Goal: Task Accomplishment & Management: Manage account settings

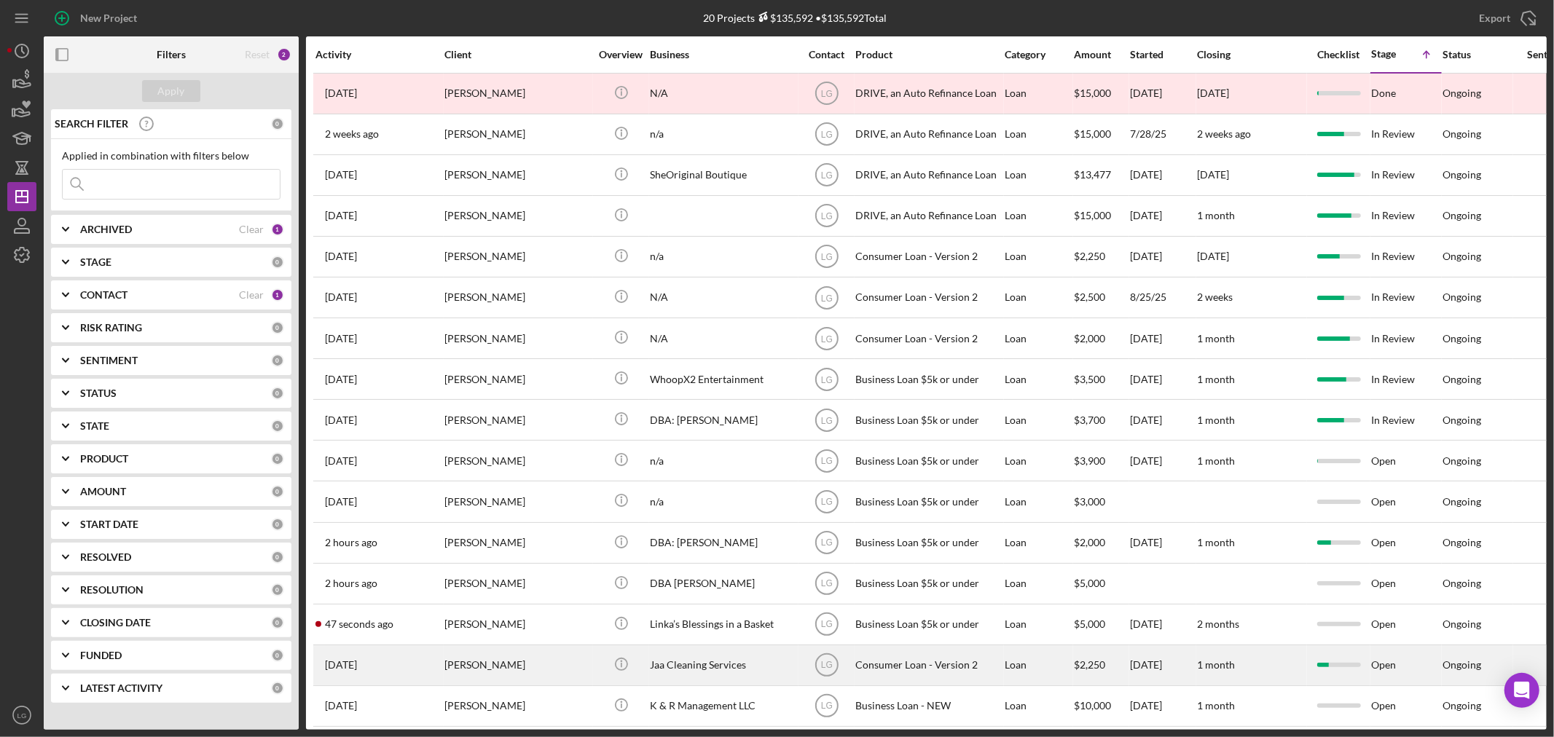
click at [361, 682] on div "[DATE] [PERSON_NAME]" at bounding box center [378, 665] width 127 height 39
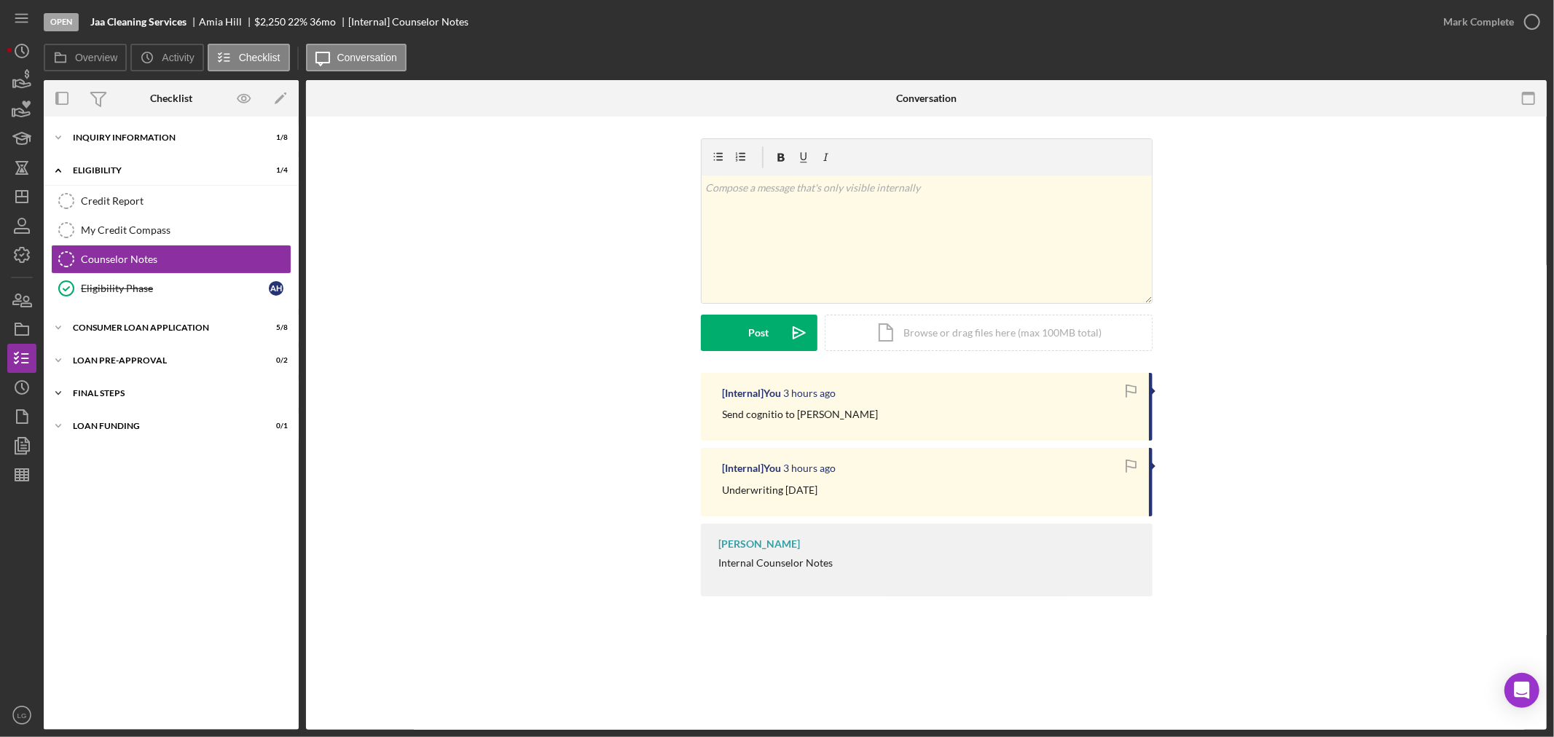
click at [221, 390] on div "FINAL STEPS" at bounding box center [177, 393] width 208 height 9
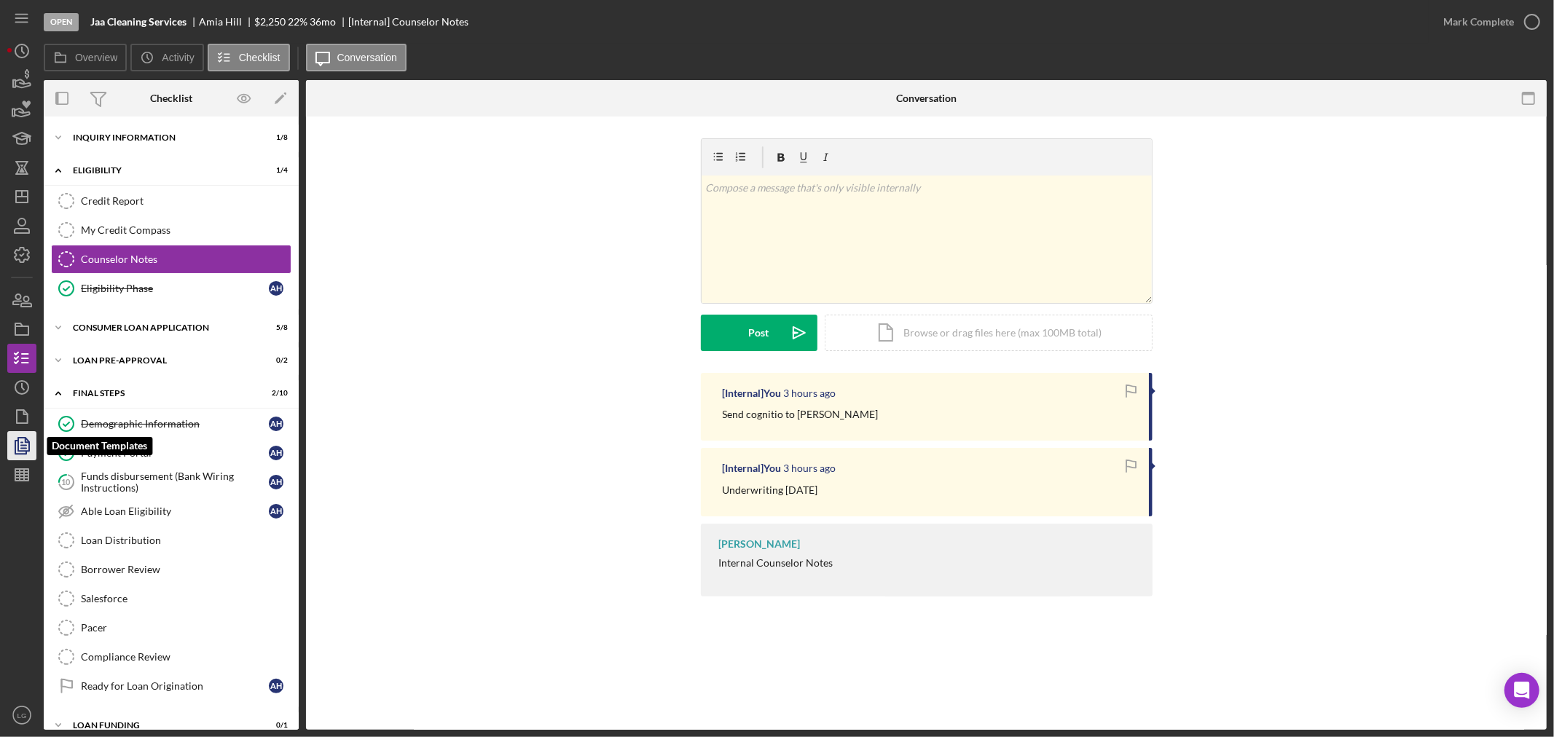
click at [31, 453] on icon "button" at bounding box center [22, 446] width 36 height 36
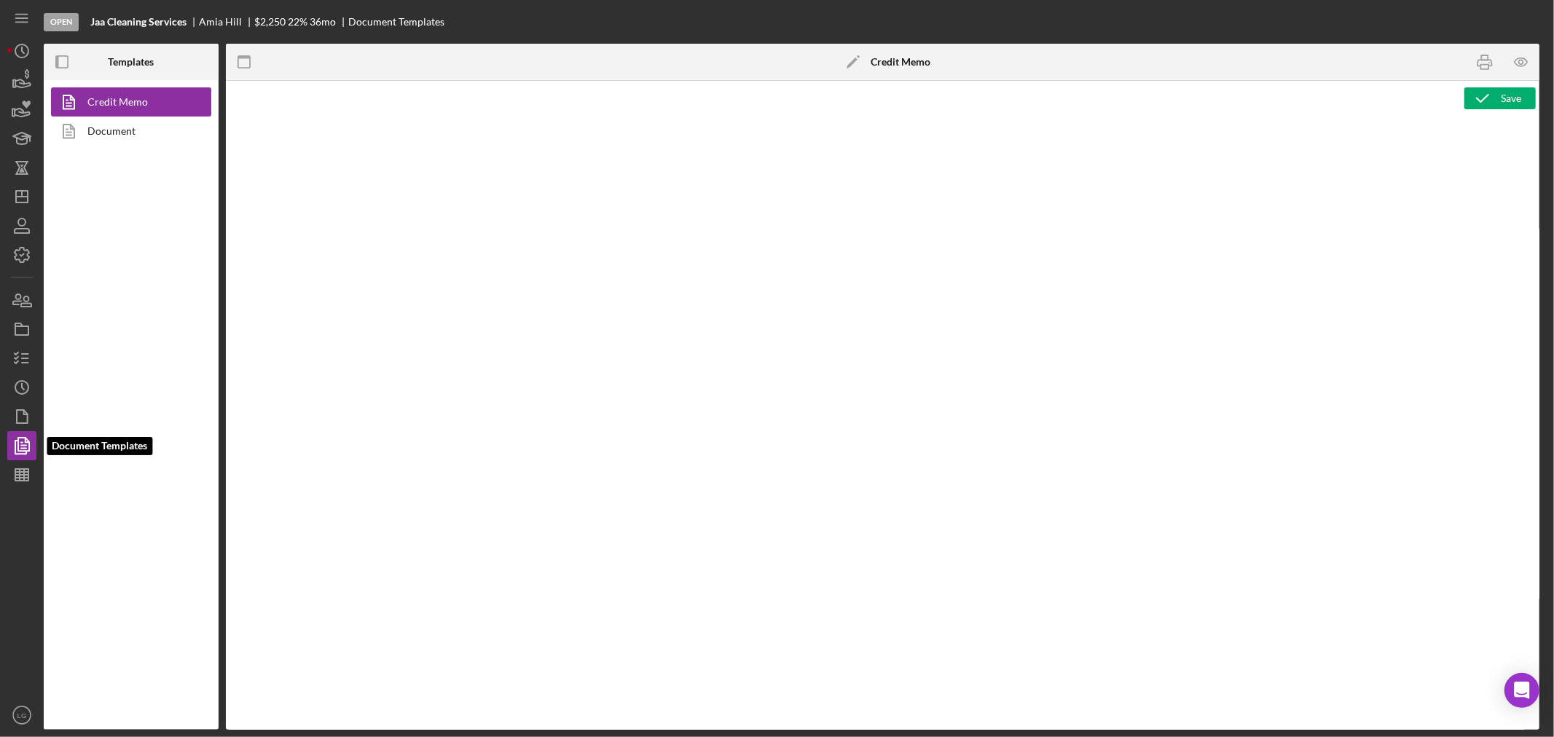
type textarea "<h1>Consumer Loan Risk Assessment</h1> <p>Loan Officer: &nbsp;<span id="Lender_…"
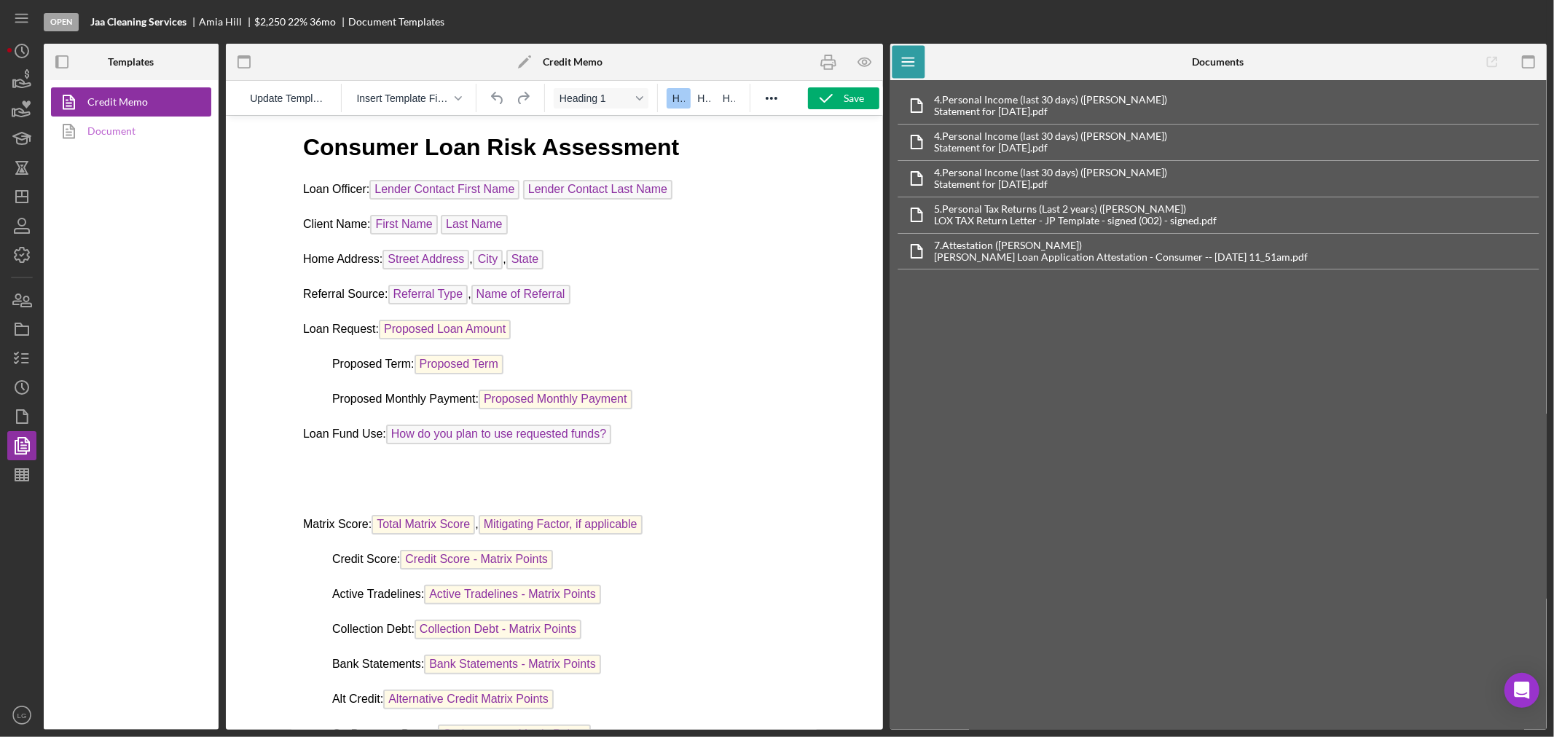
click at [133, 140] on link "Document" at bounding box center [127, 131] width 153 height 29
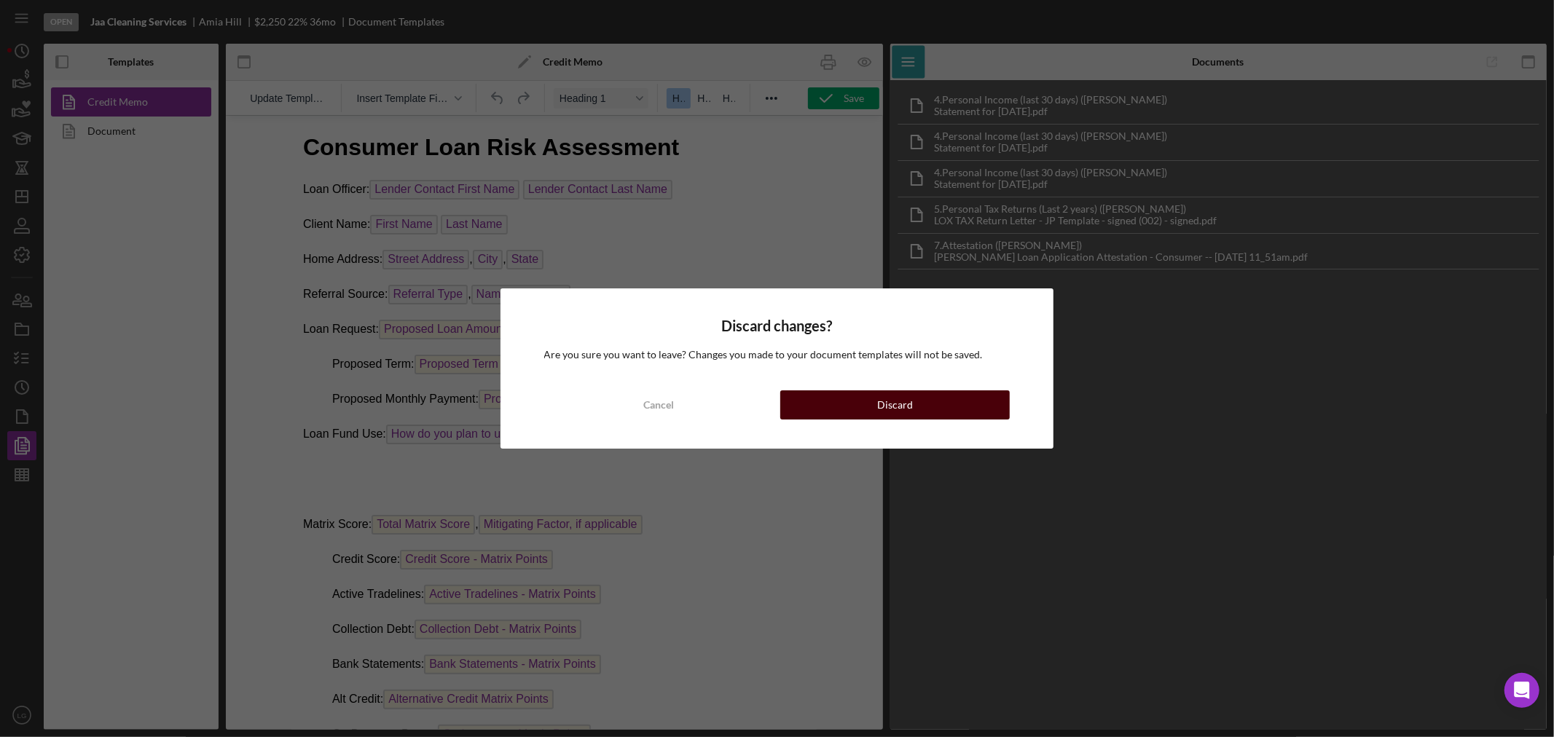
click at [806, 406] on button "Discard" at bounding box center [894, 404] width 229 height 29
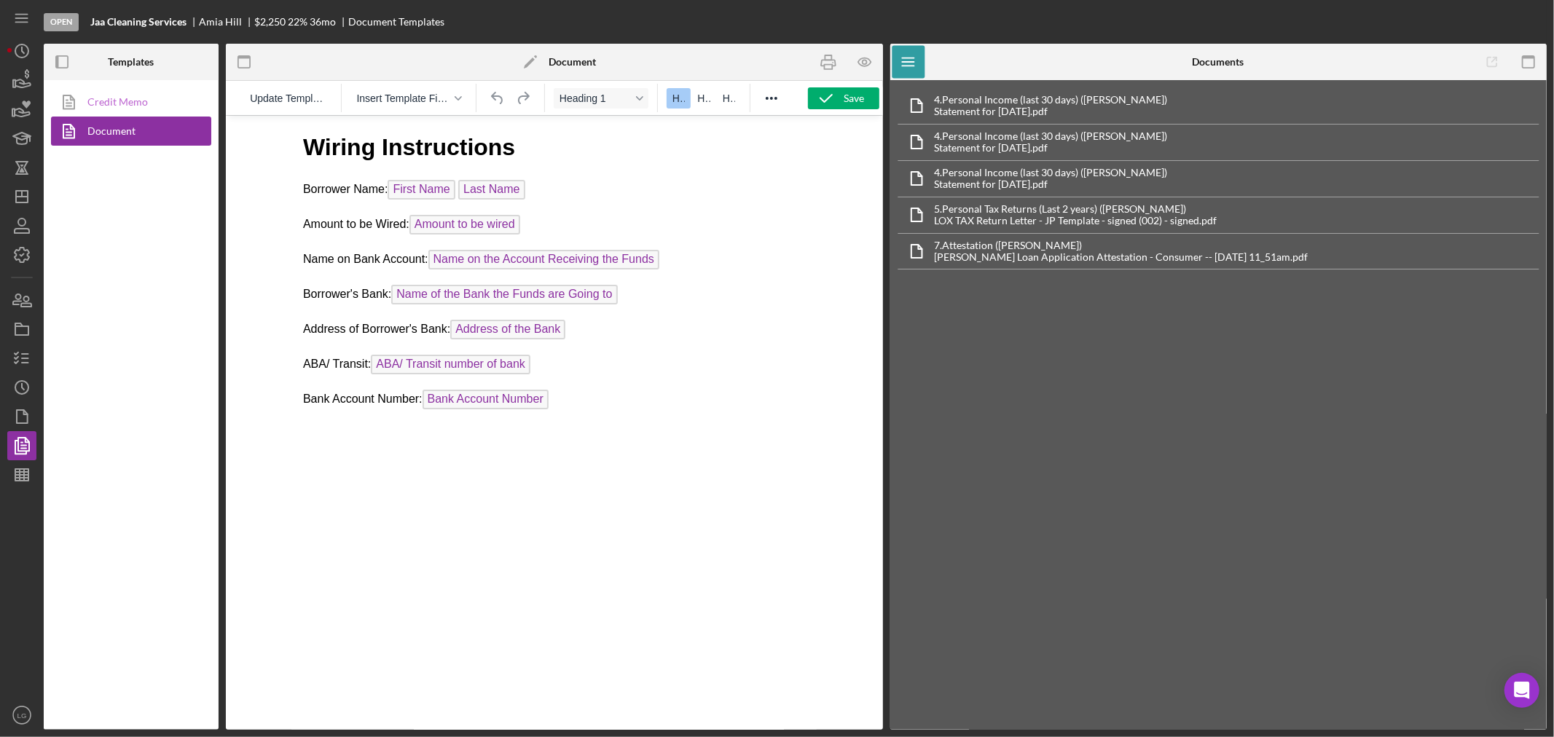
click at [162, 89] on link "Credit Memo" at bounding box center [127, 101] width 153 height 29
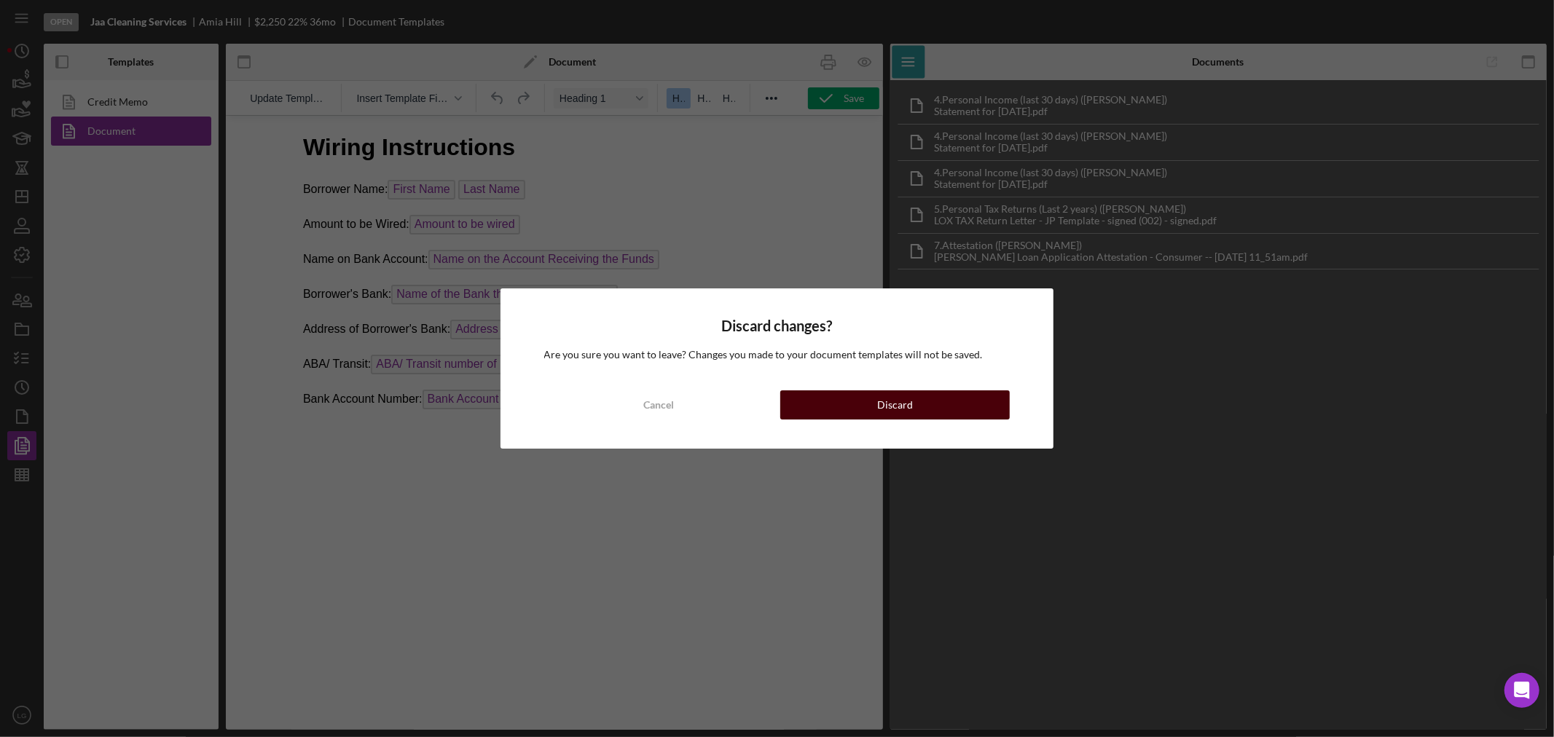
click at [823, 408] on button "Discard" at bounding box center [894, 404] width 229 height 29
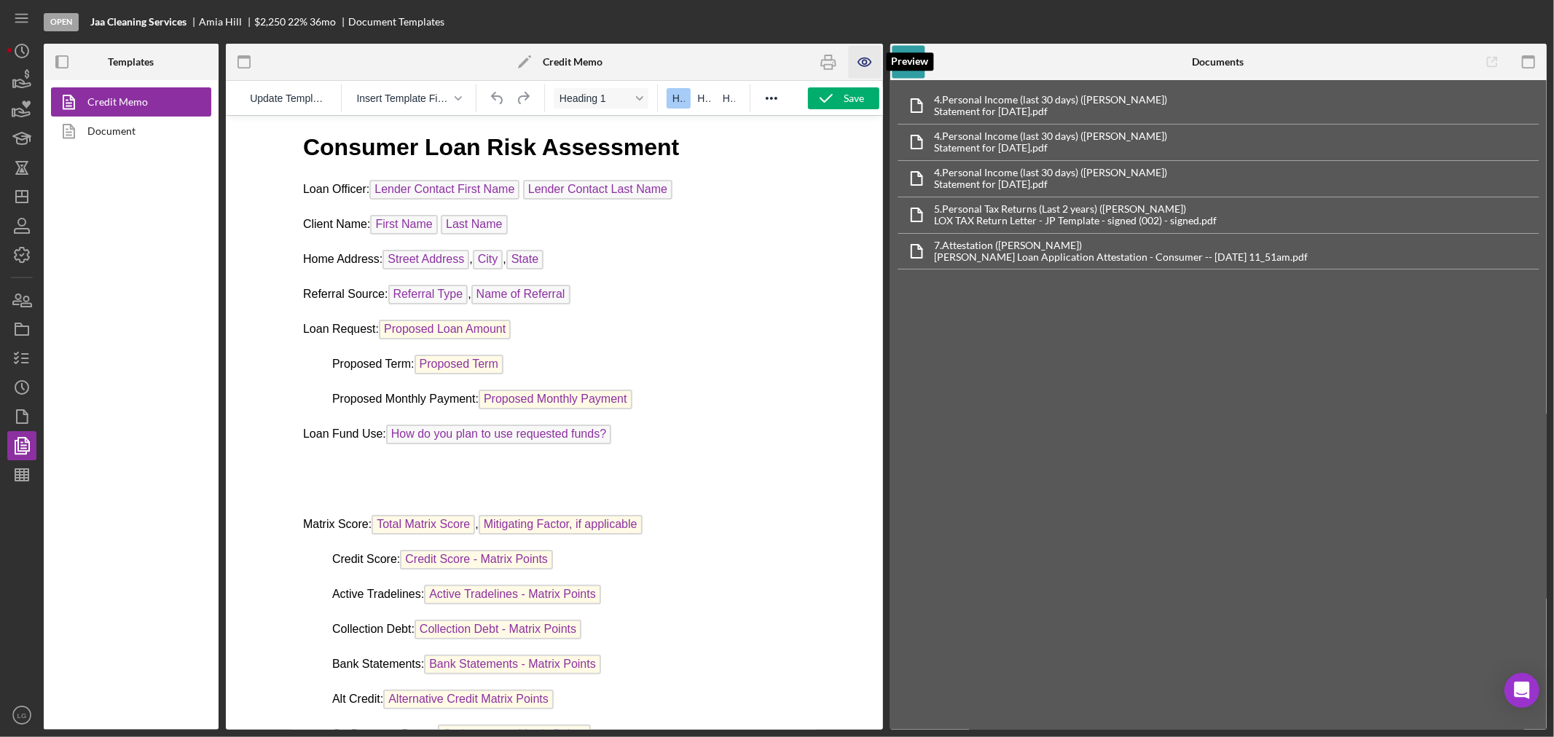
click at [854, 63] on icon "button" at bounding box center [864, 62] width 33 height 33
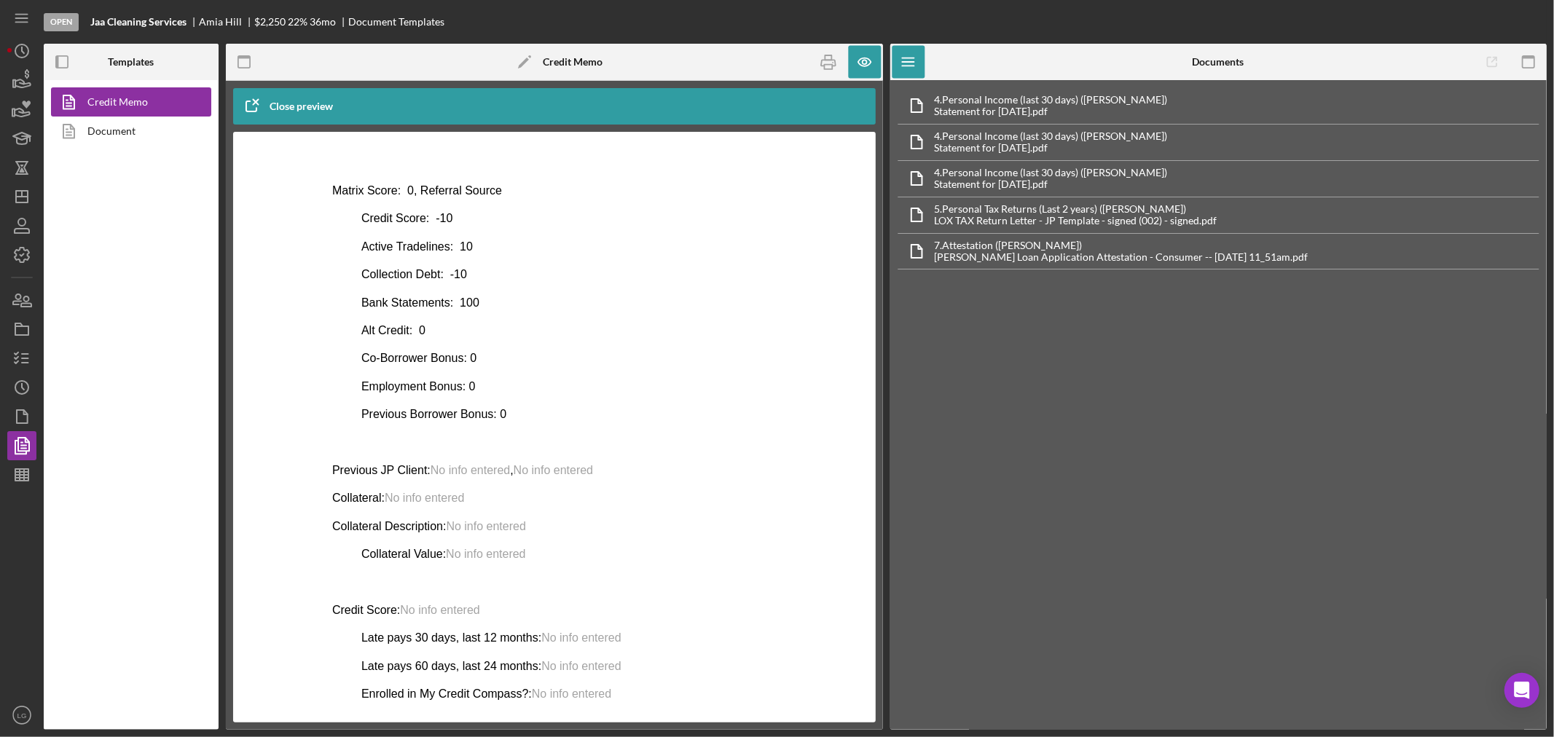
scroll to position [81, 0]
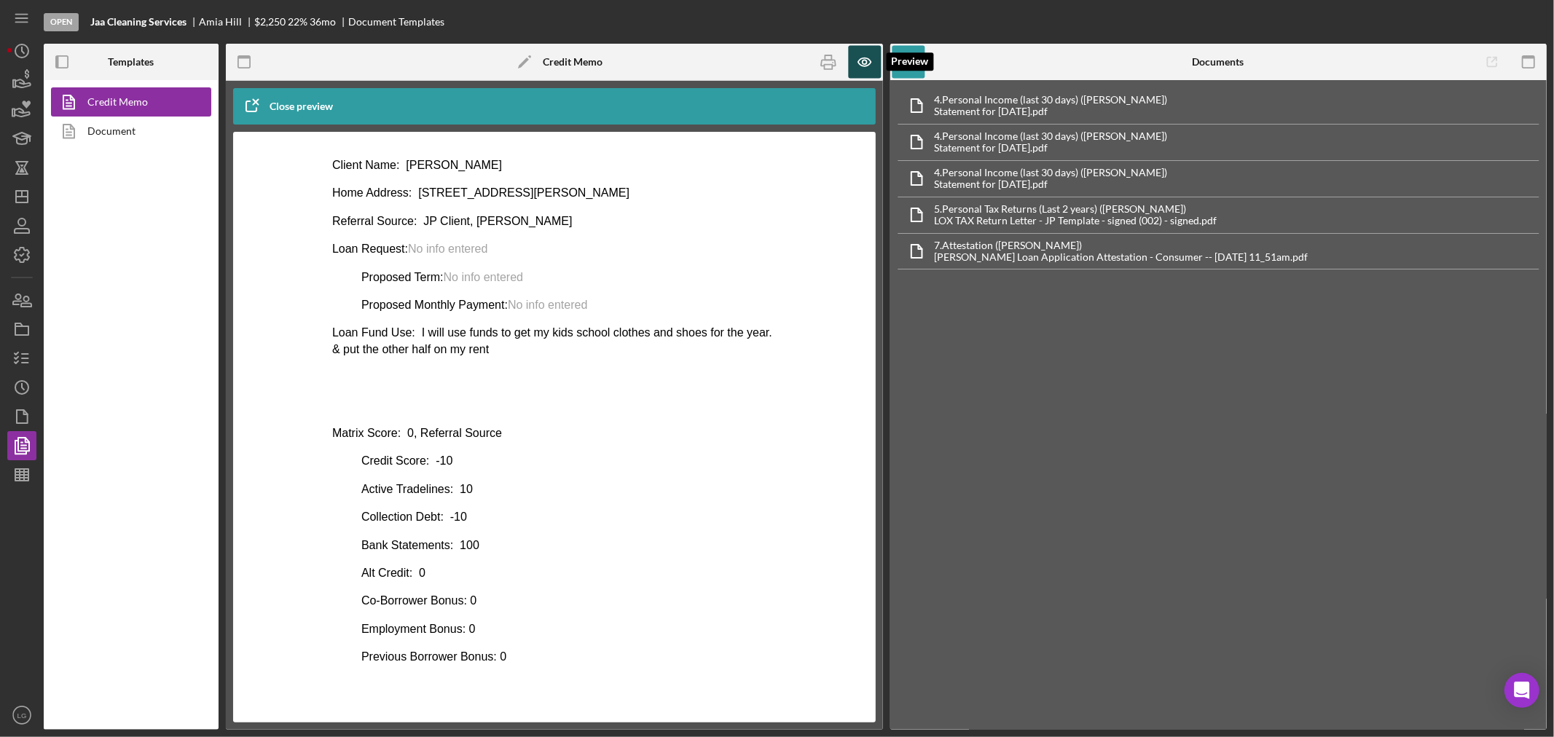
click at [868, 56] on icon "button" at bounding box center [864, 62] width 33 height 33
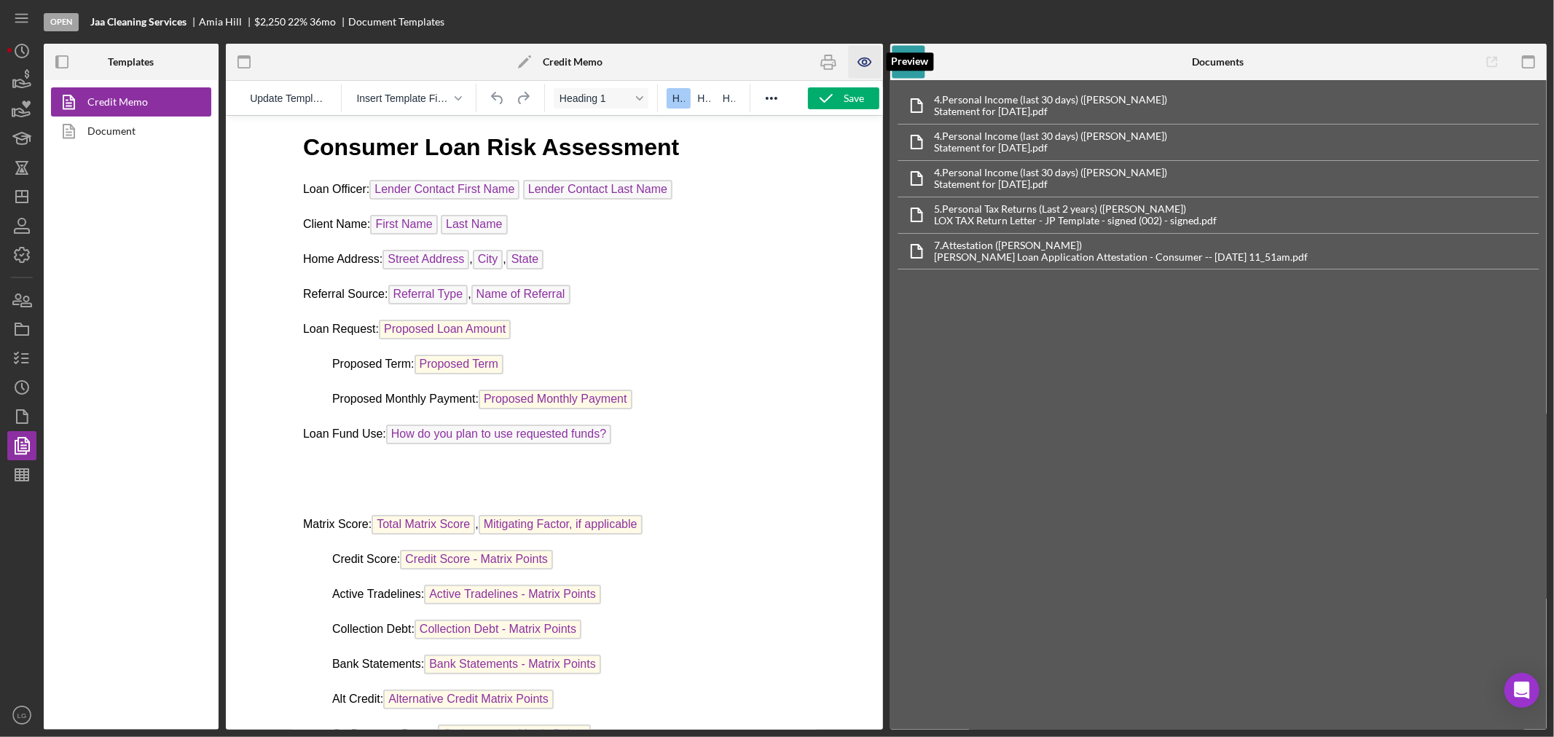
scroll to position [0, 0]
click at [867, 63] on icon "button" at bounding box center [864, 62] width 33 height 33
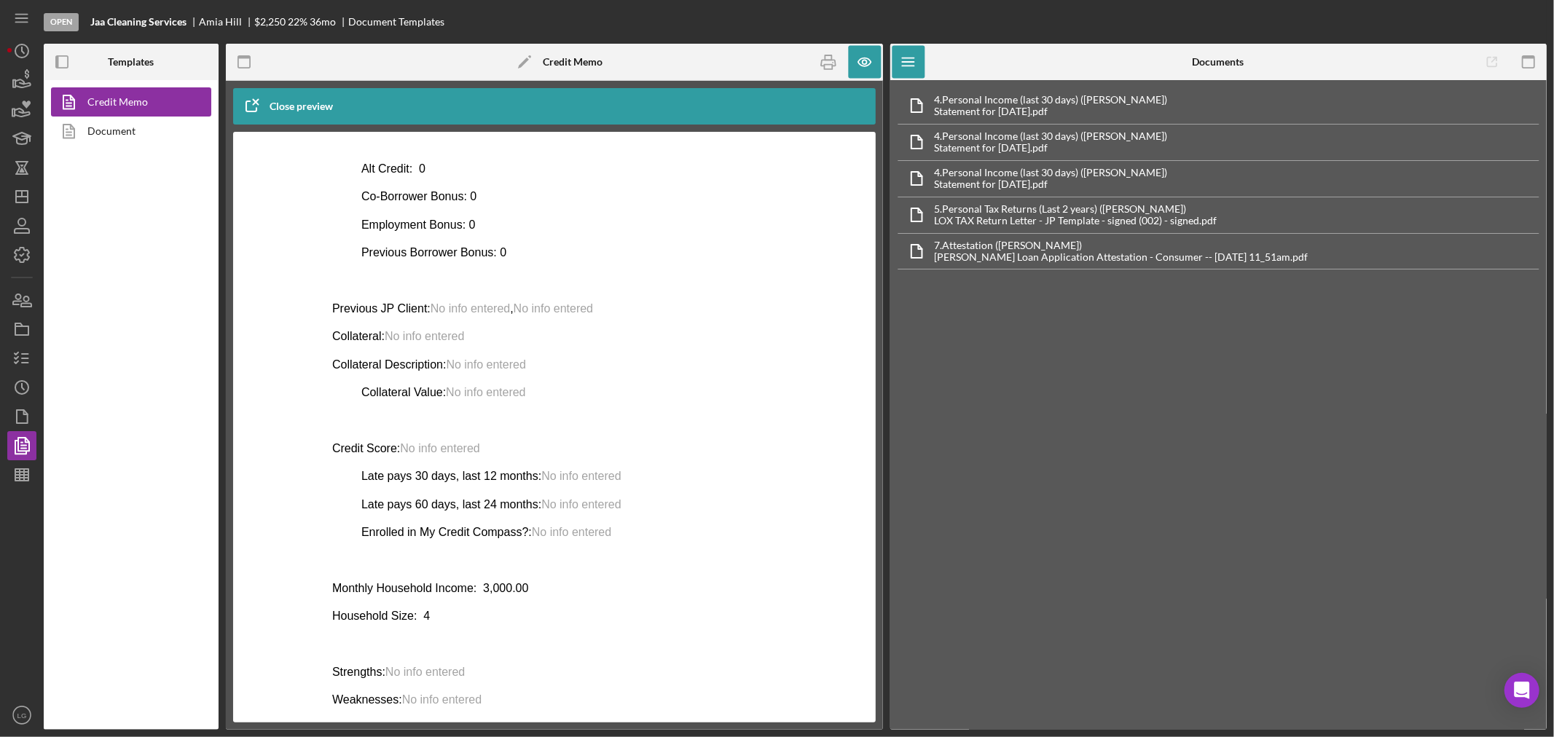
scroll to position [552, 0]
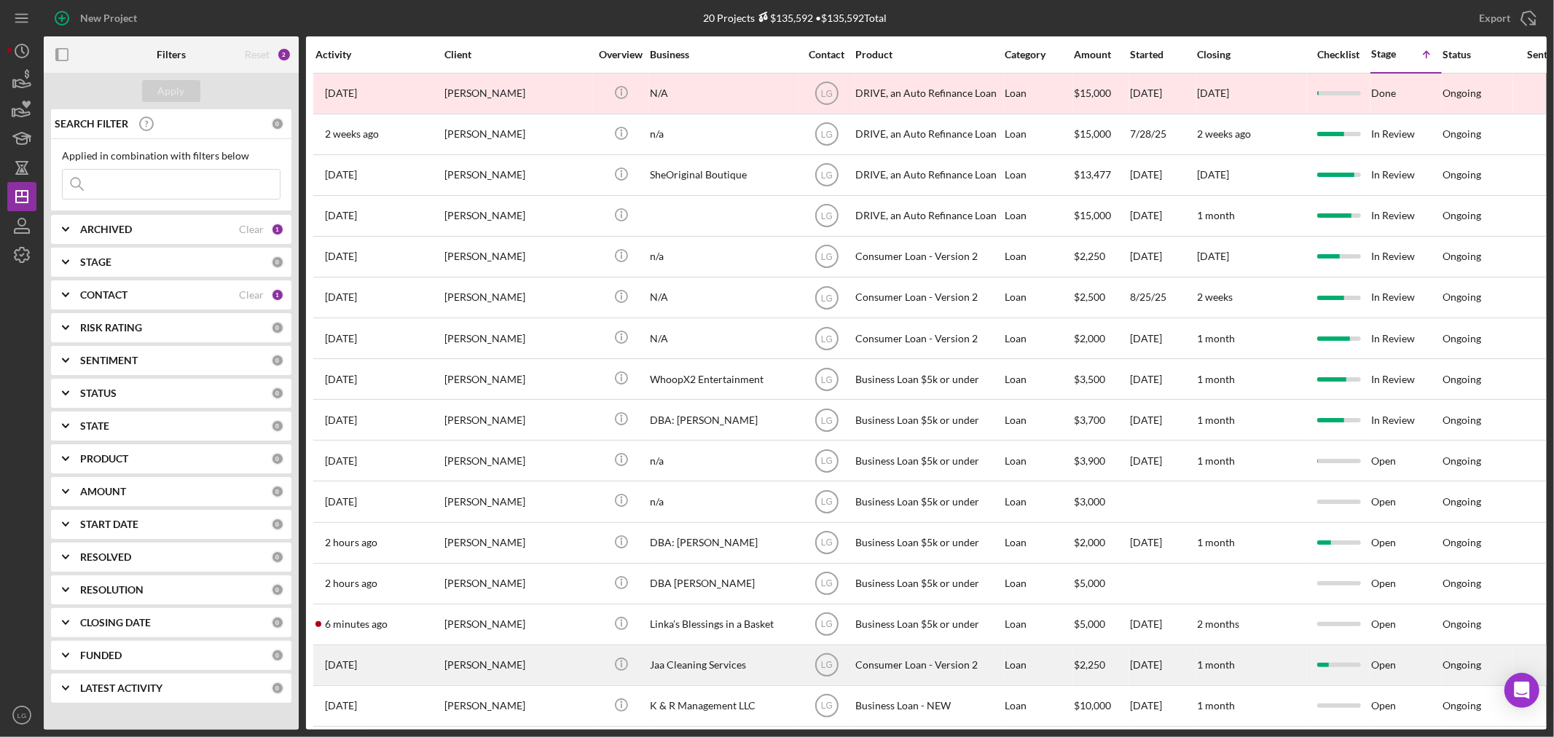
click at [441, 658] on div "[DATE] [PERSON_NAME]" at bounding box center [378, 665] width 127 height 39
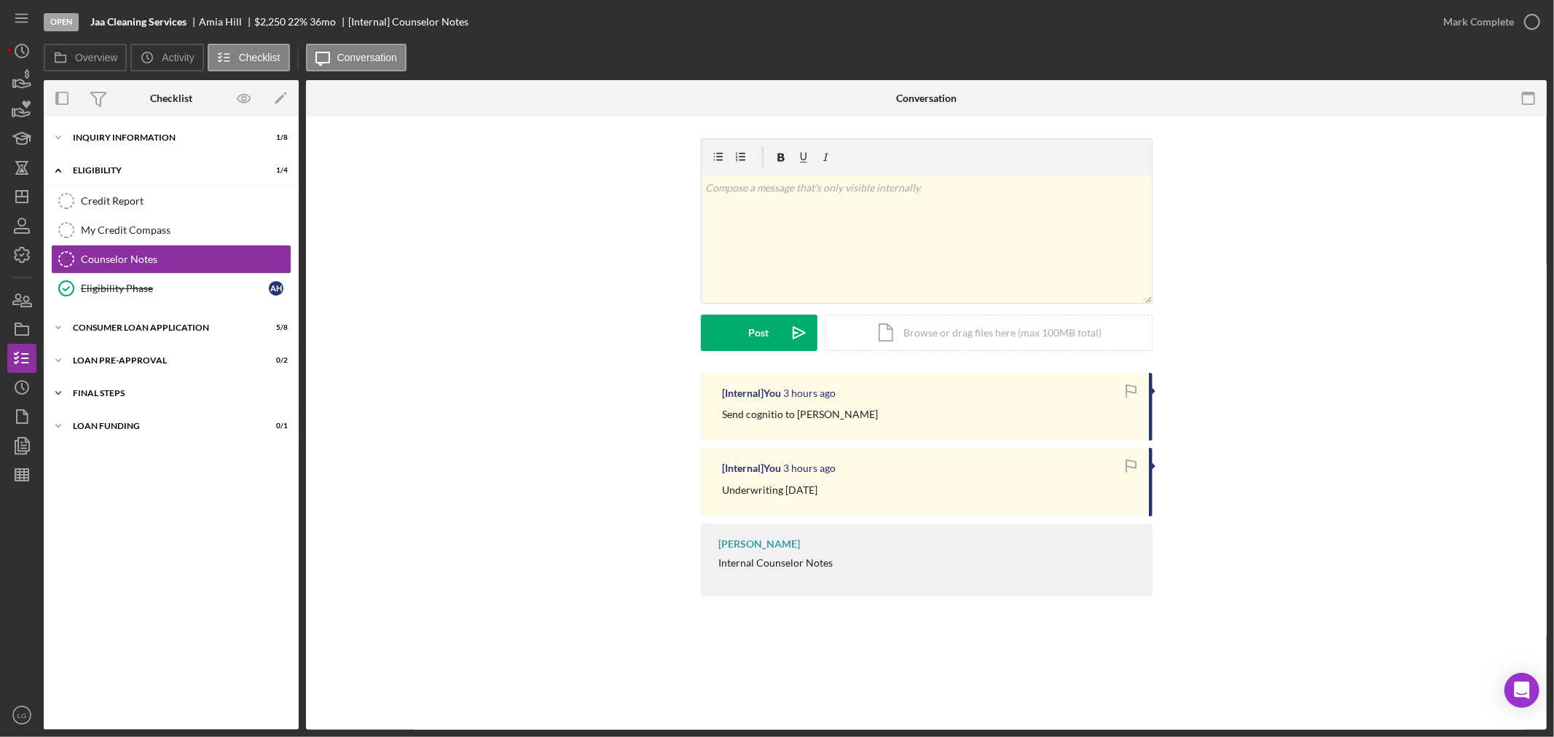
click at [195, 387] on div "Icon/Expander FINAL STEPS 2 / 10" at bounding box center [171, 393] width 255 height 29
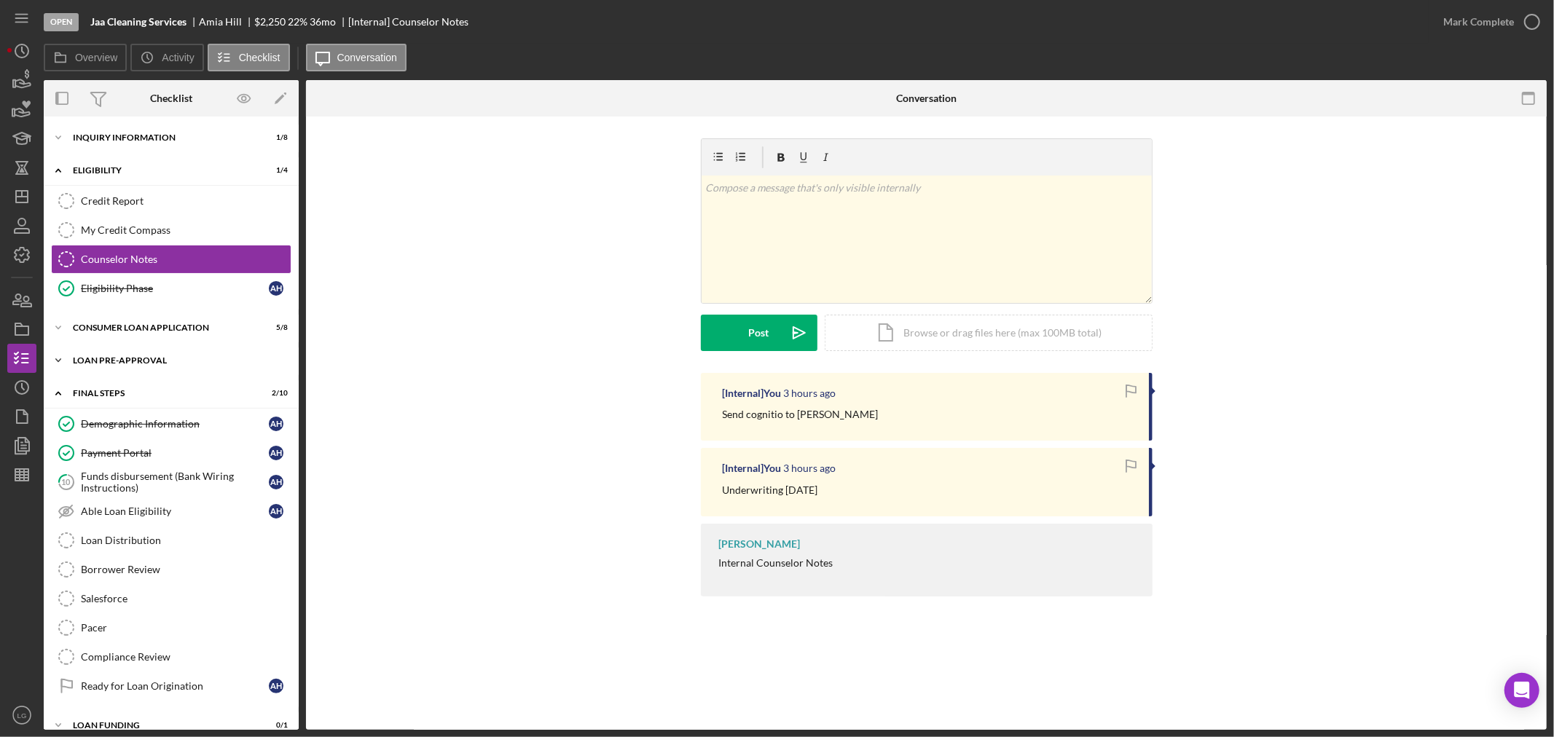
click at [179, 368] on div "Icon/Expander Loan Pre-Approval 0 / 2" at bounding box center [171, 360] width 255 height 29
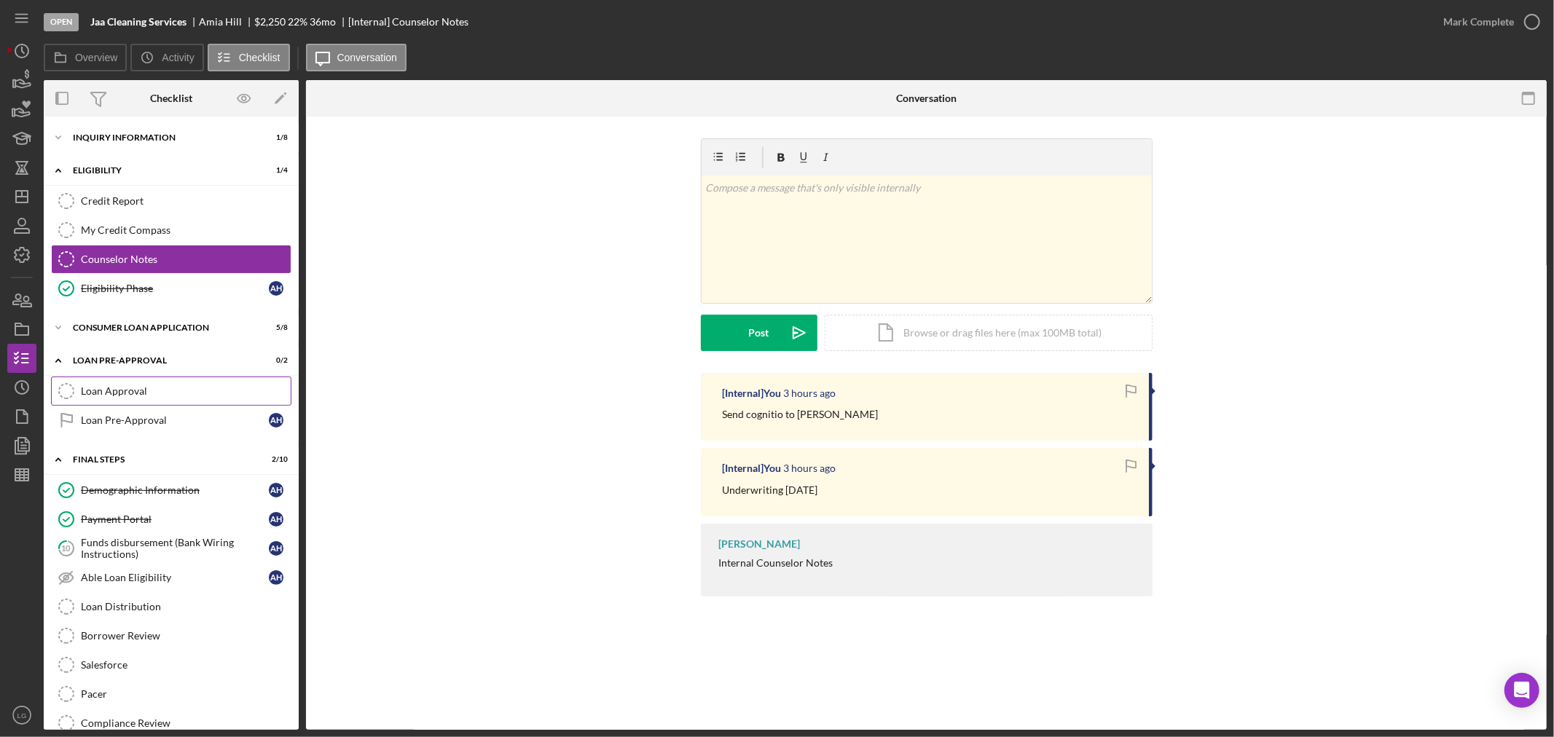
click at [166, 392] on div "Loan Approval" at bounding box center [186, 391] width 210 height 12
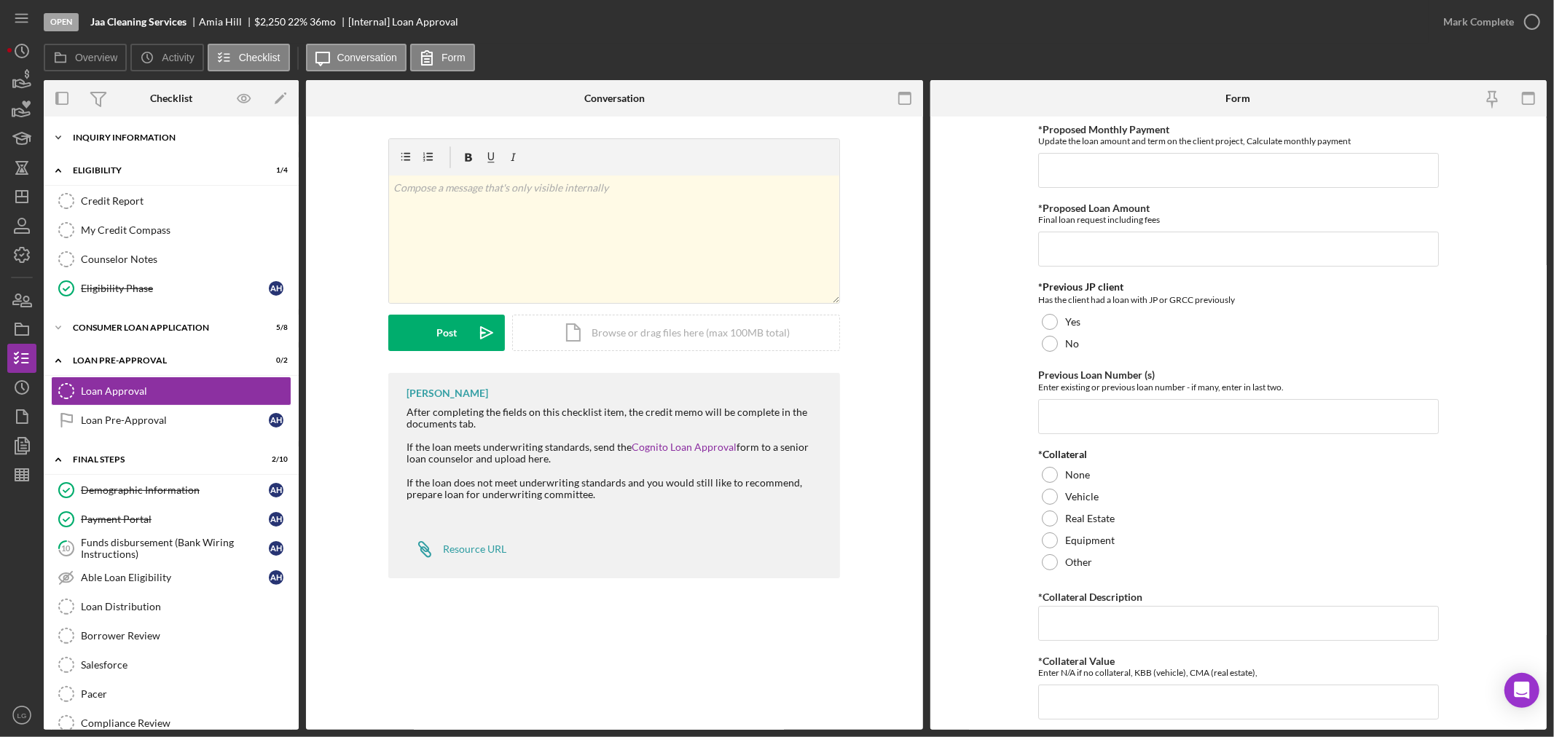
click at [134, 148] on div "Icon/Expander Inquiry Information 1 / 8" at bounding box center [171, 137] width 255 height 29
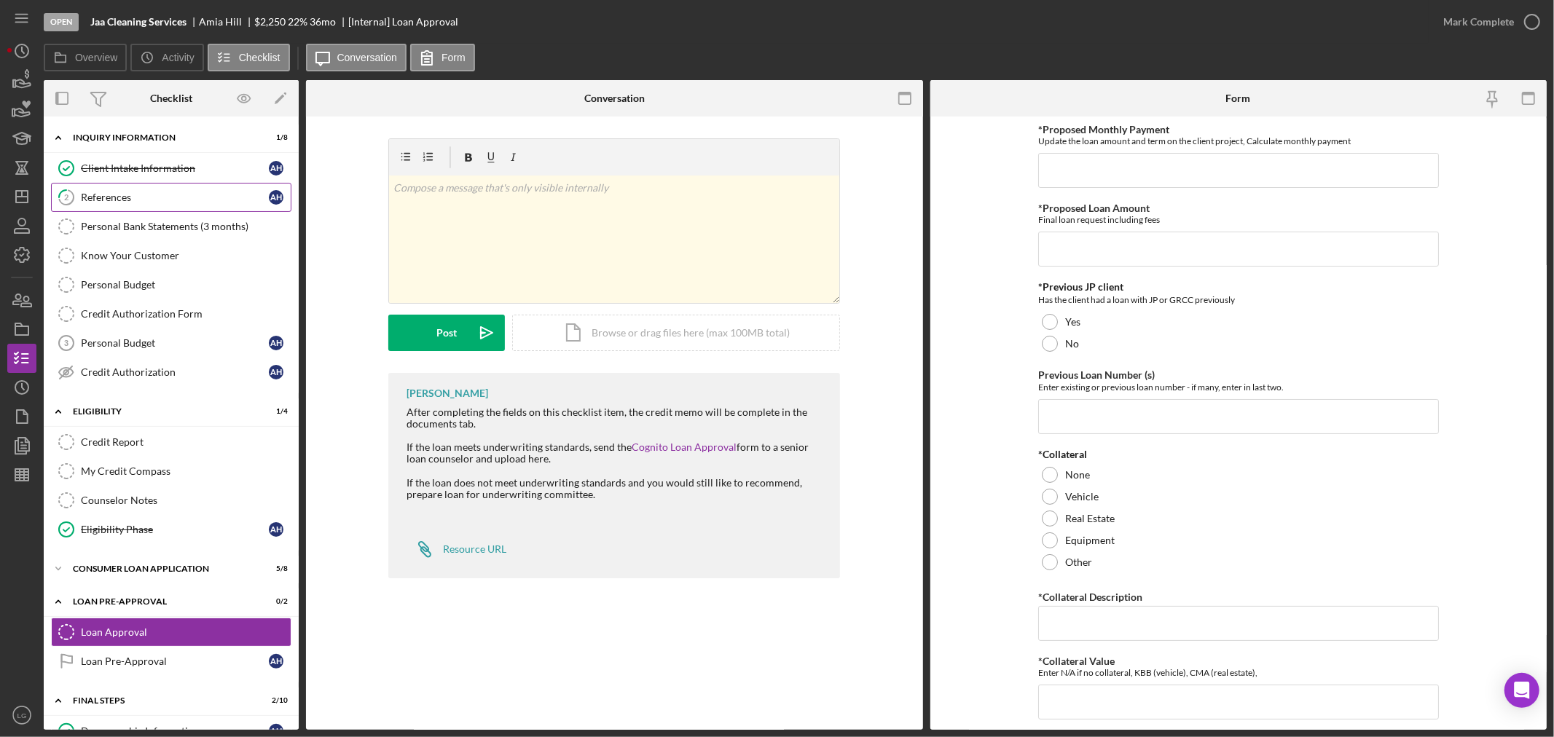
click at [169, 184] on link "2 References A H" at bounding box center [171, 197] width 240 height 29
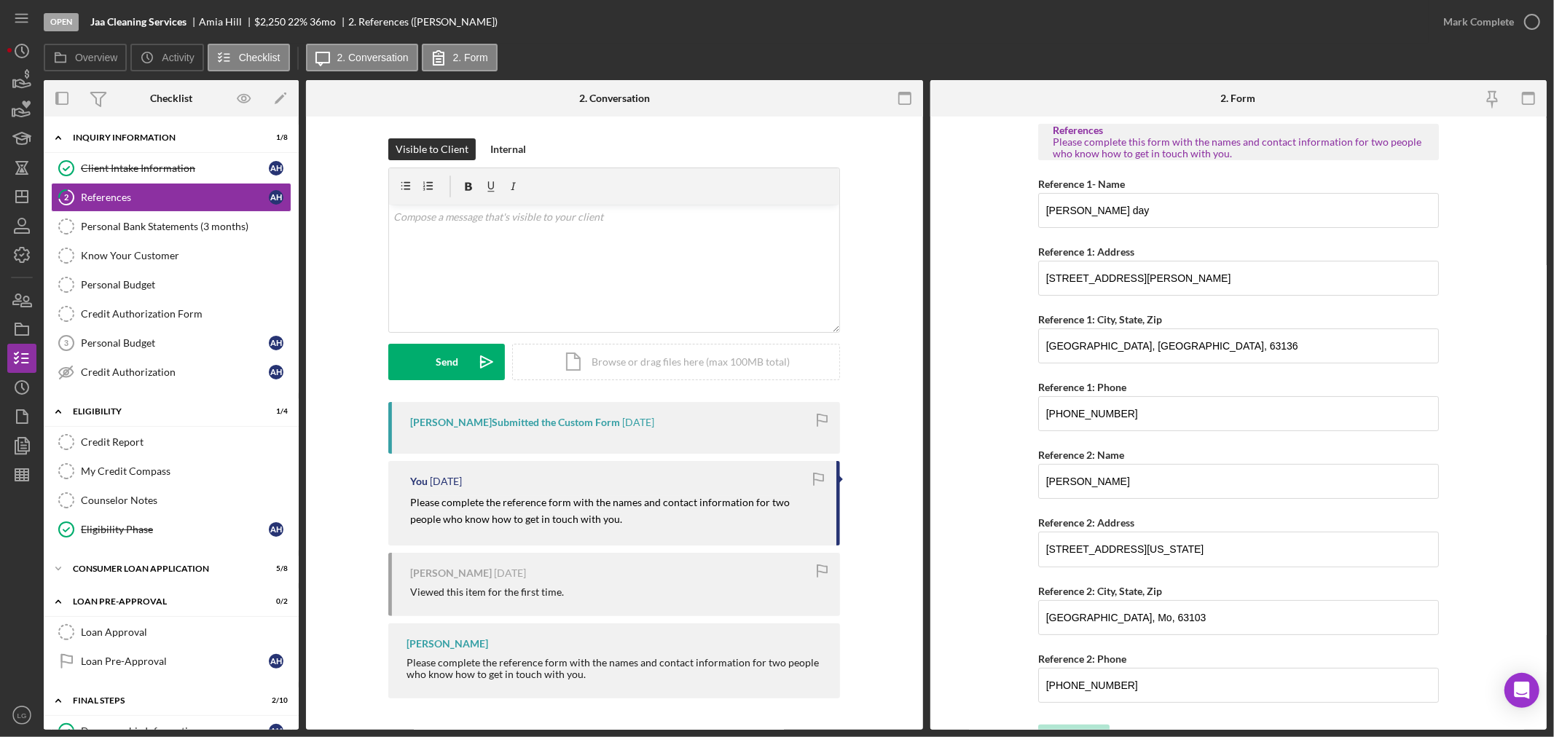
scroll to position [27, 0]
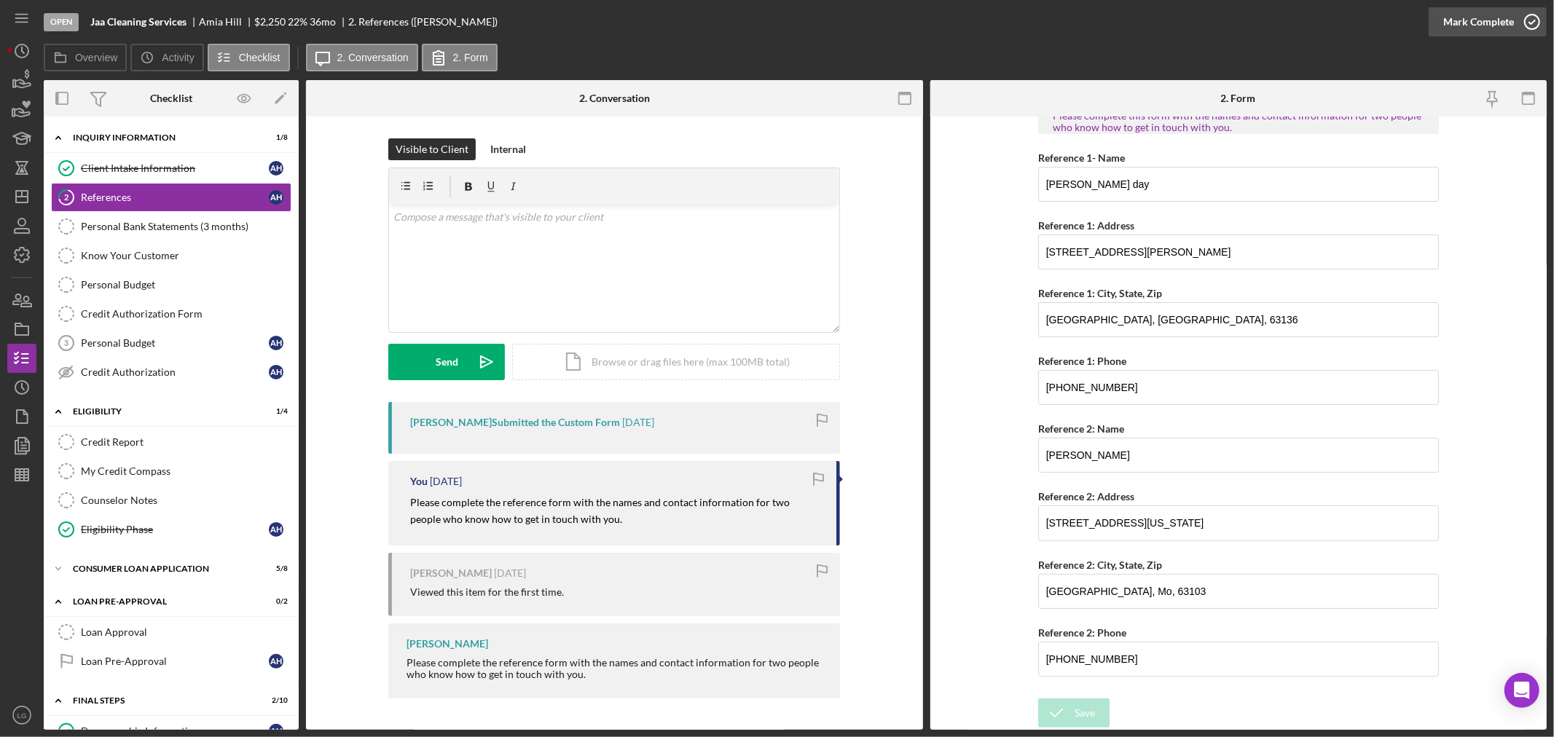
click at [1484, 30] on div "Mark Complete" at bounding box center [1478, 21] width 71 height 29
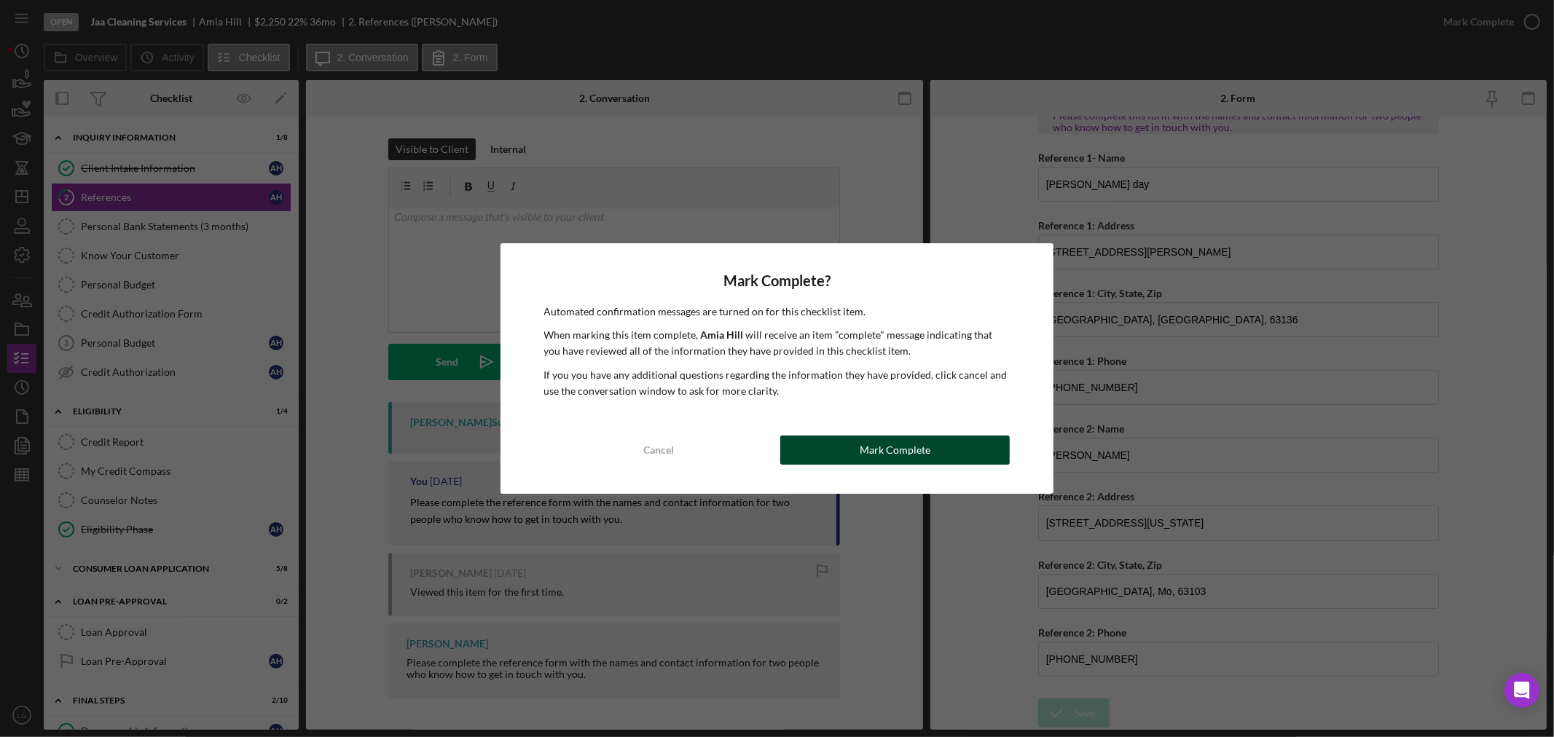
click at [905, 452] on div "Mark Complete" at bounding box center [894, 450] width 71 height 29
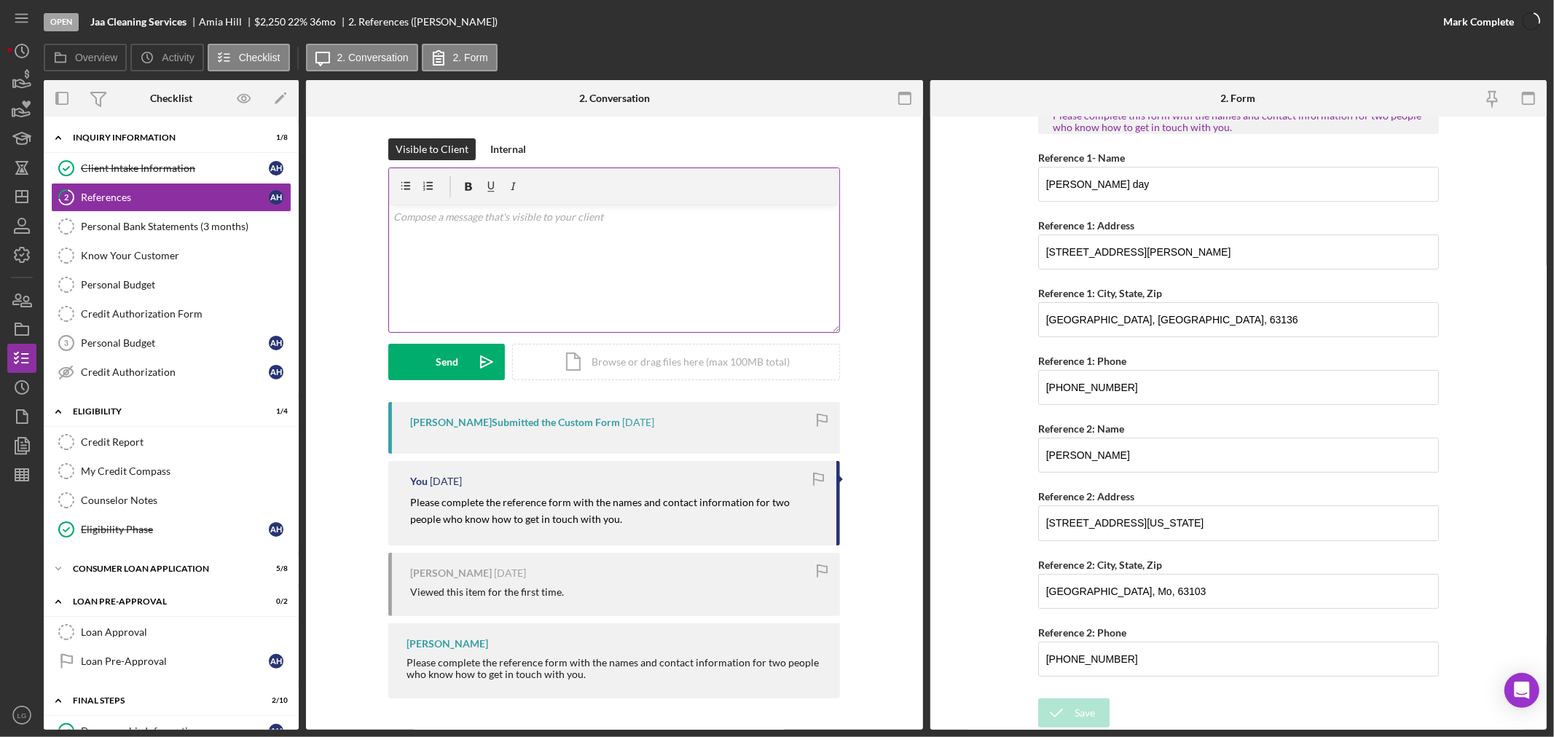
scroll to position [85, 0]
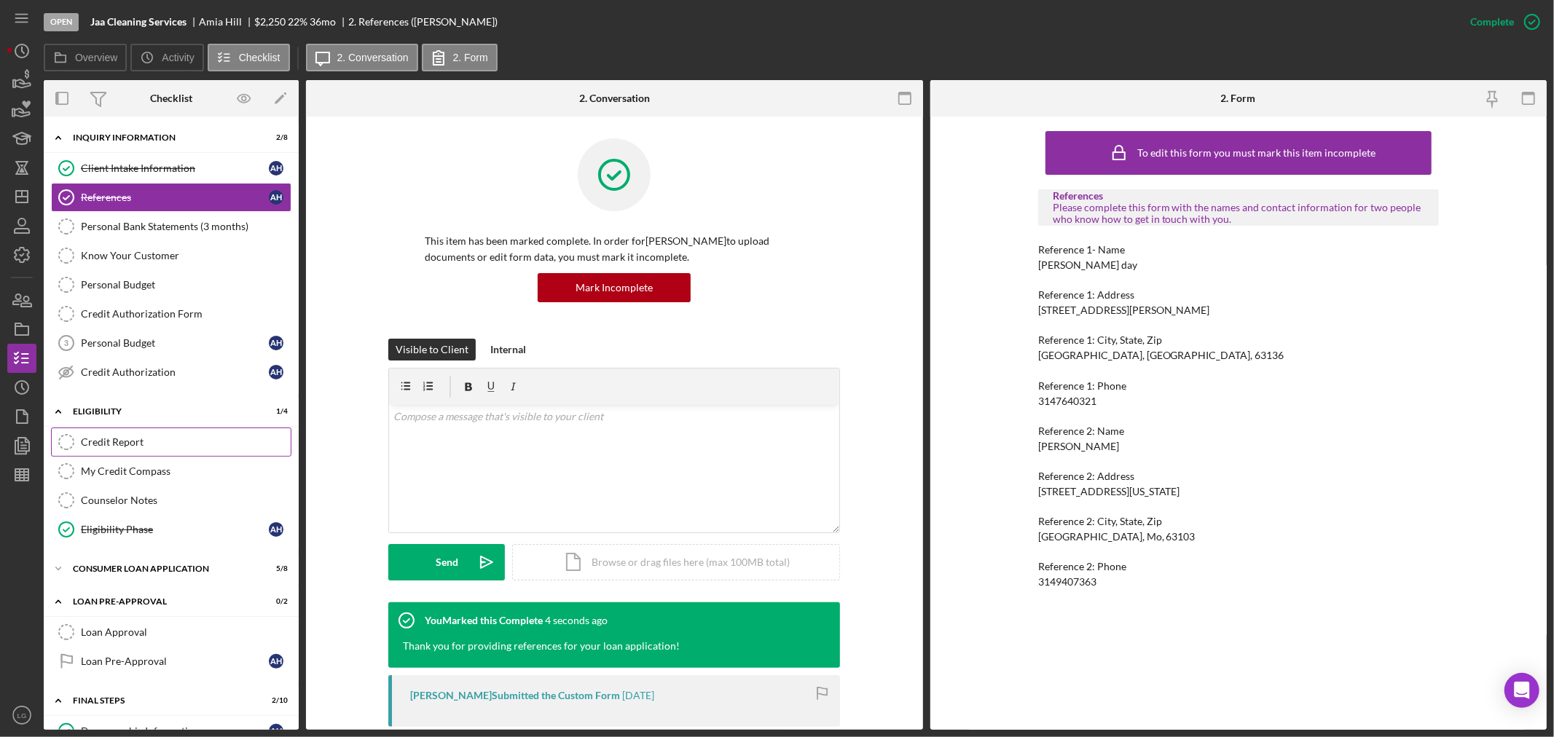
click at [148, 440] on div "Credit Report" at bounding box center [186, 442] width 210 height 12
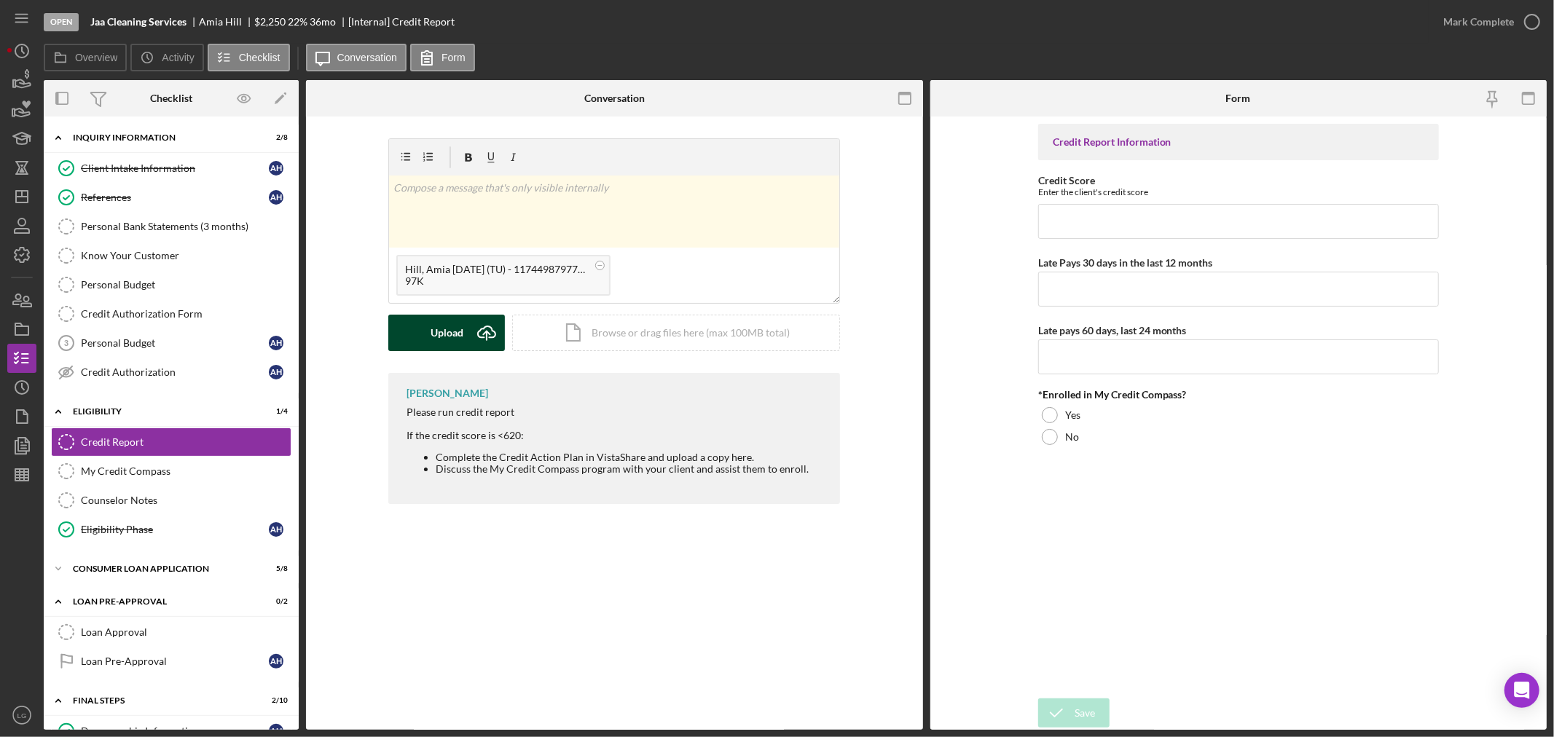
click at [486, 322] on icon "Icon/Upload" at bounding box center [486, 333] width 36 height 36
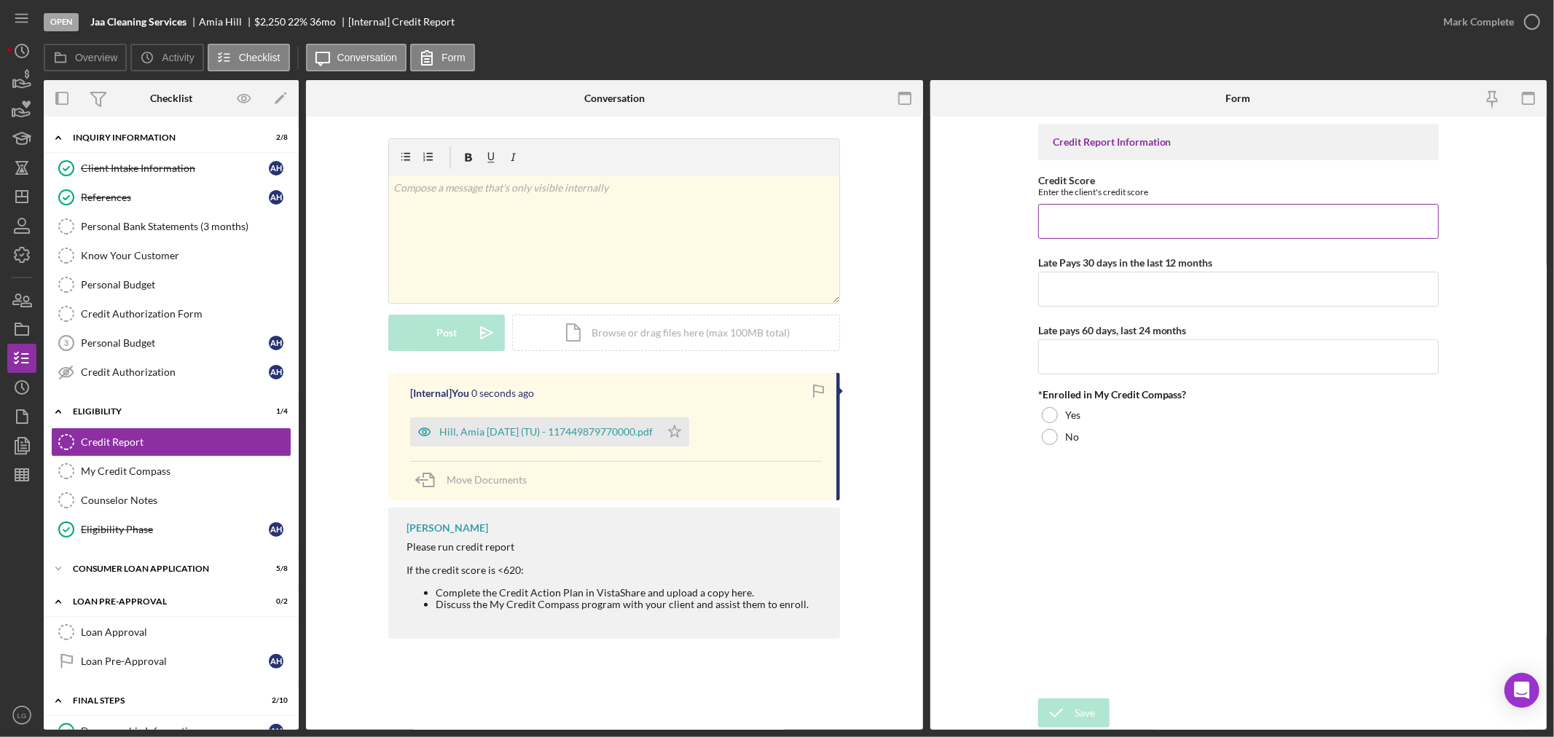
click at [1079, 235] on input "Credit Score" at bounding box center [1238, 221] width 401 height 35
type input "563"
click at [1069, 304] on input "Late Pays 30 days in the last 12 months" at bounding box center [1238, 289] width 401 height 35
type input "0"
click at [1085, 362] on input "0" at bounding box center [1238, 356] width 401 height 35
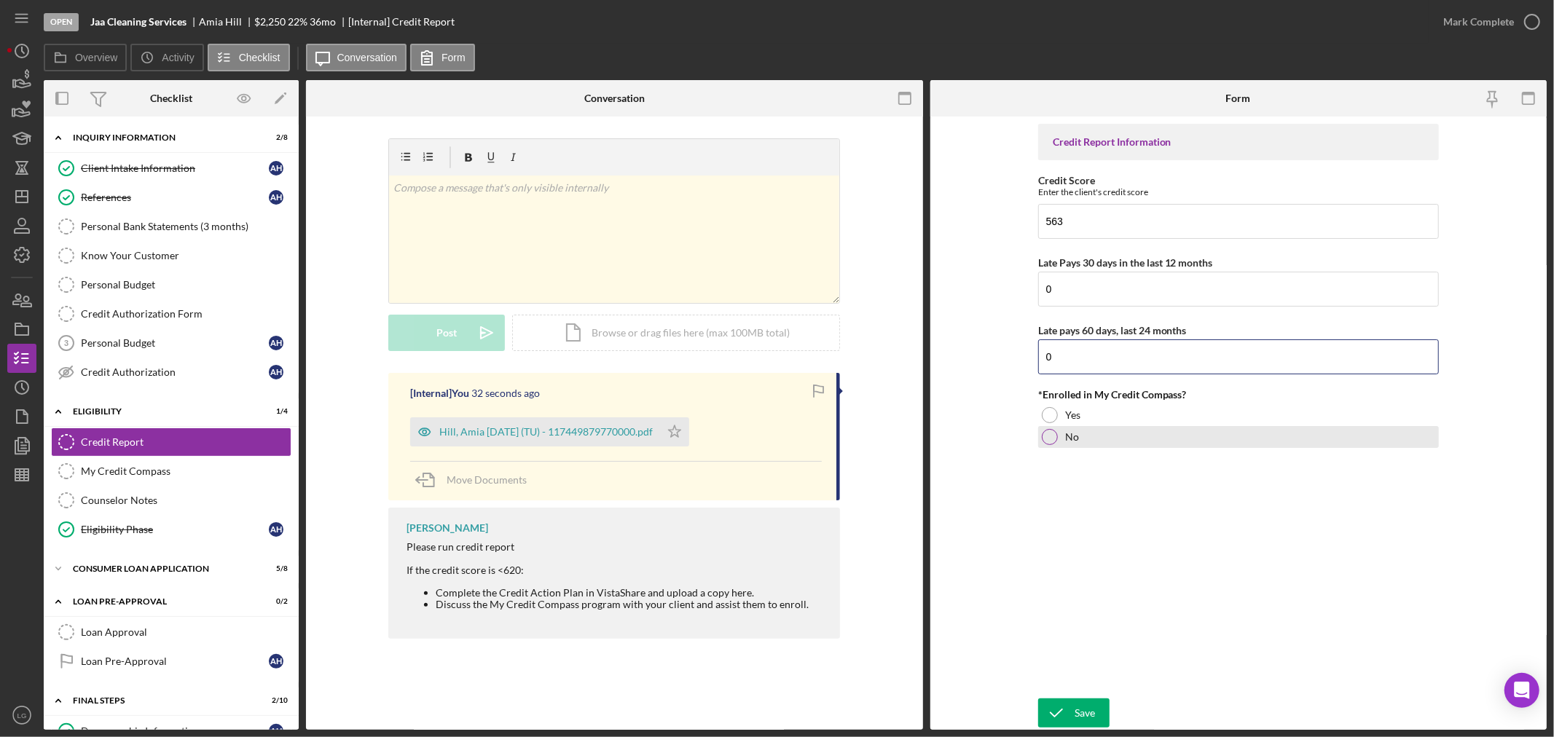
type input "0"
click at [1074, 433] on label "No" at bounding box center [1072, 437] width 14 height 12
click at [1078, 722] on div "Save" at bounding box center [1084, 713] width 20 height 29
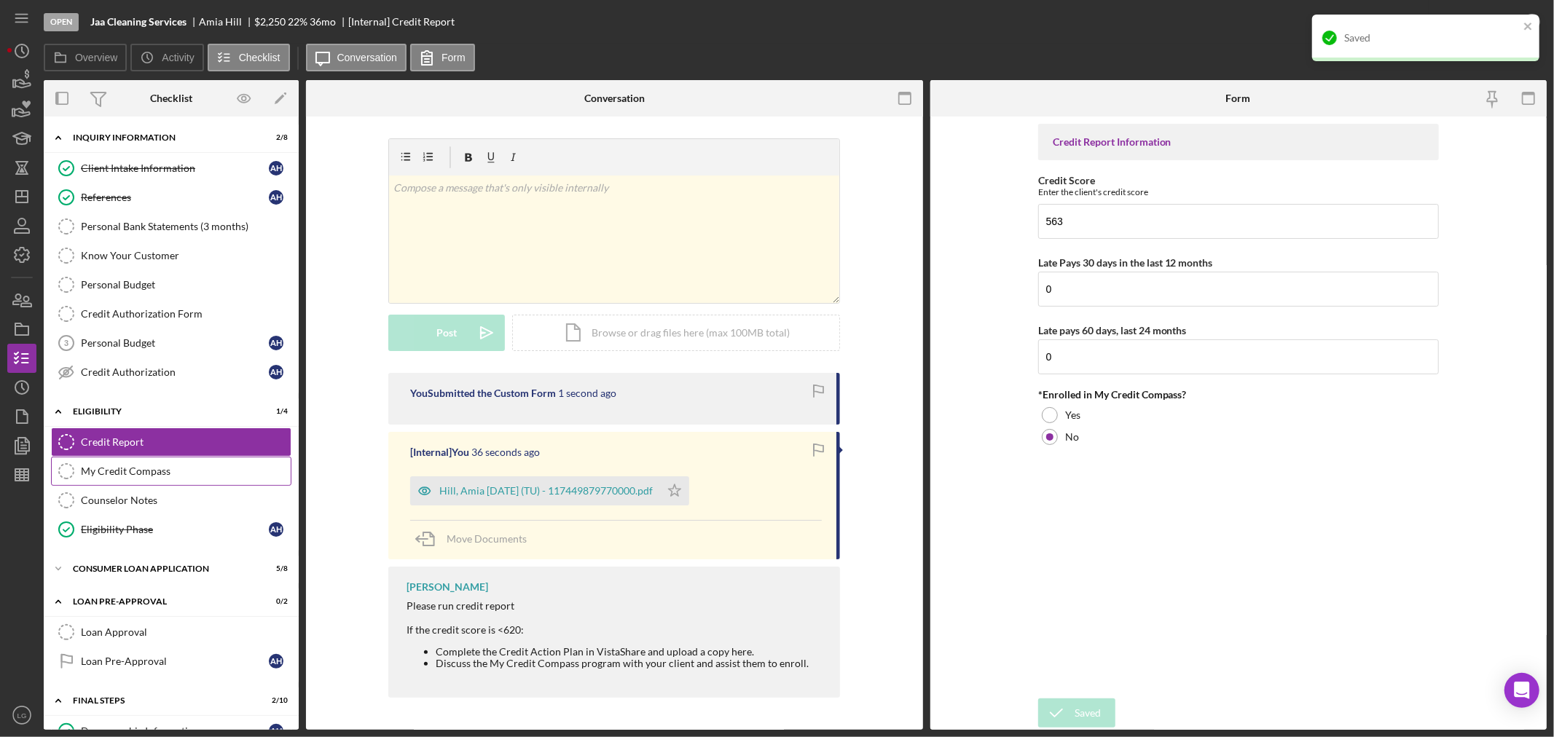
click at [232, 471] on div "My Credit Compass" at bounding box center [186, 471] width 210 height 12
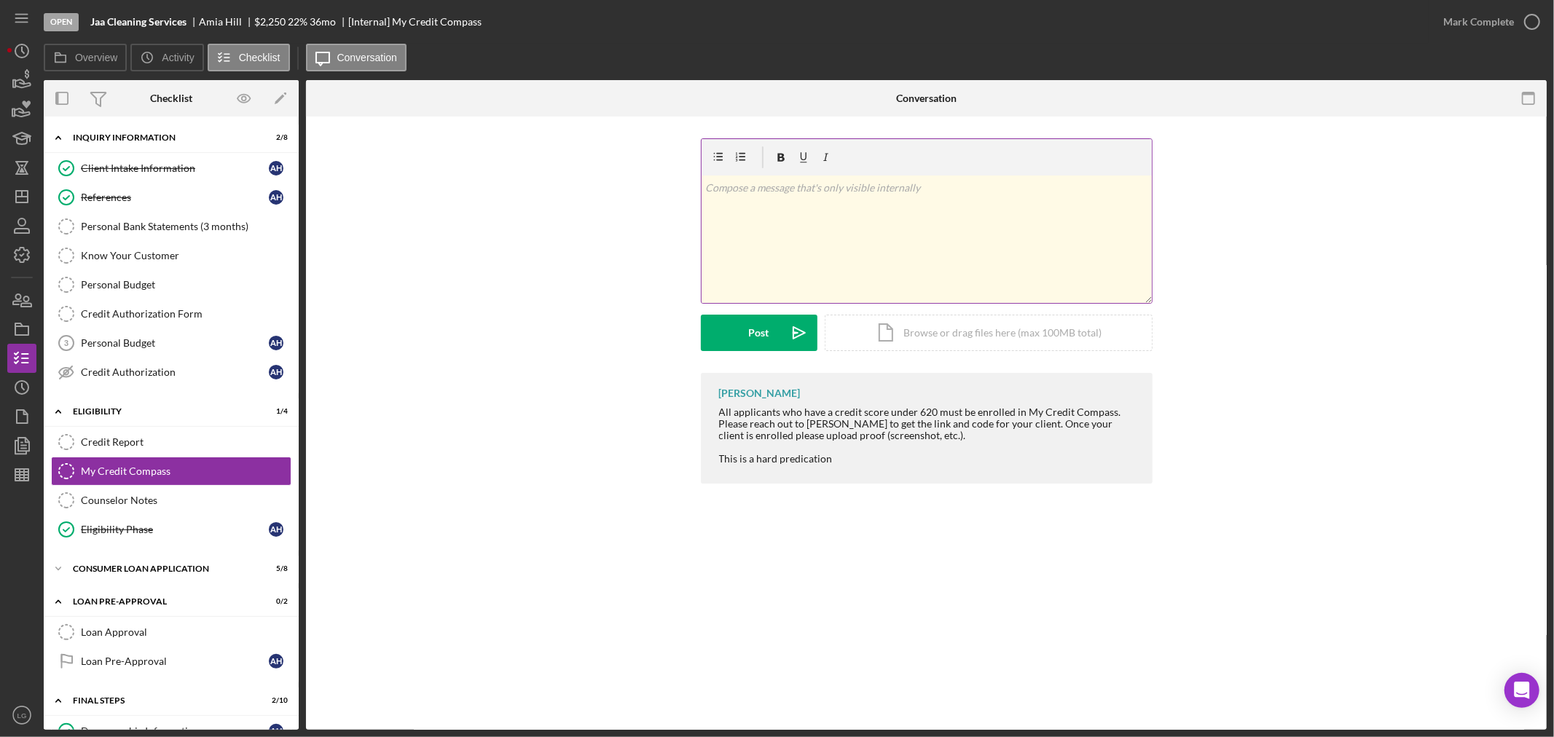
click at [805, 260] on div "v Color teal Color pink Remove color Add row above Add row below Add column bef…" at bounding box center [926, 239] width 450 height 127
click at [784, 253] on div "v Color teal Color pink Remove color Add row above Add row below Add column bef…" at bounding box center [926, 239] width 450 height 127
click at [765, 323] on div "Post" at bounding box center [759, 333] width 20 height 36
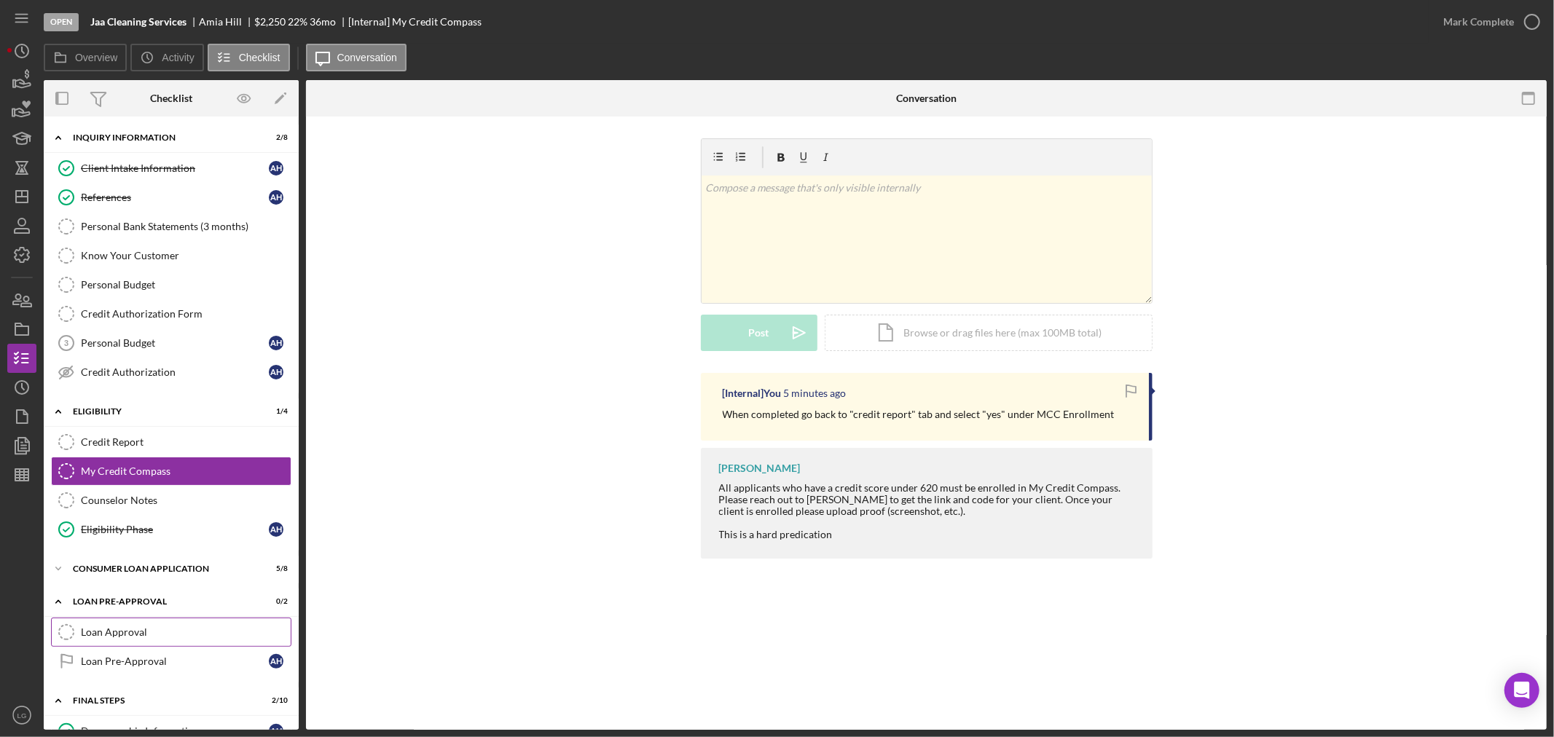
scroll to position [243, 0]
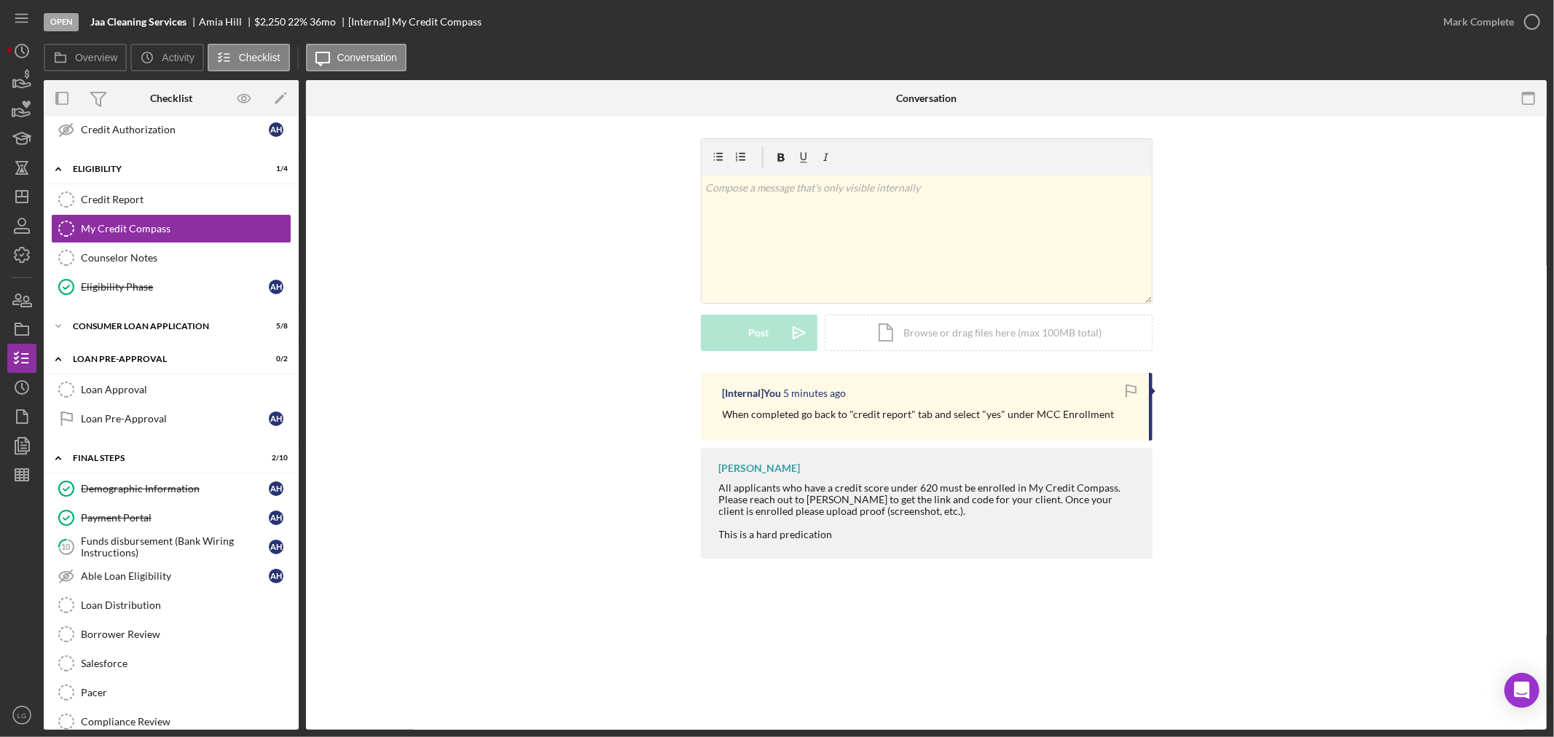
drag, startPoint x: 137, startPoint y: 497, endPoint x: 141, endPoint y: 441, distance: 55.5
click at [137, 497] on link "Demographic Information Demographic Information A H" at bounding box center [171, 488] width 240 height 29
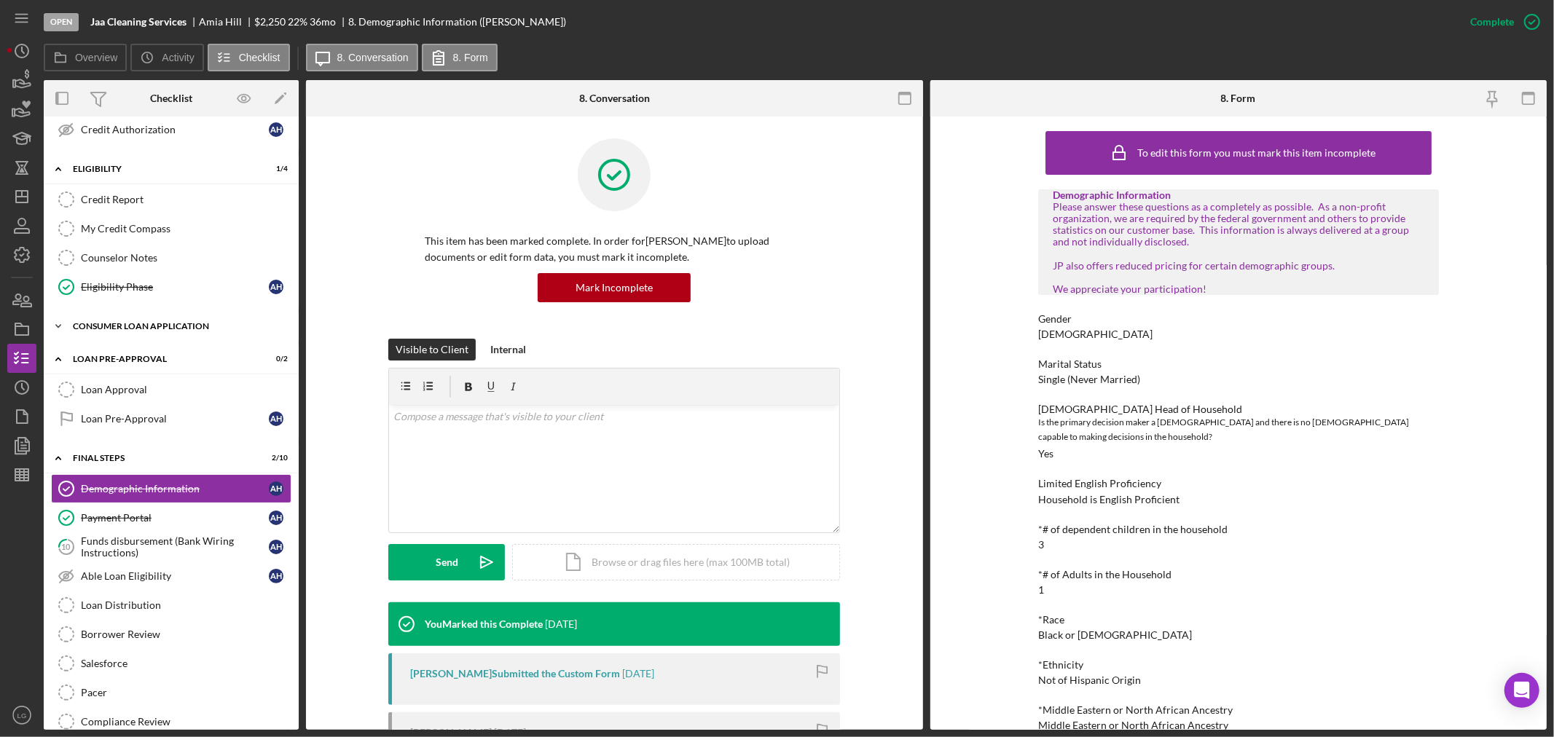
click at [147, 337] on div "Icon/Expander Consumer Loan Application 5 / 8" at bounding box center [171, 326] width 255 height 29
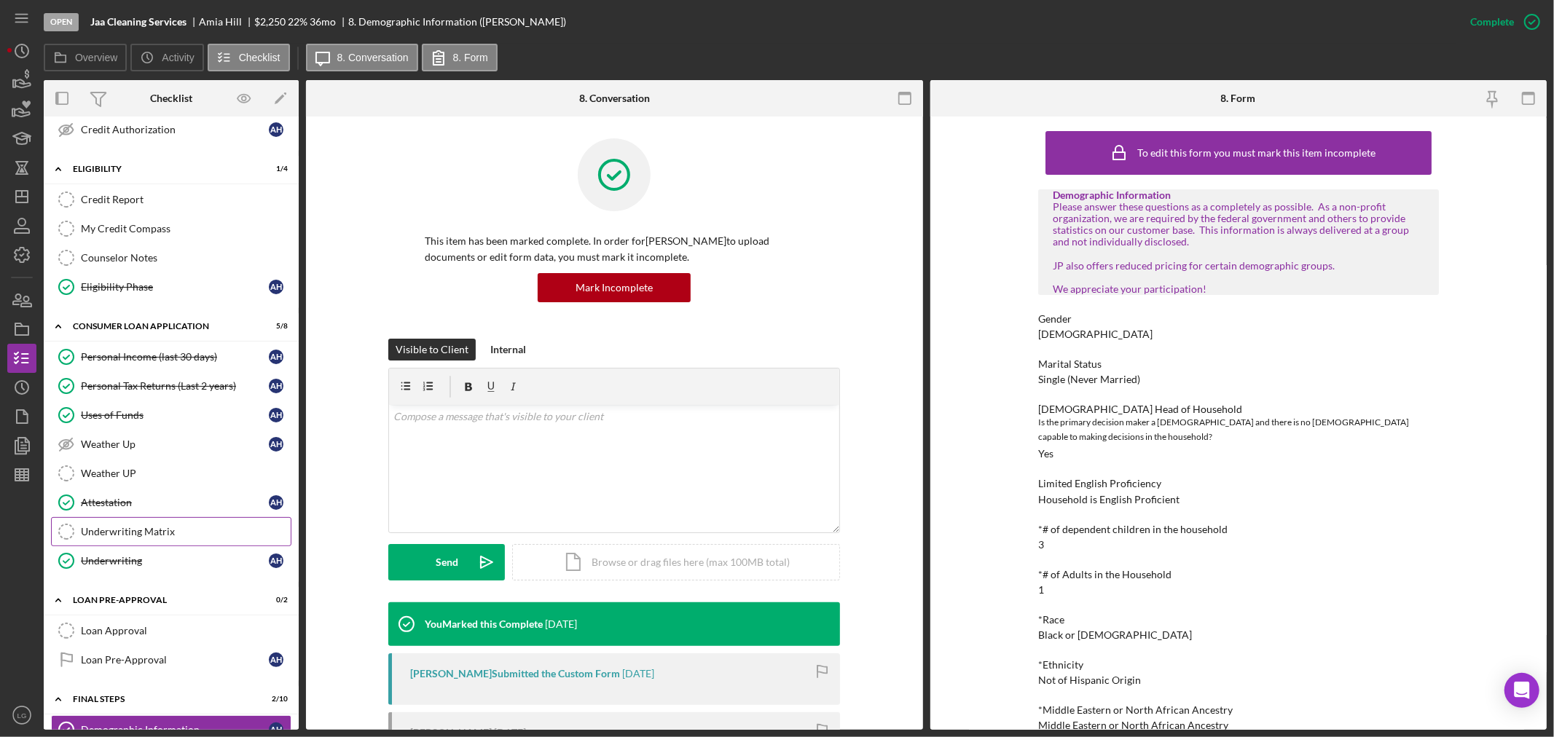
click at [152, 519] on link "Underwriting Matrix Underwriting Matrix" at bounding box center [171, 531] width 240 height 29
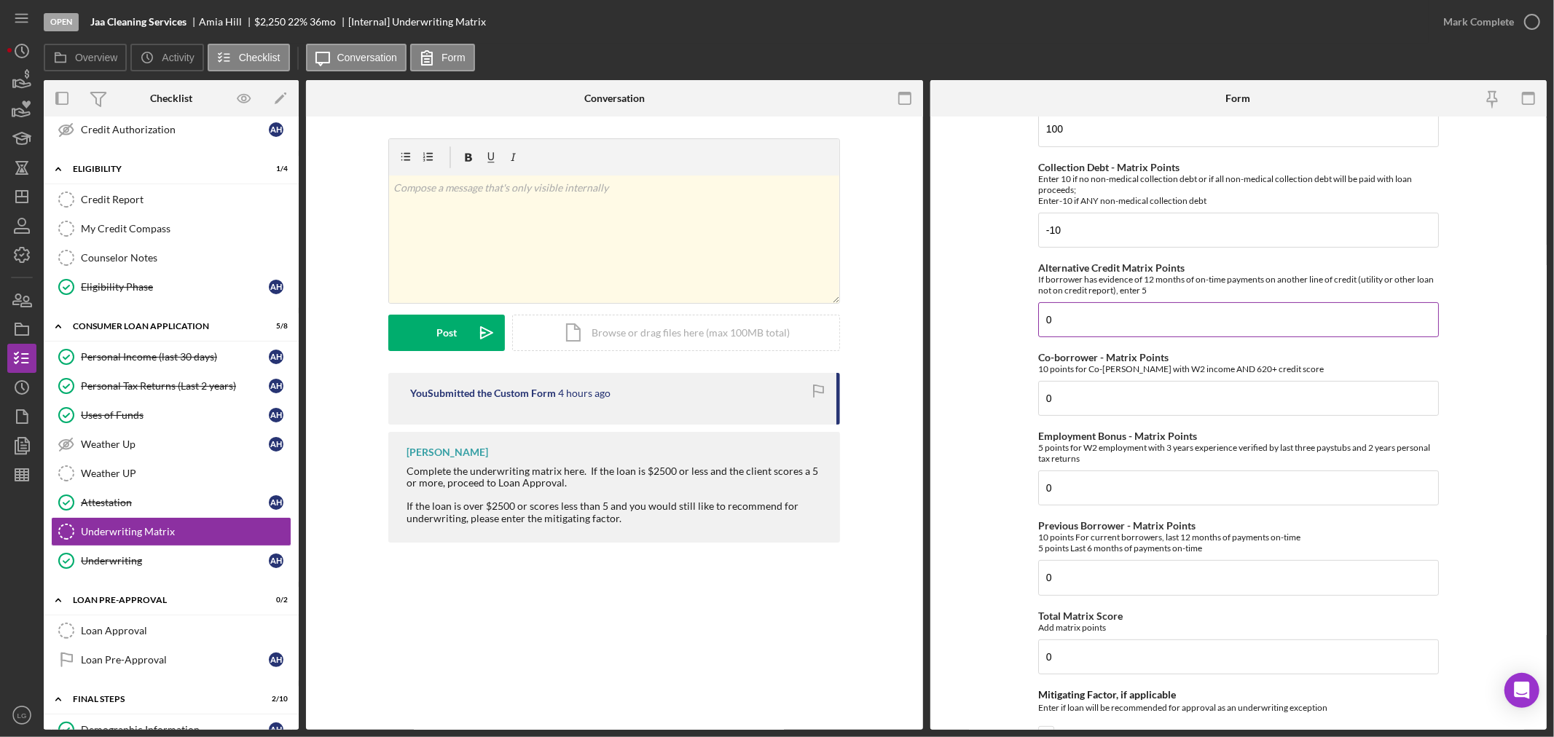
scroll to position [162, 0]
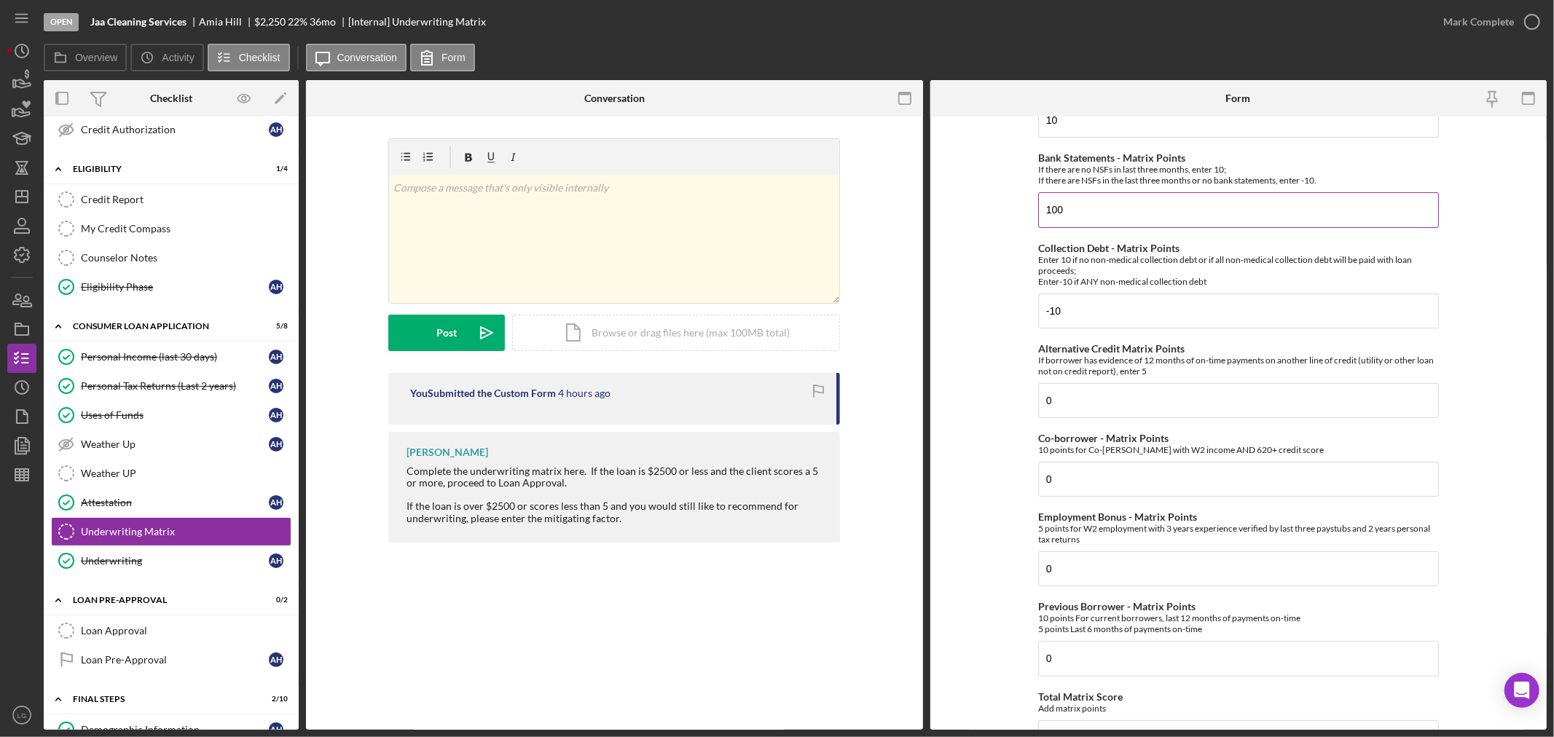
click at [1088, 224] on input "100" at bounding box center [1238, 209] width 401 height 35
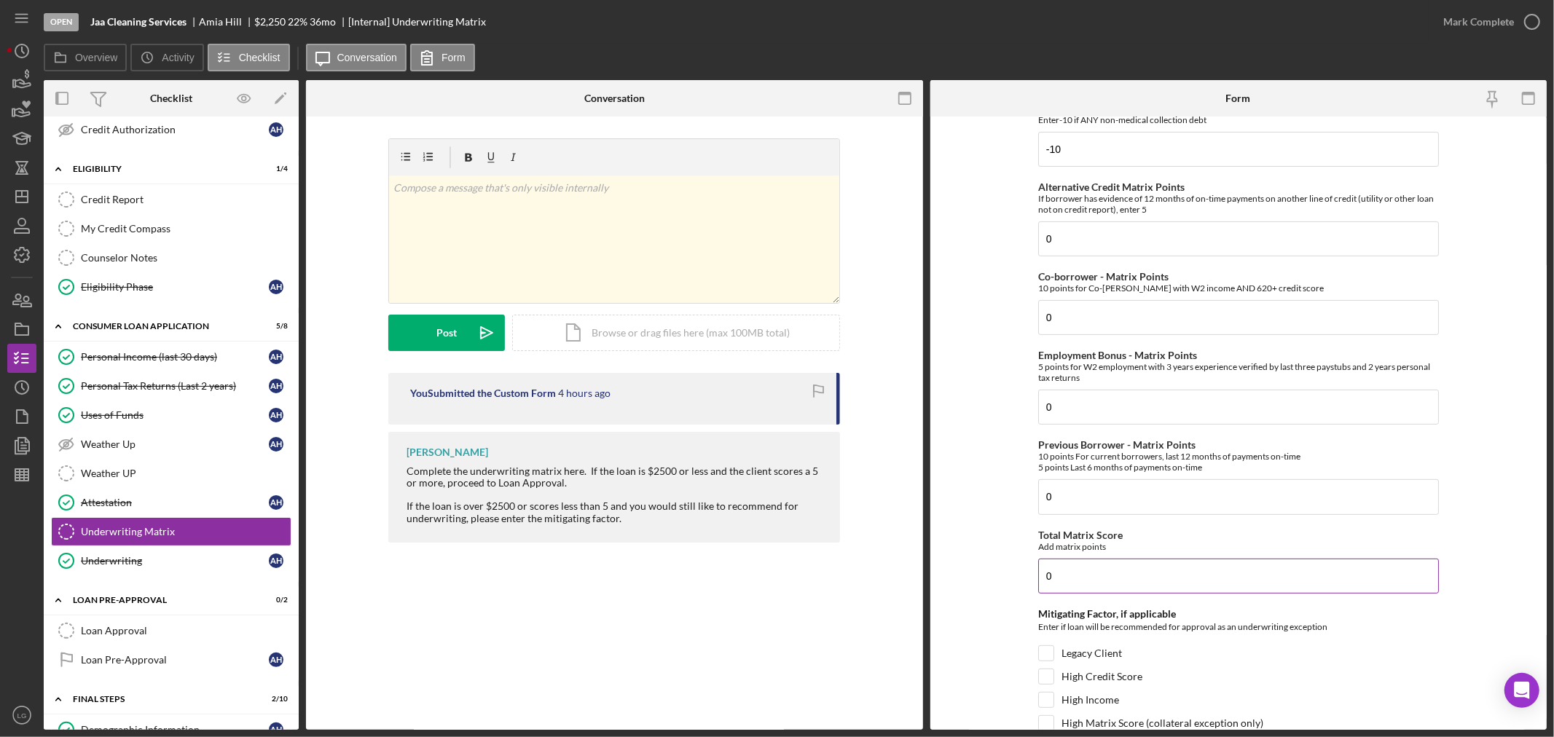
scroll to position [481, 0]
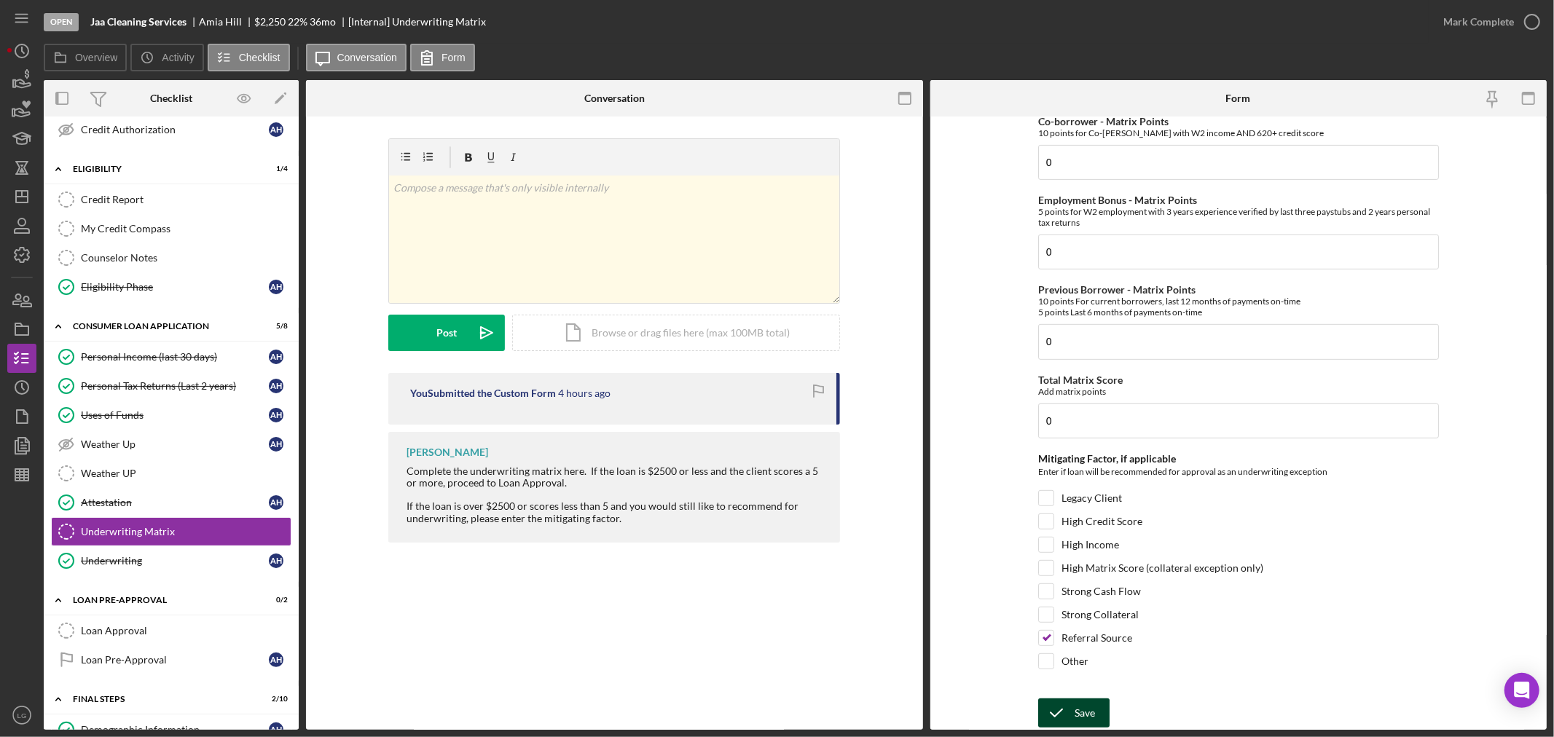
type input "10"
click at [1050, 710] on icon "submit" at bounding box center [1056, 713] width 36 height 36
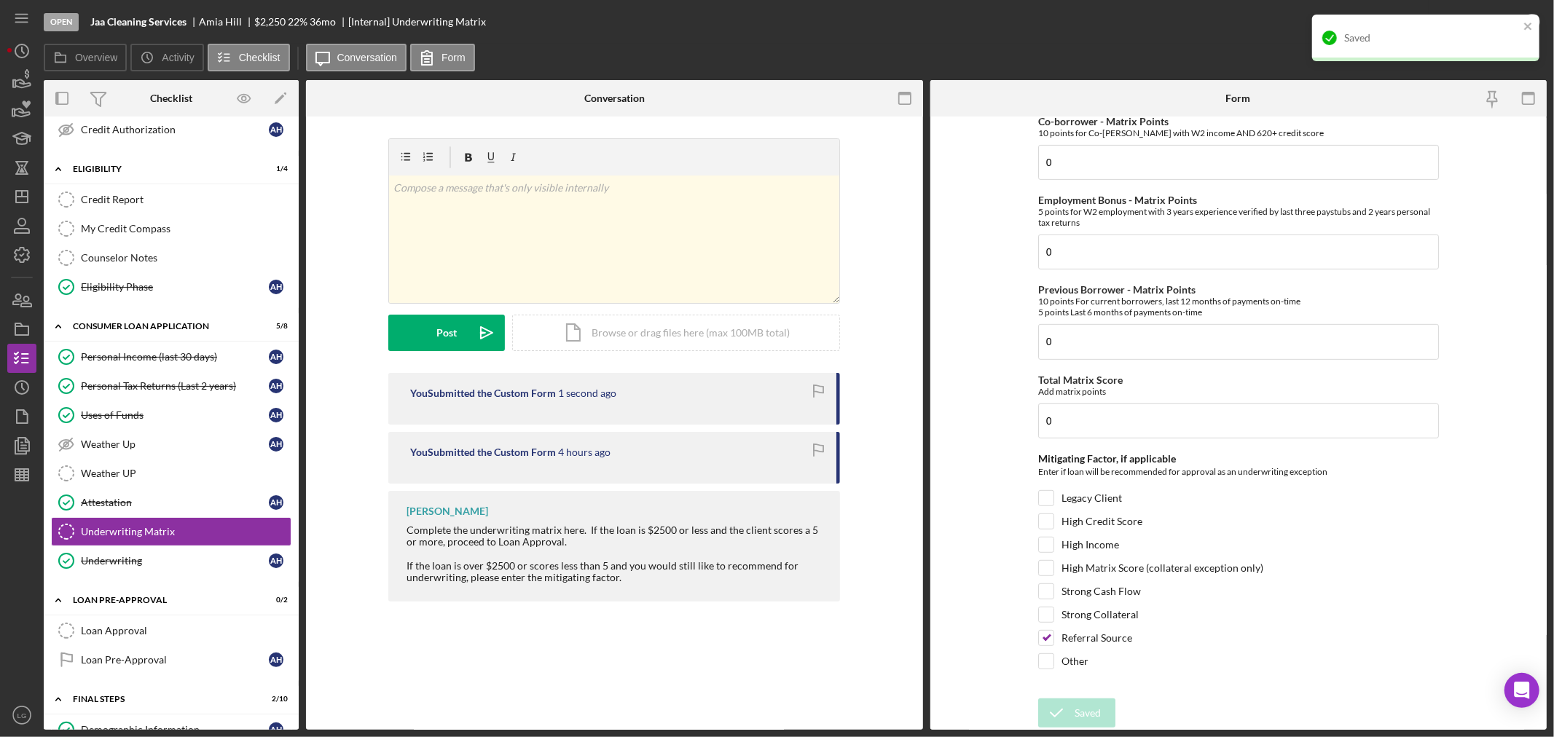
click at [1510, 29] on div "Saved" at bounding box center [1420, 37] width 205 height 23
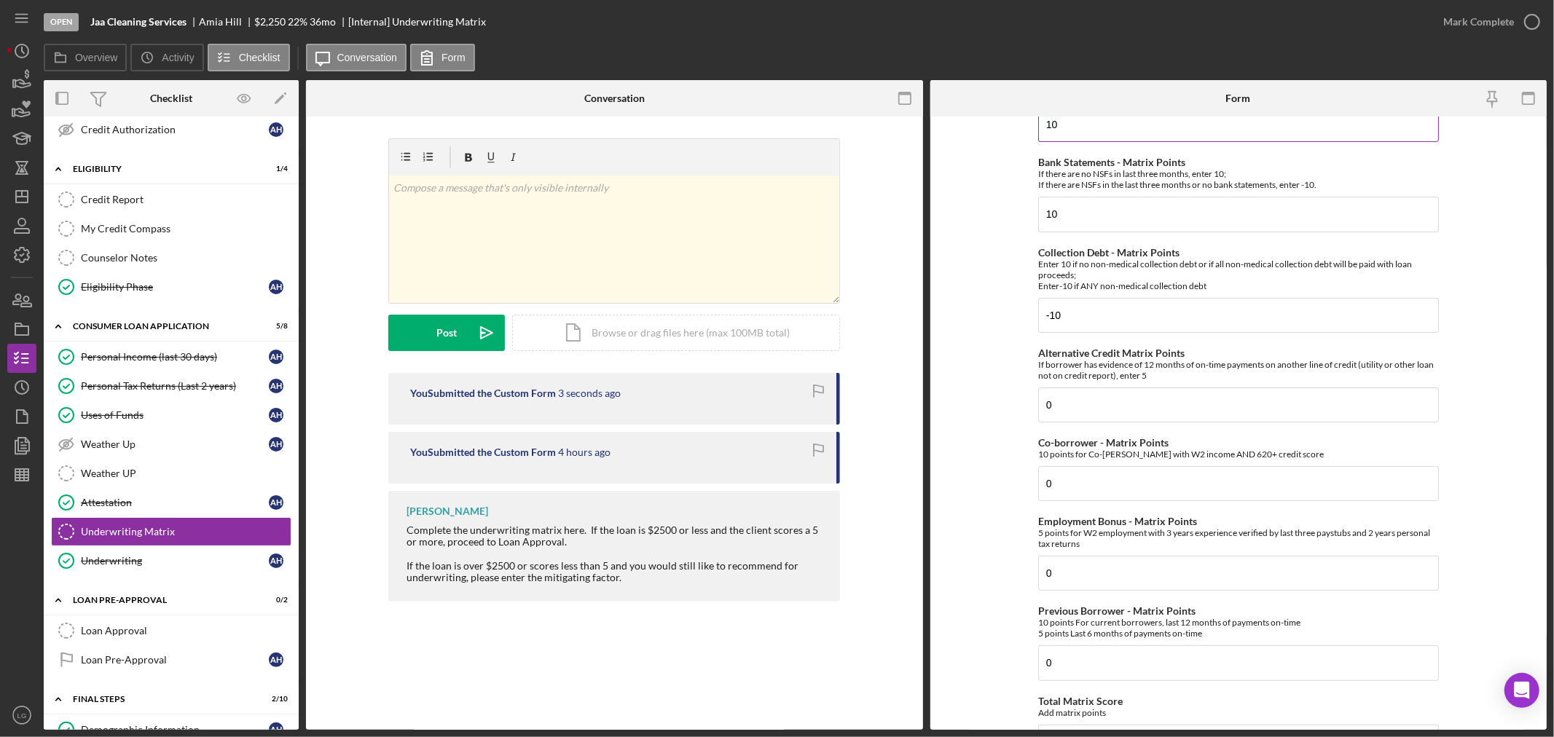
scroll to position [0, 0]
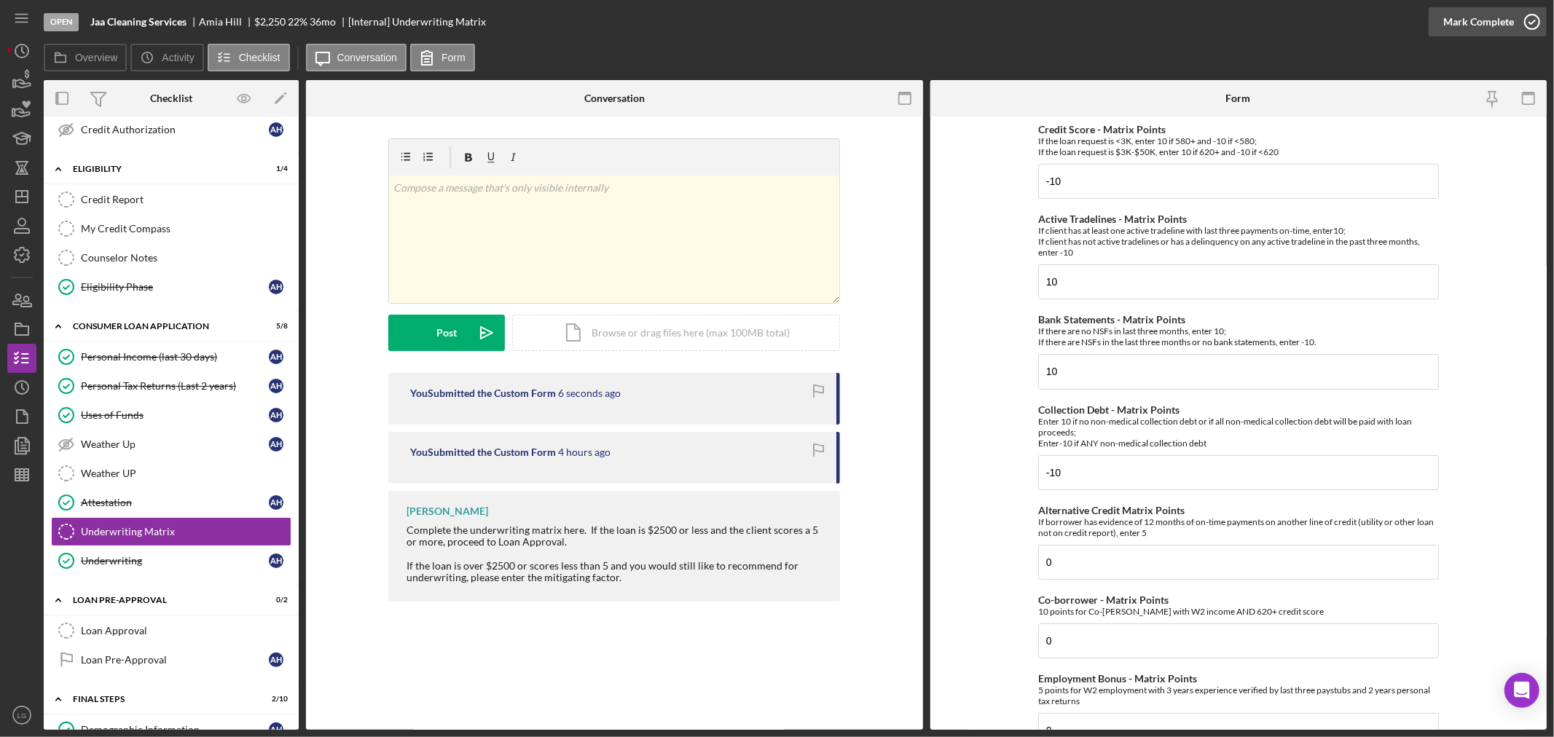
click at [1447, 13] on div "Mark Complete" at bounding box center [1478, 21] width 71 height 29
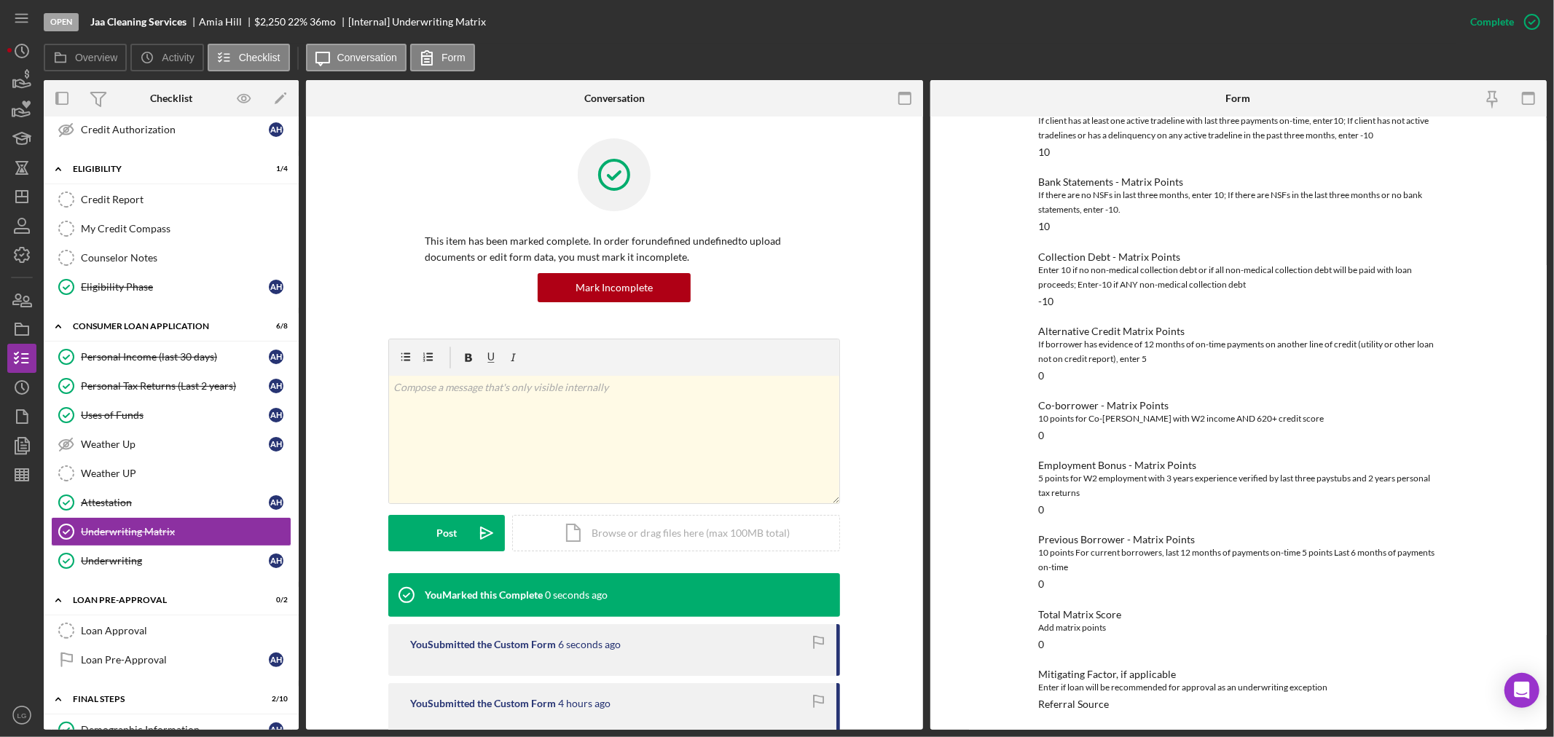
scroll to position [163, 0]
click at [168, 632] on div "Loan Approval" at bounding box center [186, 631] width 210 height 12
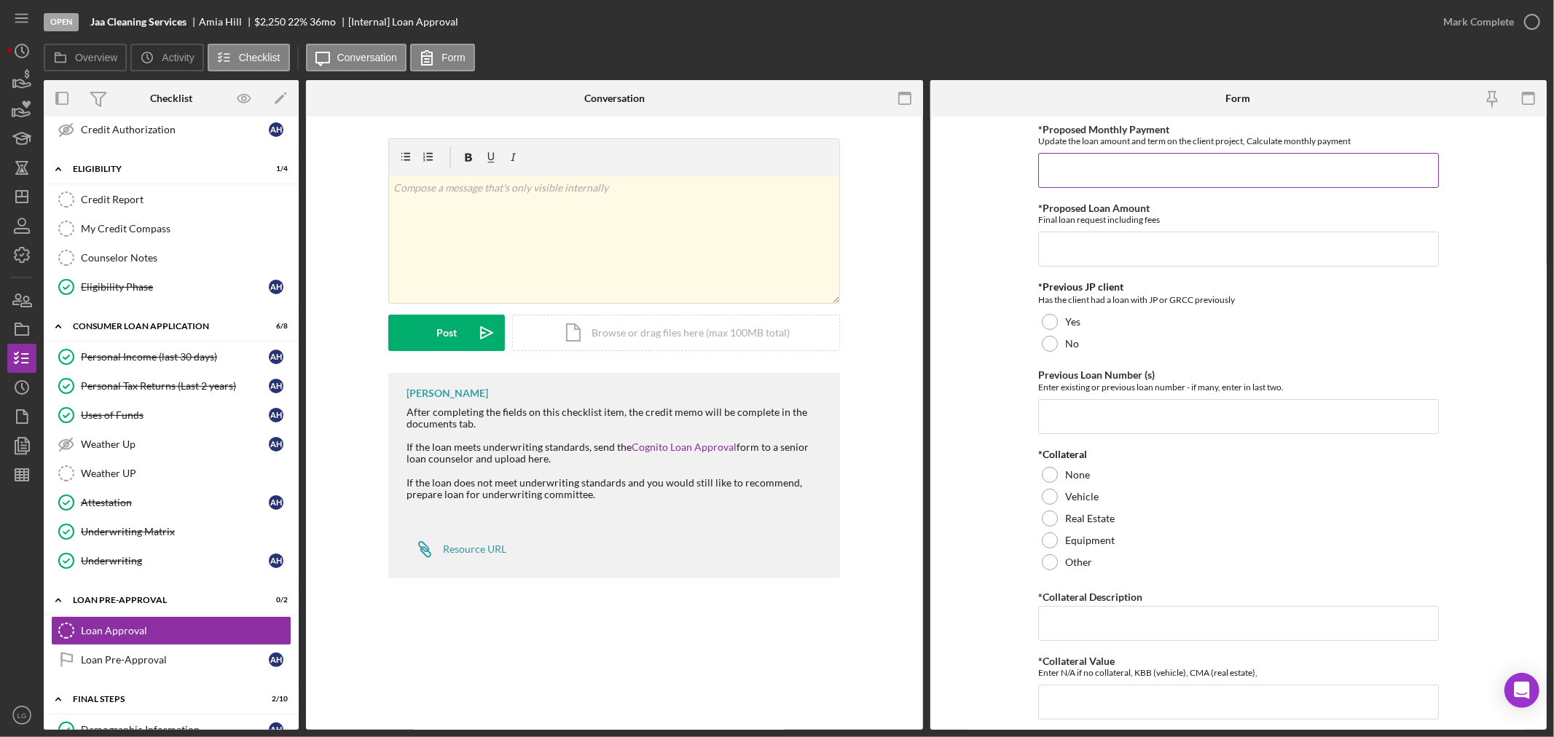
click at [1087, 176] on input "*Proposed Monthly Payment" at bounding box center [1238, 170] width 401 height 35
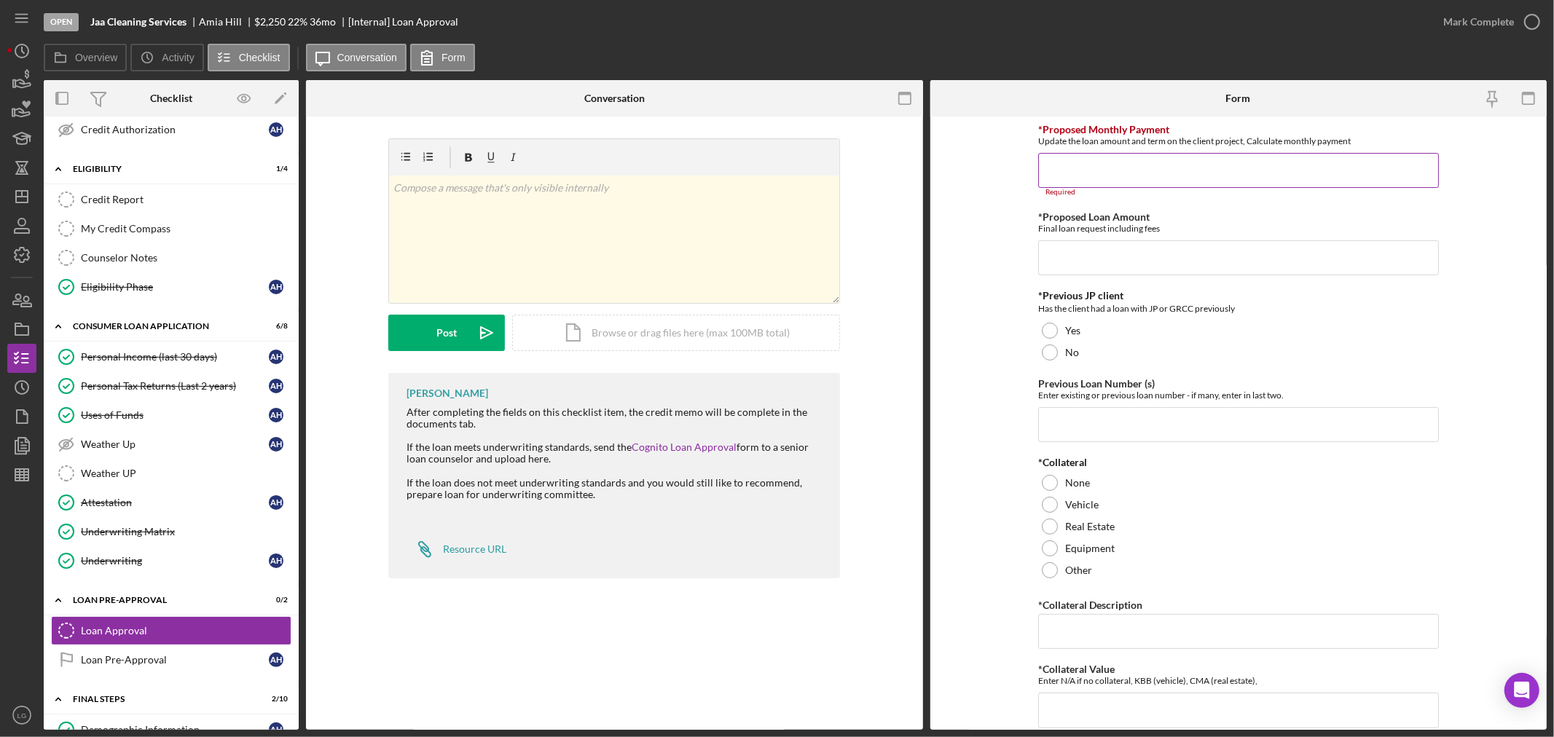
click at [1220, 157] on input "*Proposed Monthly Payment" at bounding box center [1238, 170] width 401 height 35
click at [1192, 164] on input "*Proposed Monthly Payment" at bounding box center [1238, 170] width 401 height 35
paste input "$83.62"
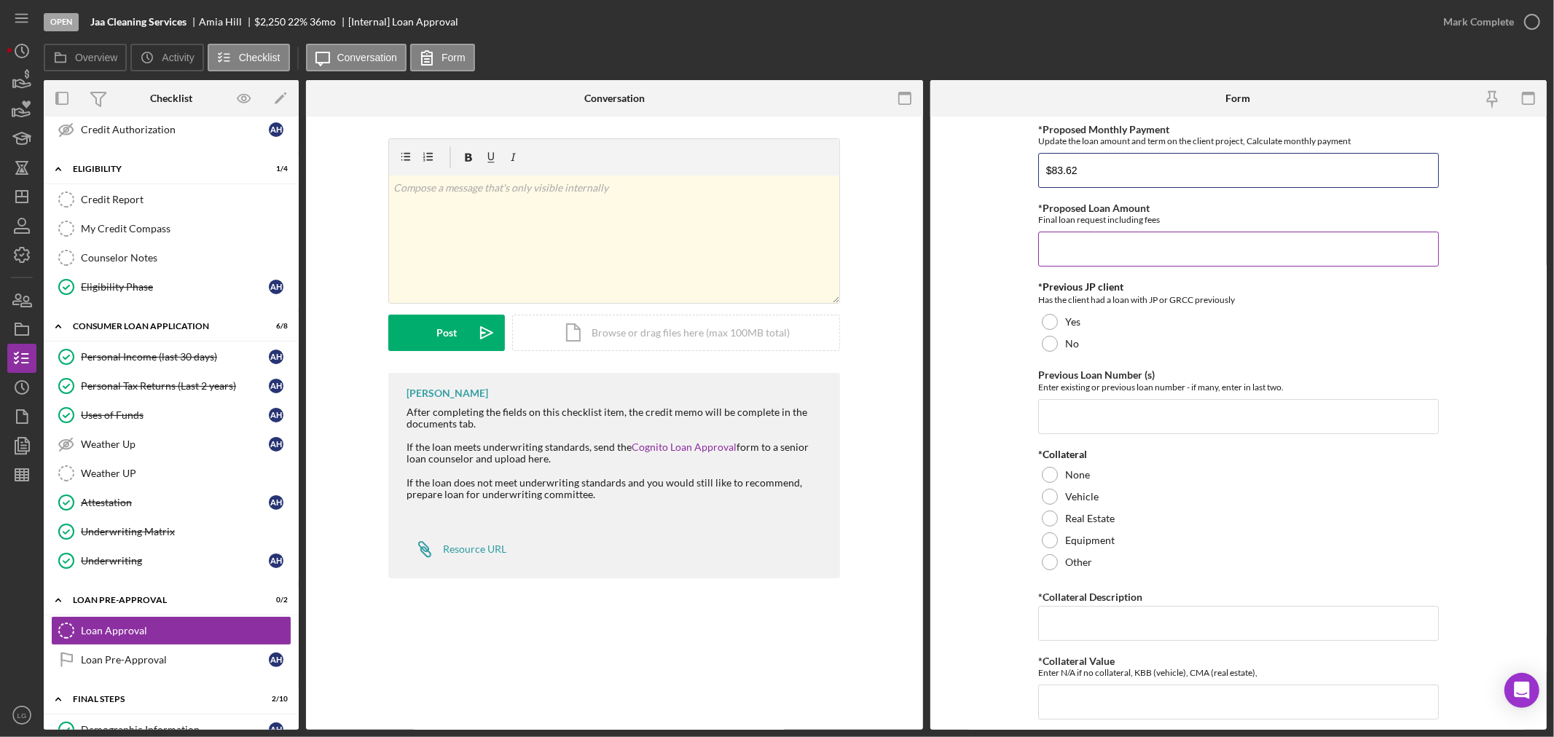
type input "$83.62"
click at [1088, 244] on input "*Proposed Loan Amount" at bounding box center [1238, 249] width 401 height 35
drag, startPoint x: 1111, startPoint y: 243, endPoint x: 1058, endPoint y: 253, distance: 53.4
click at [1058, 253] on input "$2,250" at bounding box center [1238, 249] width 401 height 35
type input "$2,500"
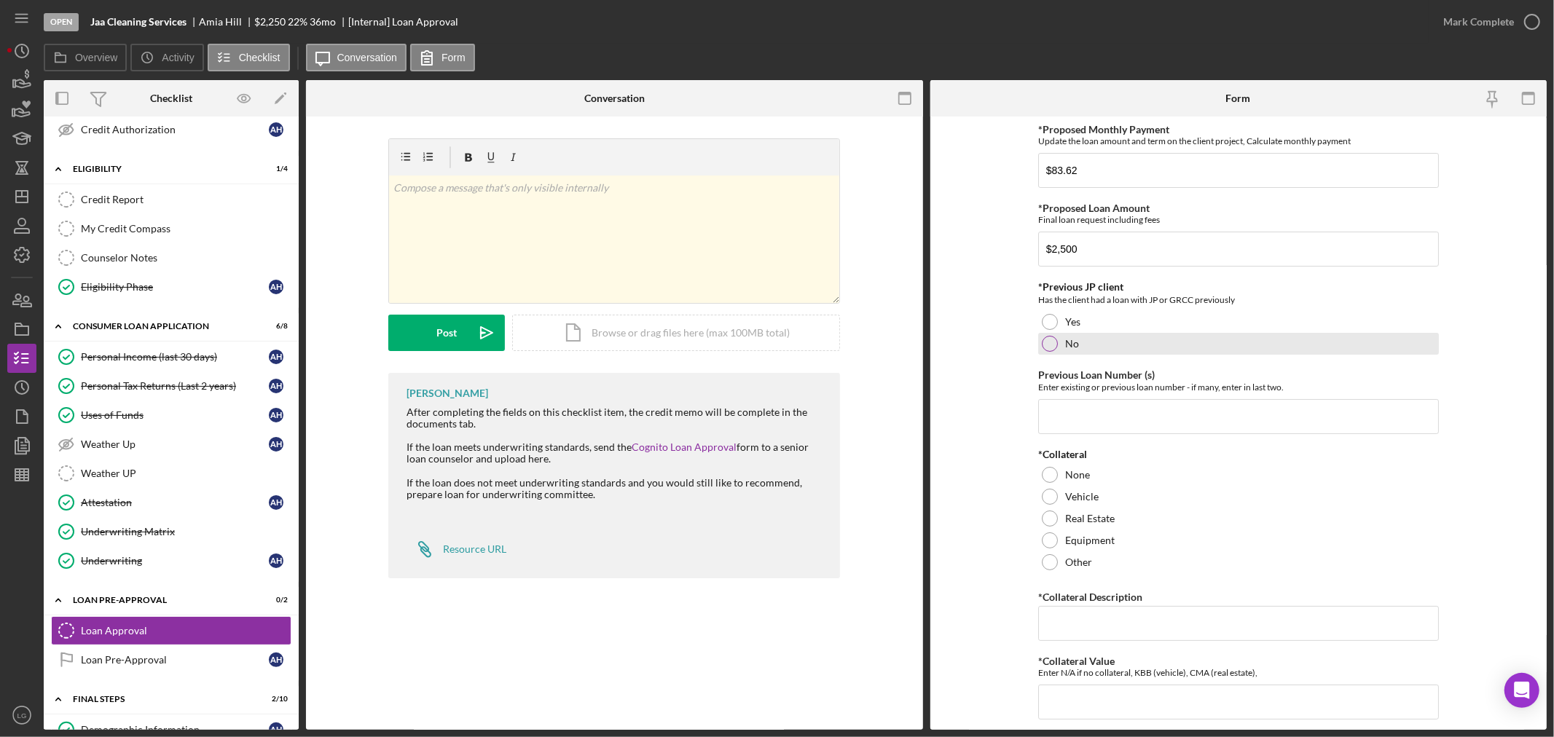
click at [1079, 336] on div "No" at bounding box center [1238, 344] width 401 height 22
click at [1103, 409] on input "Previous Loan Number (s)" at bounding box center [1238, 416] width 401 height 35
type input "n/a"
click at [1091, 475] on div "None" at bounding box center [1238, 475] width 401 height 22
click at [1148, 637] on input "*Collateral Description" at bounding box center [1238, 623] width 401 height 35
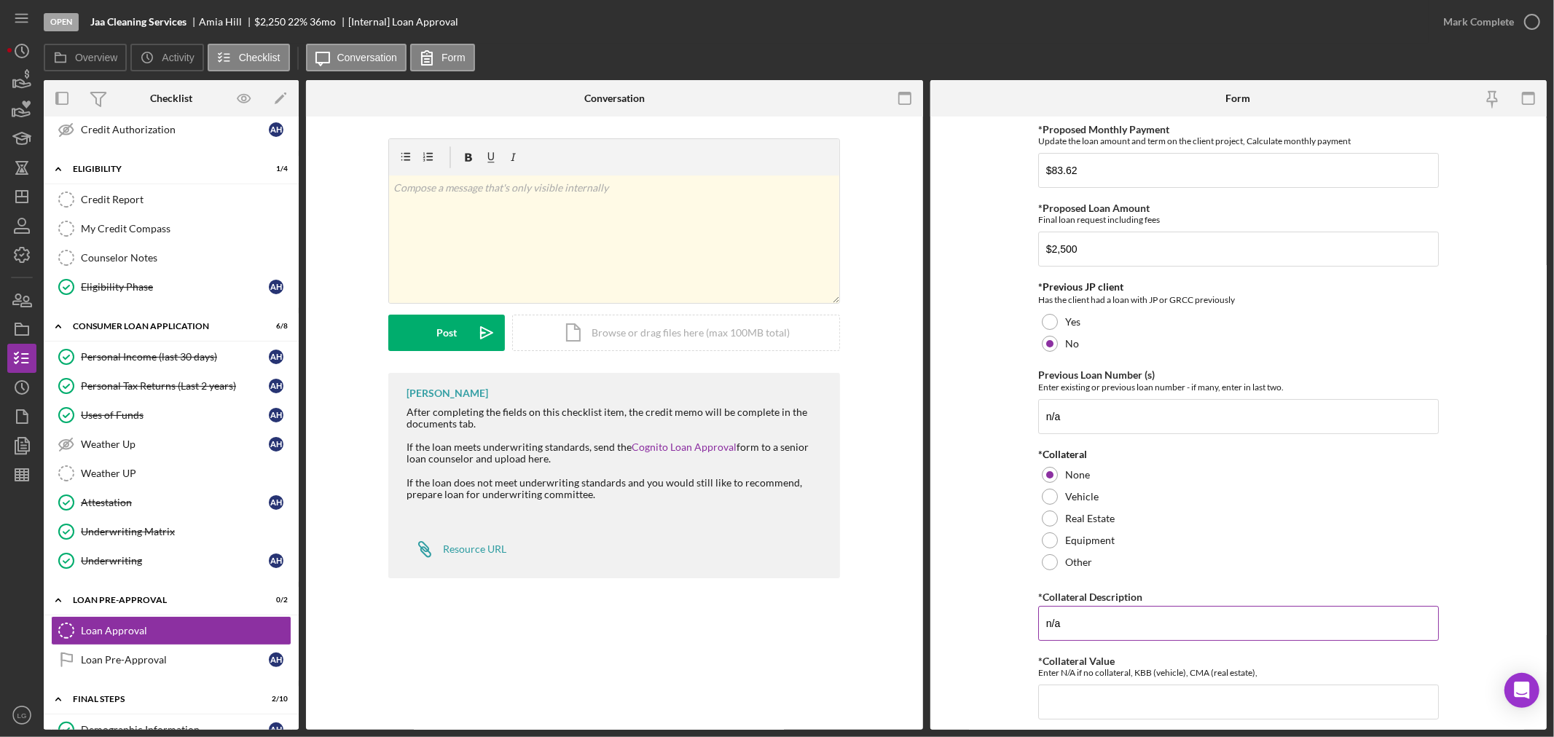
scroll to position [243, 0]
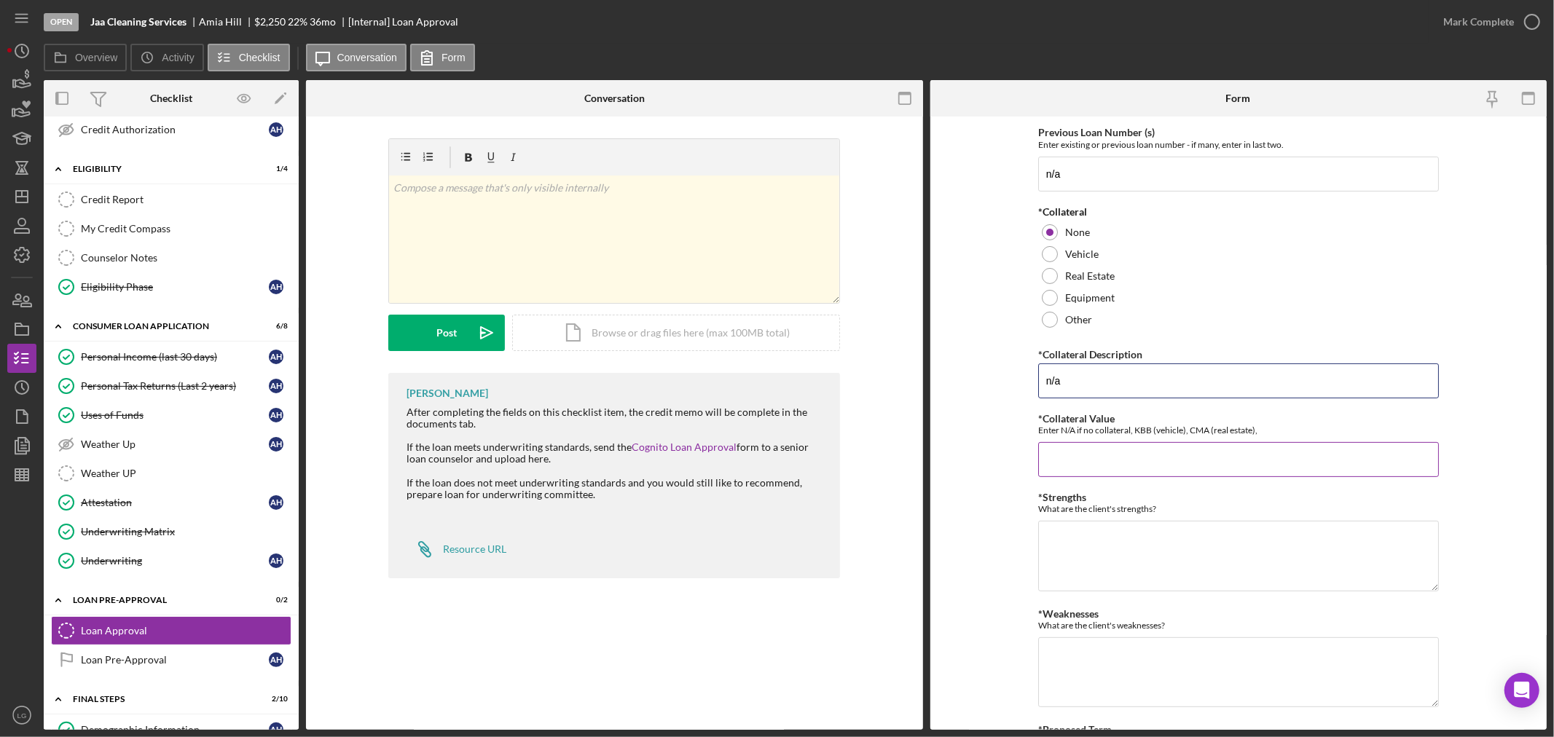
type input "n/a"
click at [1058, 467] on input "*Collateral Value" at bounding box center [1238, 459] width 401 height 35
type input "n/a"
click at [1098, 538] on textarea "*Strengths" at bounding box center [1238, 556] width 401 height 70
click at [1105, 548] on textarea "*Strengths" at bounding box center [1238, 556] width 401 height 70
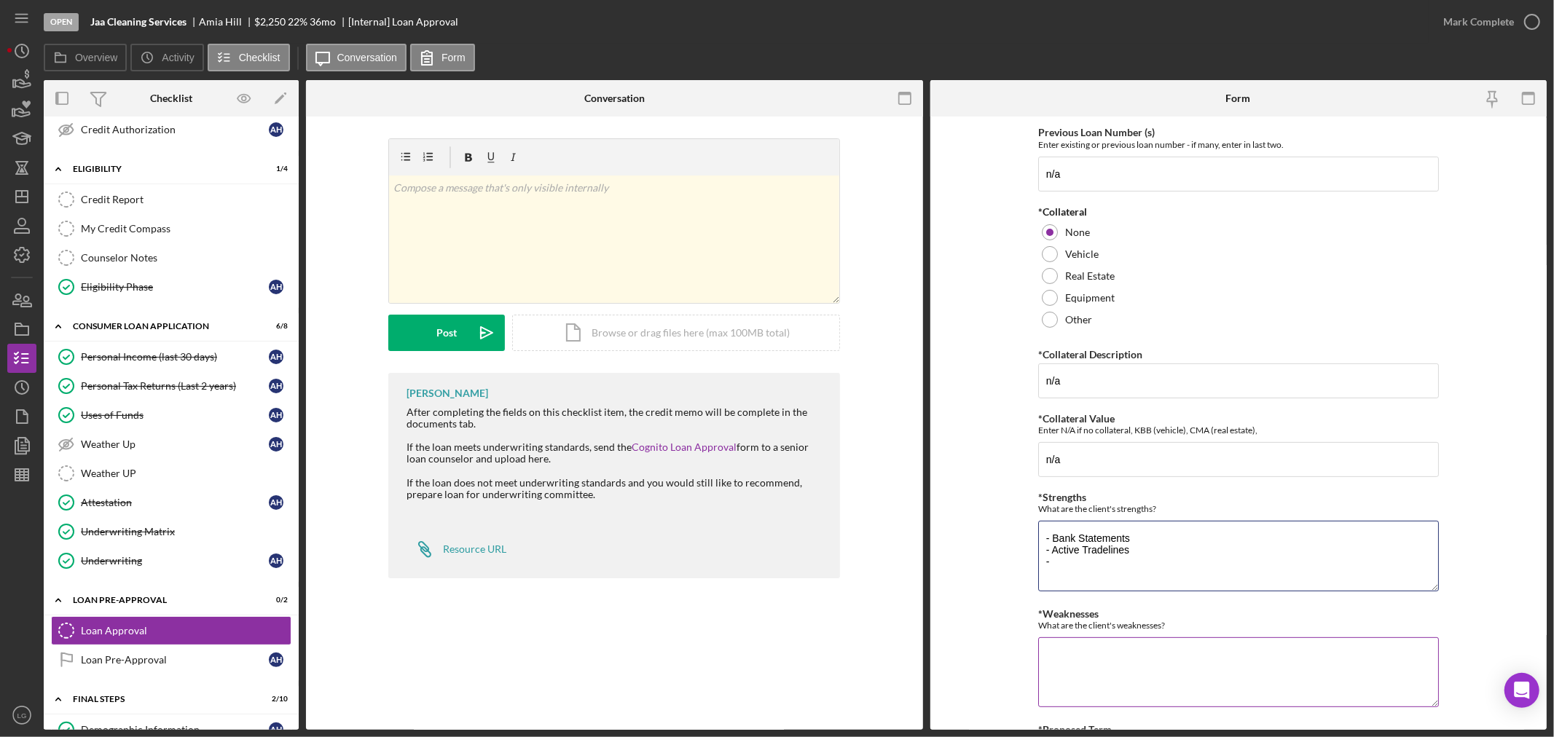
type textarea "- Bank Statements - Active Tradelines -"
click at [1059, 653] on textarea "*Weaknesses" at bounding box center [1238, 672] width 401 height 70
type textarea "- Collection Debt - Credit Score"
click at [1063, 573] on textarea "- Bank Statements - Active Tradelines -" at bounding box center [1238, 556] width 401 height 70
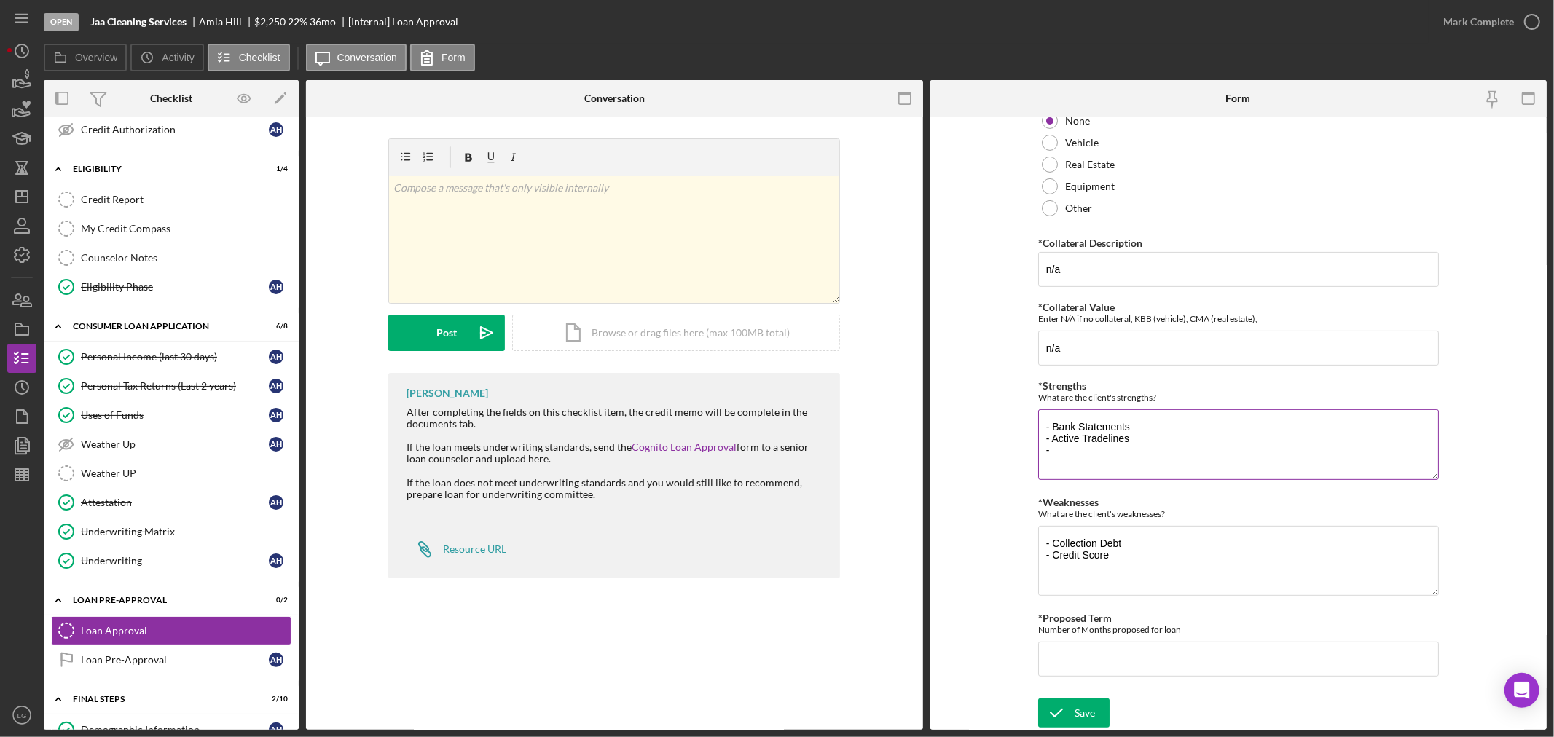
click at [1068, 455] on textarea "- Bank Statements - Active Tradelines -" at bounding box center [1238, 444] width 401 height 70
type textarea "- Bank Statements - Active Tradelines"
click at [1067, 642] on input "*Proposed Term" at bounding box center [1238, 659] width 401 height 35
type input "36"
click at [1075, 708] on div "Save" at bounding box center [1084, 713] width 20 height 29
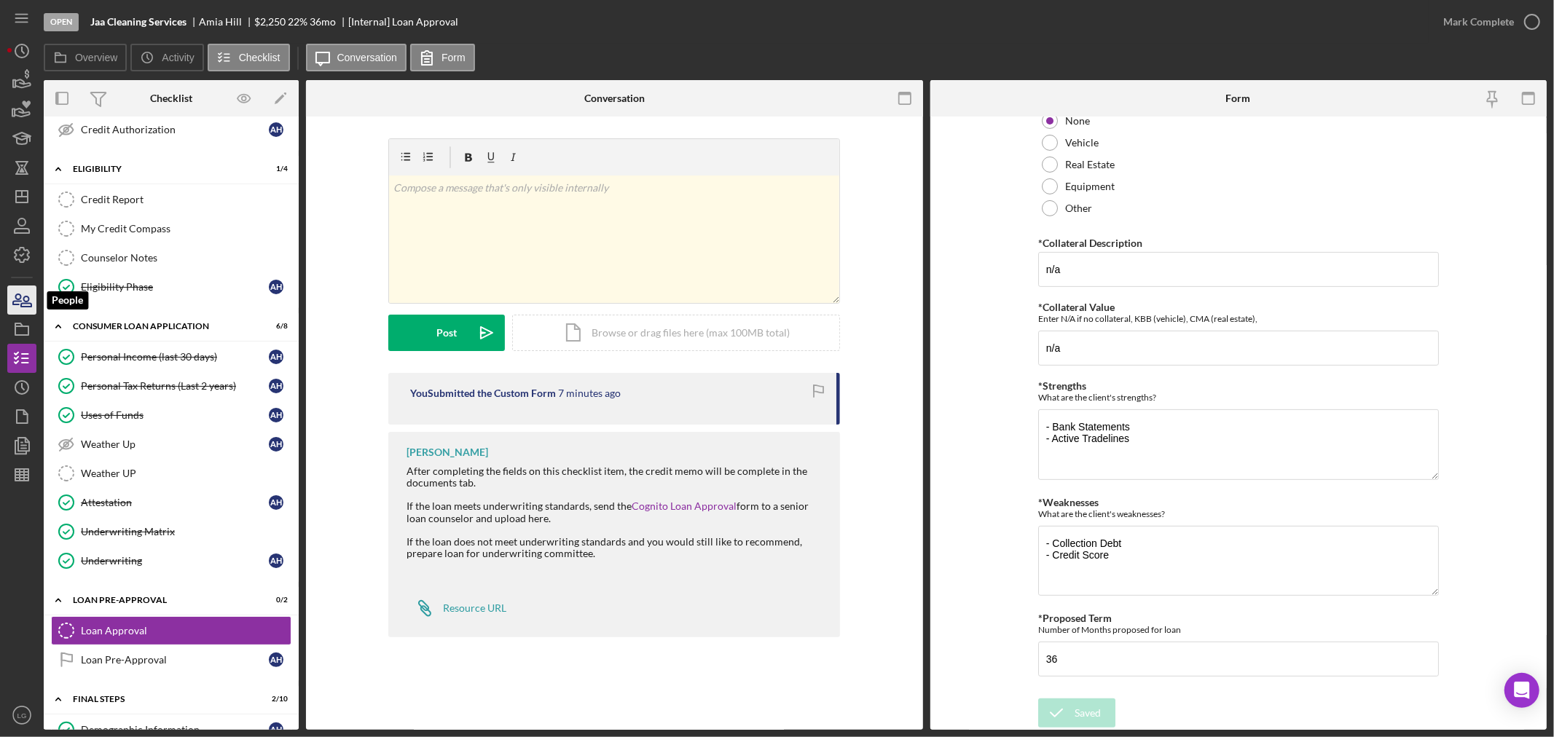
click at [25, 302] on icon "button" at bounding box center [26, 301] width 10 height 10
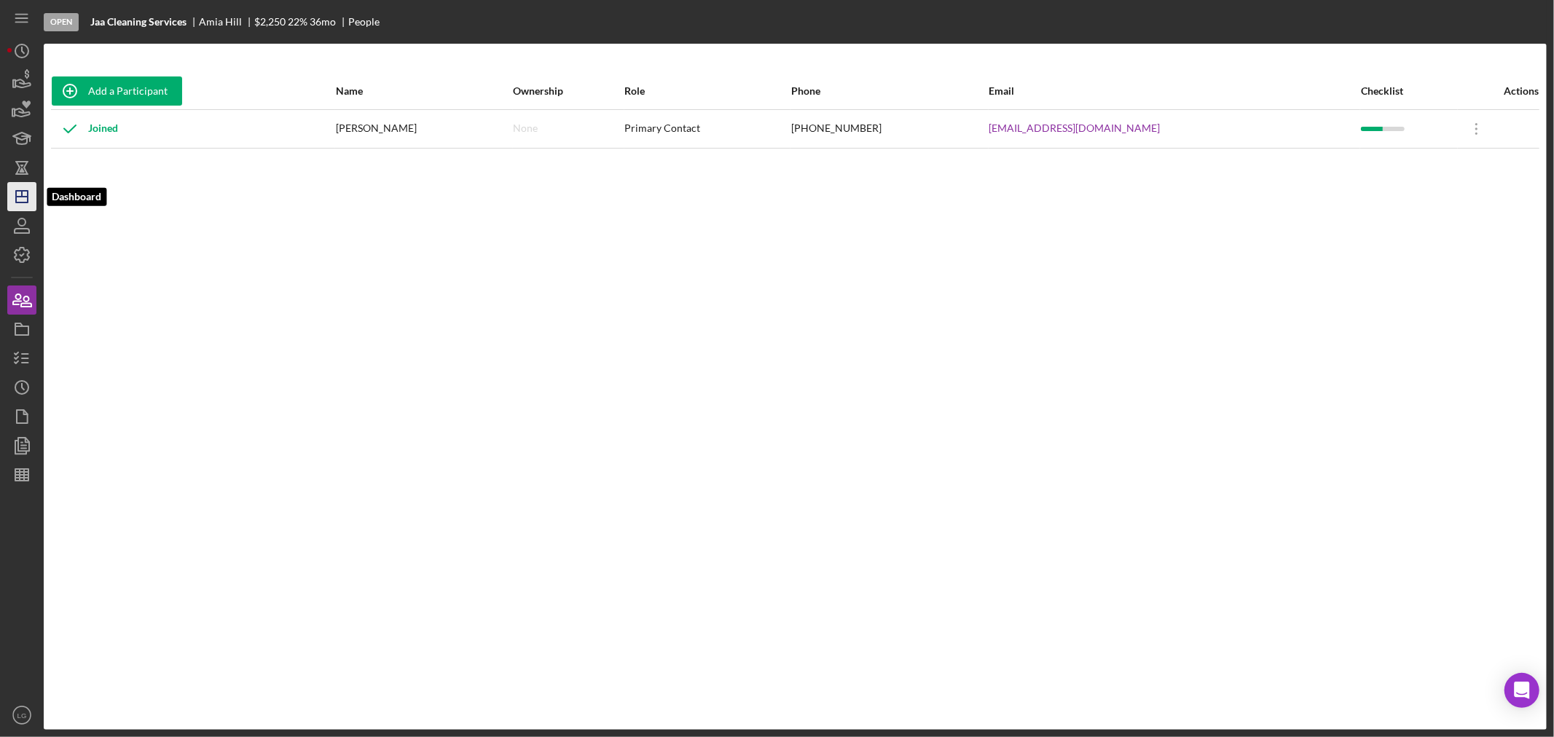
click at [27, 202] on polygon "button" at bounding box center [22, 197] width 12 height 12
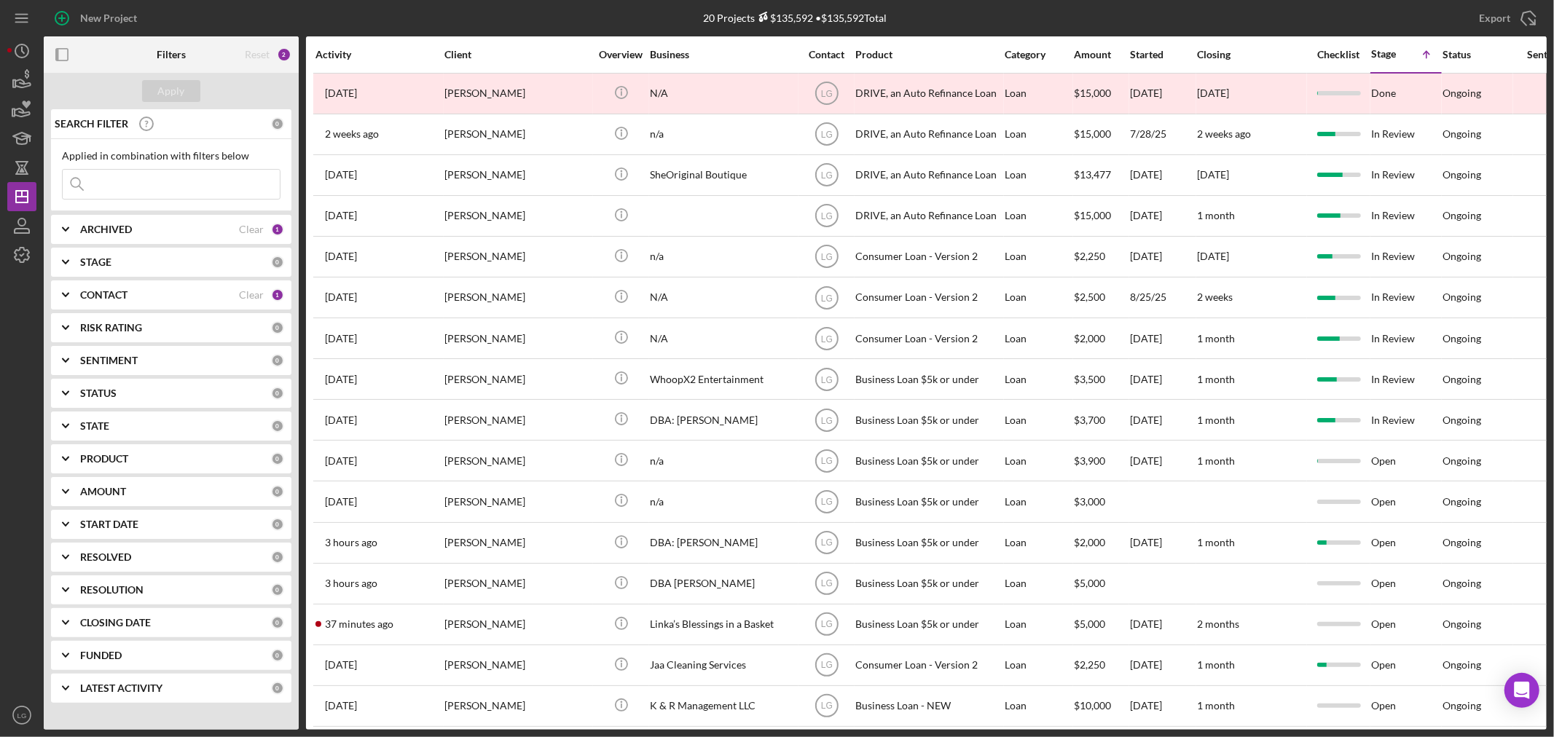
click at [136, 187] on input at bounding box center [171, 184] width 217 height 29
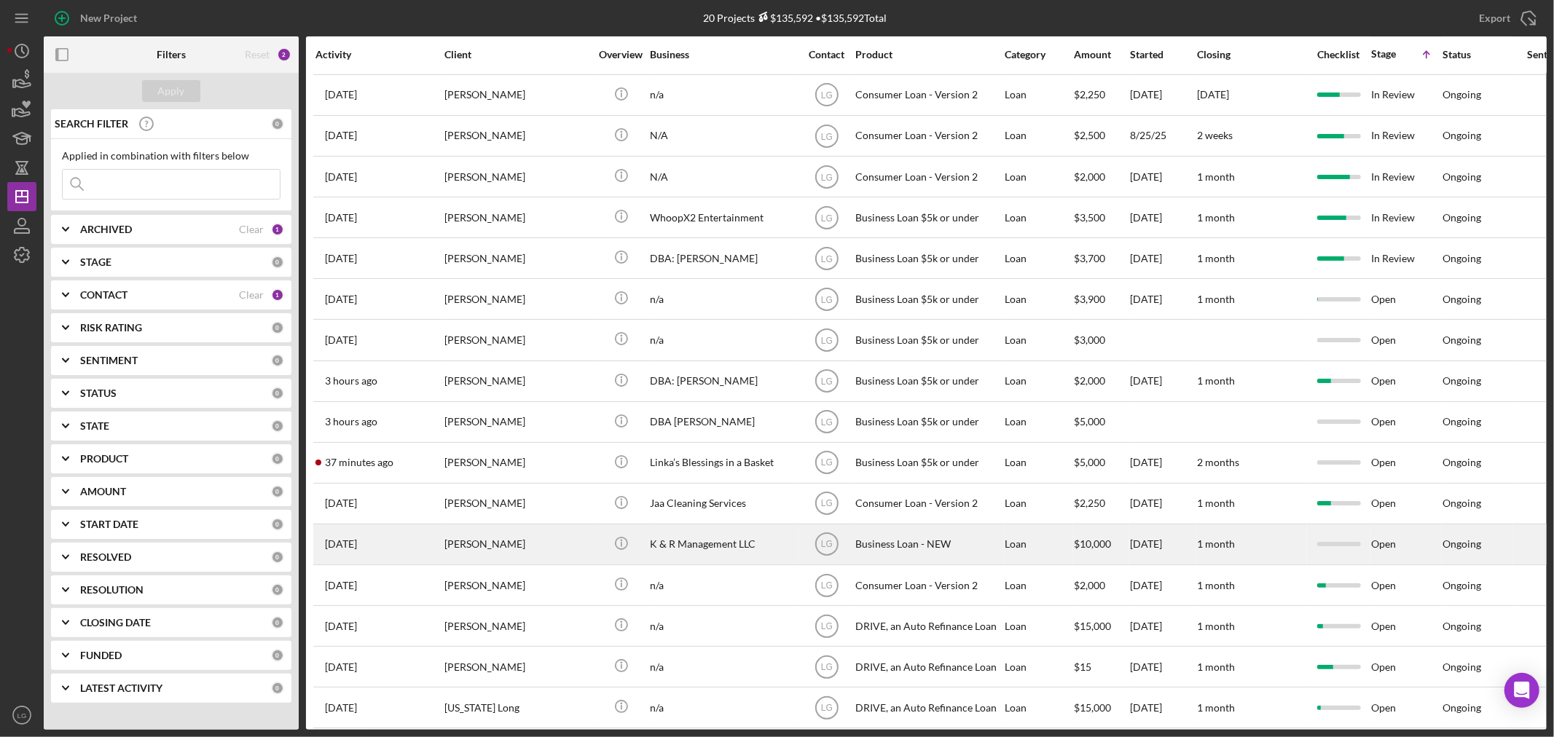
scroll to position [192, 0]
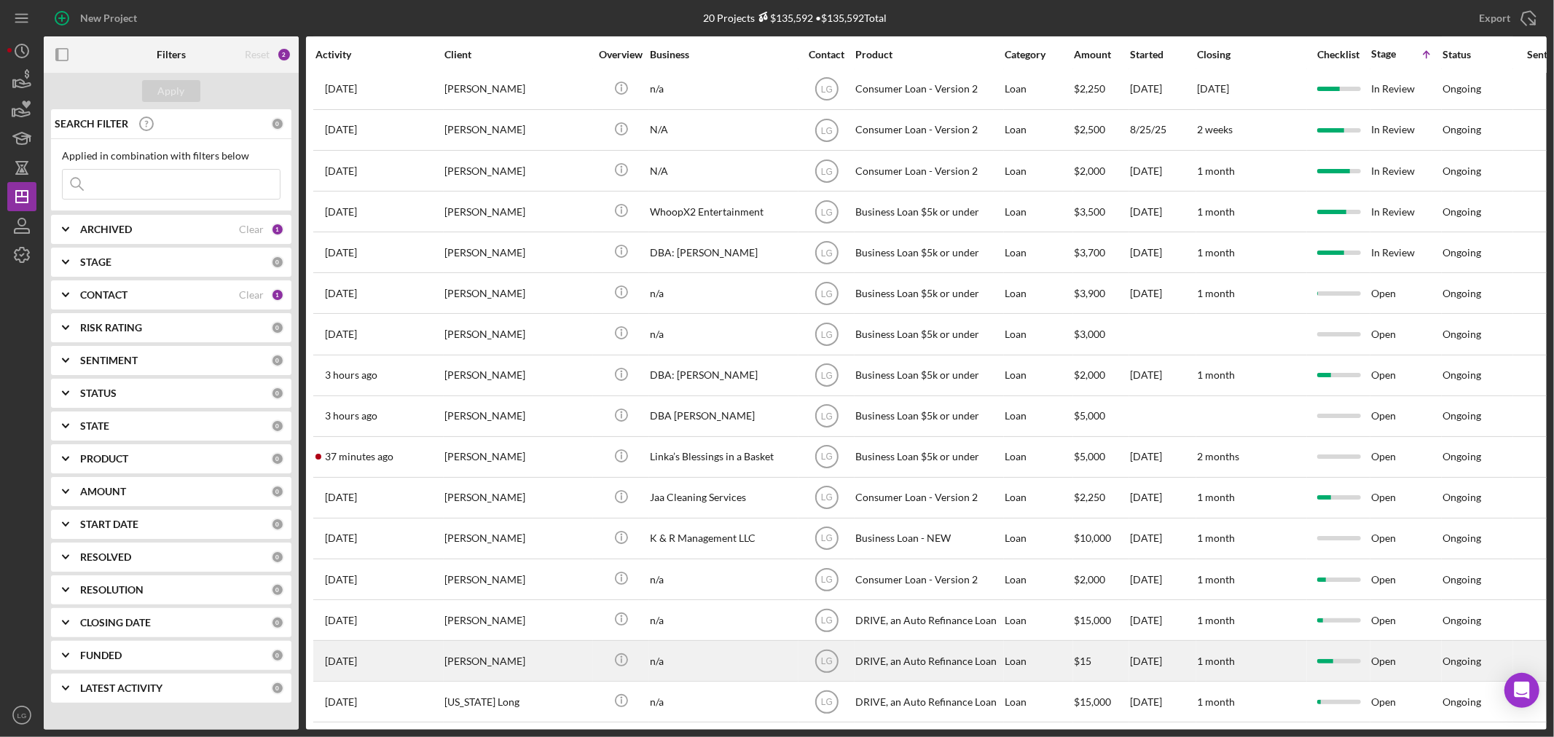
click at [488, 642] on div "[PERSON_NAME]" at bounding box center [517, 661] width 146 height 39
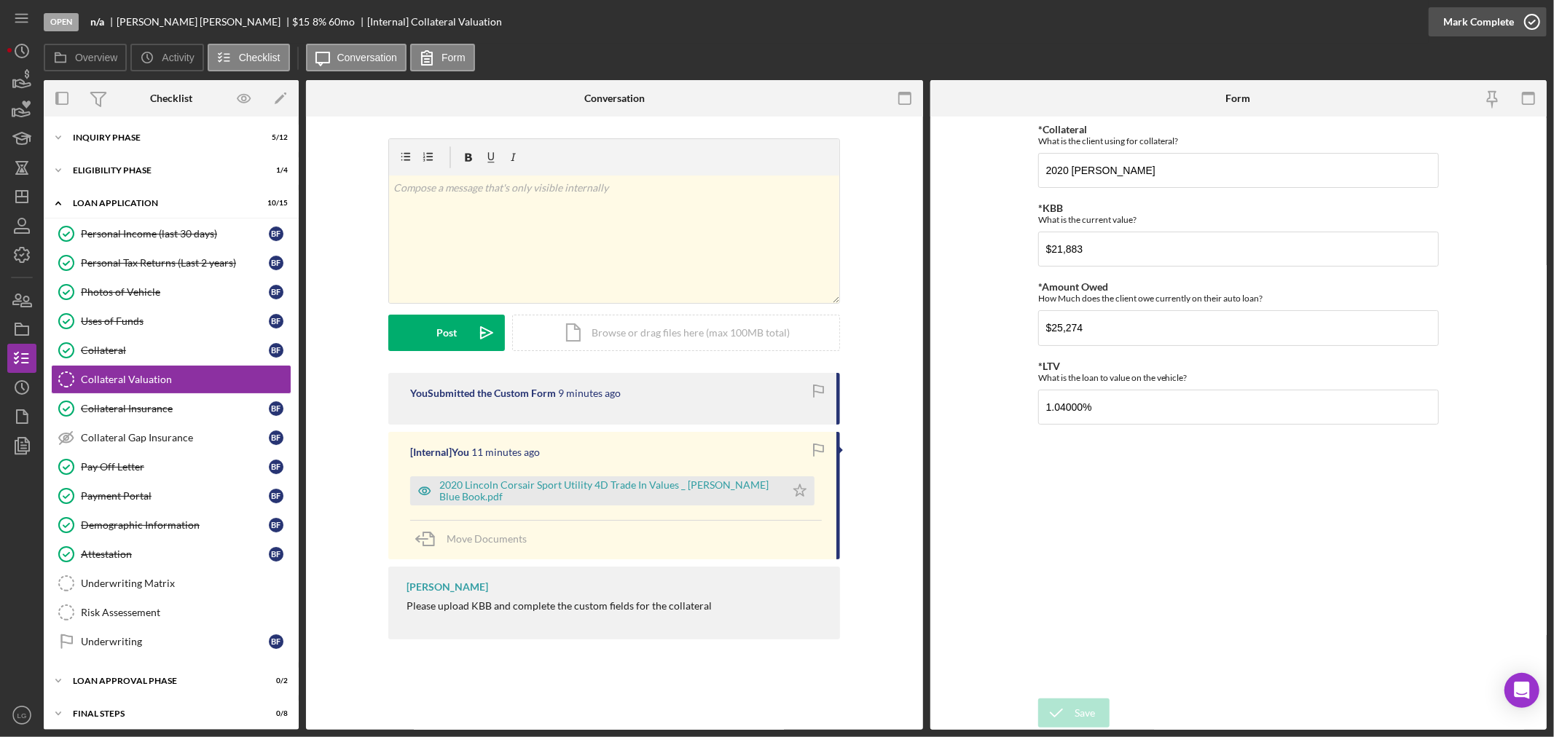
click at [1450, 24] on div "Mark Complete" at bounding box center [1478, 21] width 71 height 29
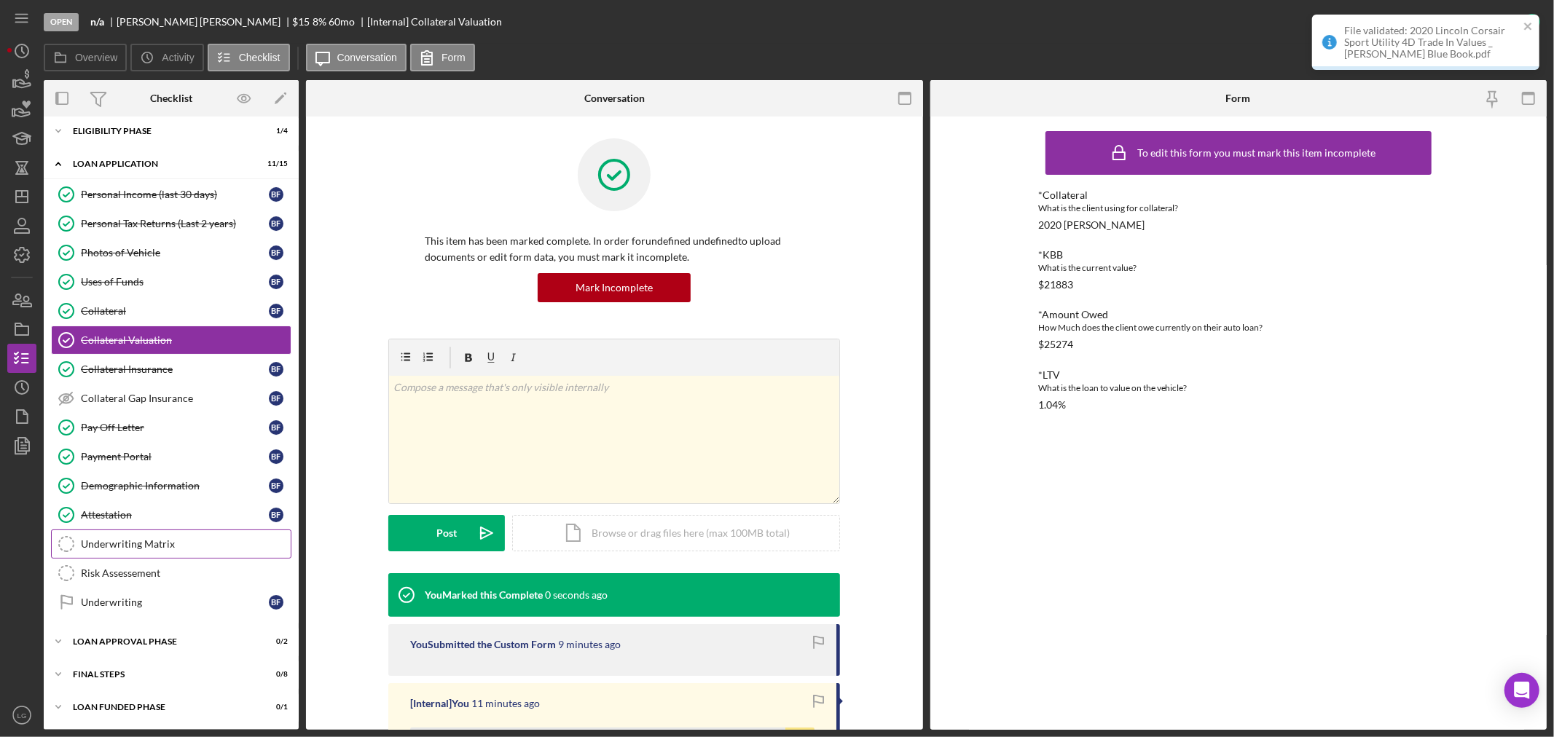
click at [132, 544] on div "Underwriting Matrix" at bounding box center [186, 544] width 210 height 12
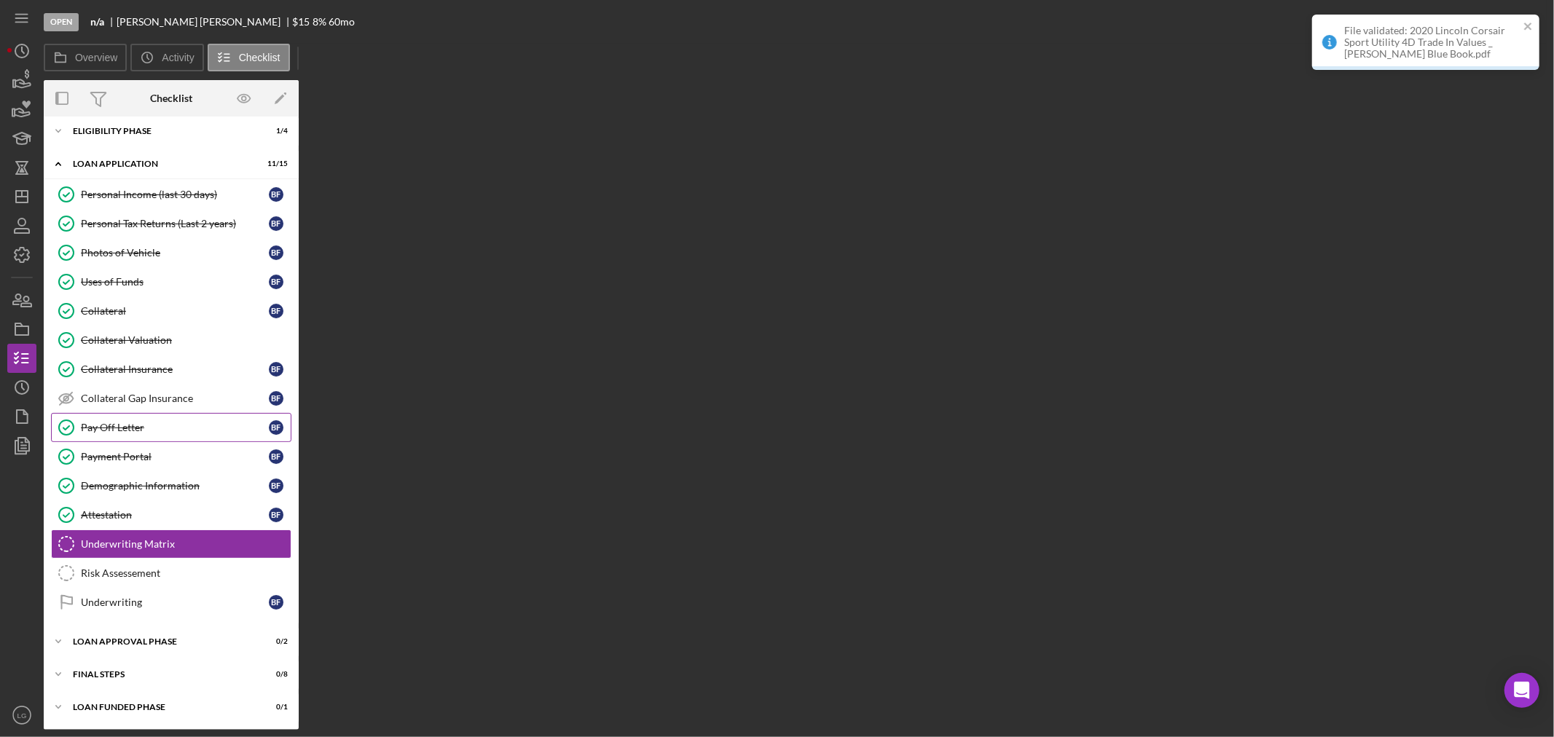
scroll to position [41, 0]
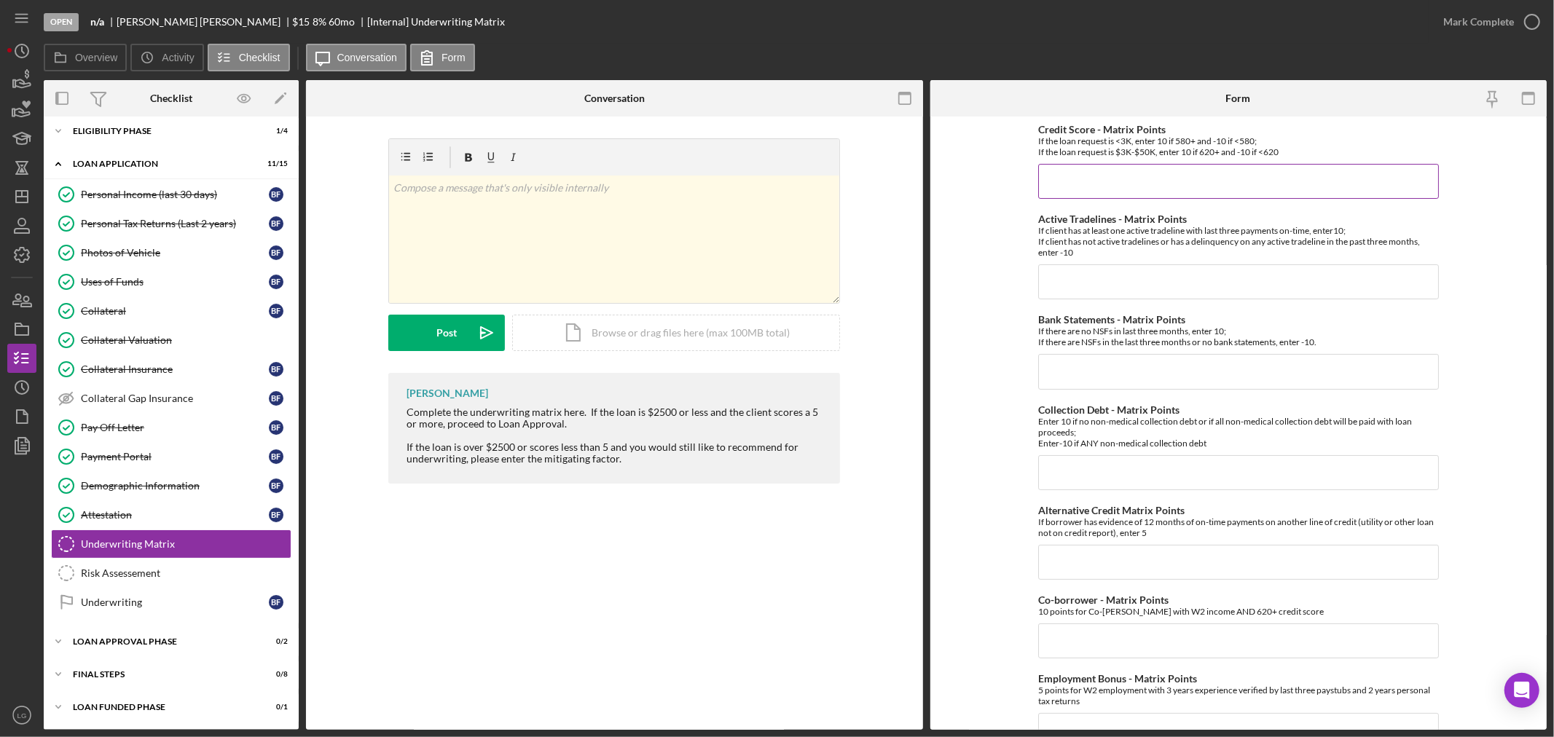
click at [1068, 180] on input "Credit Score - Matrix Points" at bounding box center [1238, 181] width 401 height 35
type input "-10"
drag, startPoint x: 1061, startPoint y: 286, endPoint x: 1024, endPoint y: 263, distance: 43.2
click at [1058, 286] on input "Active Tradelines - Matrix Points" at bounding box center [1238, 281] width 401 height 35
type input "-10"
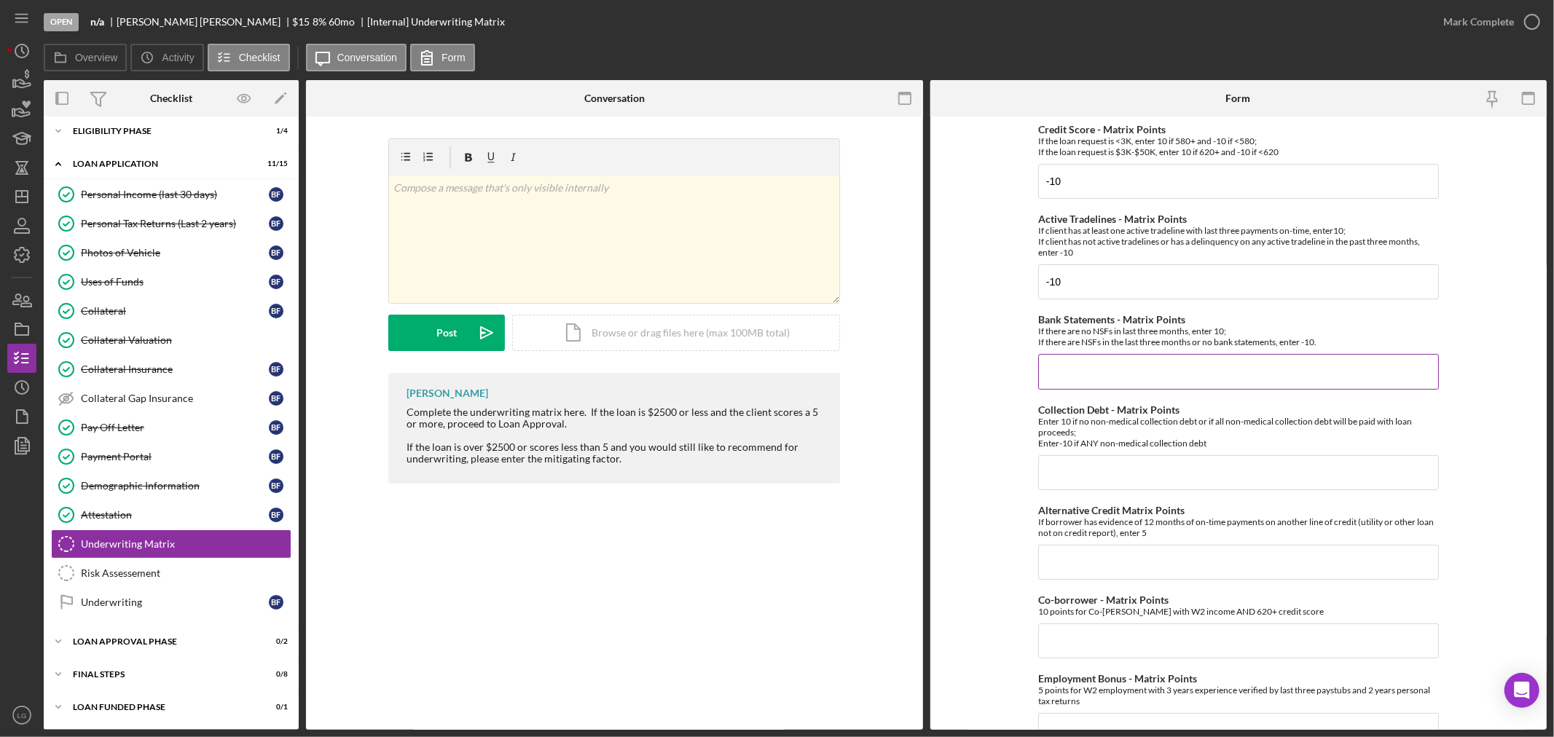
click at [1066, 358] on input "Bank Statements - Matrix Points" at bounding box center [1238, 371] width 401 height 35
type input "10"
click at [1094, 471] on input "Collection Debt - Matrix Points" at bounding box center [1238, 472] width 401 height 35
type input "0"
type input "10"
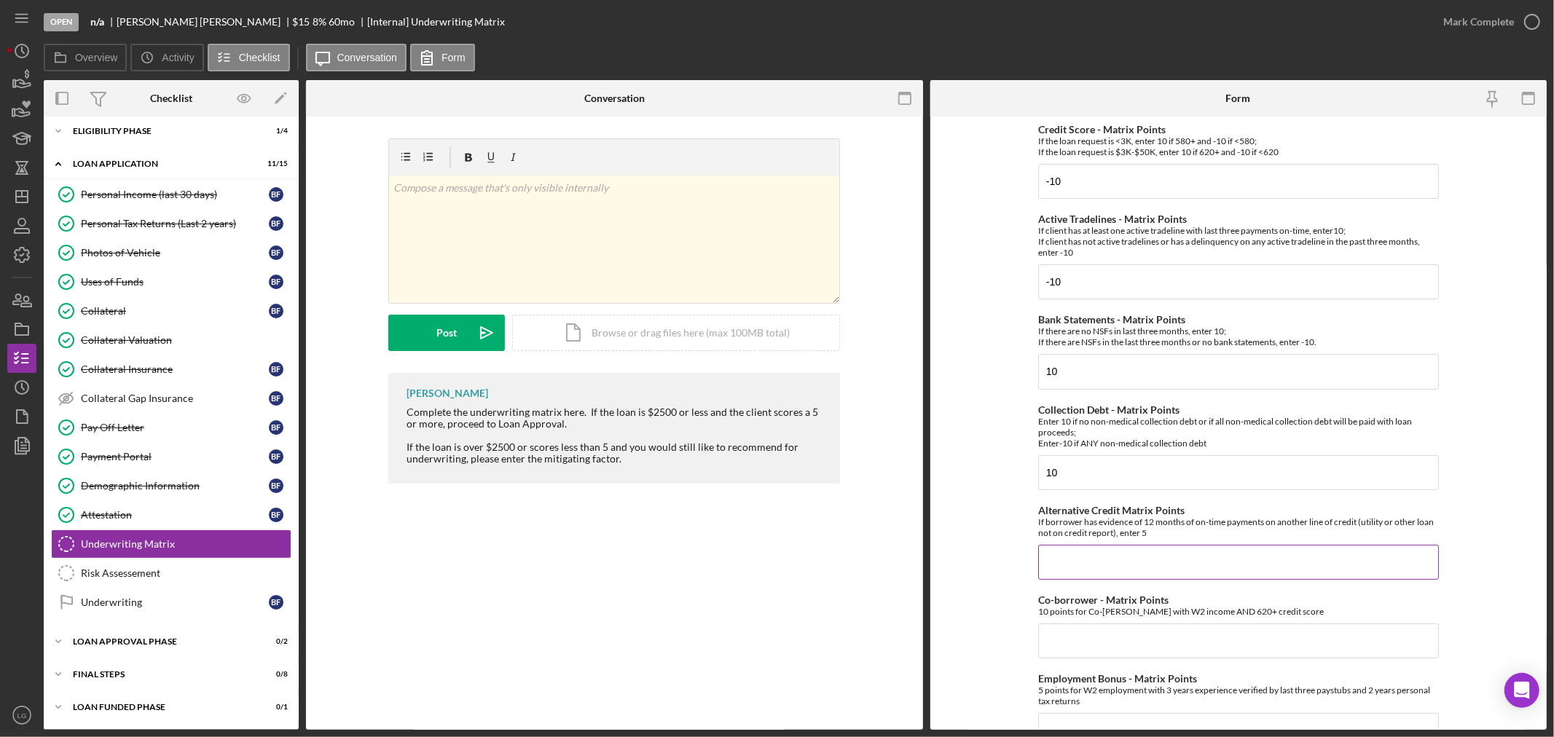
click at [1060, 569] on input "Alternative Credit Matrix Points" at bounding box center [1238, 562] width 401 height 35
type input "0"
click at [1101, 650] on input "Co-borrower - Matrix Points" at bounding box center [1238, 640] width 401 height 35
type input "0"
click at [1122, 712] on div "Employment Bonus - Matrix Points 5 points for W2 employment with 3 years experi…" at bounding box center [1238, 710] width 401 height 75
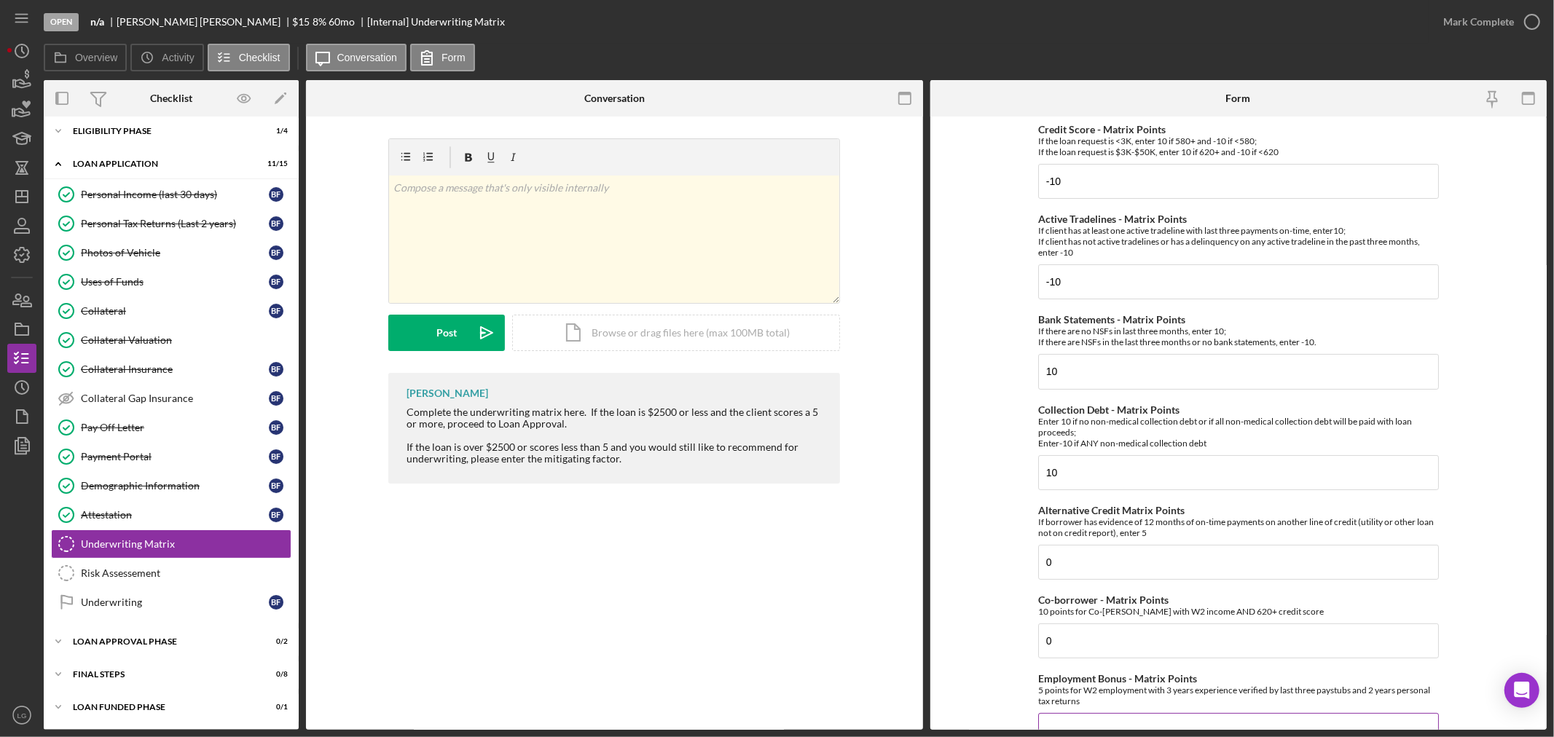
click at [1130, 717] on input "Employment Bonus - Matrix Points" at bounding box center [1238, 730] width 401 height 35
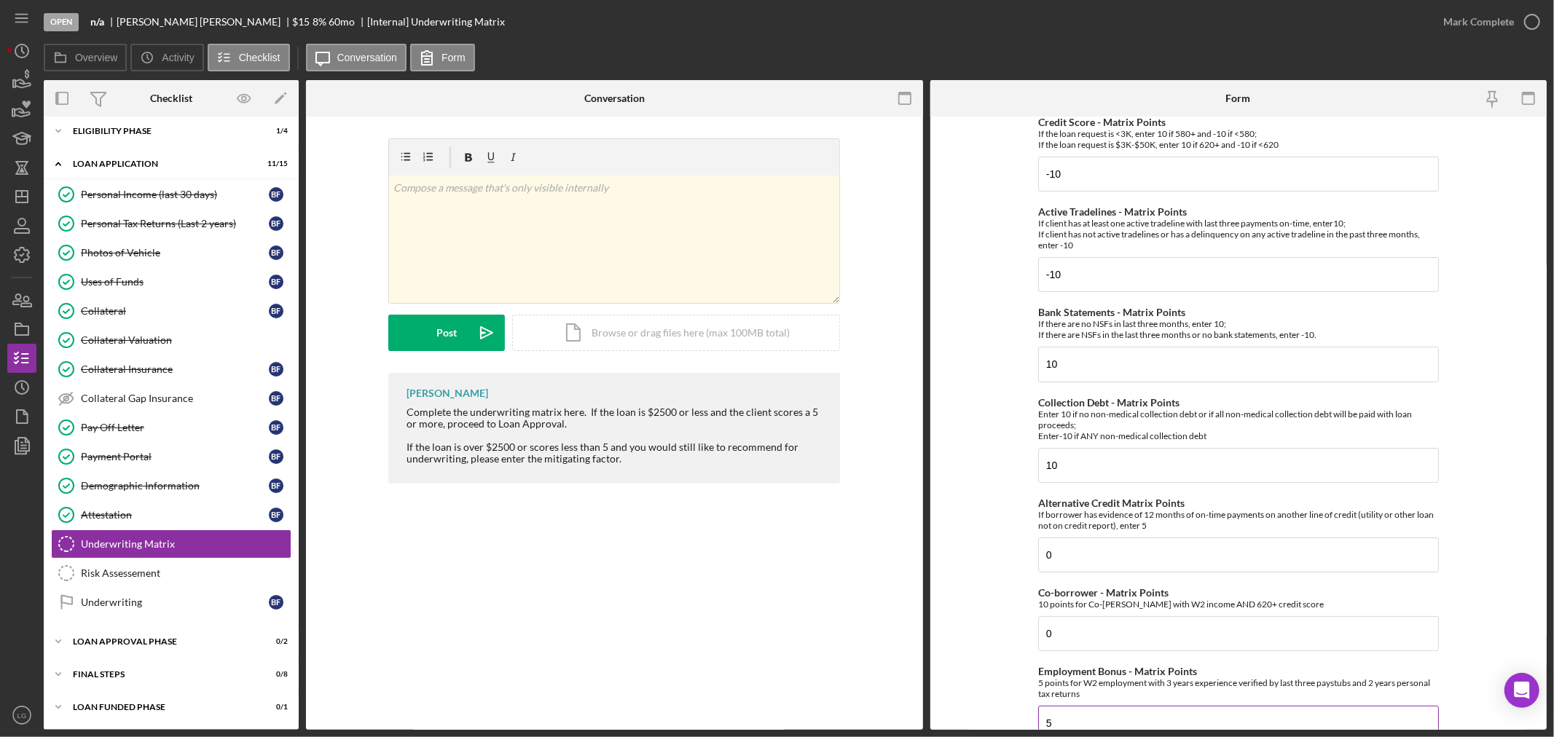
scroll to position [169, 0]
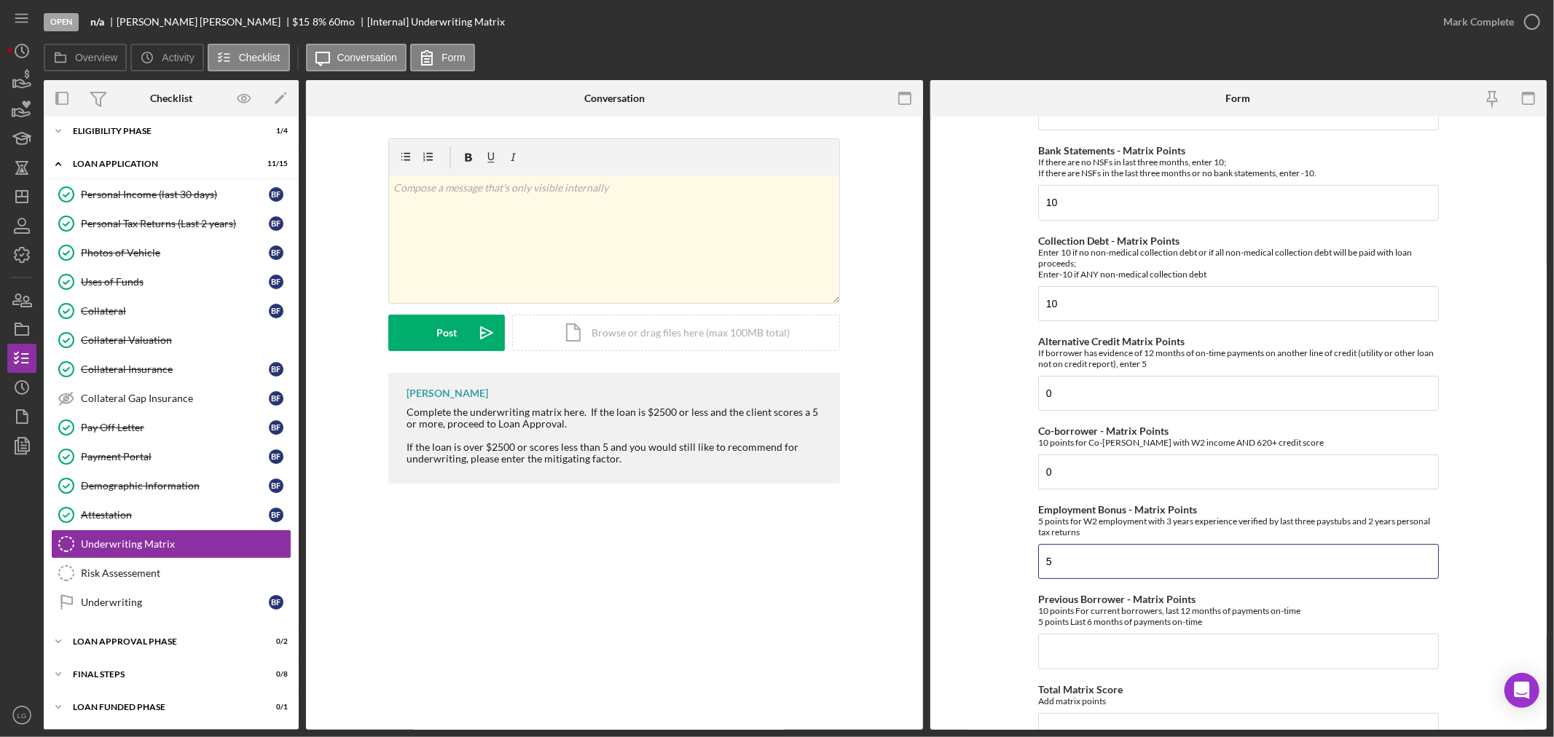
type input "5"
click at [1082, 670] on div "Credit Score - Matrix Points If the loan request is <3K, enter 10 if 580+ and -…" at bounding box center [1238, 478] width 401 height 1046
click at [1075, 654] on input "Previous Borrower - Matrix Points" at bounding box center [1238, 651] width 401 height 35
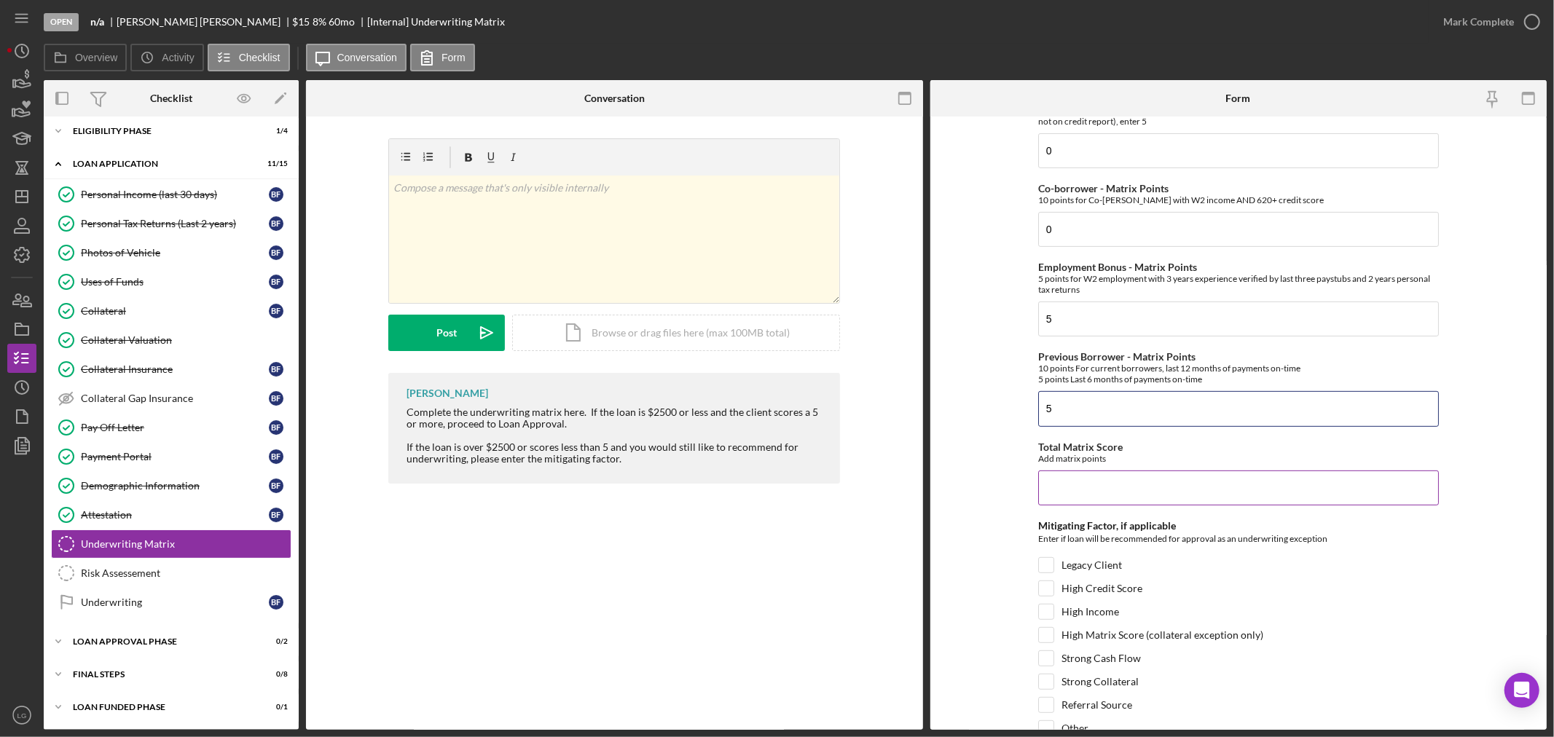
type input "5"
click at [1064, 500] on input "Total Matrix Score" at bounding box center [1238, 488] width 401 height 35
type input "10"
click at [1075, 562] on label "Legacy Client" at bounding box center [1091, 565] width 60 height 15
click at [1053, 562] on input "Legacy Client" at bounding box center [1046, 565] width 15 height 15
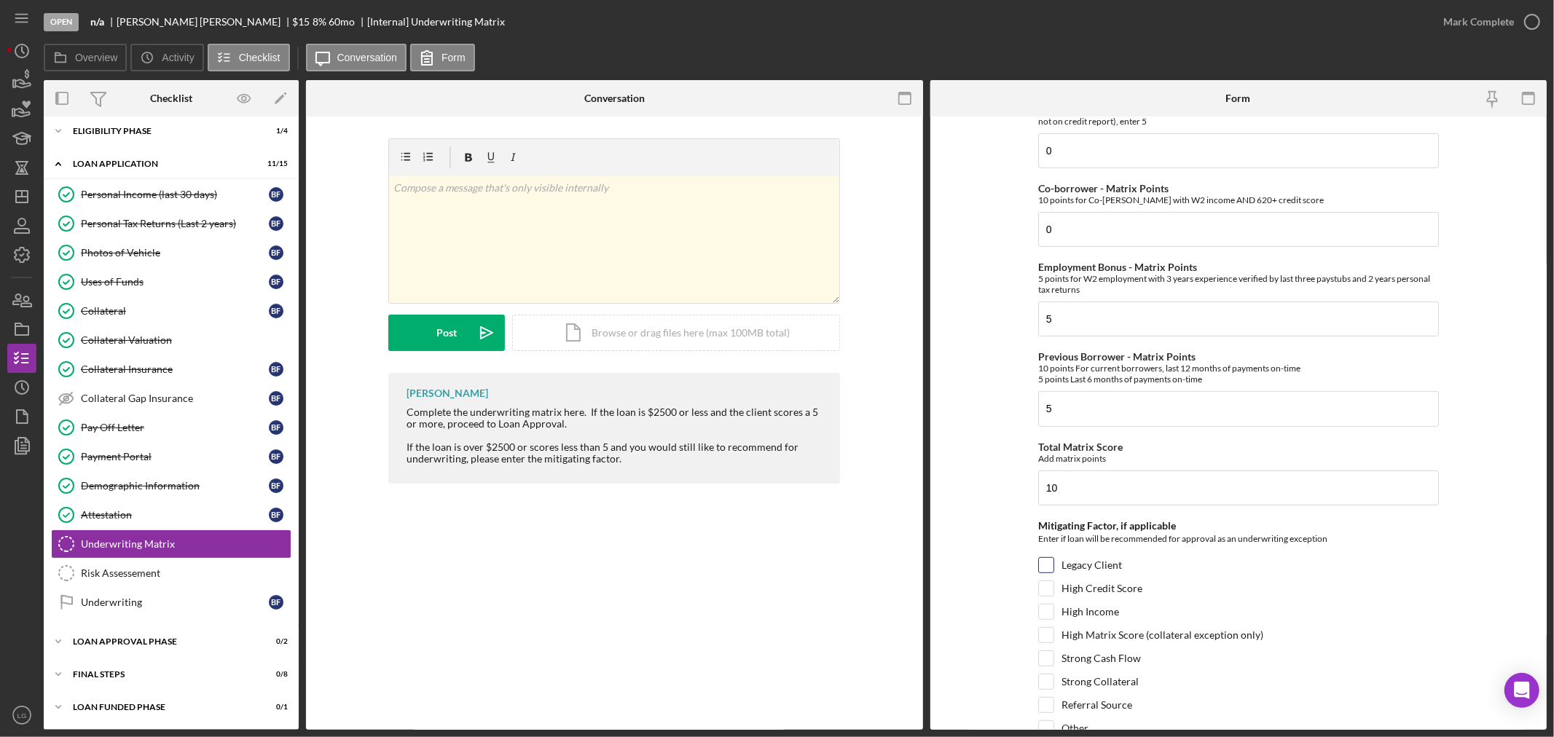
checkbox input "true"
click at [1044, 657] on input "Strong Cash Flow" at bounding box center [1046, 658] width 15 height 15
checkbox input "true"
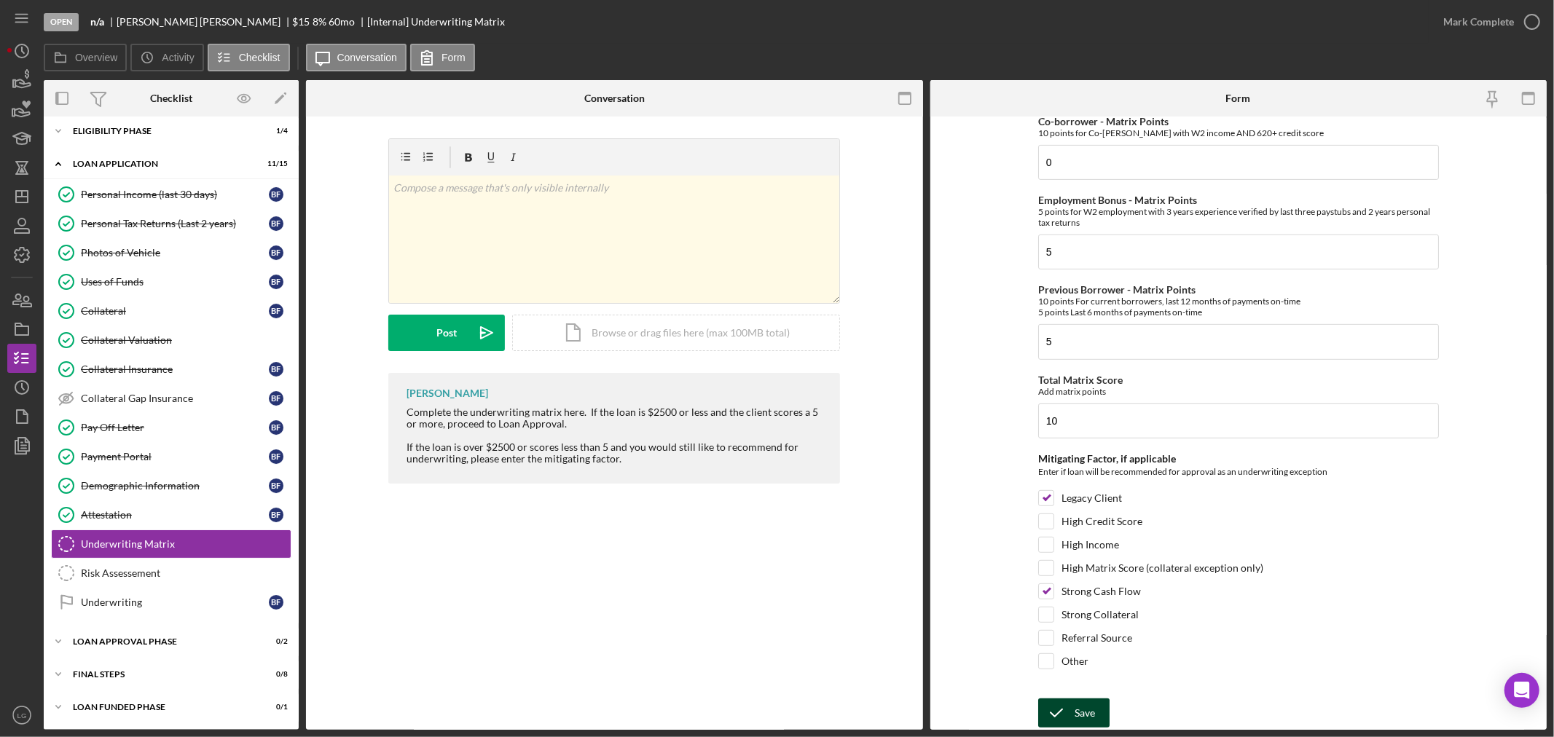
click at [1076, 702] on div "Save" at bounding box center [1084, 713] width 20 height 29
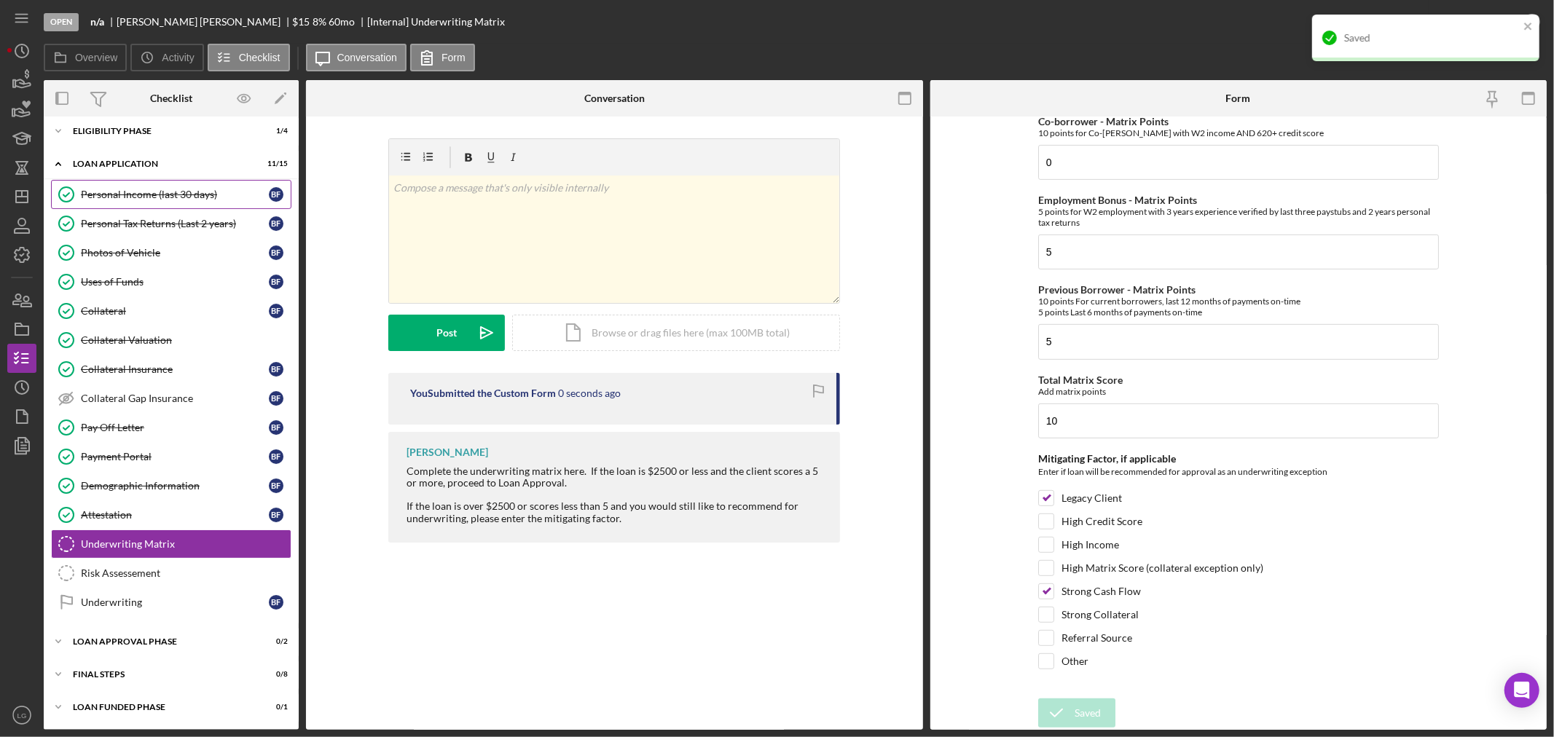
scroll to position [0, 0]
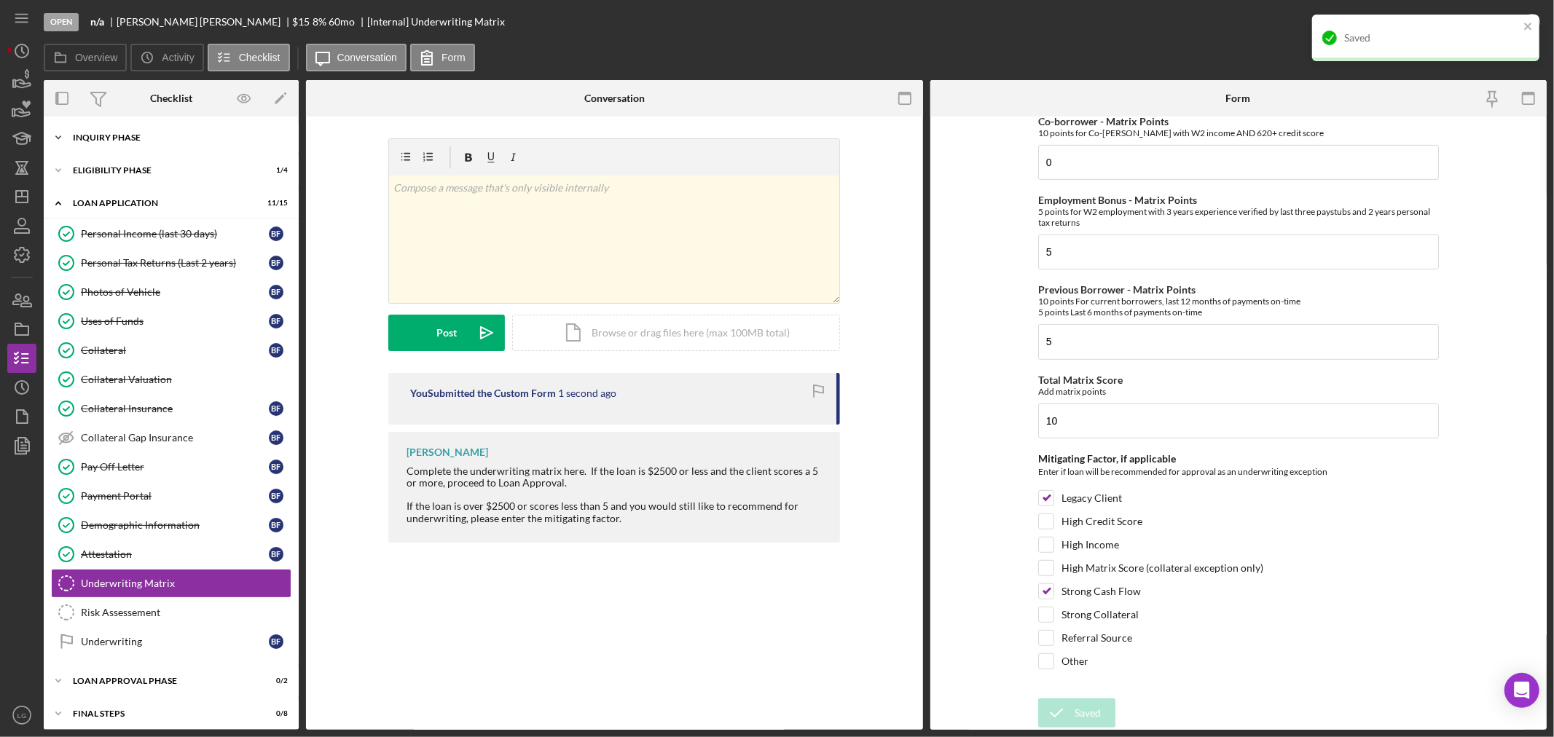
click at [117, 135] on div "Inquiry Phase" at bounding box center [177, 137] width 208 height 9
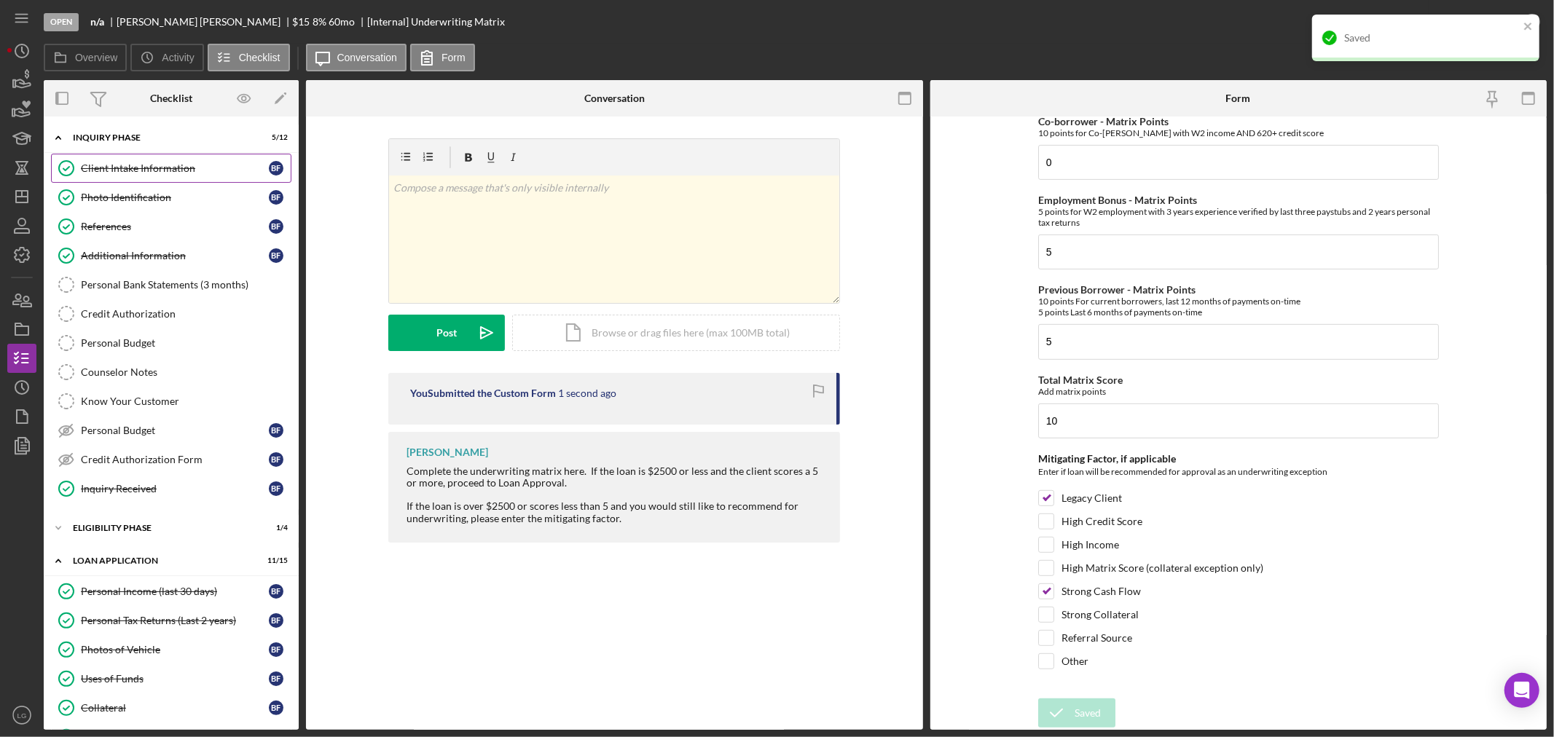
click at [122, 154] on link "Client Intake Information Client Intake Information B F" at bounding box center [171, 168] width 240 height 29
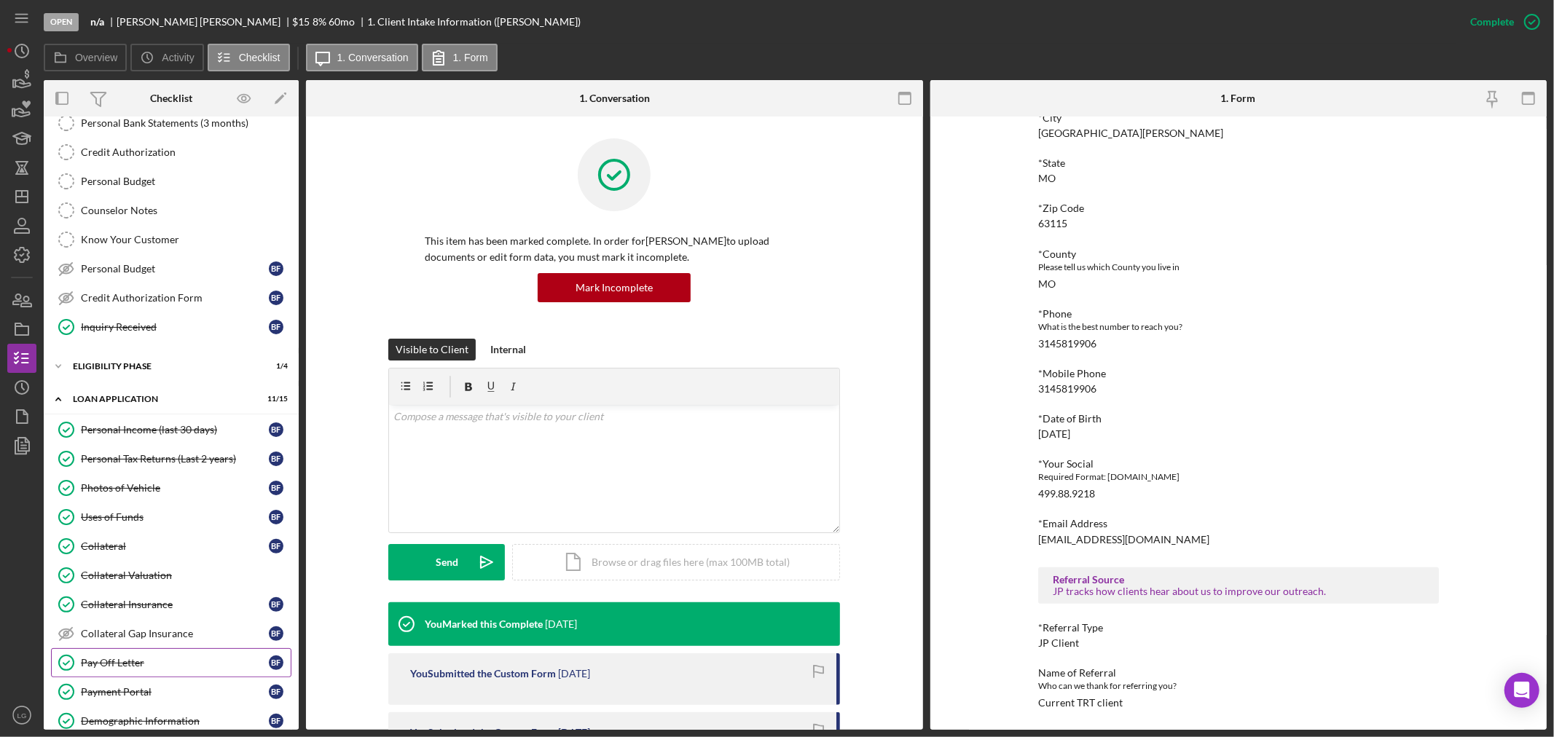
scroll to position [323, 0]
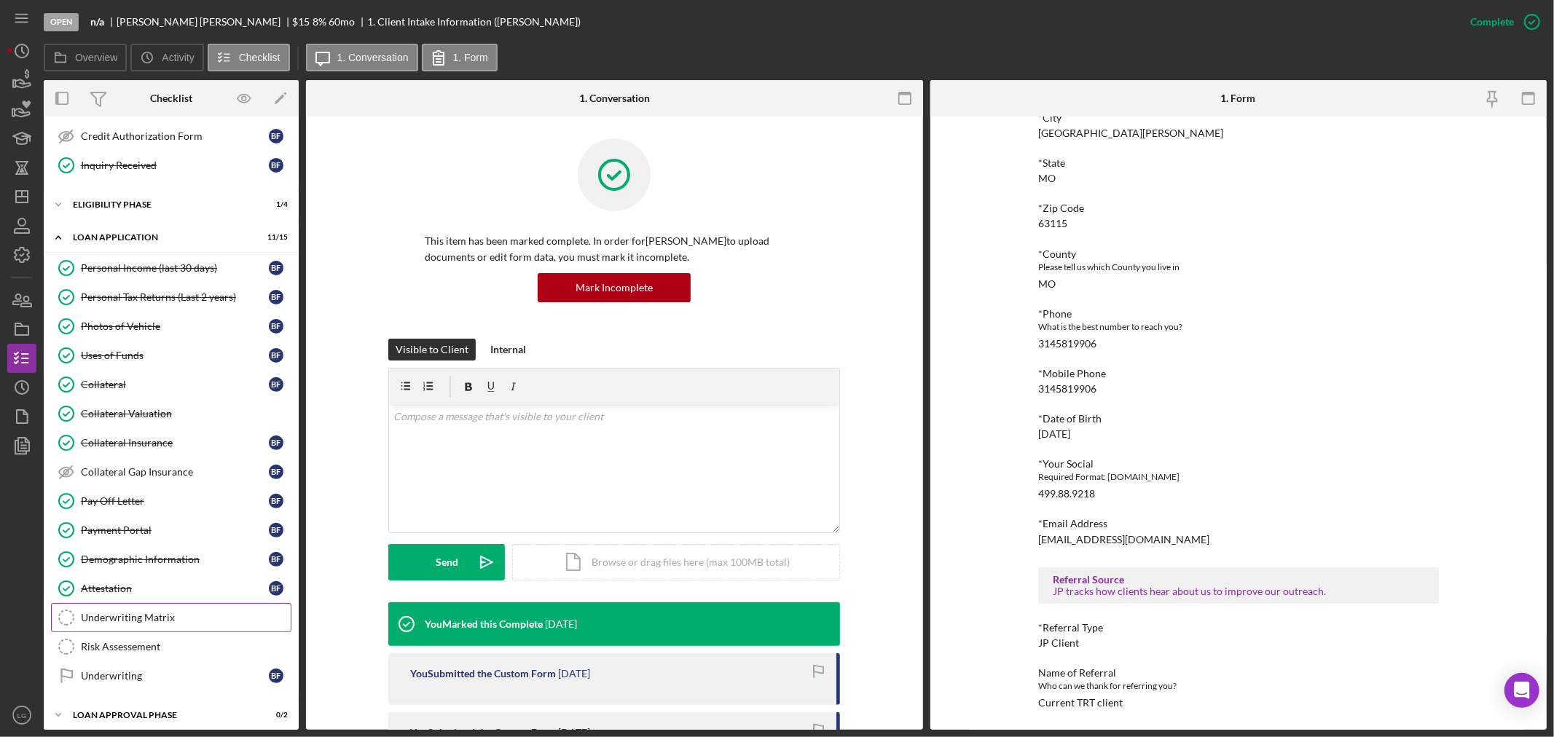
click at [118, 623] on div "Underwriting Matrix" at bounding box center [186, 618] width 210 height 12
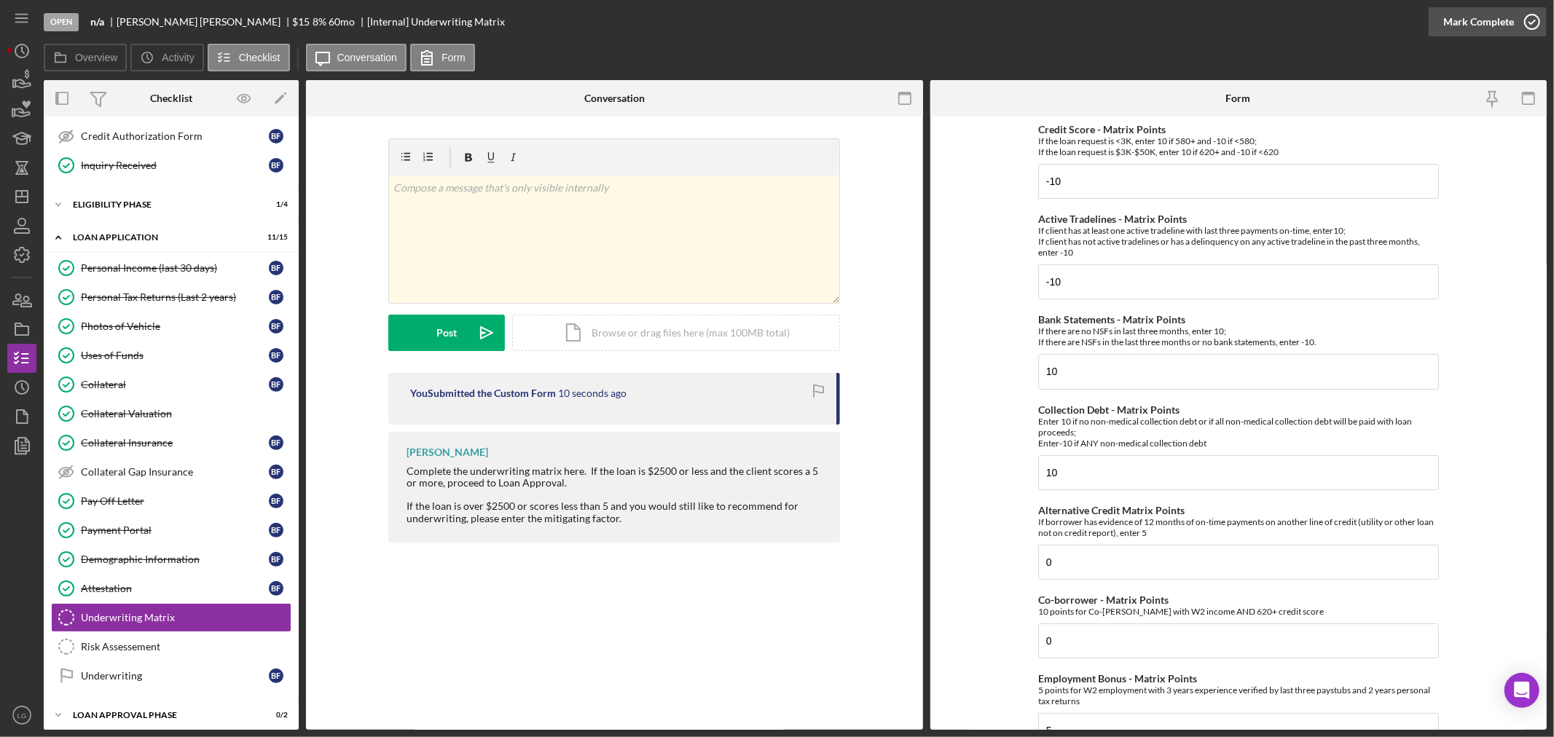
click at [1495, 15] on div "Mark Complete" at bounding box center [1478, 21] width 71 height 29
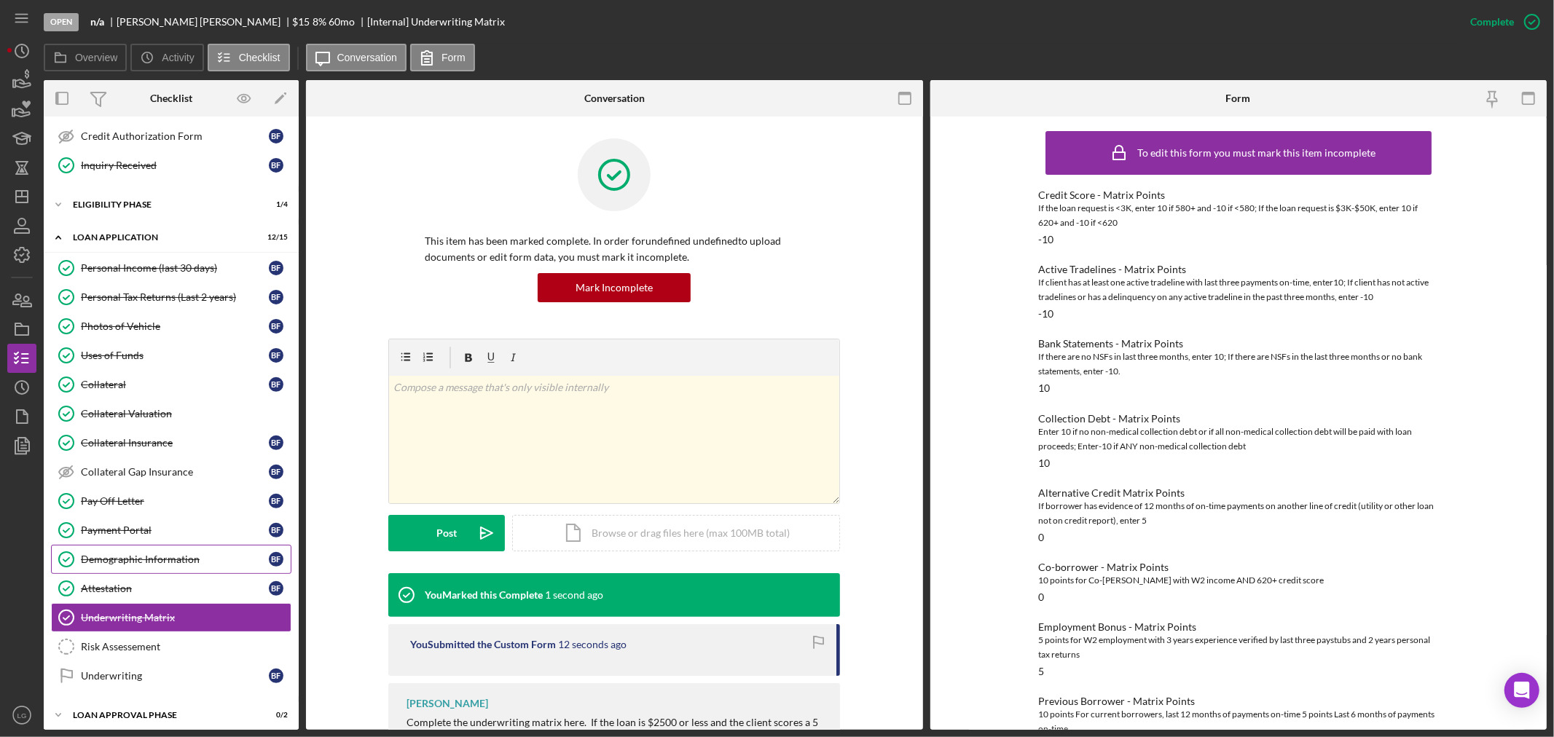
scroll to position [401, 0]
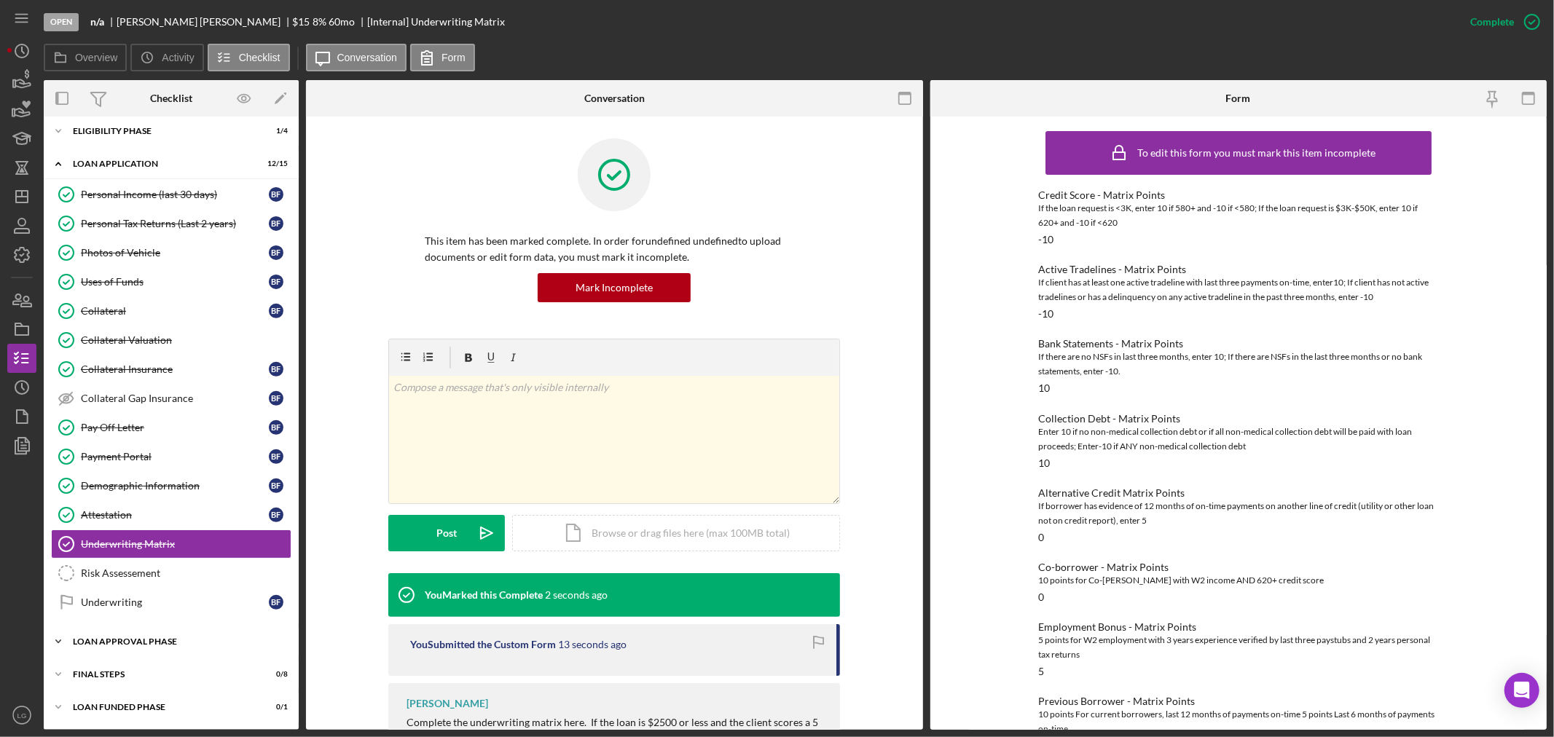
click at [213, 635] on div "Icon/Expander Loan Approval Phase 0 / 2" at bounding box center [171, 641] width 255 height 29
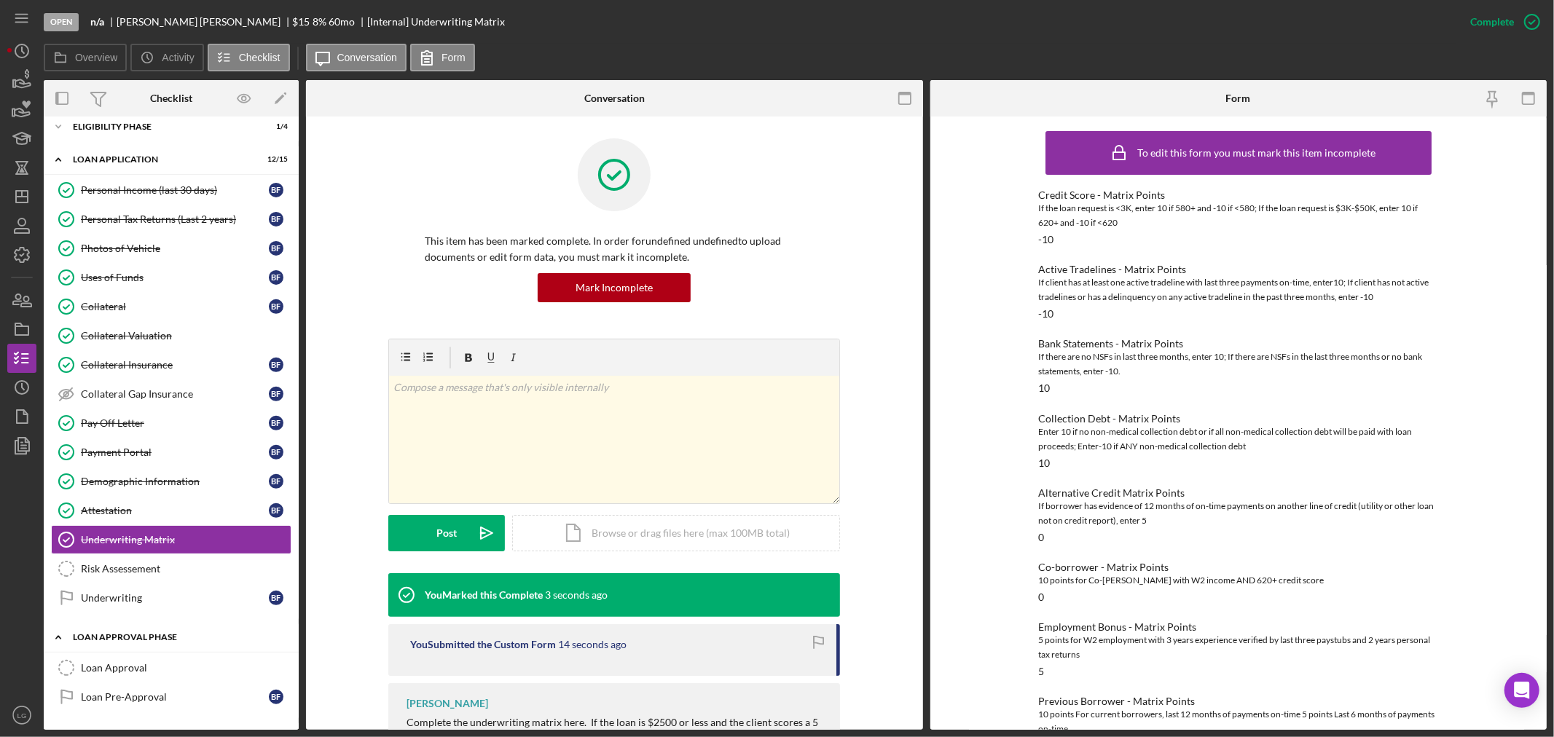
scroll to position [468, 0]
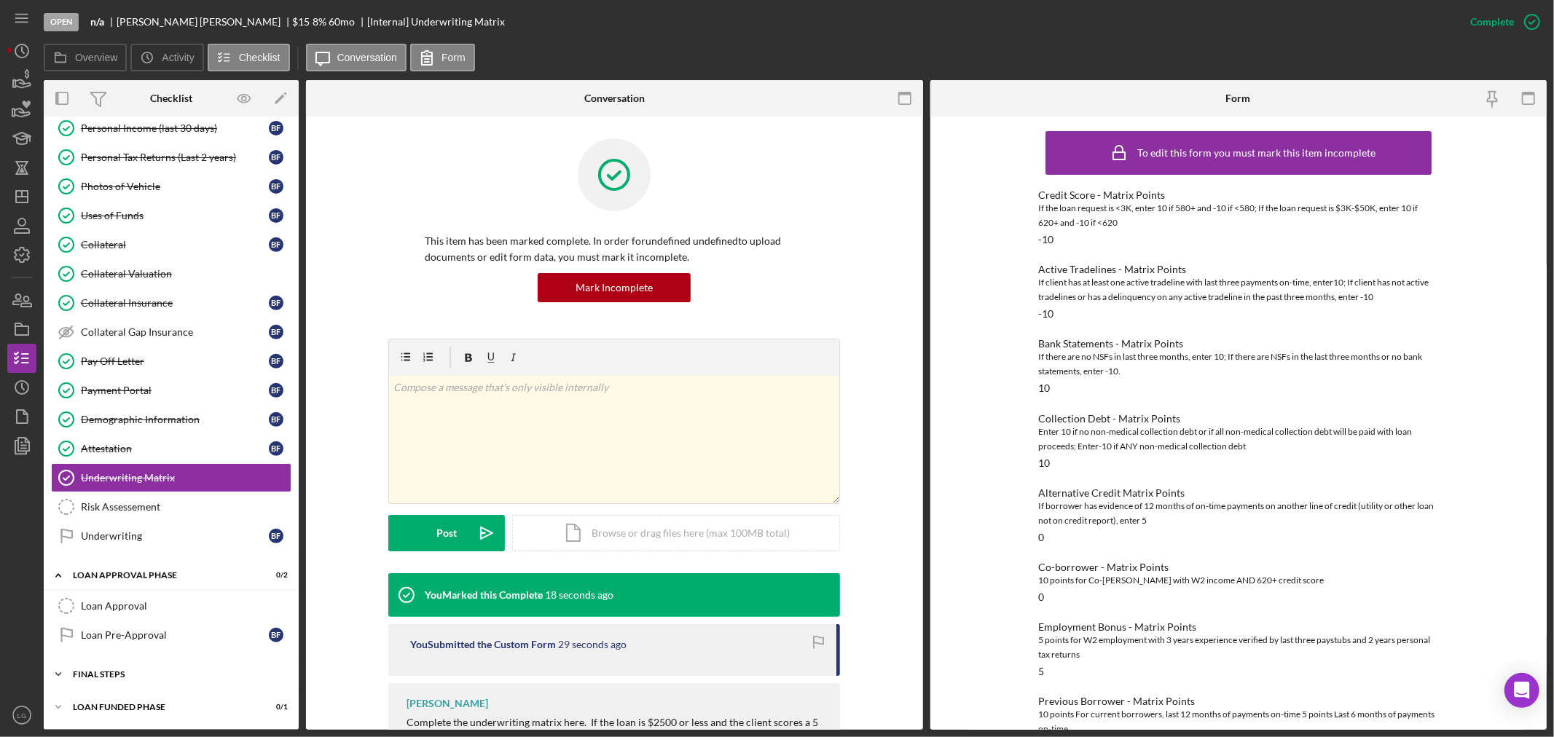
click at [269, 686] on div "Icon/Expander FINAL STEPS 0 / 8" at bounding box center [171, 674] width 255 height 29
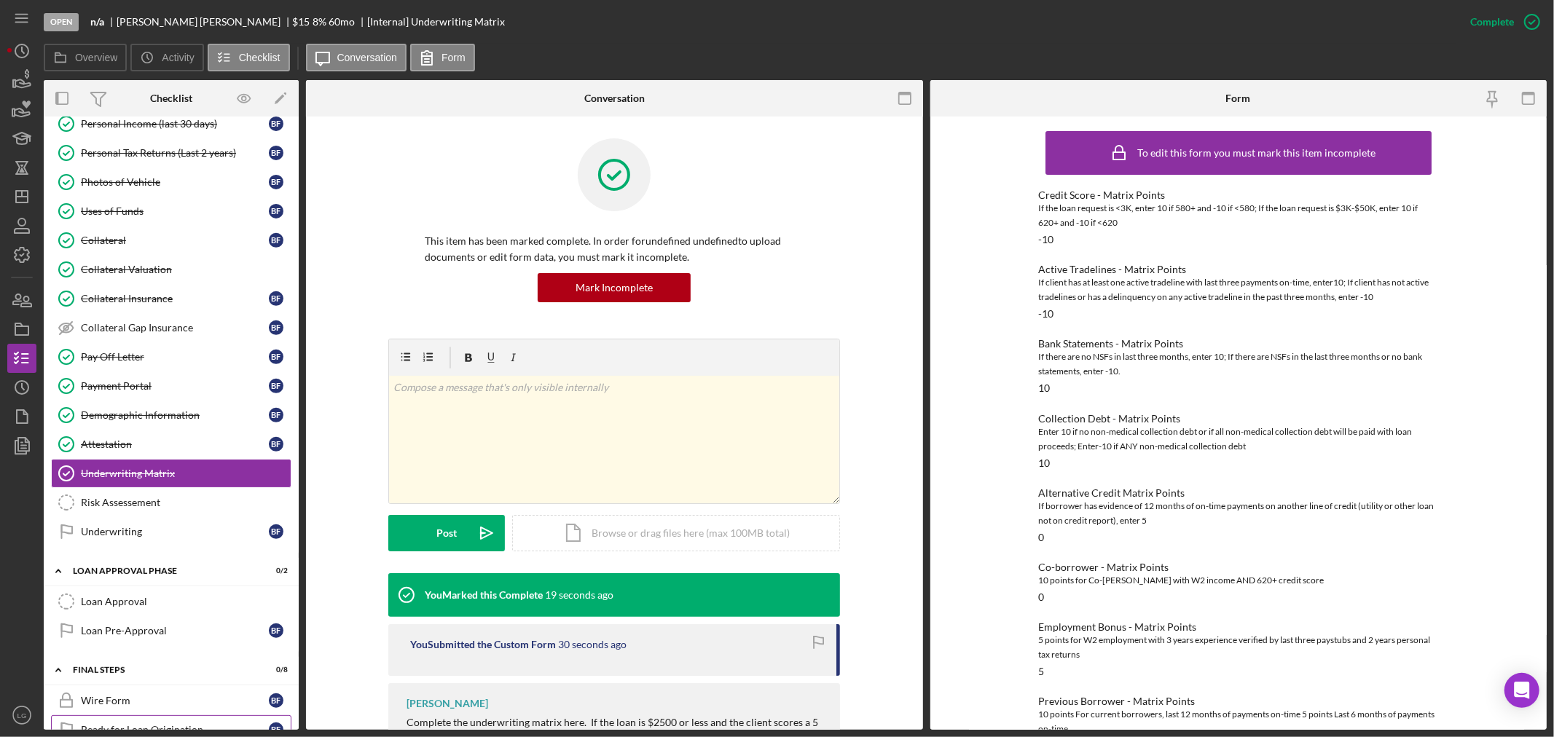
scroll to position [548, 0]
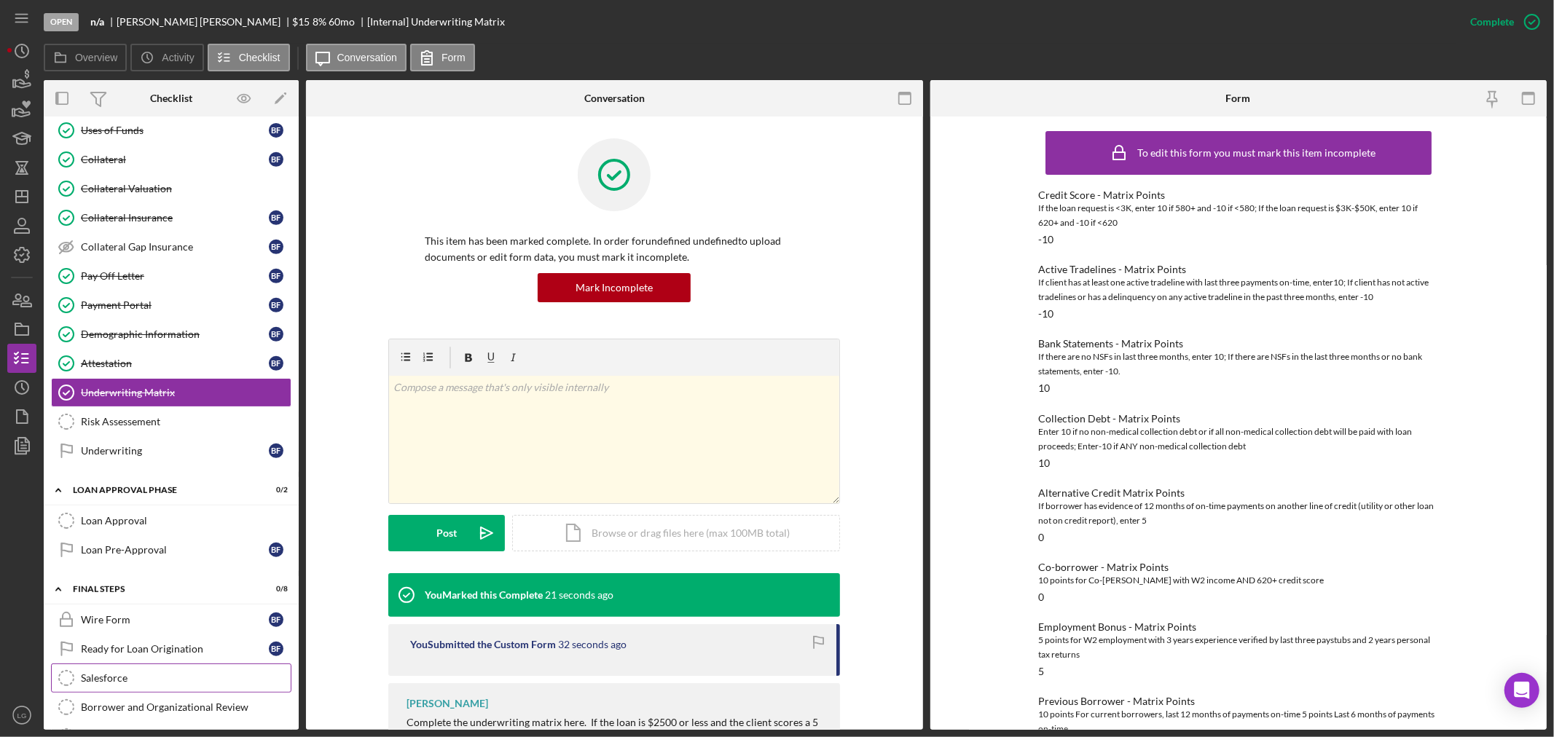
click at [160, 684] on div "Salesforce" at bounding box center [186, 678] width 210 height 12
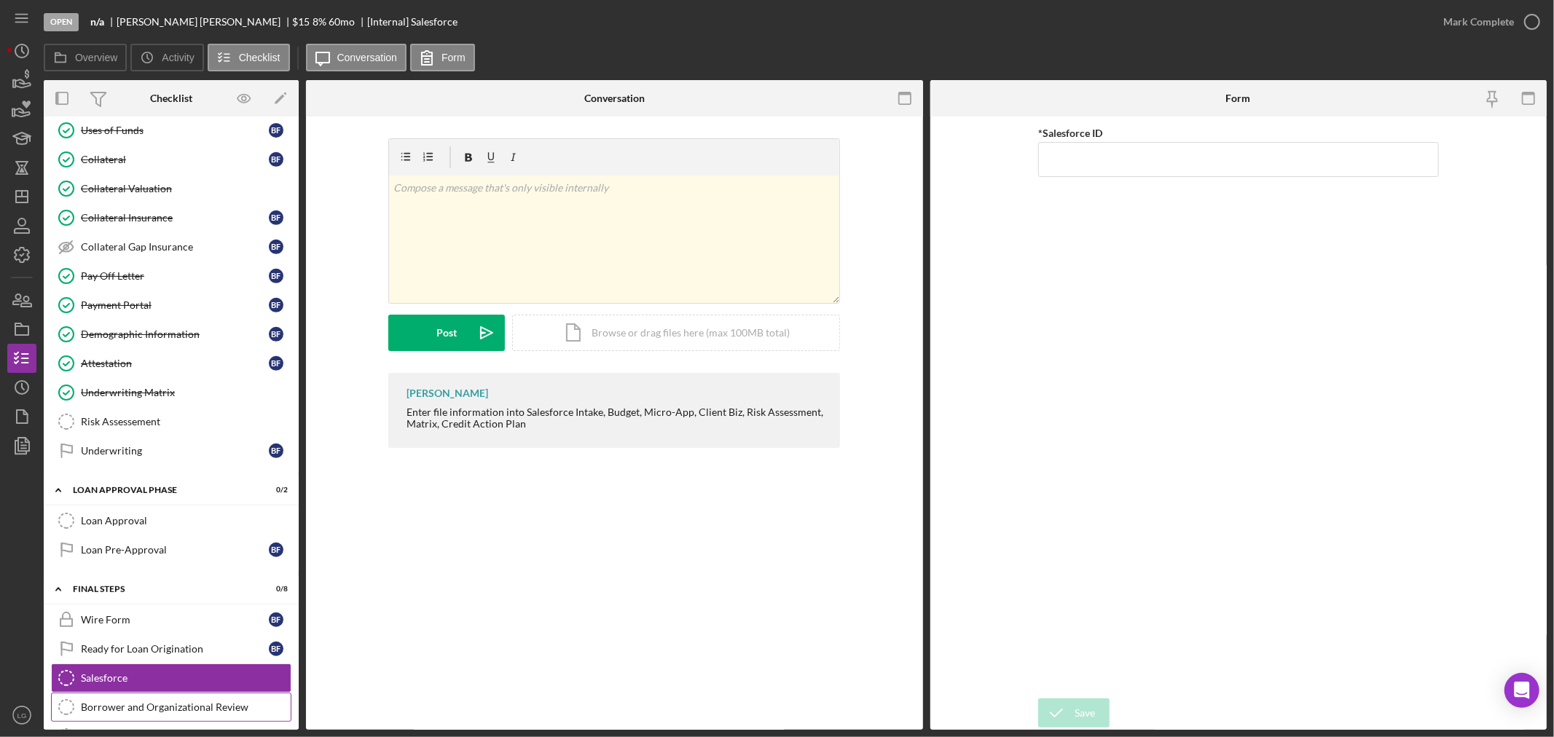
click at [159, 712] on div "Borrower and Organizational Review" at bounding box center [186, 707] width 210 height 12
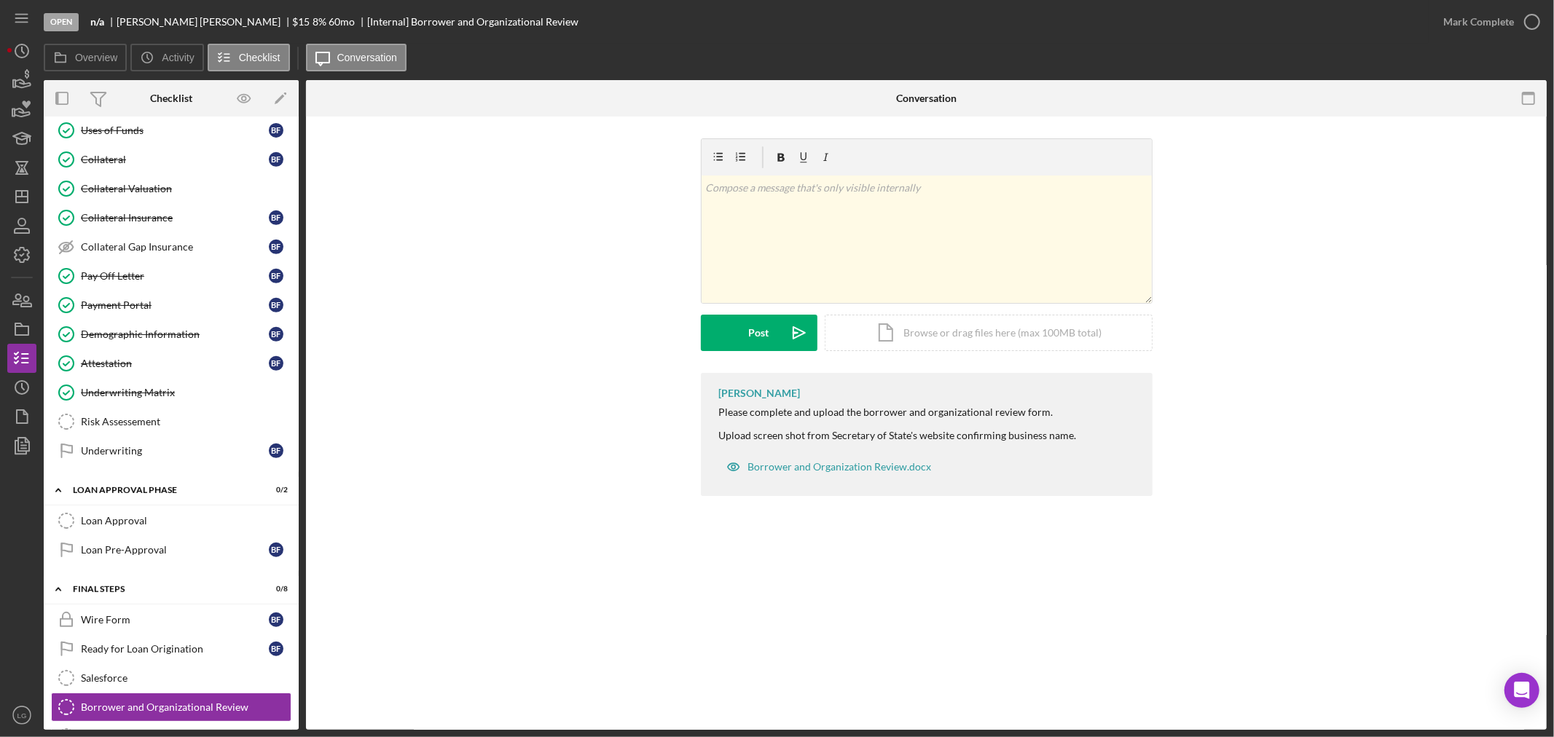
scroll to position [709, 0]
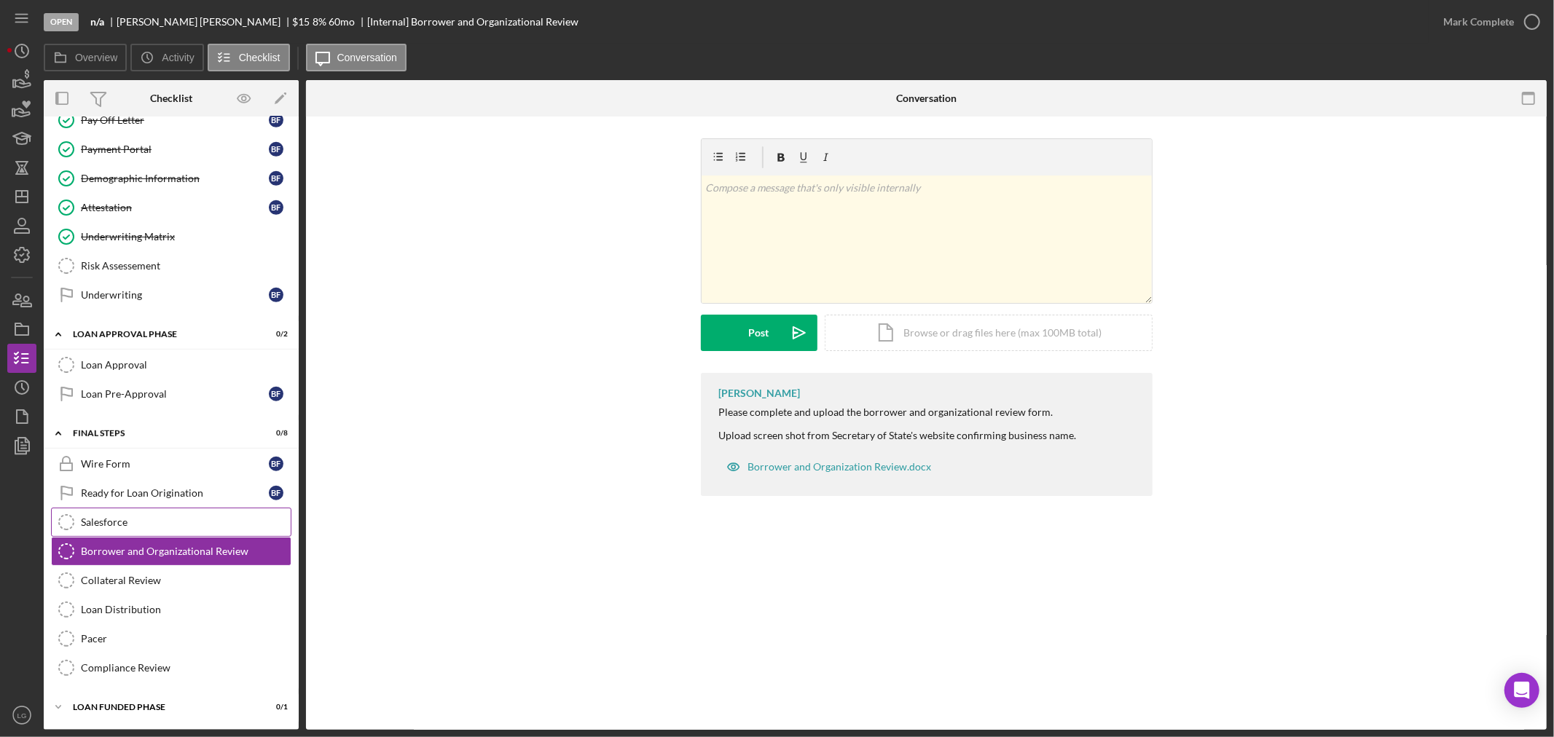
click at [133, 523] on div "Salesforce" at bounding box center [186, 522] width 210 height 12
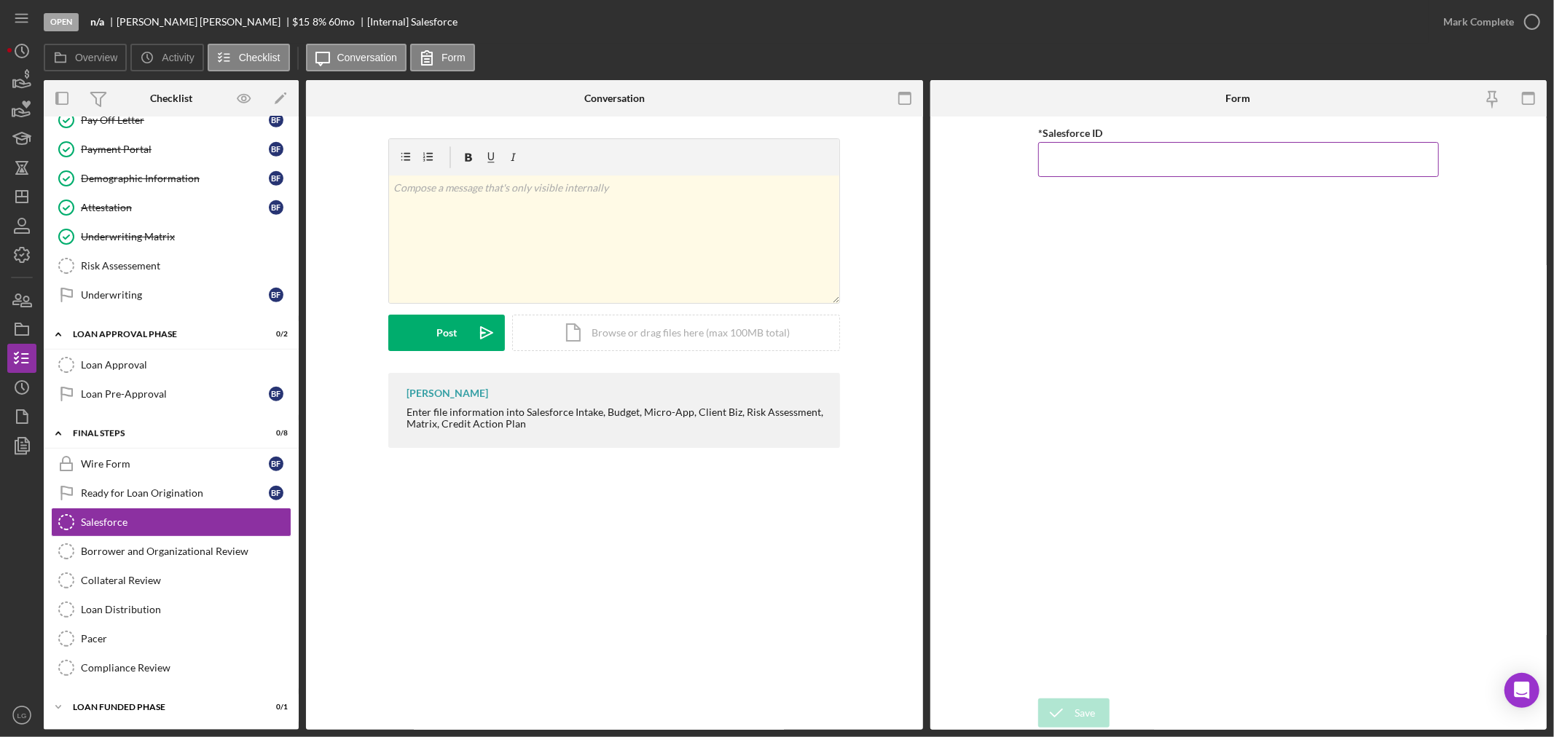
click at [1102, 165] on input "*Salesforce ID" at bounding box center [1238, 159] width 401 height 35
paste input "a0wPC00000212HxYAI"
type input "a0wPC00000212HxYAI"
click at [1088, 712] on div "Save" at bounding box center [1084, 713] width 20 height 29
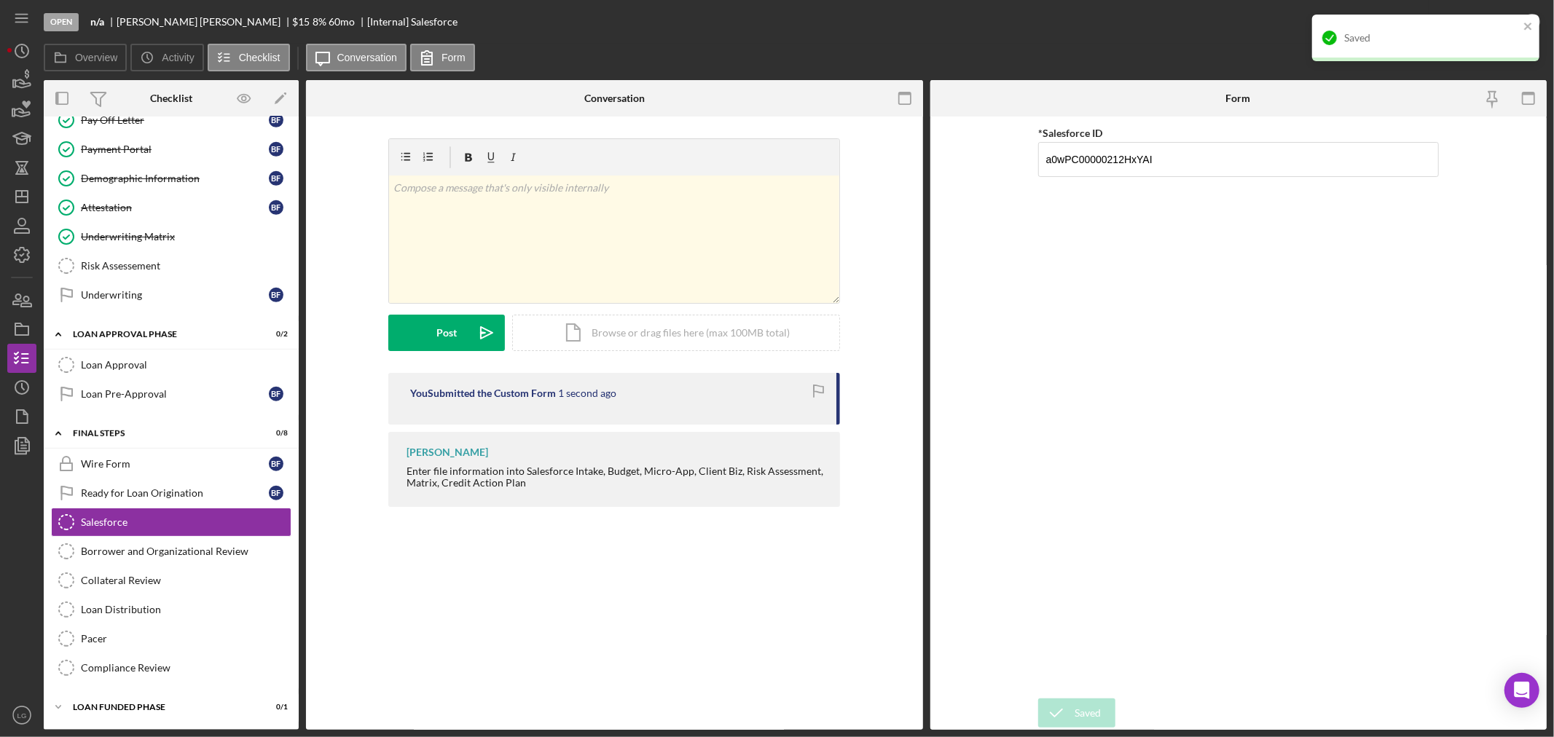
click at [1436, 32] on div "Saved" at bounding box center [1431, 38] width 175 height 12
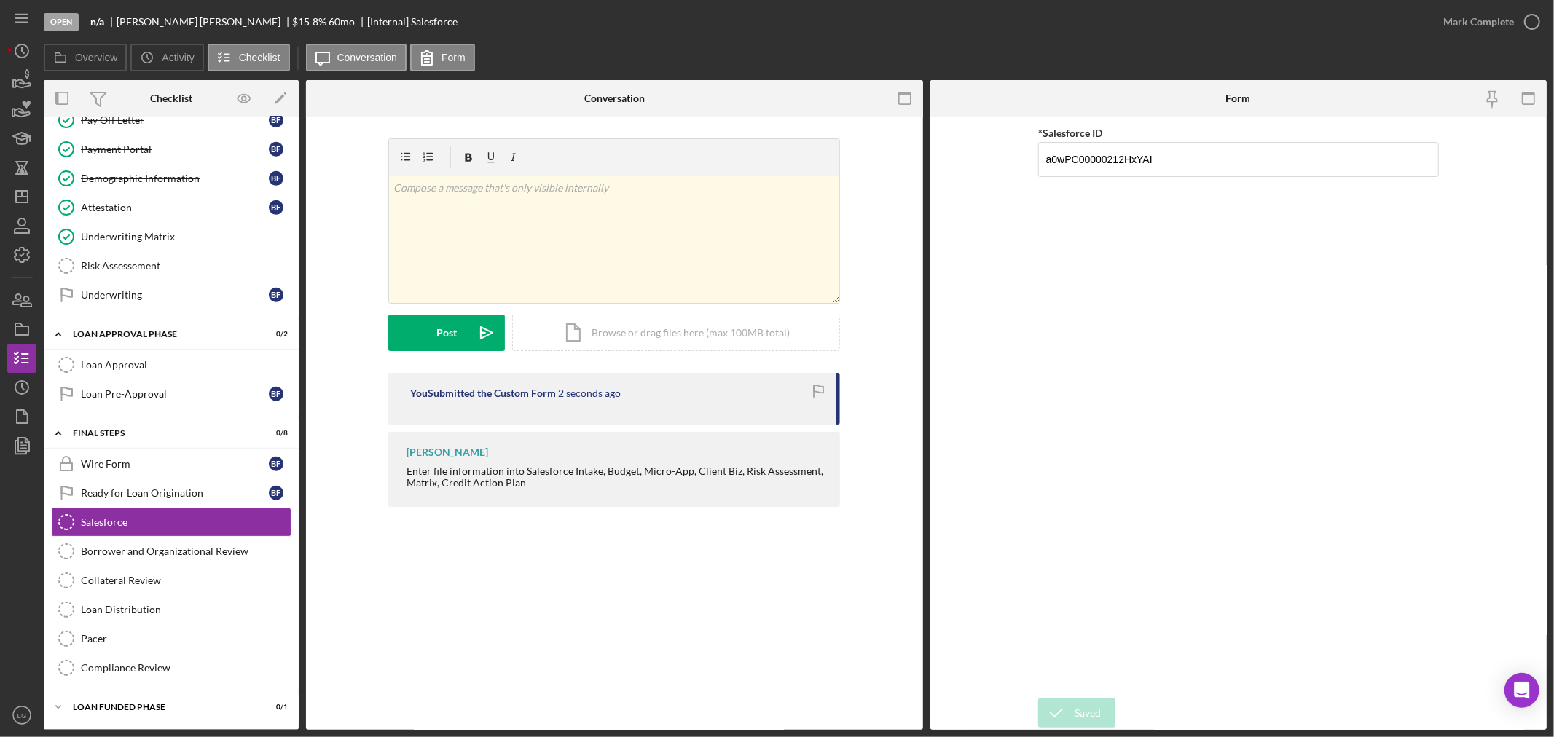
click at [1508, 16] on div "Saved" at bounding box center [1425, 44] width 233 height 64
click at [1497, 29] on div "Mark Complete" at bounding box center [1478, 21] width 71 height 29
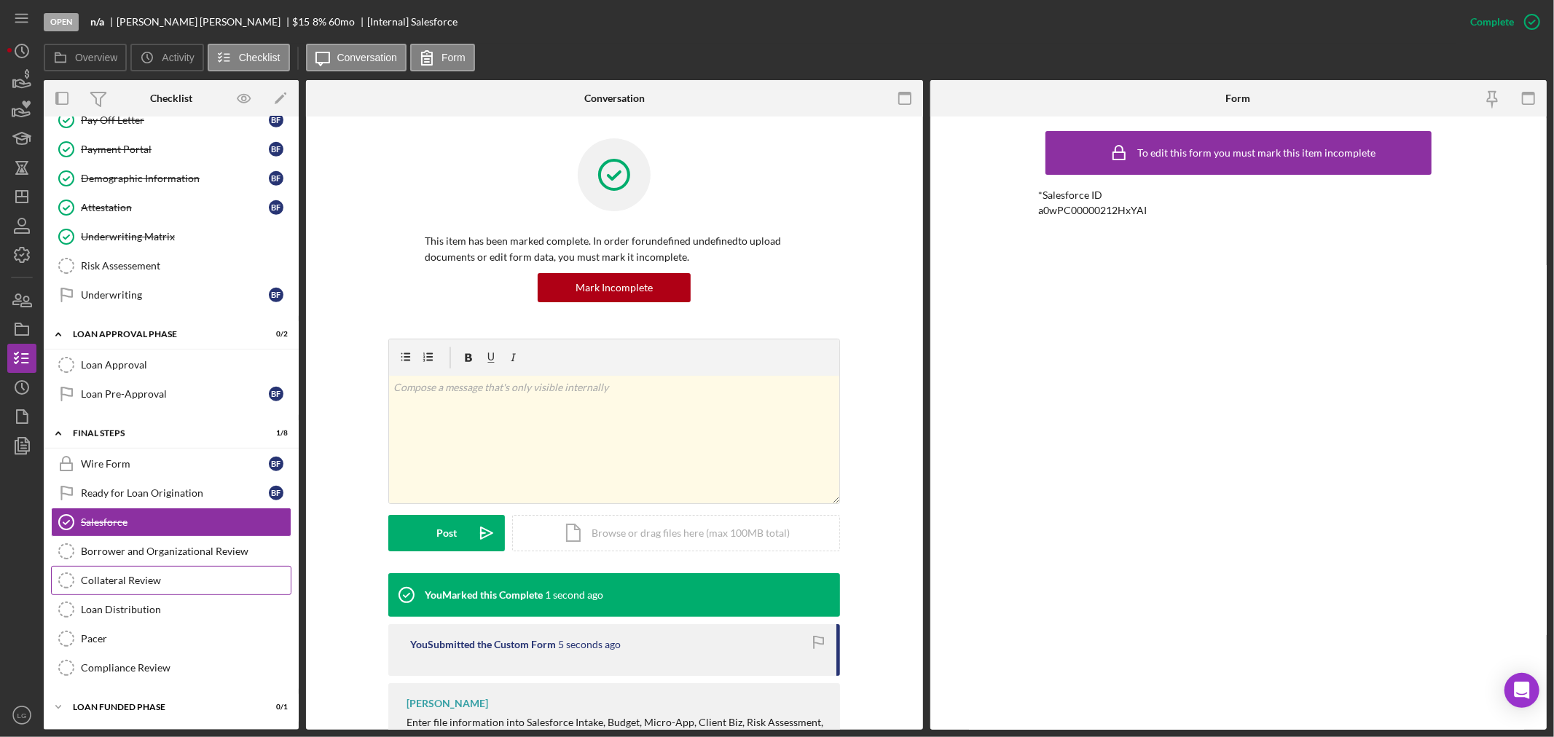
click at [237, 575] on div "Collateral Review" at bounding box center [186, 581] width 210 height 12
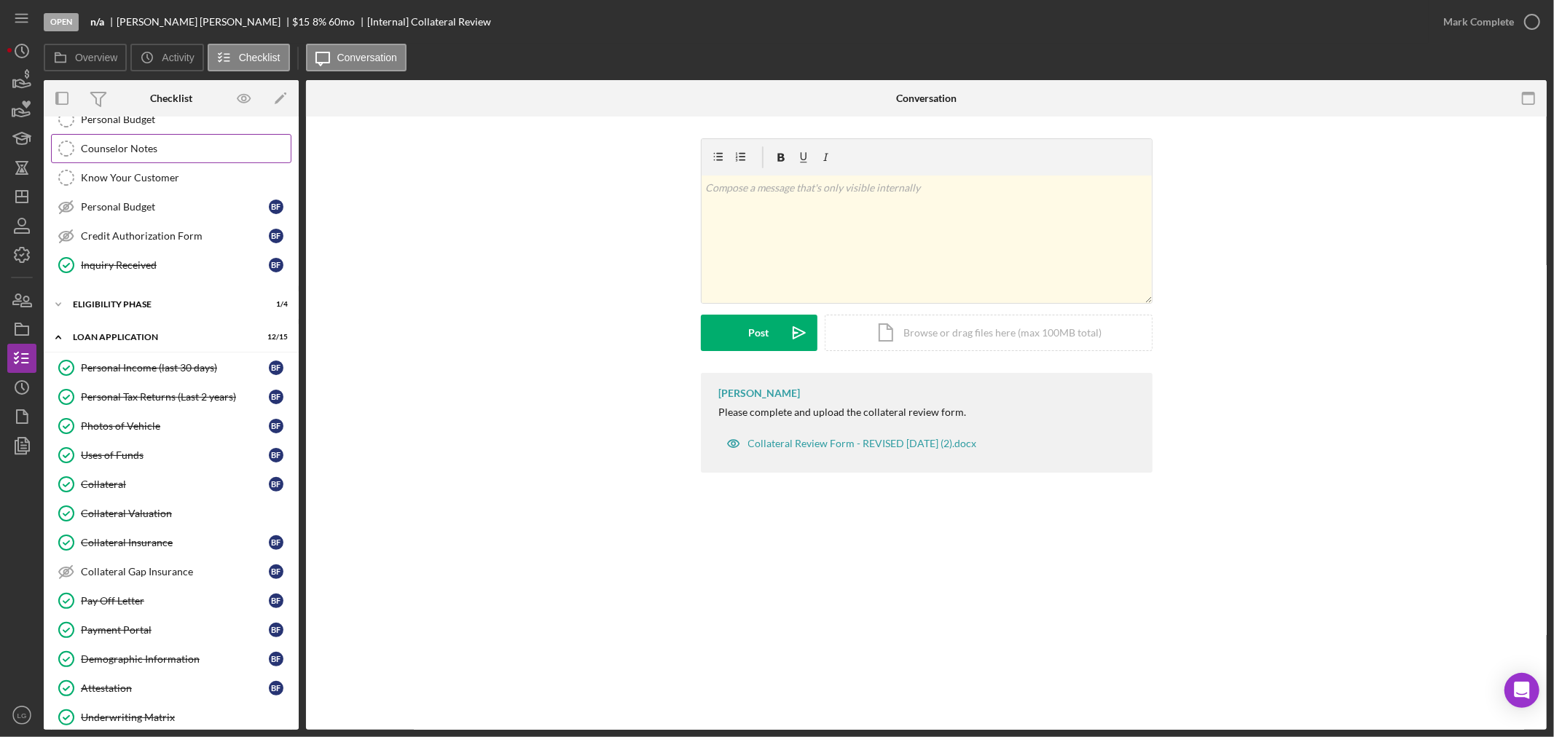
scroll to position [62, 0]
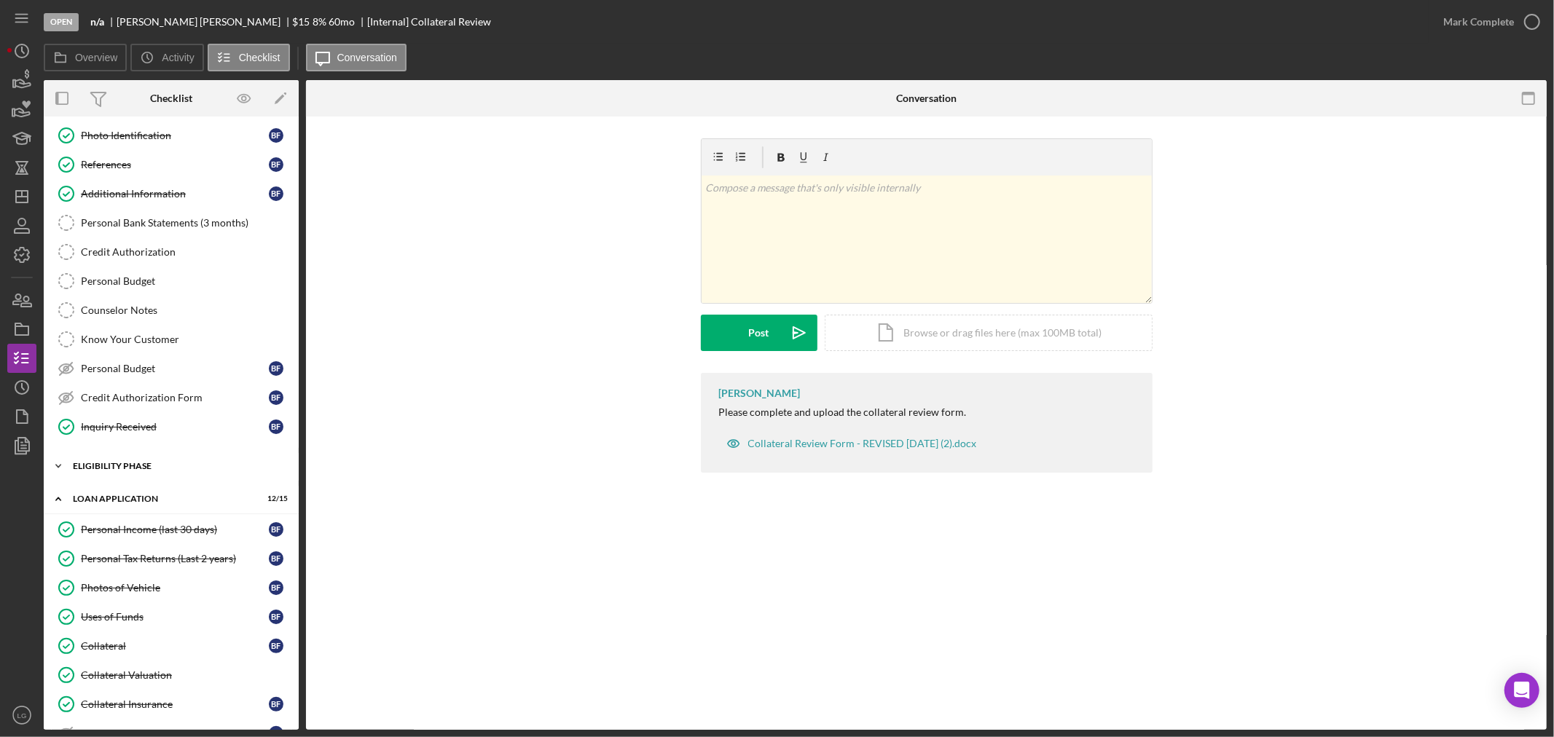
click at [199, 479] on div "Icon/Expander Eligibility Phase 1 / 4" at bounding box center [171, 466] width 255 height 29
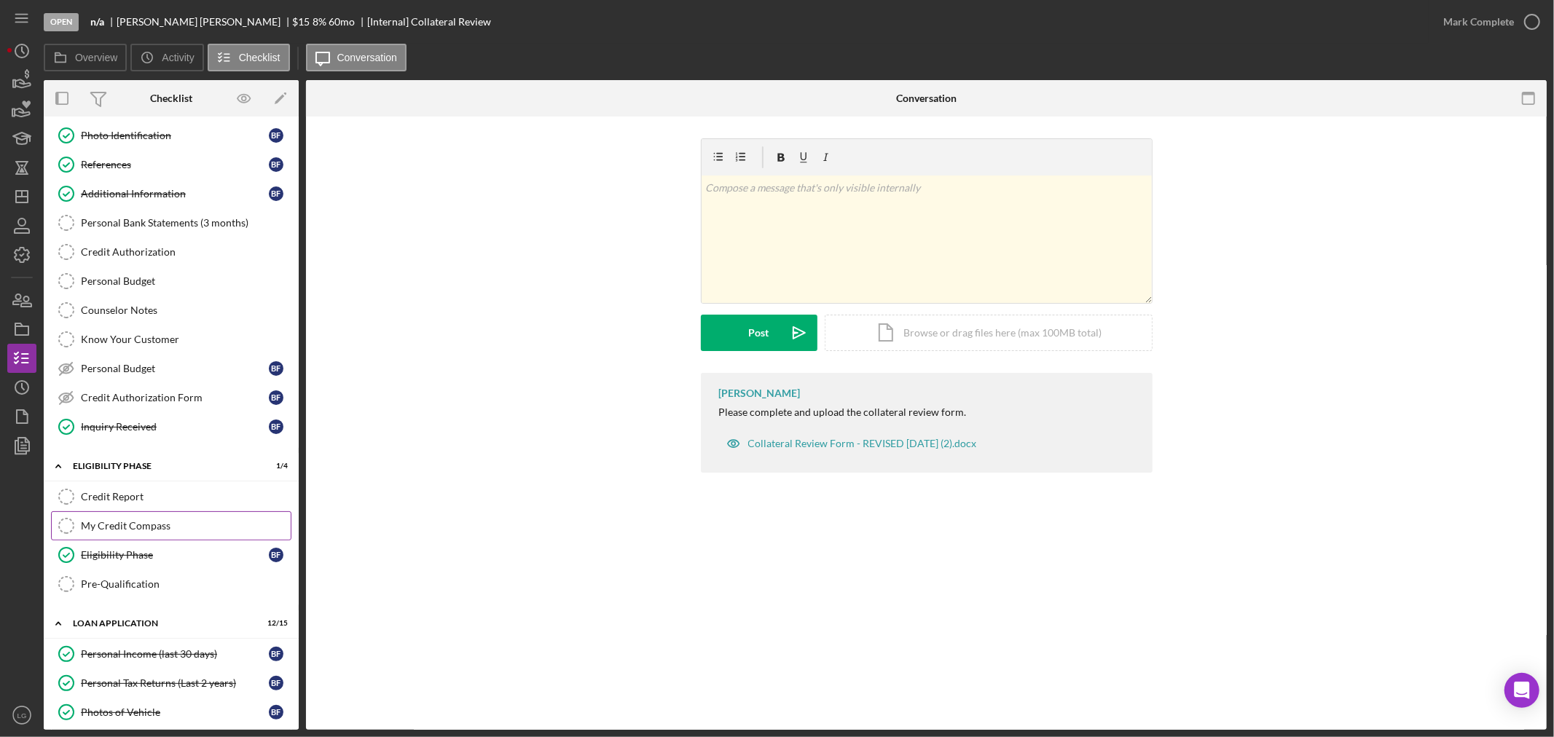
click at [144, 519] on link "My Credit Compass My Credit Compass" at bounding box center [171, 525] width 240 height 29
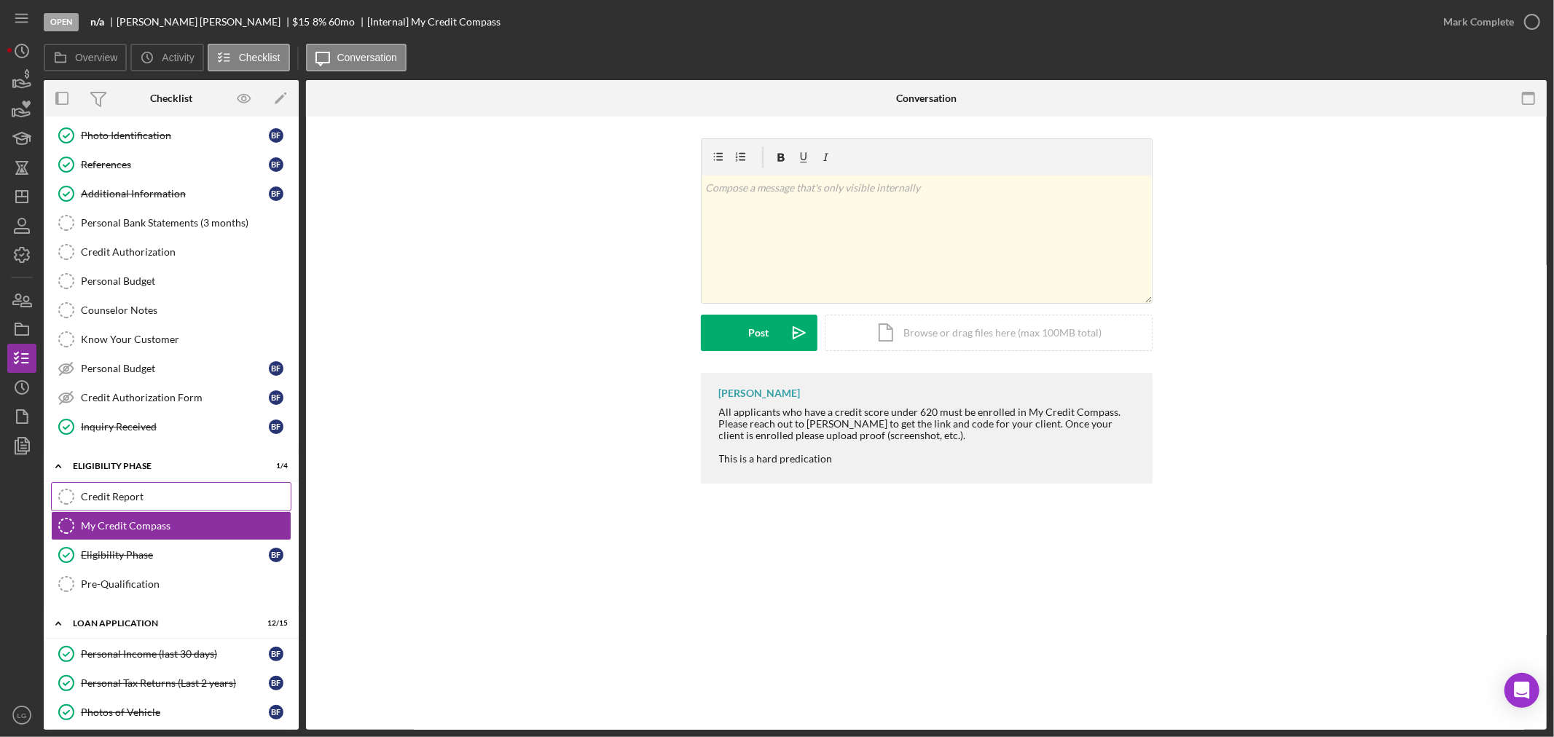
click at [147, 499] on div "Credit Report" at bounding box center [186, 497] width 210 height 12
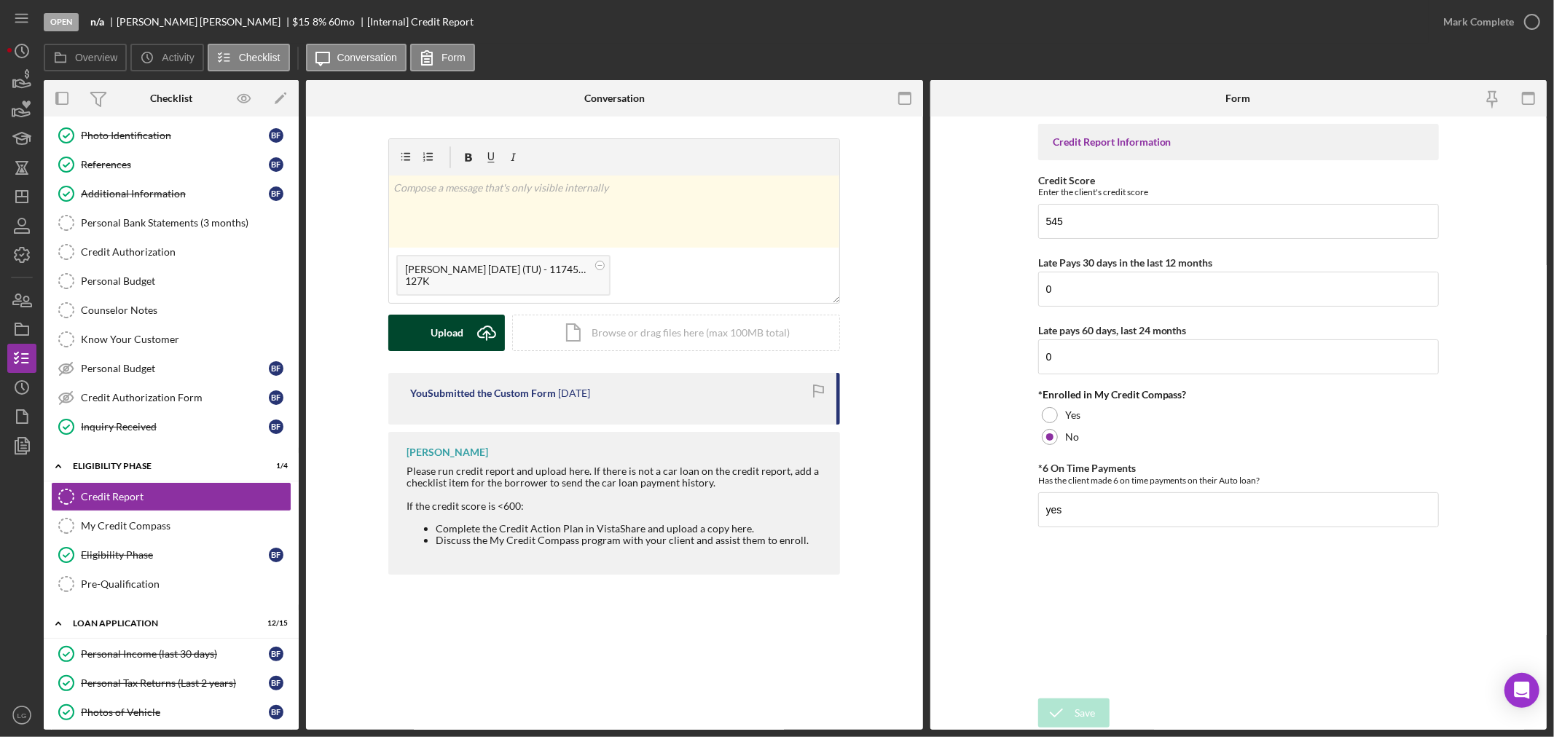
click at [463, 341] on button "Upload Icon/Upload" at bounding box center [446, 333] width 117 height 36
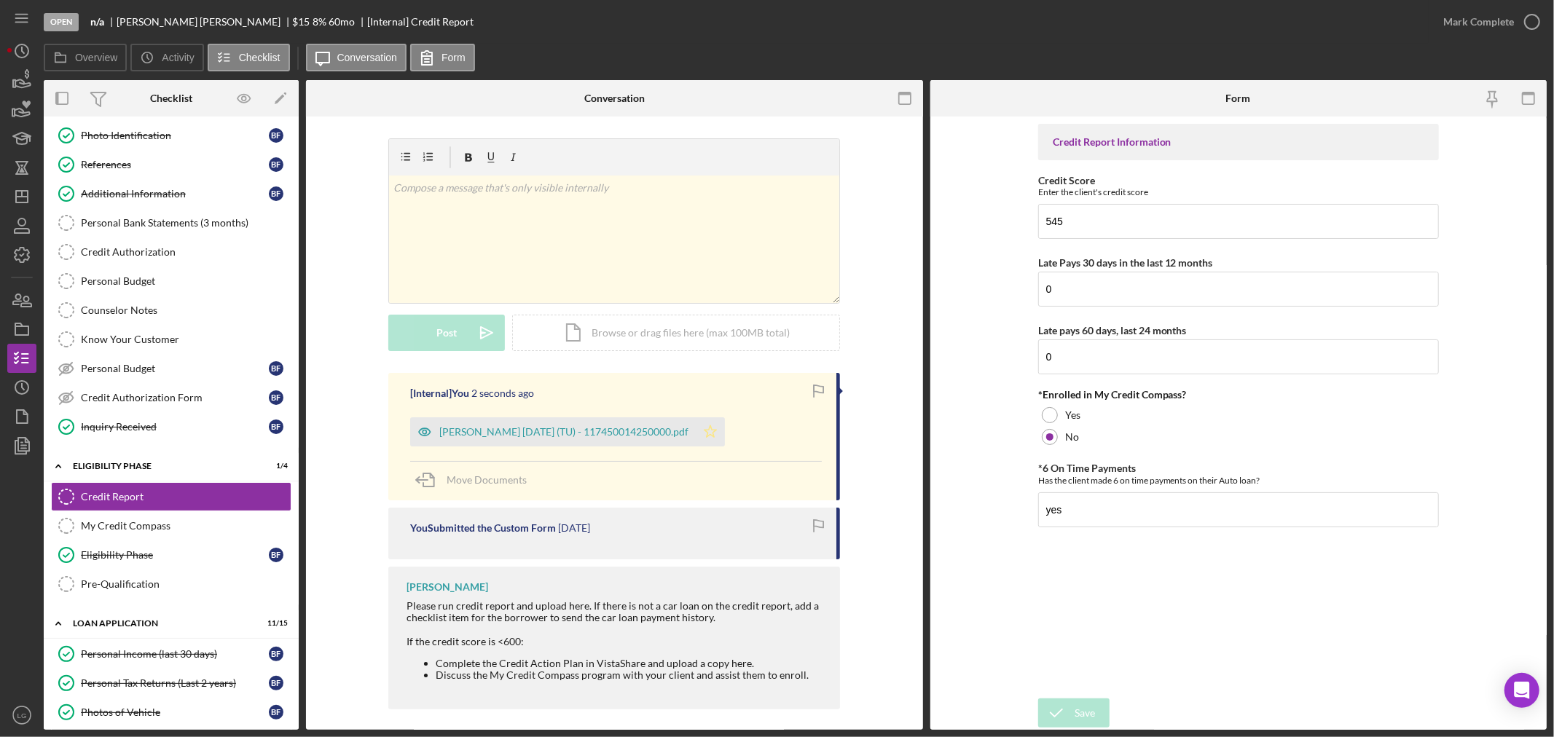
click at [710, 425] on icon "Icon/Star" at bounding box center [710, 431] width 29 height 29
click at [605, 452] on div "[Internal] You 2 seconds ago Farrell, Brandi 2025-09-22 (TU) - 117450014250000.…" at bounding box center [614, 436] width 452 height 127
click at [596, 438] on div "Farrell, Brandi 2025-09-22 (TU) - 117450014250000.pdf" at bounding box center [563, 432] width 249 height 12
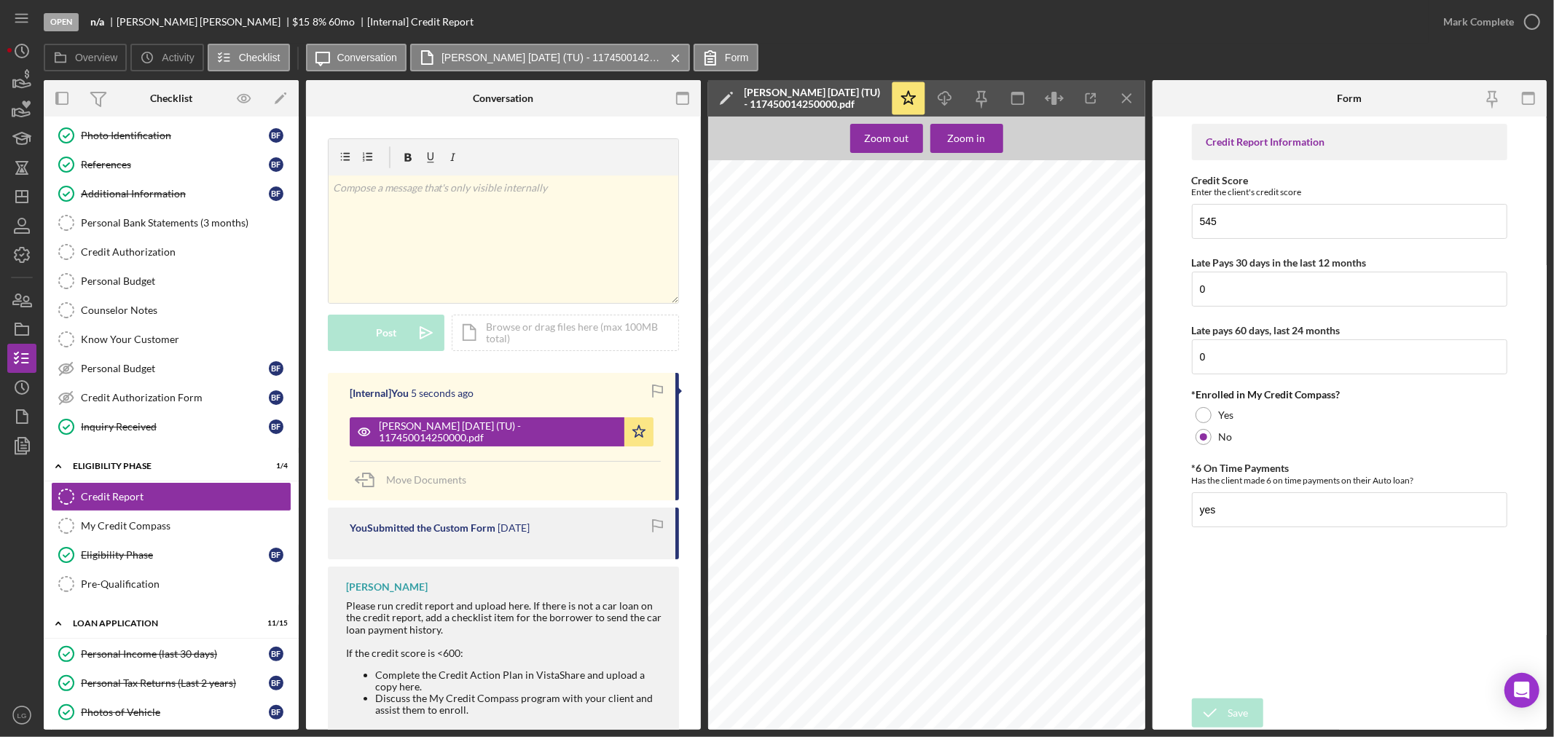
click at [1450, 27] on div "Mark Complete" at bounding box center [1478, 21] width 71 height 29
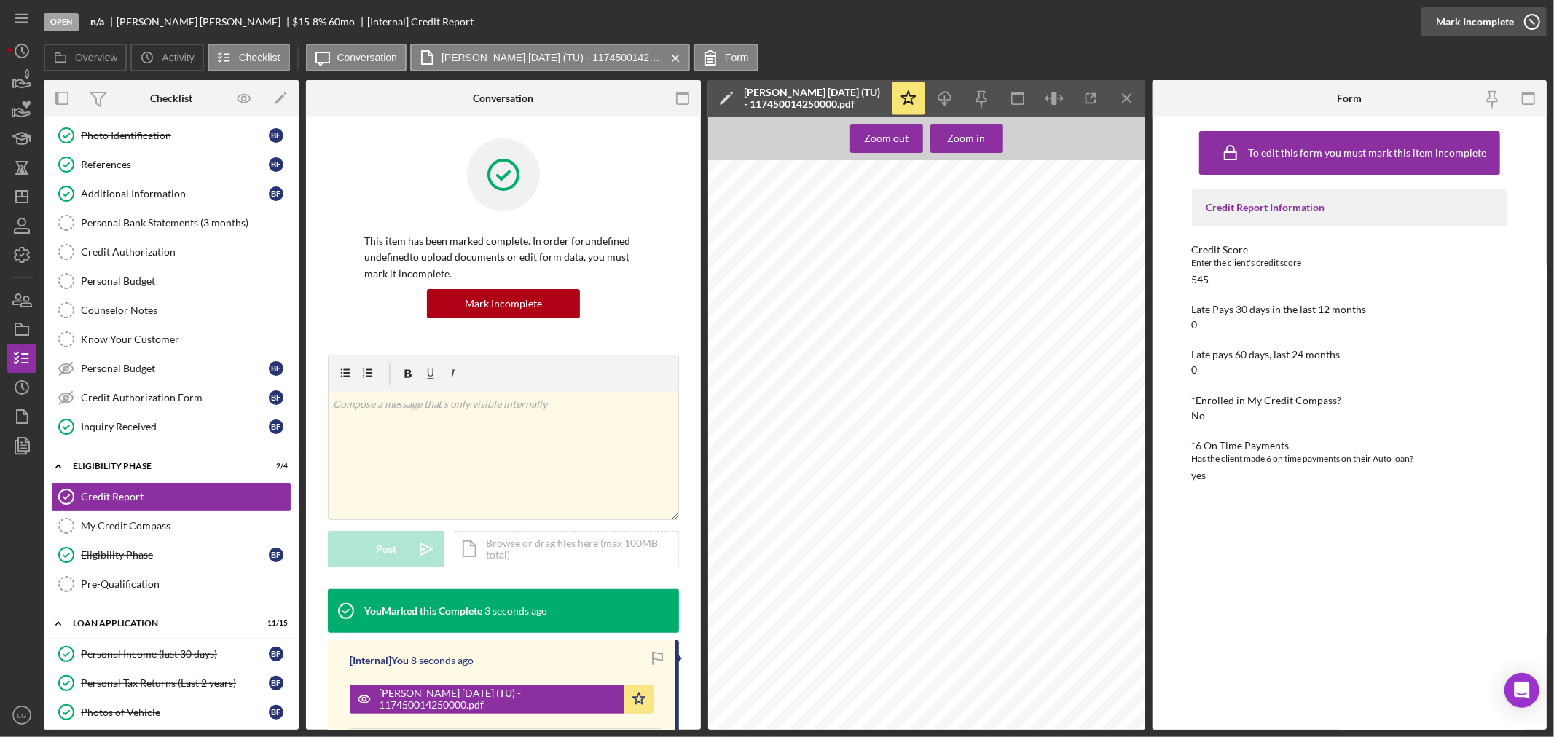
click at [1512, 23] on button "Complete Mark Incomplete" at bounding box center [1483, 21] width 125 height 29
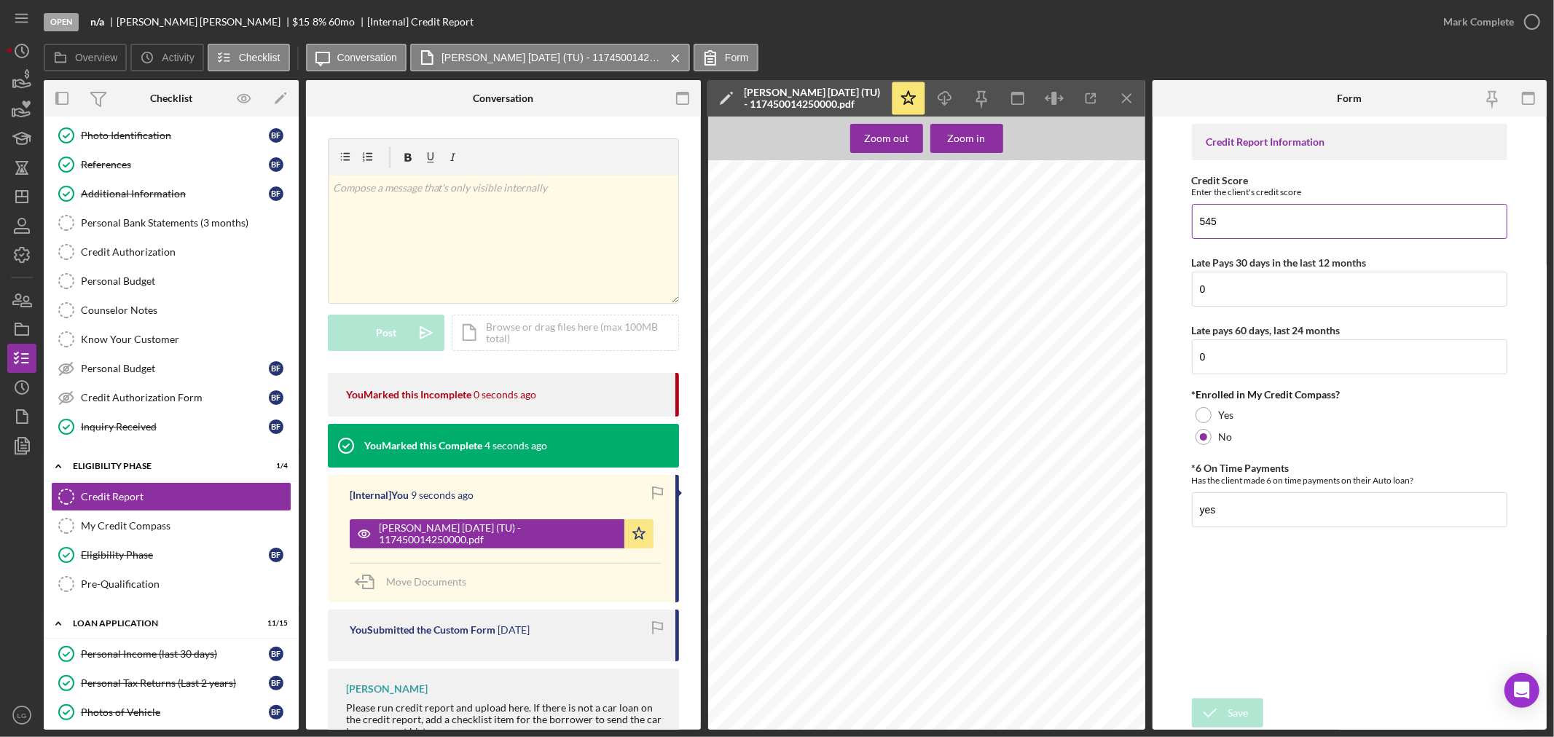
click at [1286, 216] on input "545" at bounding box center [1349, 221] width 315 height 35
type input "541"
click at [1213, 704] on icon "submit" at bounding box center [1210, 713] width 36 height 36
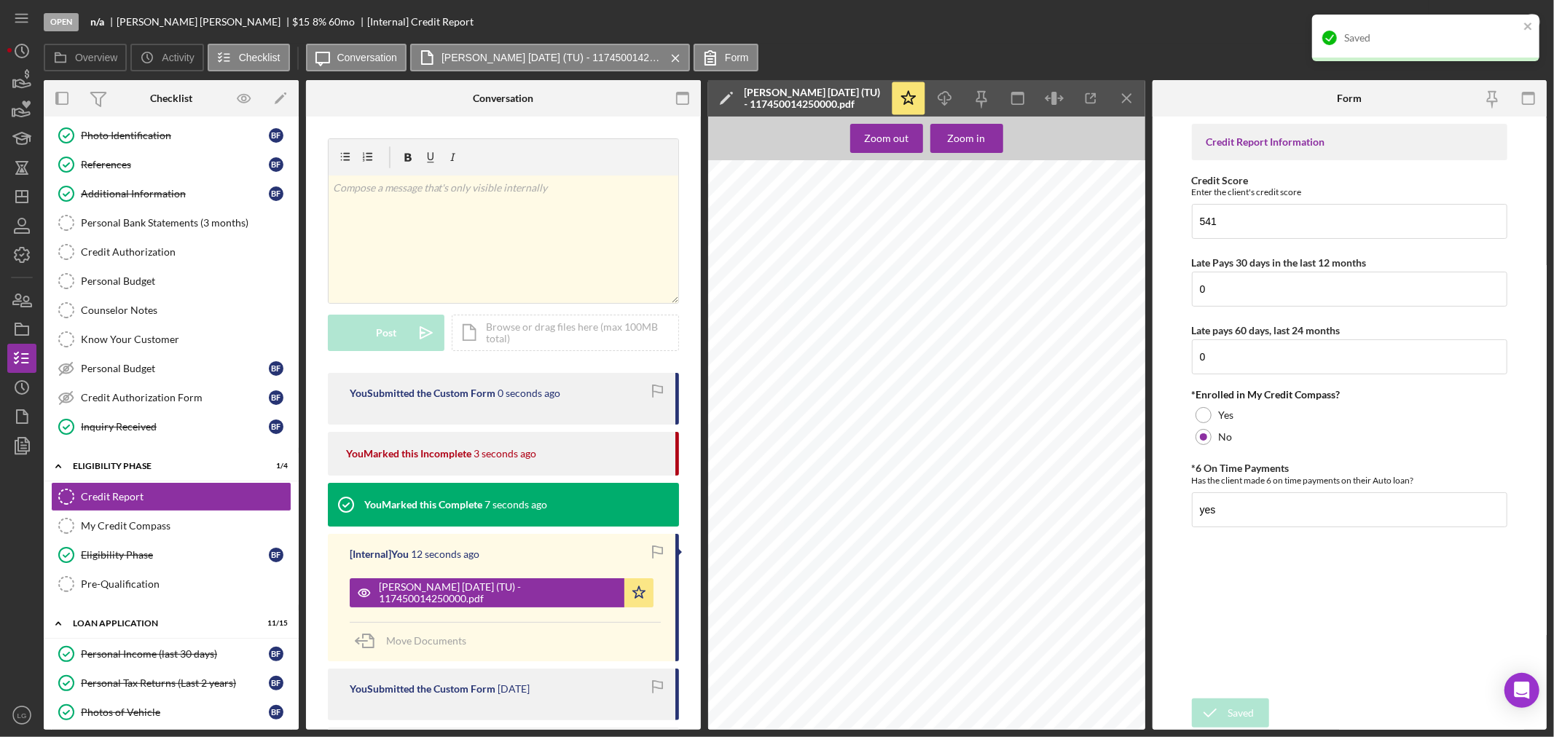
click at [1474, 25] on div "Saved" at bounding box center [1425, 38] width 227 height 47
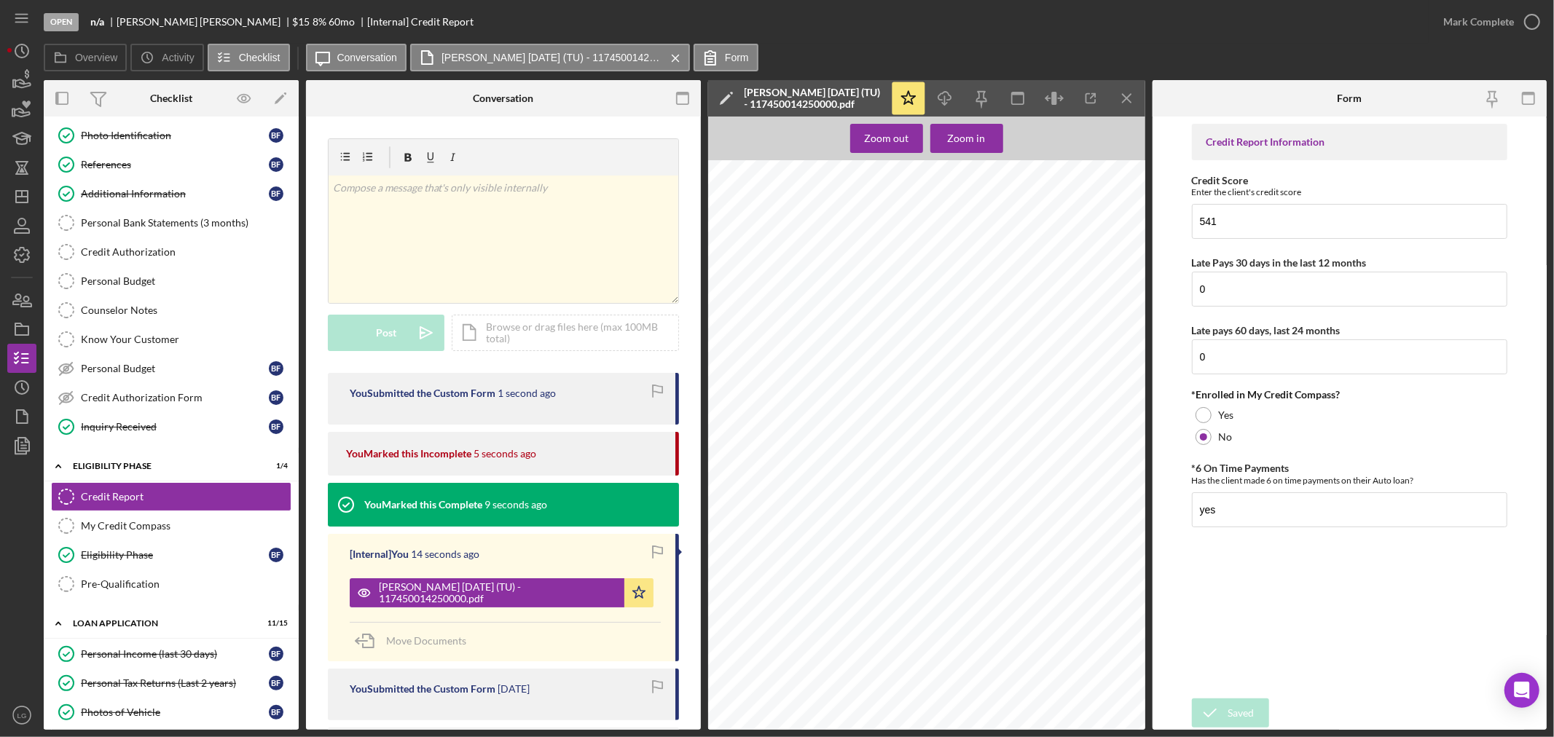
click at [1474, 17] on div "Saved" at bounding box center [1425, 15] width 233 height 6
click at [1474, 17] on div "Mark Complete" at bounding box center [1478, 21] width 71 height 29
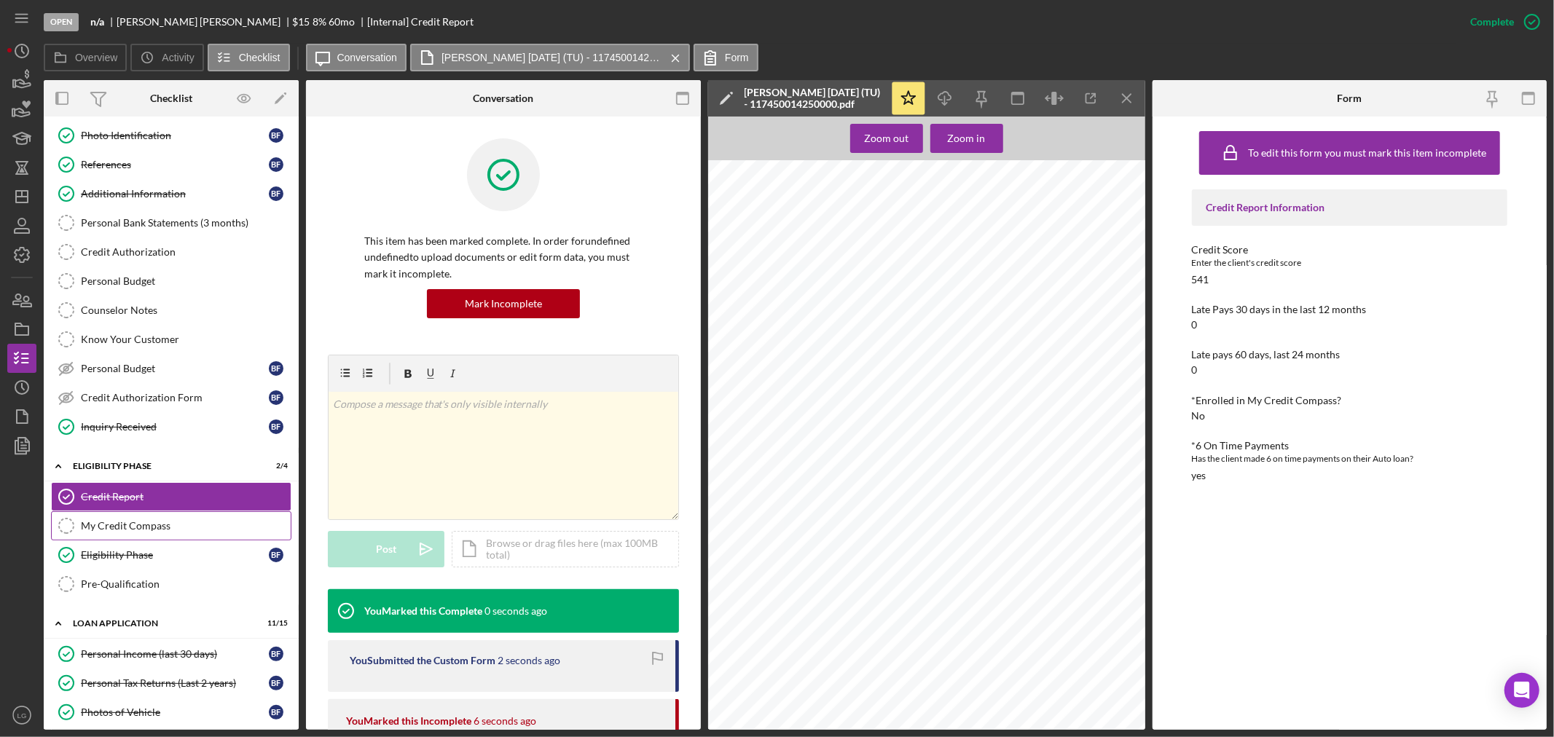
click at [148, 537] on link "My Credit Compass My Credit Compass" at bounding box center [171, 525] width 240 height 29
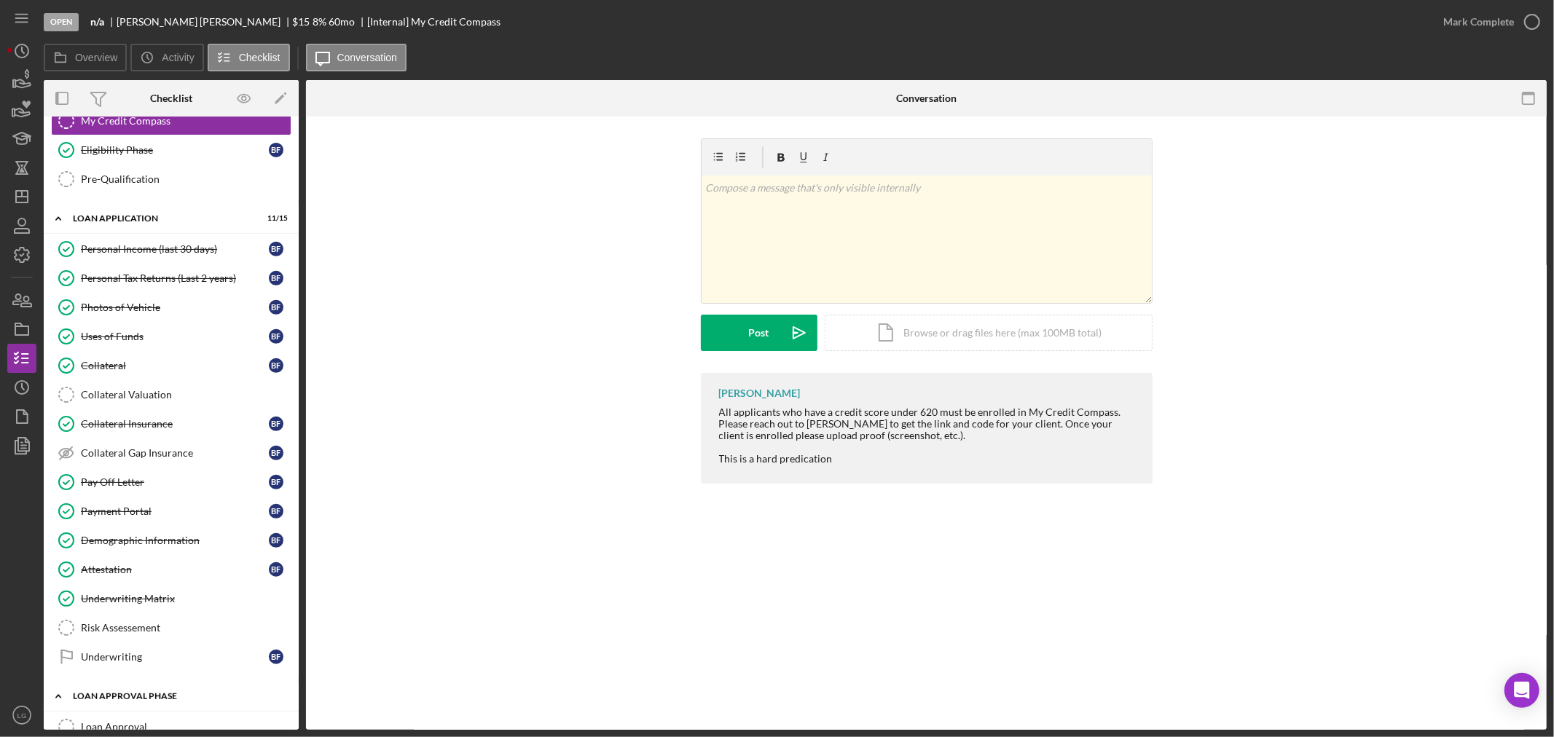
scroll to position [629, 0]
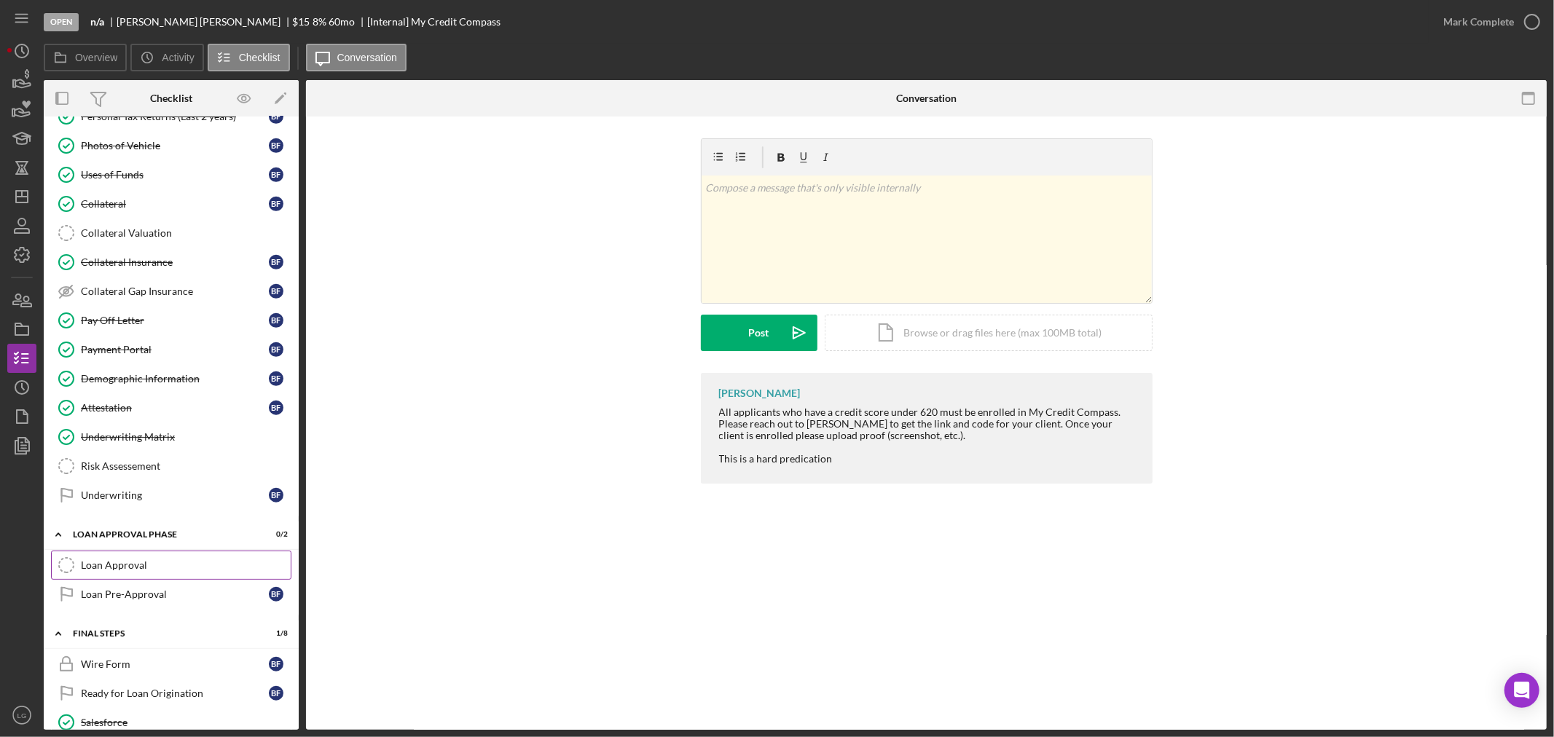
click at [141, 562] on link "Loan Approval Loan Approval" at bounding box center [171, 565] width 240 height 29
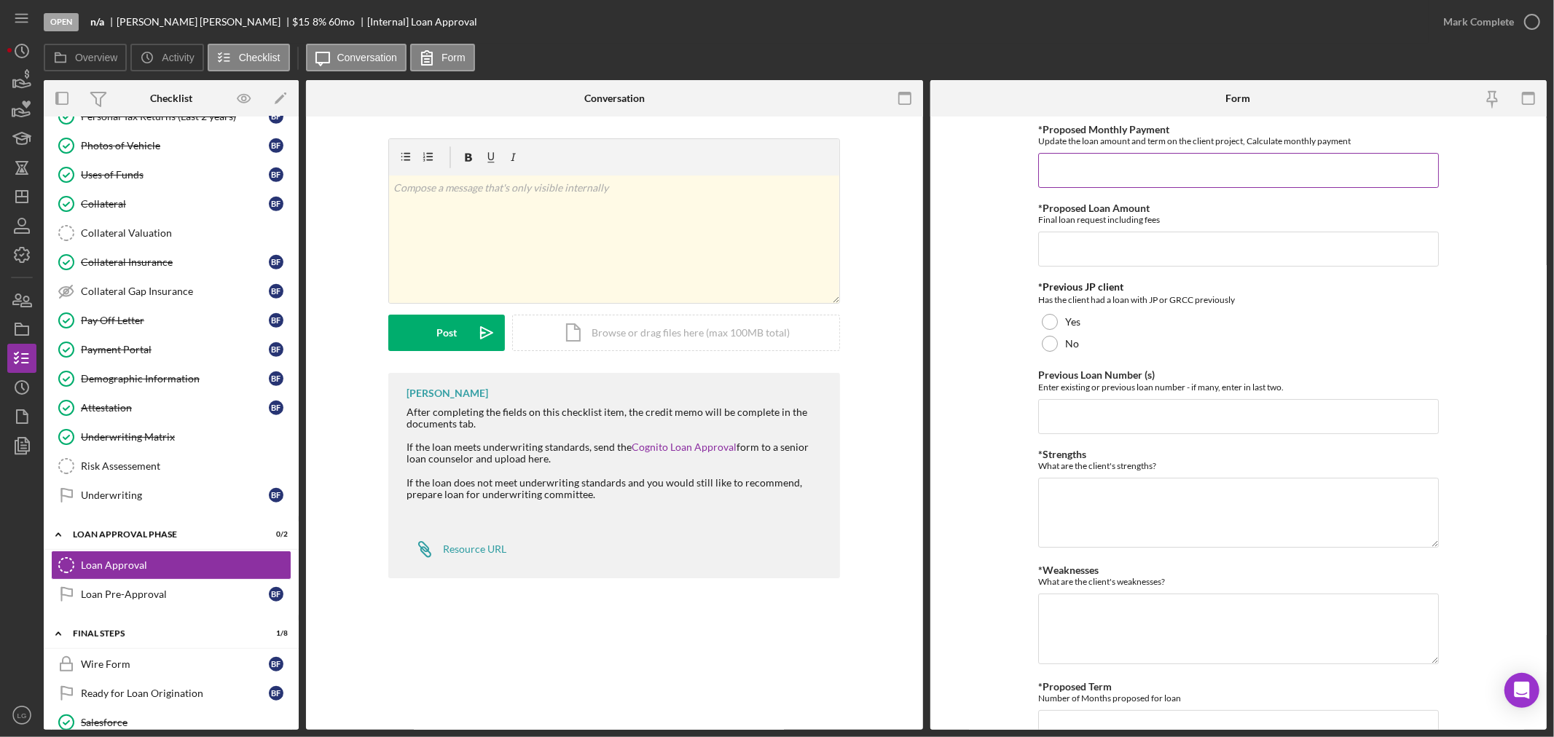
click at [1109, 176] on input "*Proposed Monthly Payment" at bounding box center [1238, 170] width 401 height 35
paste input "$25,935.86"
type input "$25,935.86"
click at [1086, 248] on input "*Proposed Loan Amount" at bounding box center [1238, 249] width 401 height 35
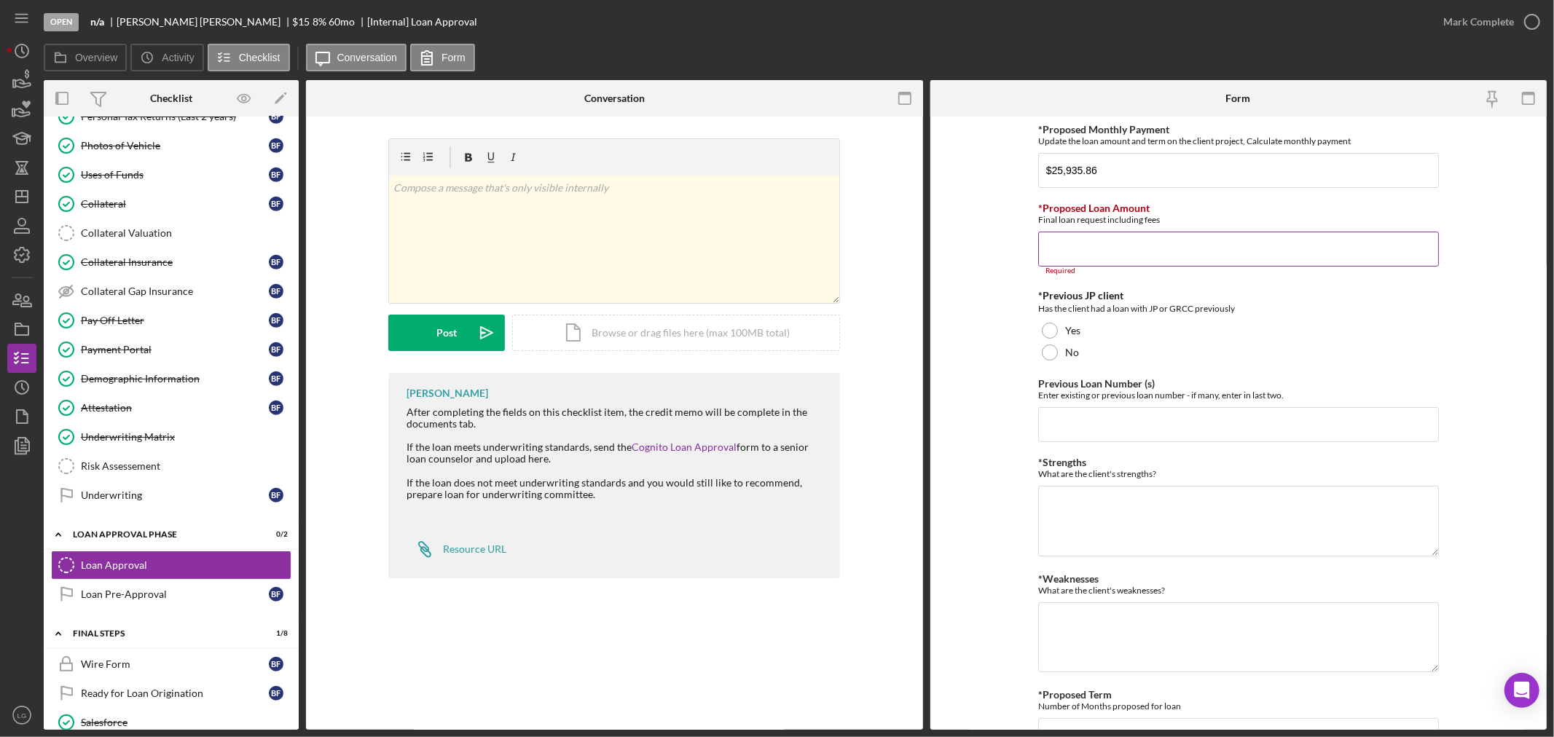
click at [1141, 262] on input "*Proposed Loan Amount" at bounding box center [1238, 249] width 401 height 35
click at [1078, 252] on input "*Proposed Loan Amount" at bounding box center [1238, 249] width 401 height 35
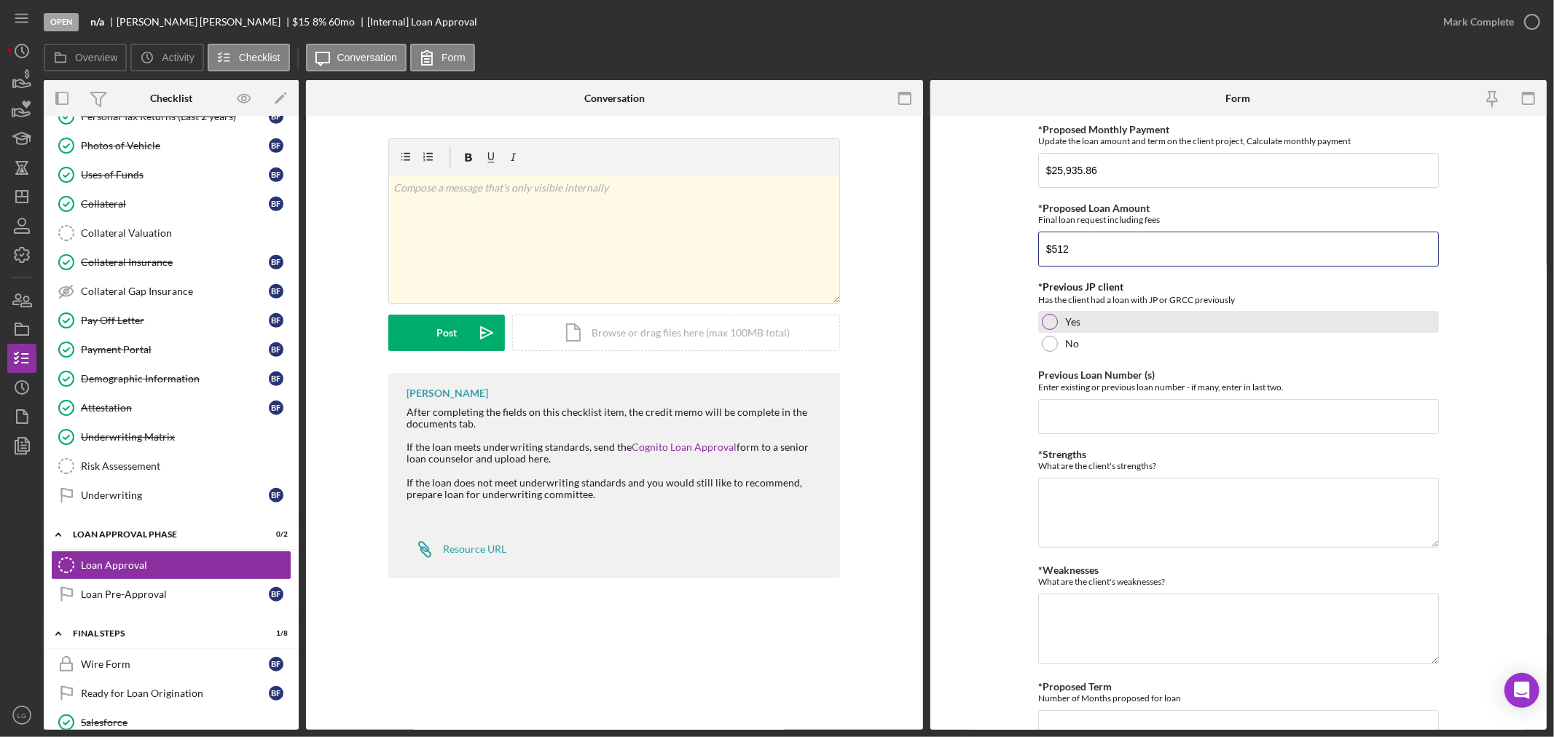
type input "$512"
click at [1077, 317] on label "Yes" at bounding box center [1072, 322] width 15 height 12
click at [1095, 403] on input "Previous Loan Number (s)" at bounding box center [1238, 416] width 401 height 35
paste input "12271"
type input "12271"
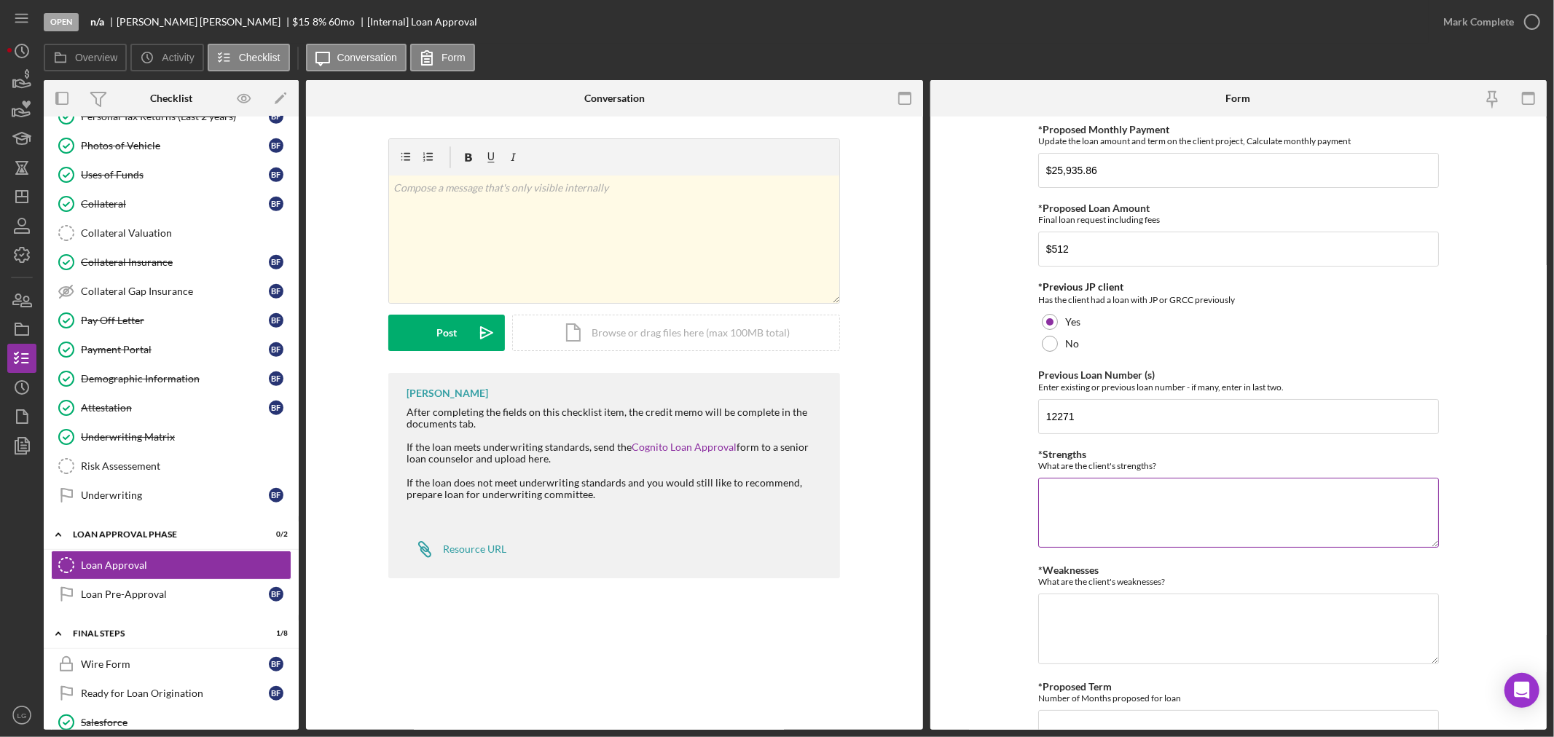
click at [1109, 489] on textarea "*Strengths" at bounding box center [1238, 513] width 401 height 70
click at [1093, 522] on textarea "- On time bonus -" at bounding box center [1238, 513] width 401 height 70
type textarea "- On time bonus - Bank Statements - Collection Debt"
drag, startPoint x: 1096, startPoint y: 610, endPoint x: 1095, endPoint y: 594, distance: 15.4
click at [1093, 606] on textarea "*Weaknesses" at bounding box center [1238, 629] width 401 height 70
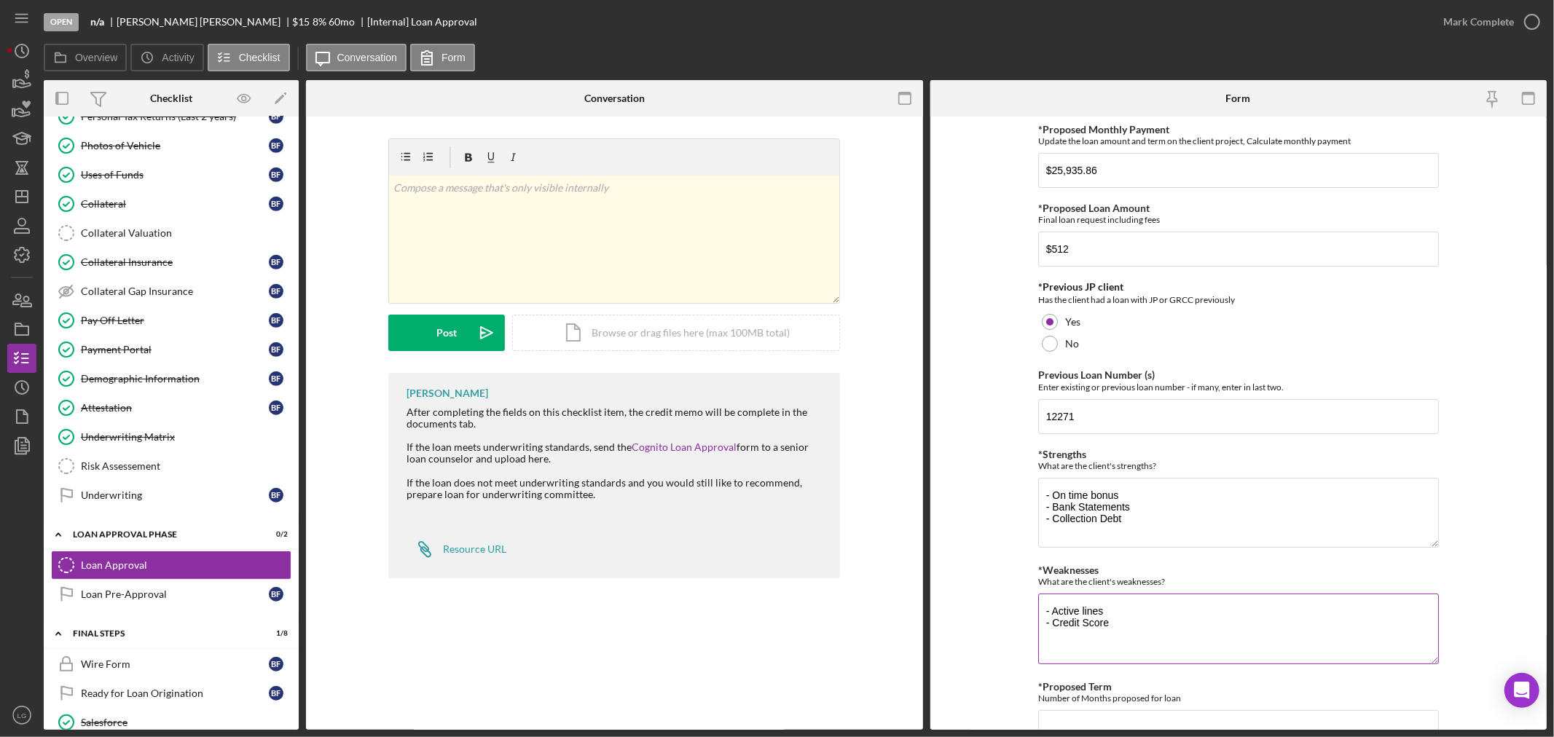
scroll to position [70, 0]
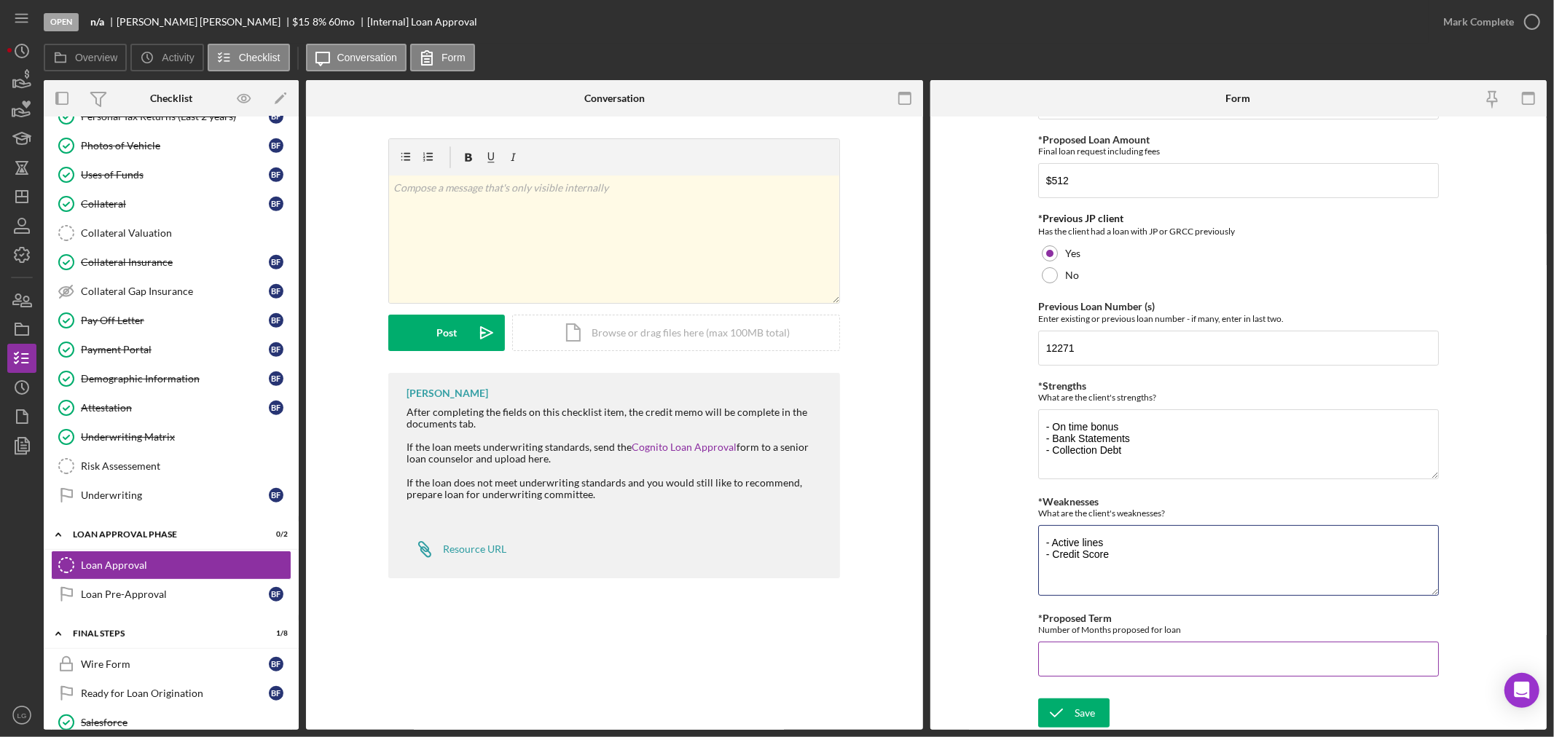
type textarea "- Active lines - Credit Score"
click at [1071, 647] on input "*Proposed Term" at bounding box center [1238, 659] width 401 height 35
click at [1160, 656] on input "*Proposed Term" at bounding box center [1238, 657] width 401 height 35
type input "60"
click at [1087, 710] on div "Save" at bounding box center [1084, 713] width 20 height 29
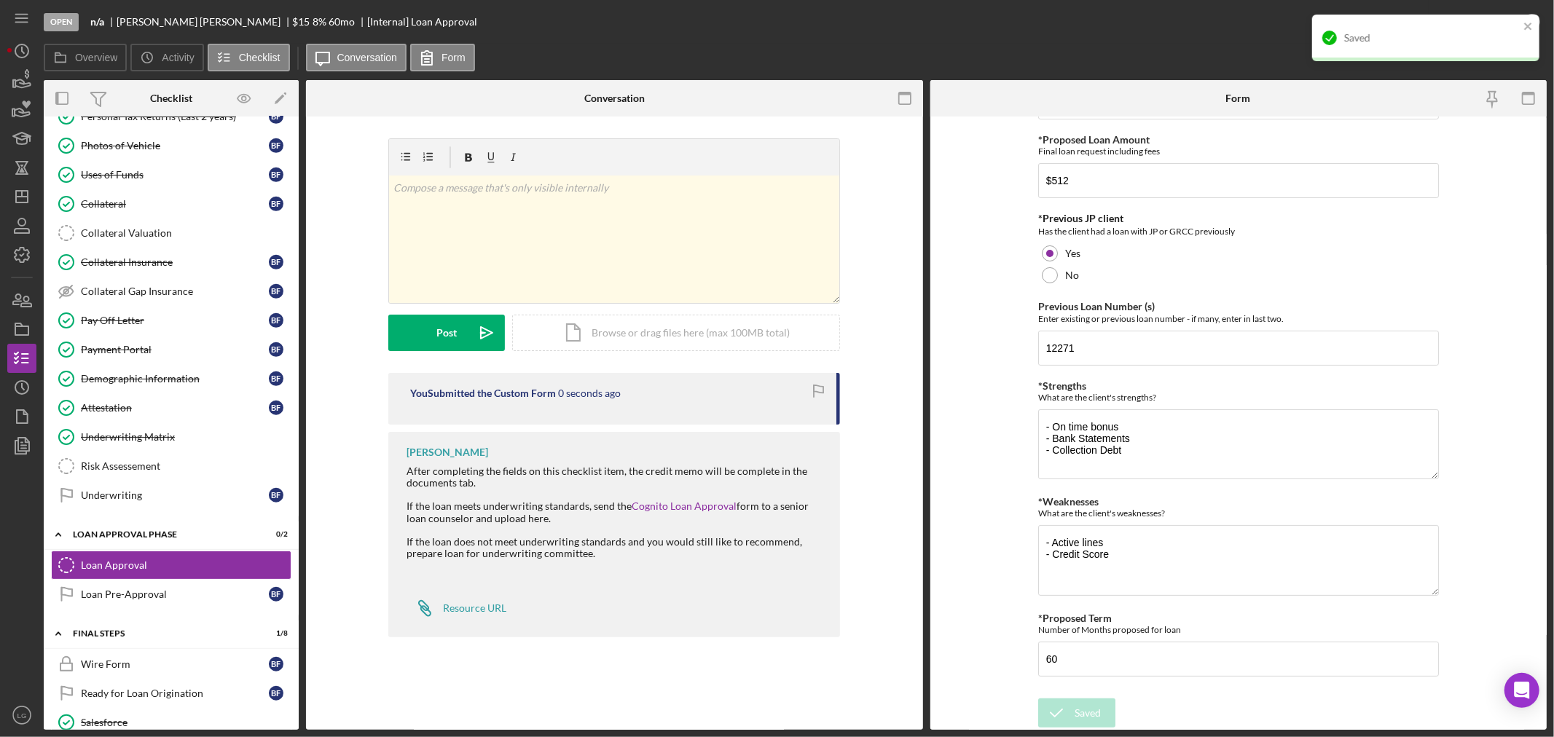
scroll to position [0, 0]
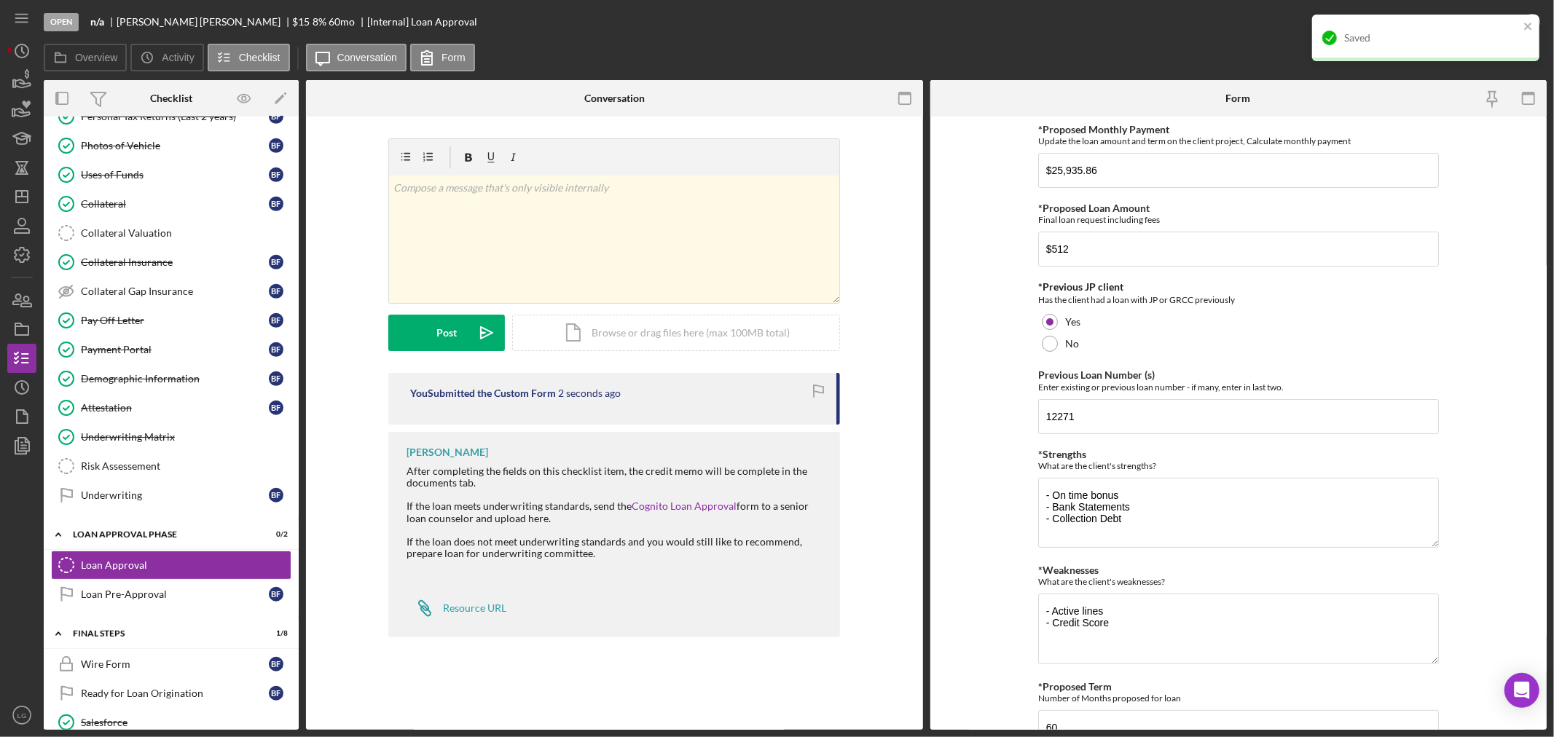
click at [1436, 49] on div "Saved" at bounding box center [1420, 37] width 205 height 23
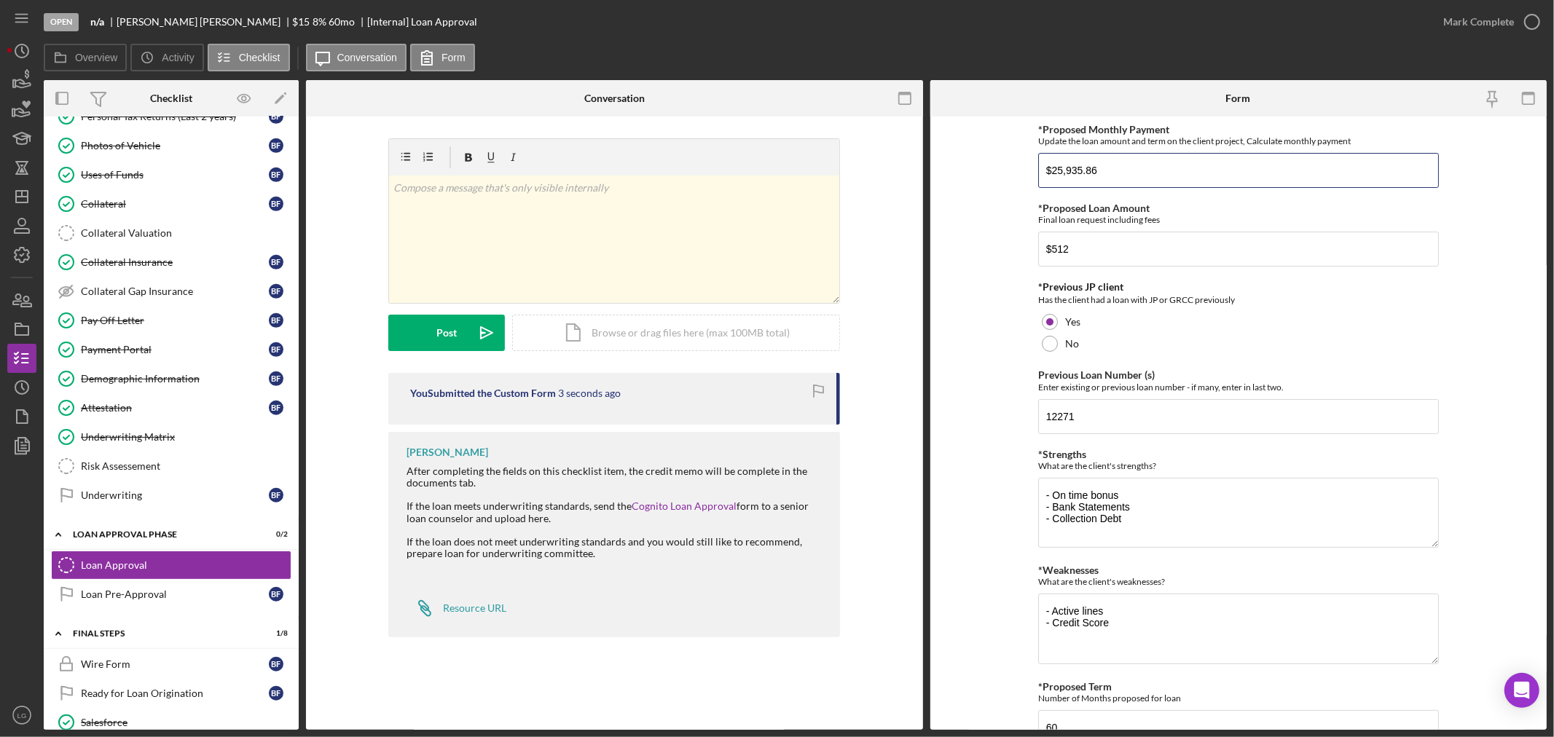
drag, startPoint x: 1184, startPoint y: 163, endPoint x: 966, endPoint y: 195, distance: 220.9
click at [966, 195] on form "*Proposed Monthly Payment Update the loan amount and term on the client project…" at bounding box center [1238, 423] width 617 height 613
click at [1108, 177] on input "$25,935.86" at bounding box center [1238, 170] width 401 height 35
paste input "274.00"
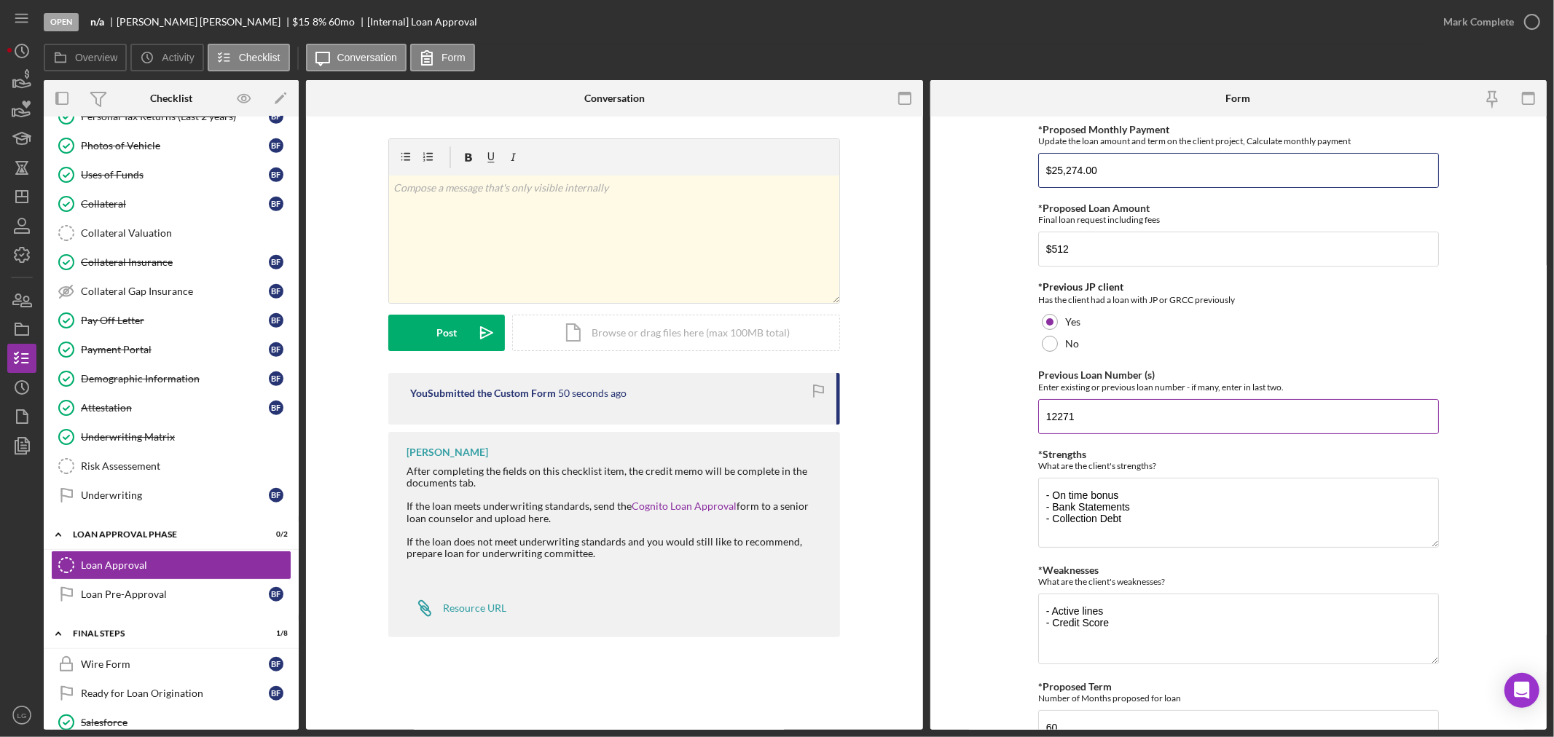
scroll to position [70, 0]
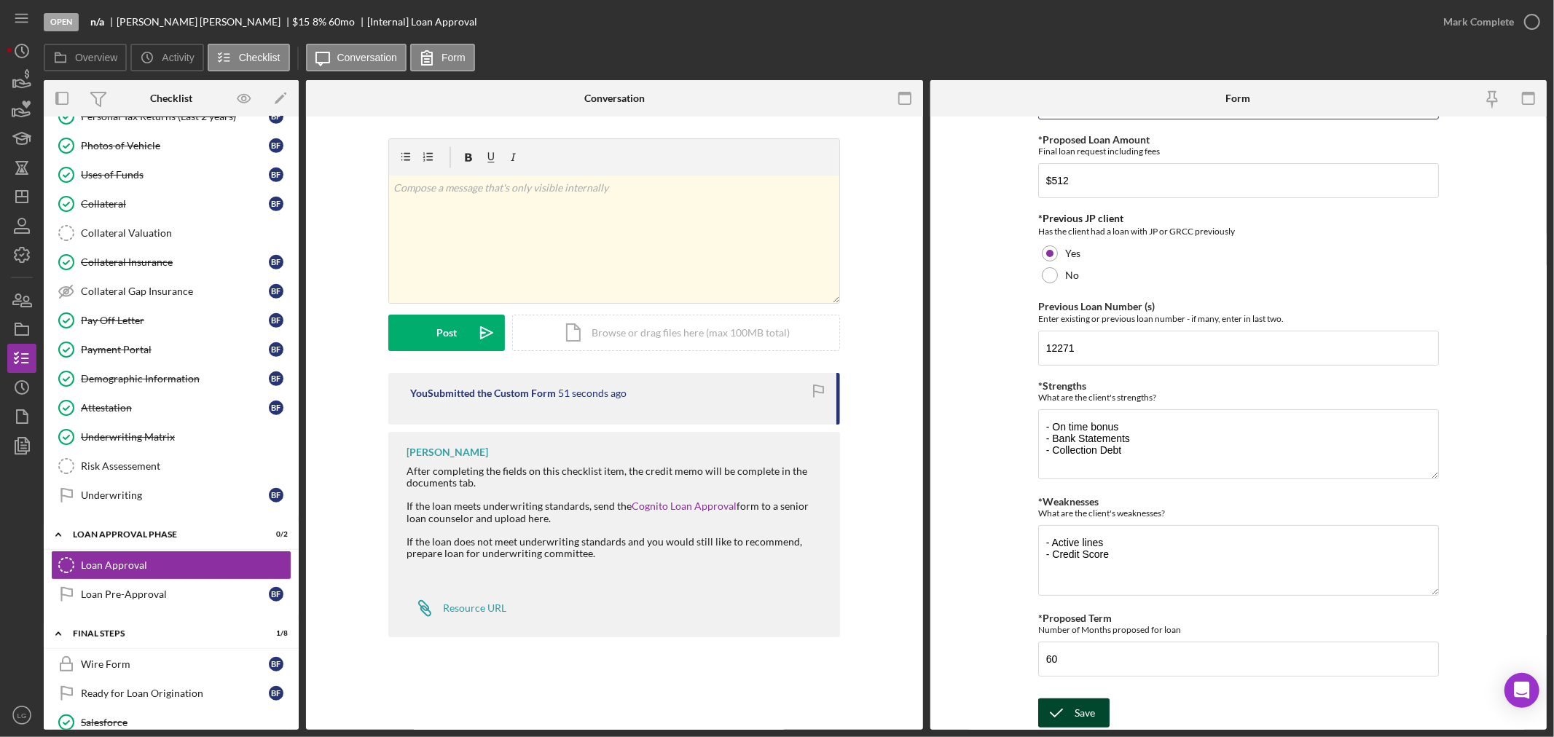
type input "$25,274.00"
click at [1083, 709] on div "Save" at bounding box center [1084, 713] width 20 height 29
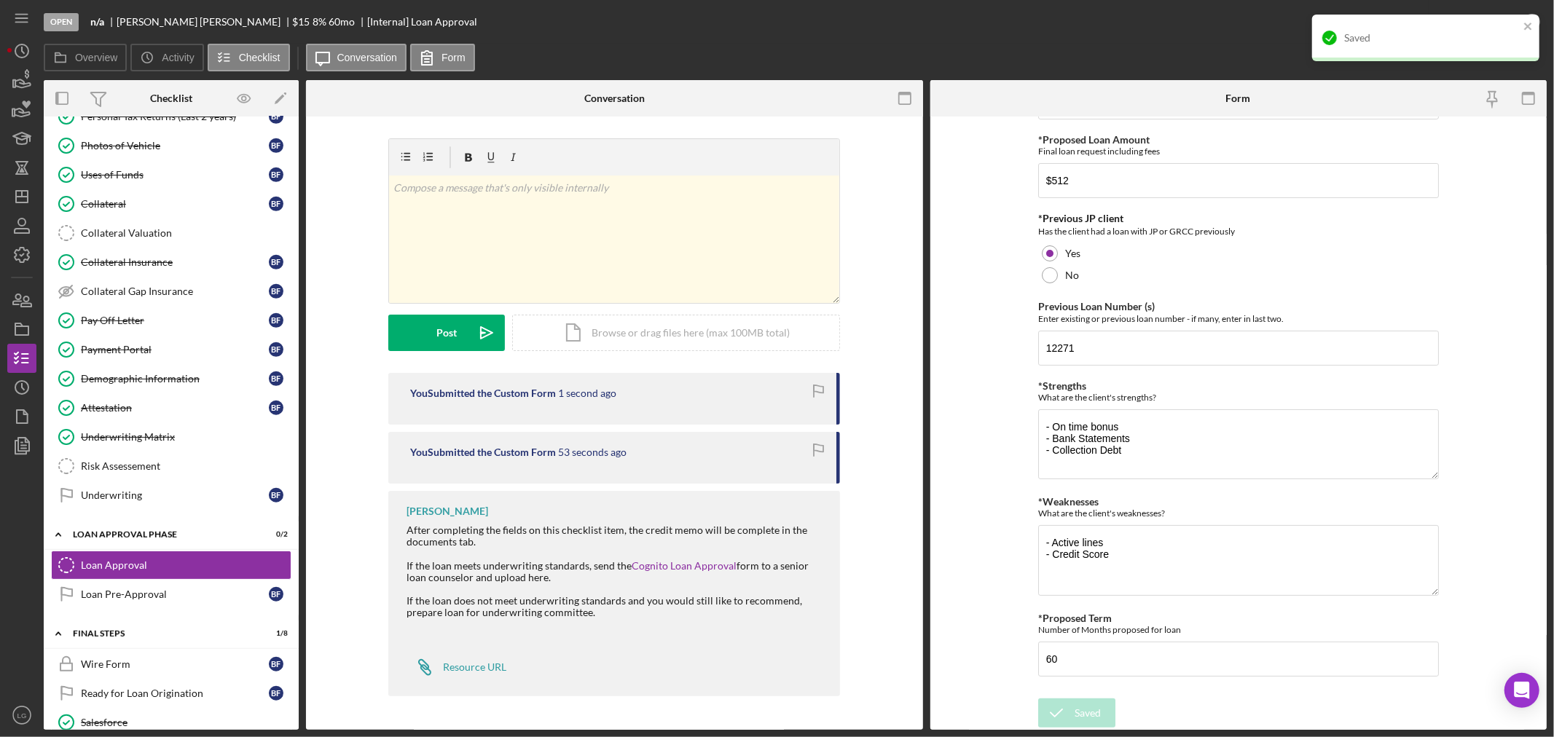
click at [1458, 41] on div "Saved" at bounding box center [1431, 38] width 175 height 12
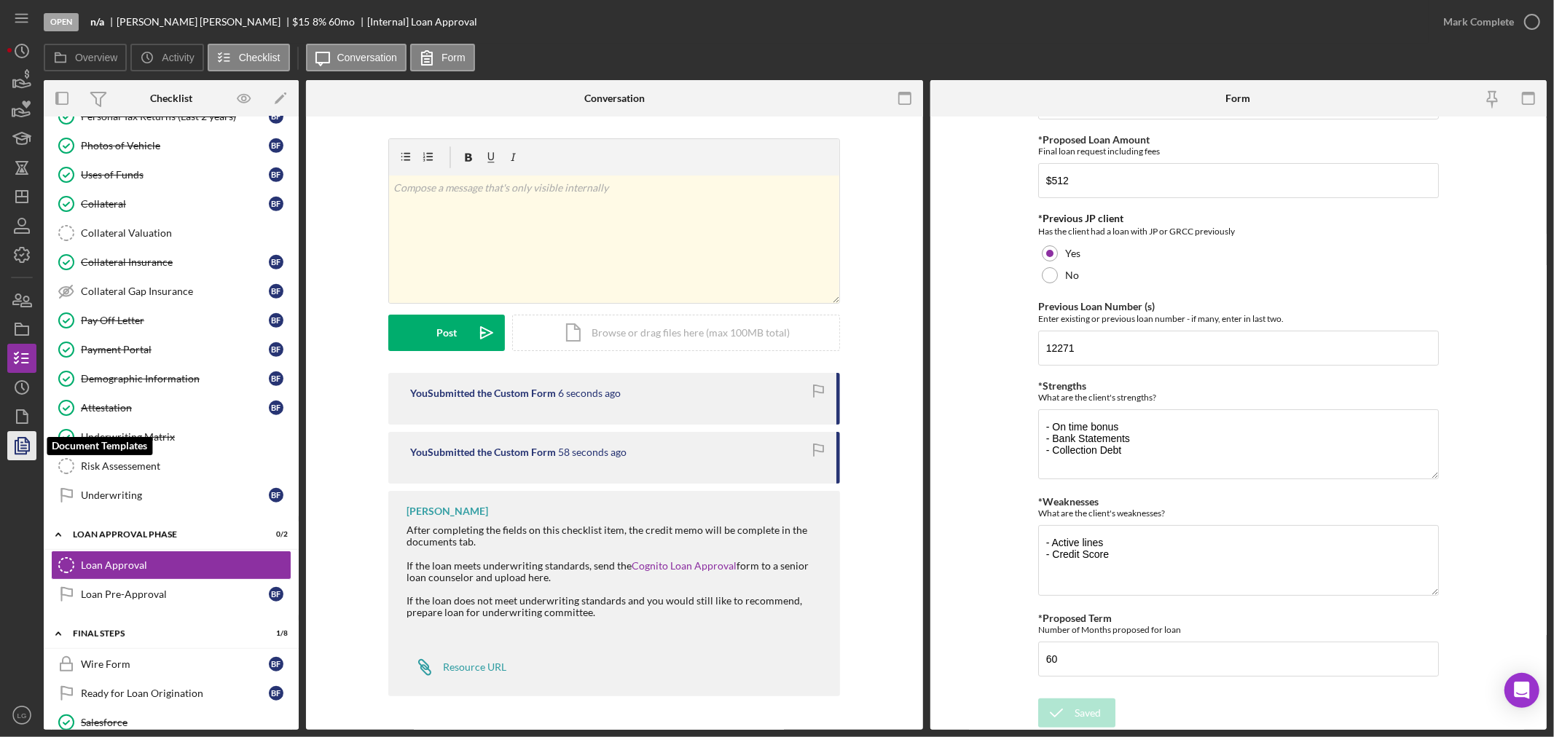
click at [27, 452] on icon "button" at bounding box center [22, 446] width 36 height 36
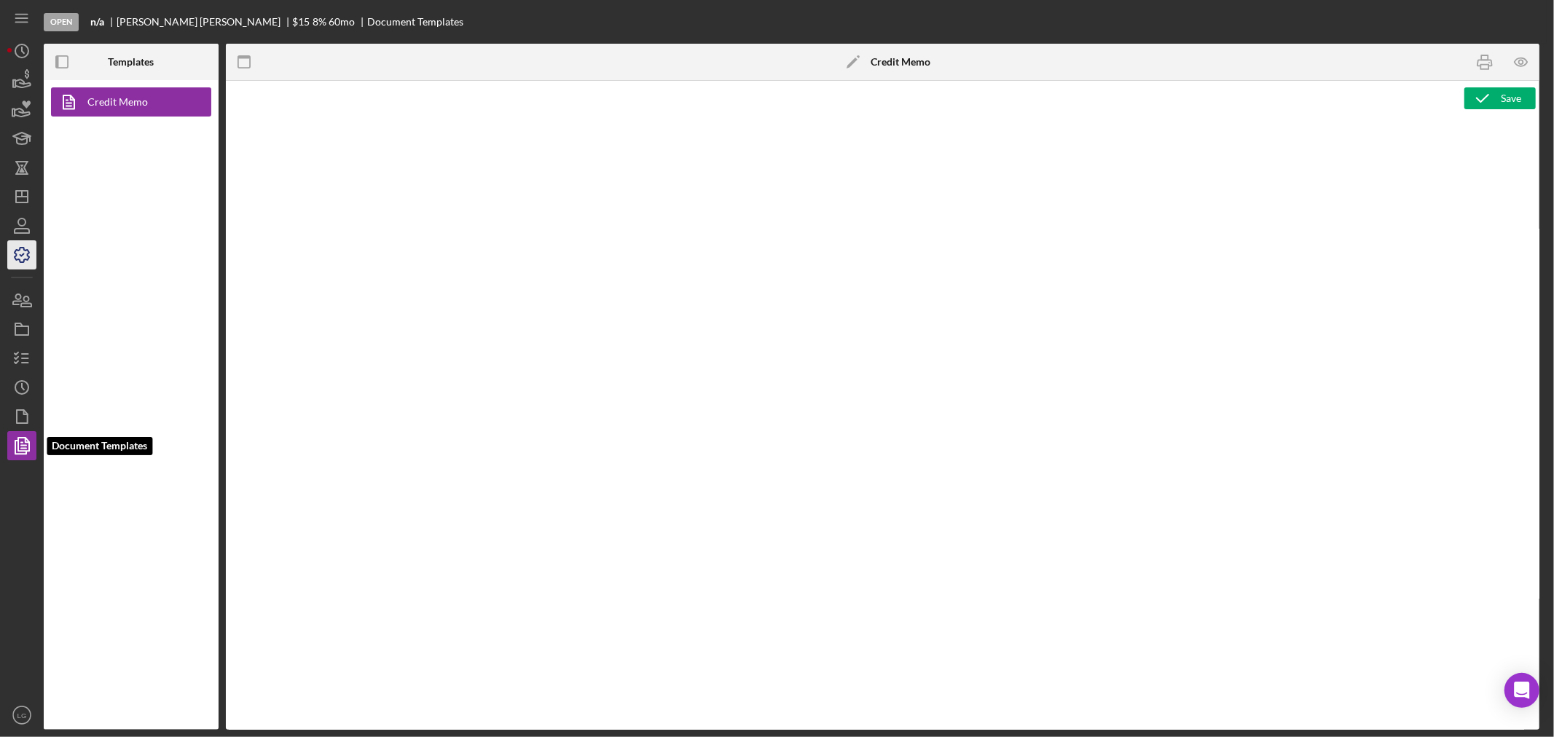
type textarea "<h1>DRIVE Loan Risk Assessment</h1> <p>Loan Officer: &nbsp;<span id="Lender_Con…"
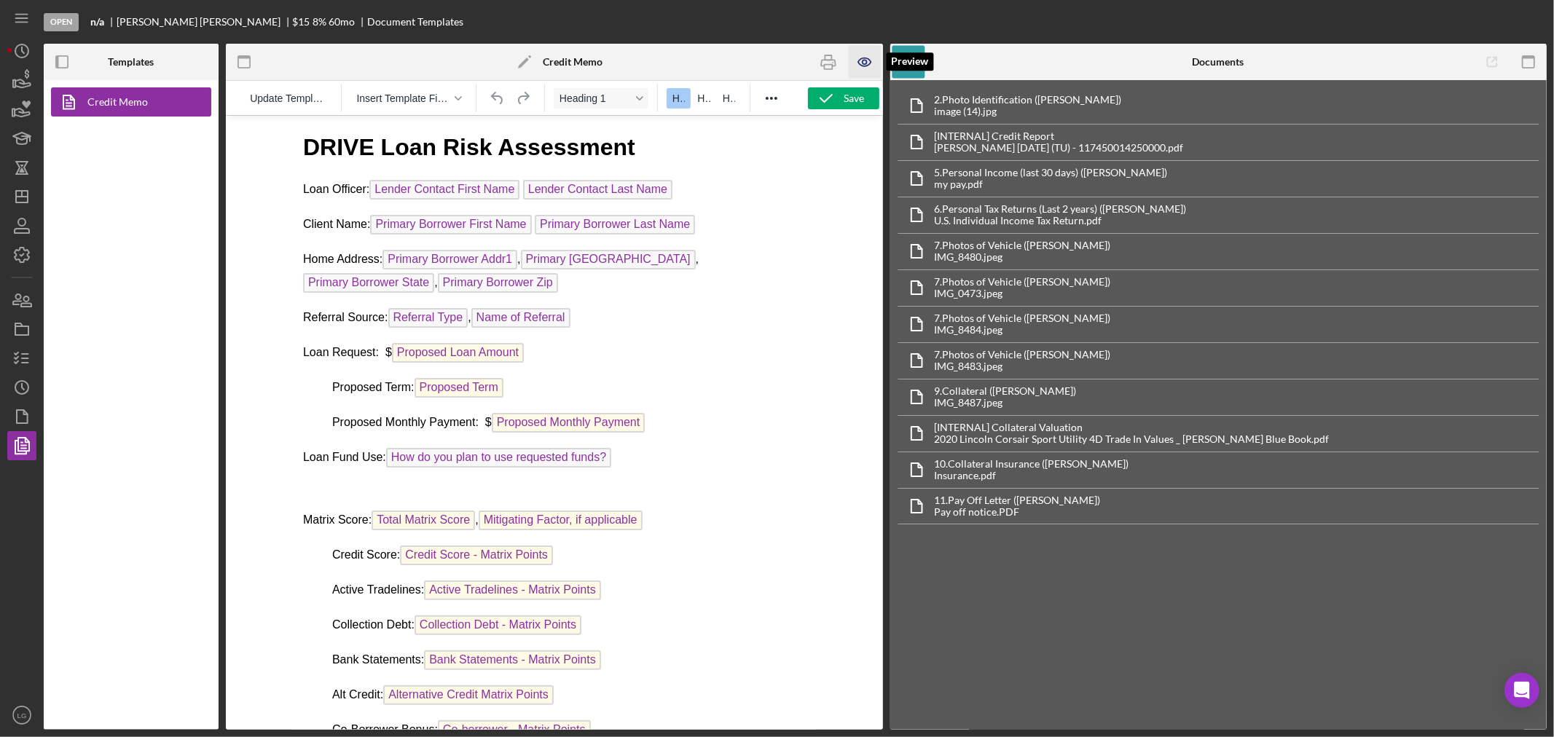
click at [868, 53] on icon "button" at bounding box center [864, 62] width 33 height 33
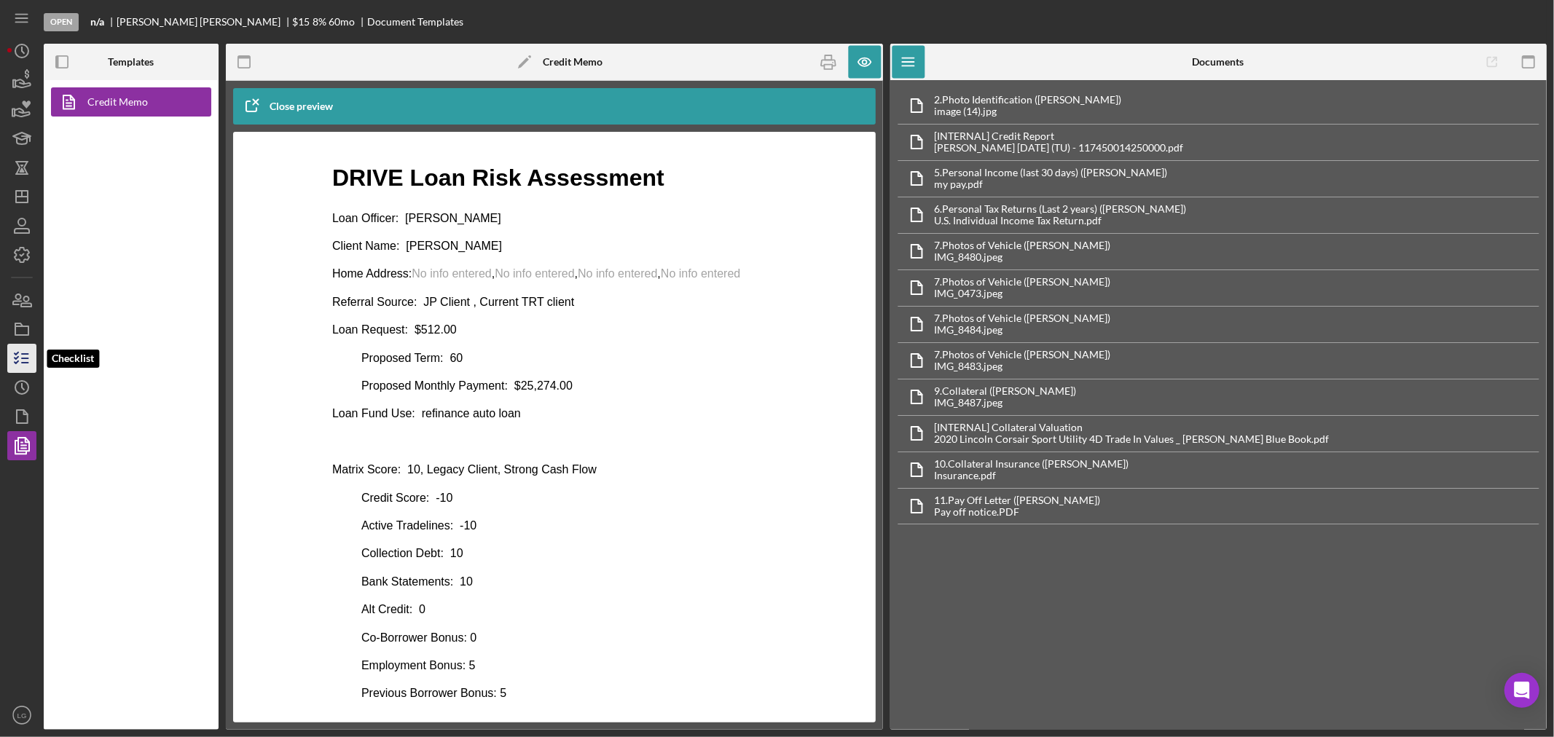
click at [16, 357] on icon "button" at bounding box center [22, 358] width 36 height 36
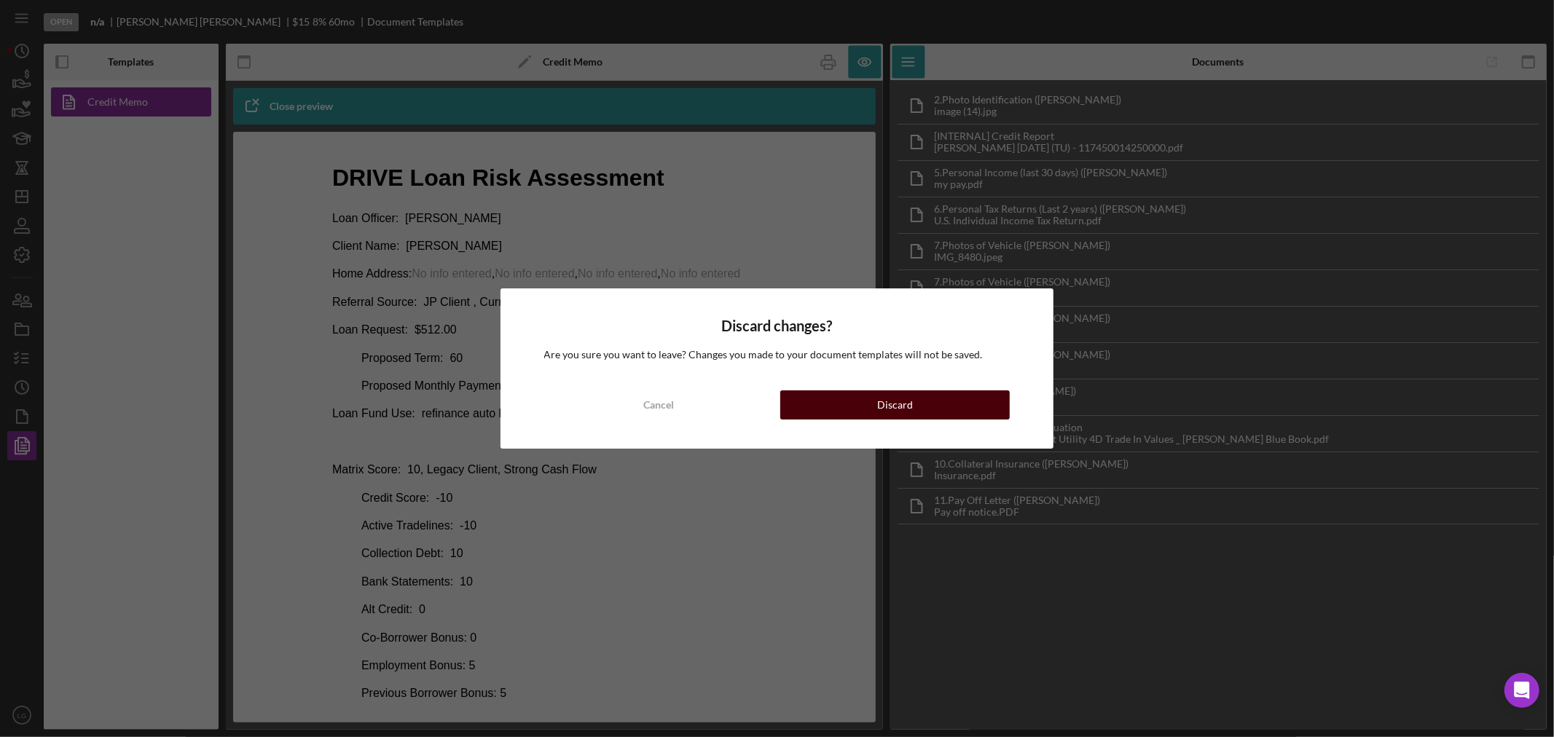
click at [841, 406] on button "Discard" at bounding box center [894, 404] width 229 height 29
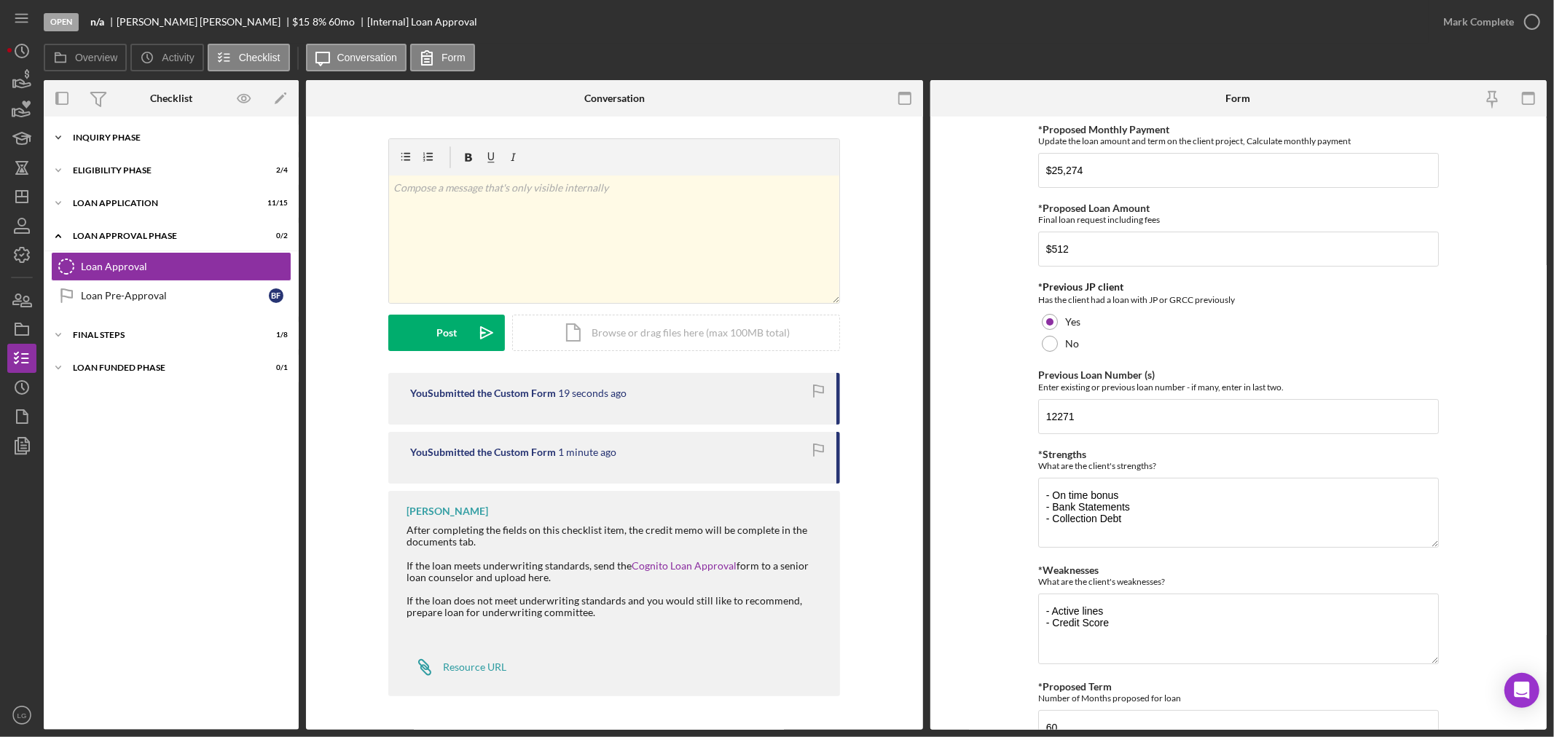
click at [104, 127] on div "Icon/Expander Inquiry Phase 5 / 12" at bounding box center [171, 137] width 255 height 29
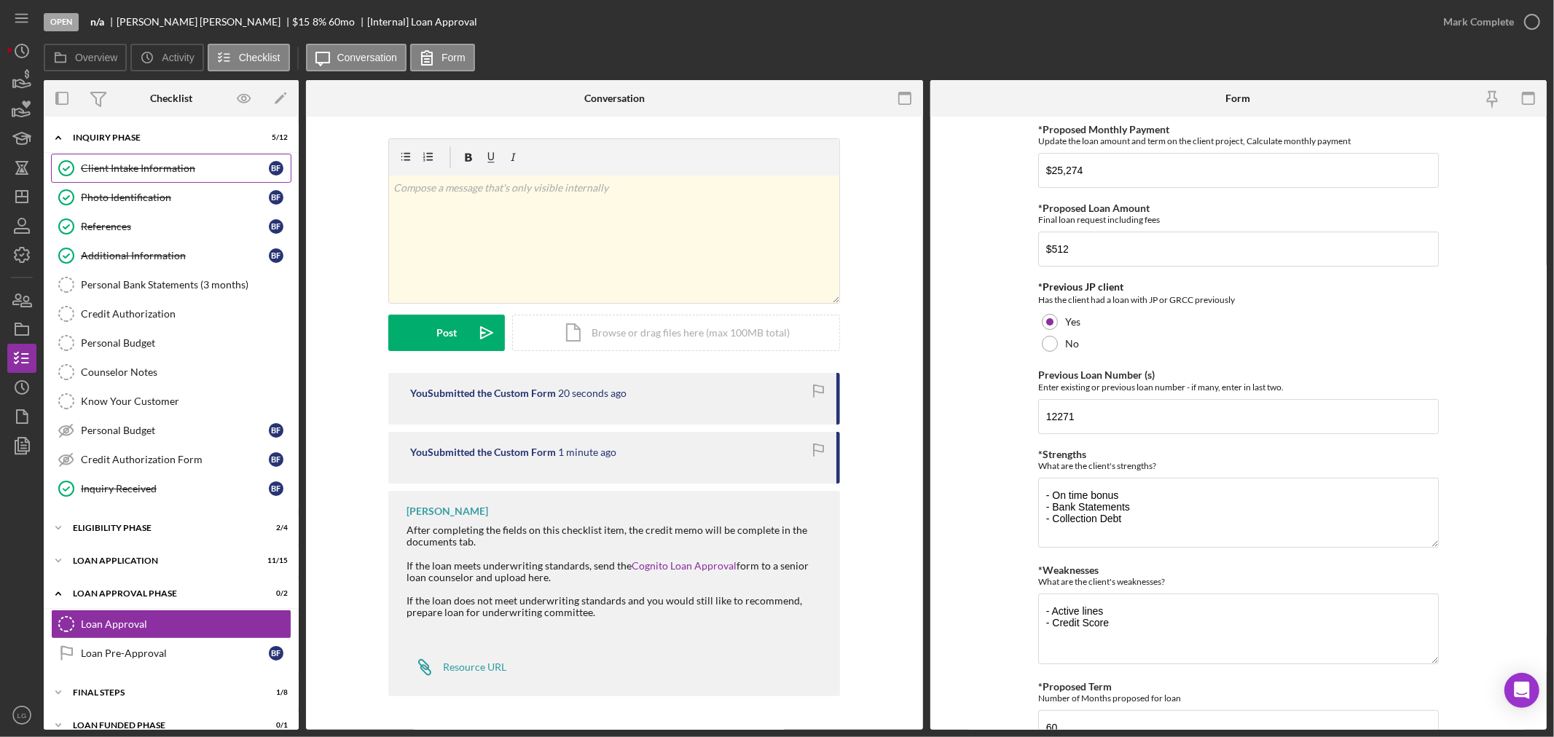
click at [153, 168] on div "Client Intake Information" at bounding box center [175, 168] width 188 height 12
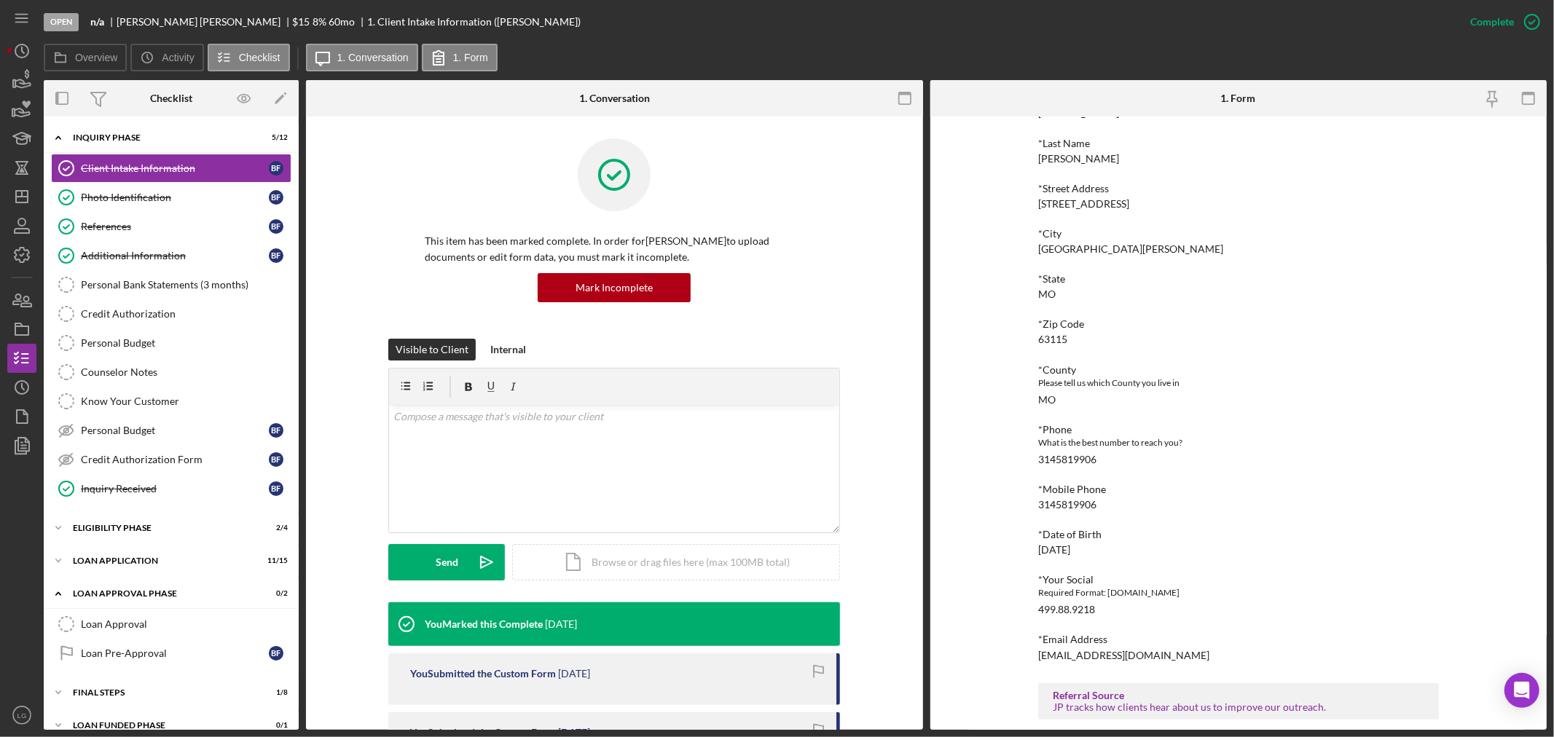
scroll to position [358, 0]
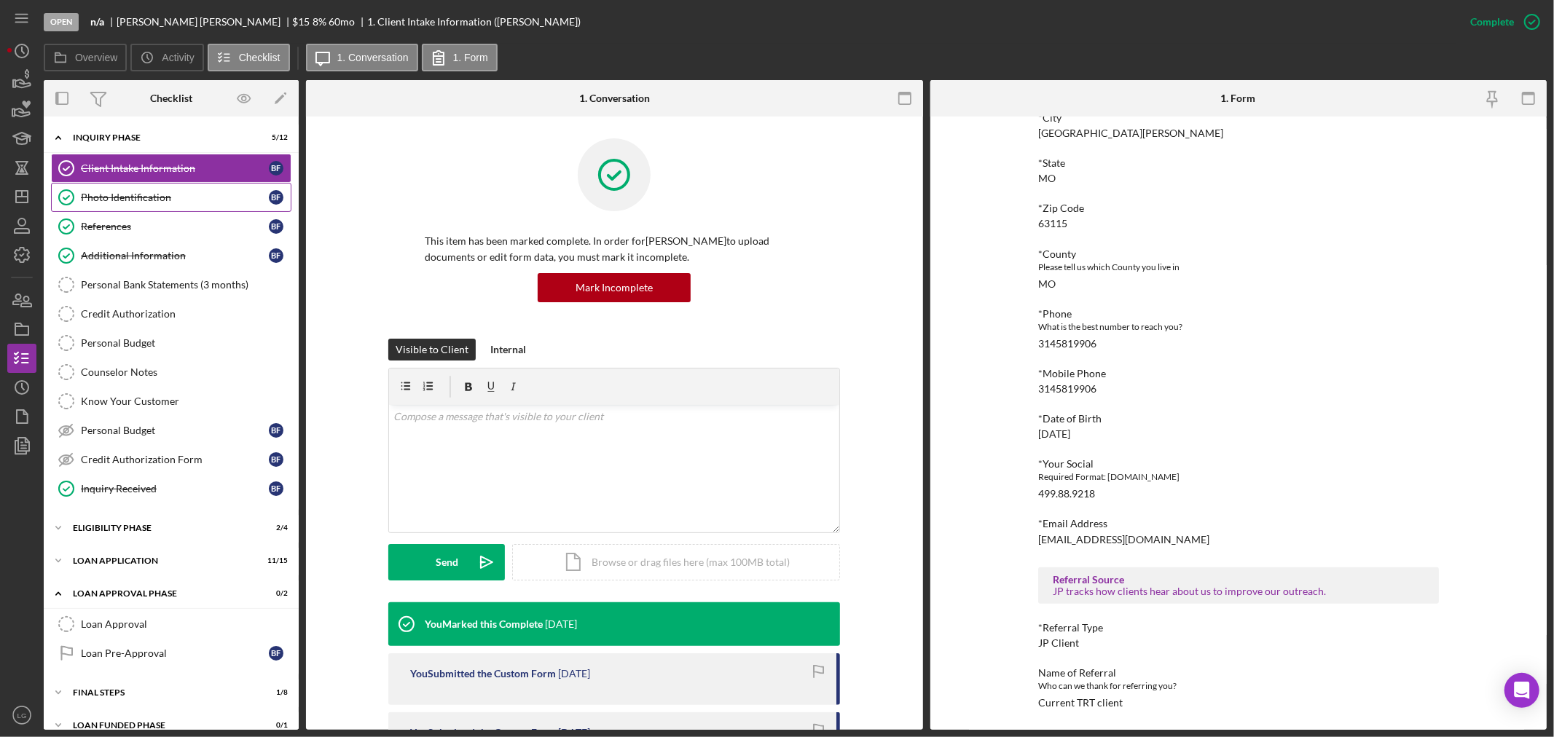
click at [106, 208] on link "Photo Identification Photo Identification B F" at bounding box center [171, 197] width 240 height 29
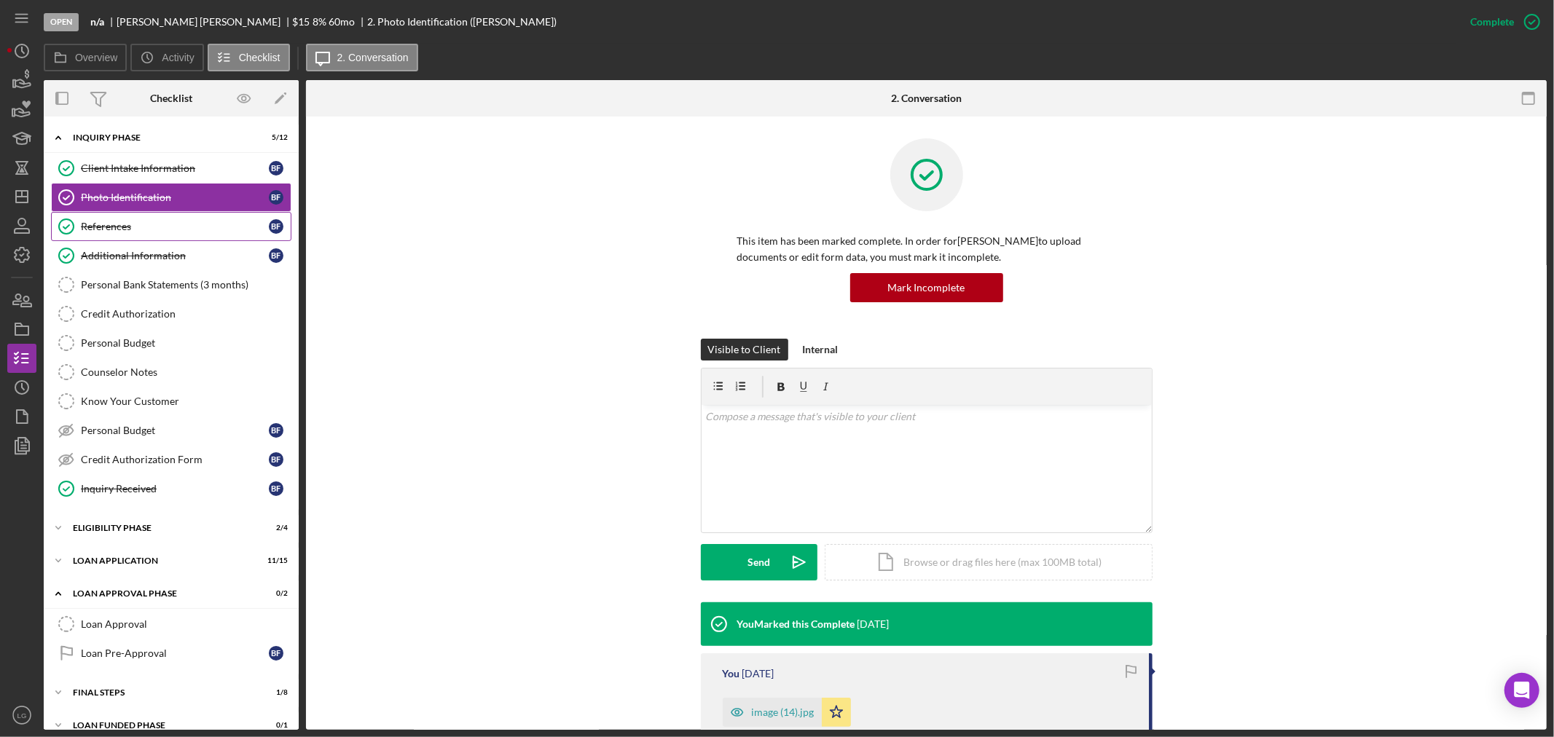
click at [125, 222] on div "References" at bounding box center [175, 227] width 188 height 12
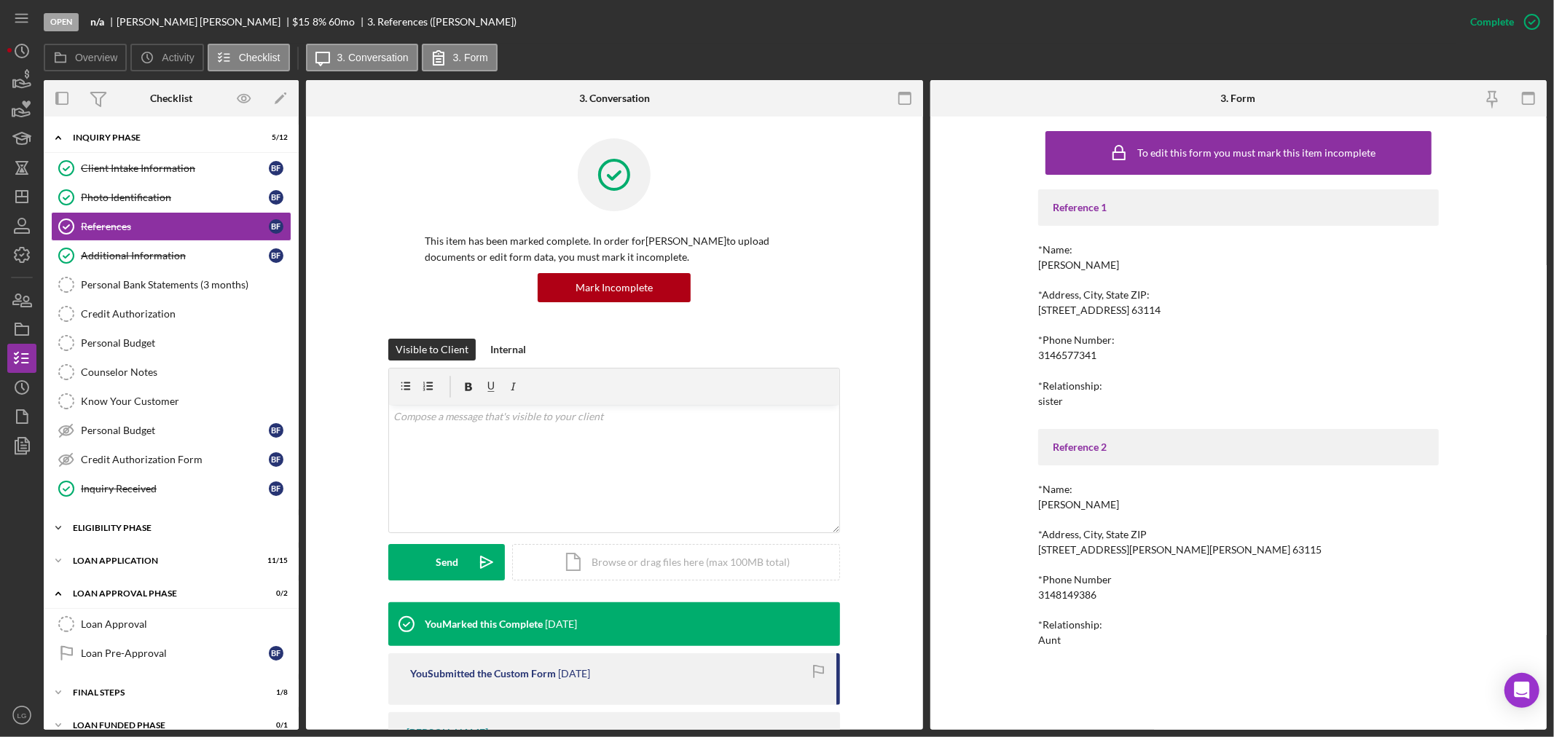
click at [165, 532] on div "Eligibility Phase" at bounding box center [177, 528] width 208 height 9
click at [159, 487] on div "Inquiry Received" at bounding box center [175, 489] width 188 height 12
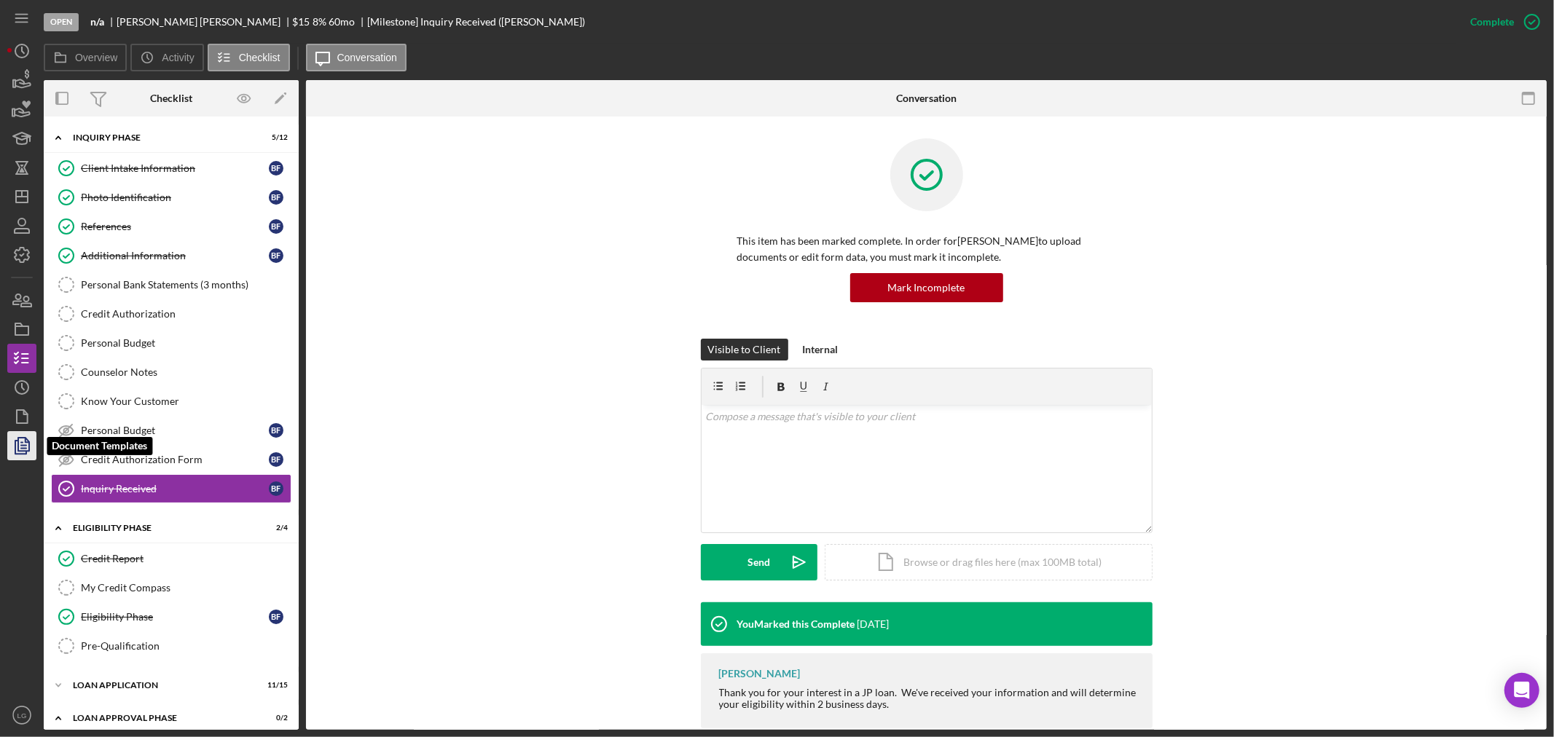
click at [30, 438] on icon "button" at bounding box center [22, 446] width 36 height 36
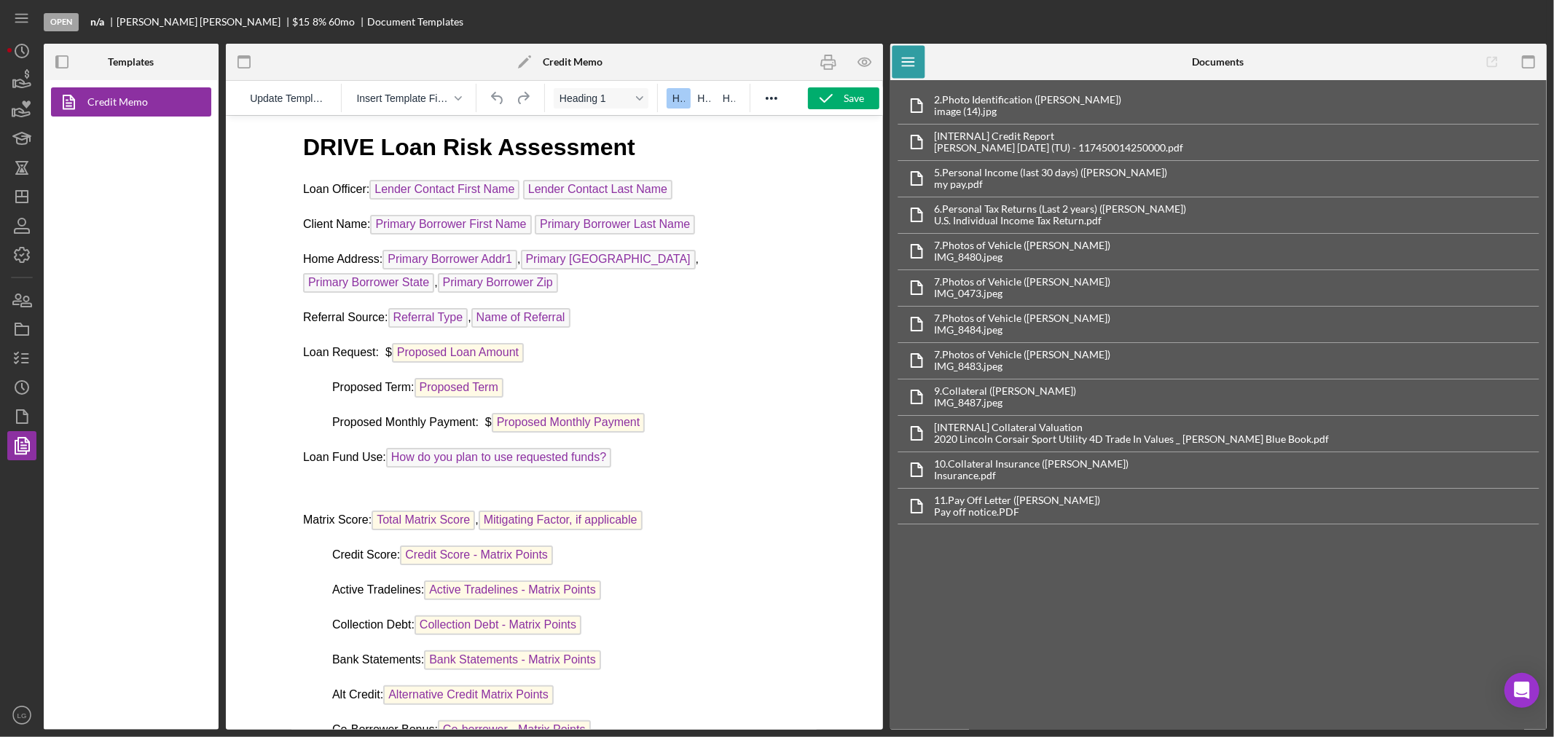
click at [526, 61] on polygon at bounding box center [523, 63] width 11 height 11
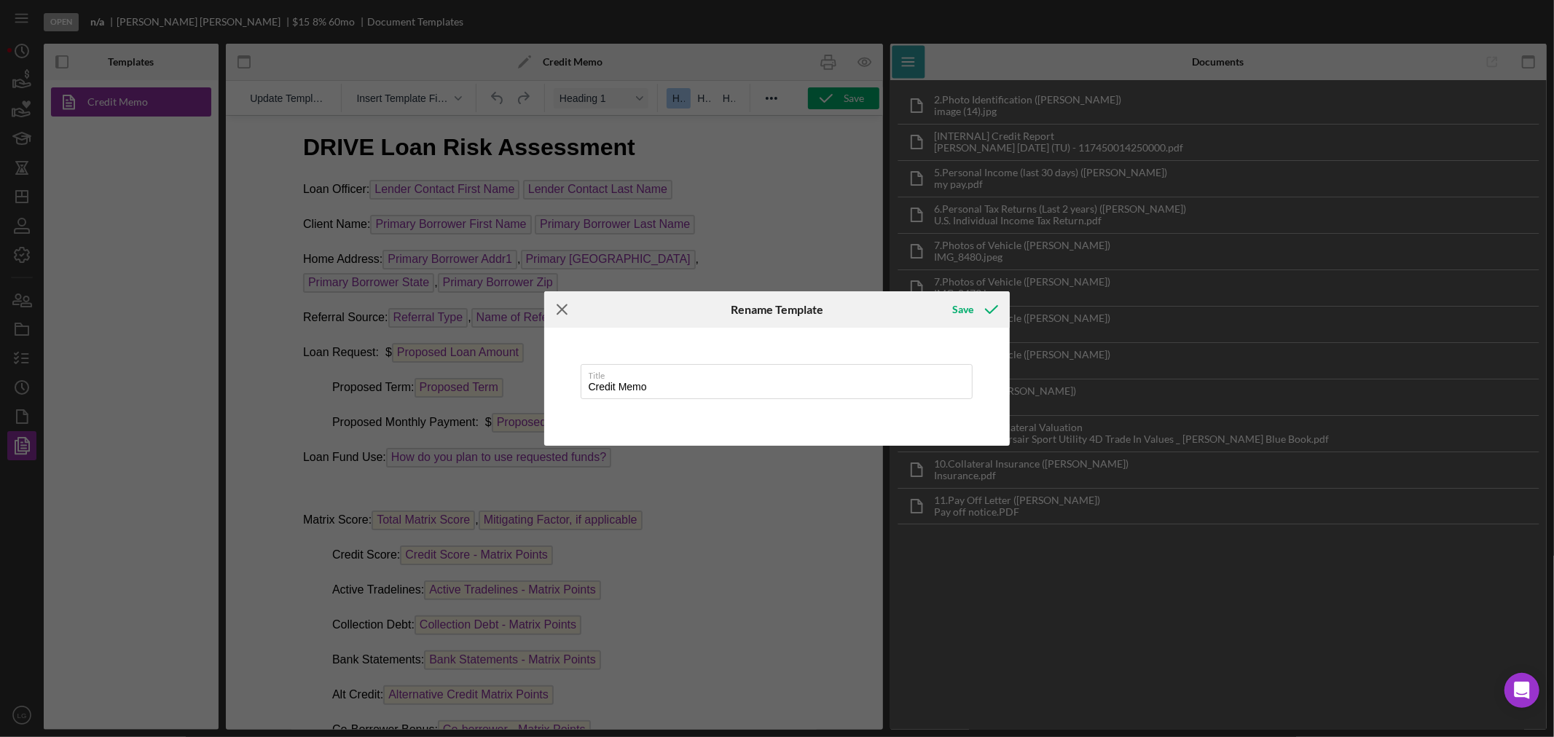
click at [554, 315] on icon "Icon/Menu Close" at bounding box center [562, 309] width 36 height 36
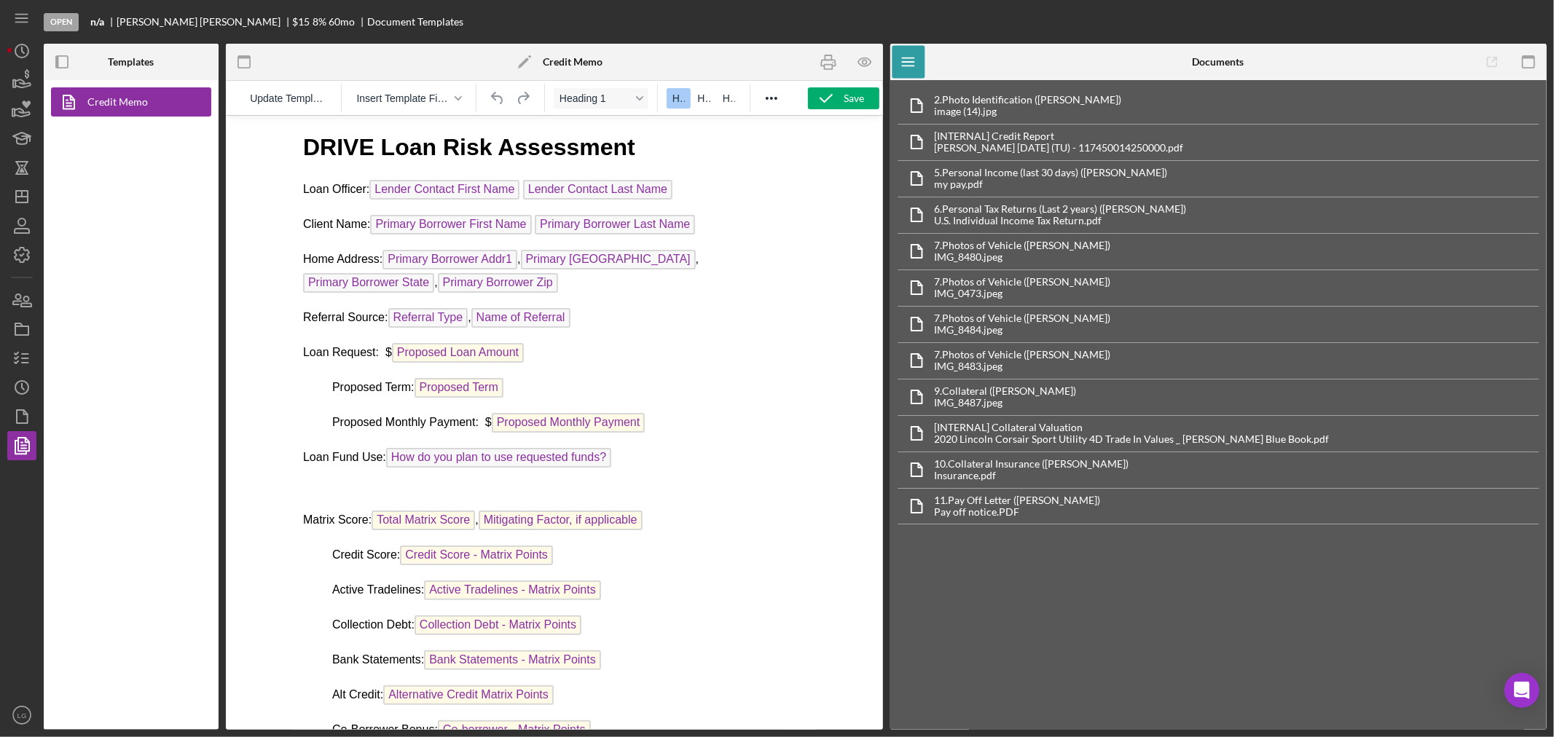
click at [441, 274] on p "Home Address: Primary Borrower Addr1 , Primary Borrower City , Primary Borrower…" at bounding box center [554, 272] width 502 height 47
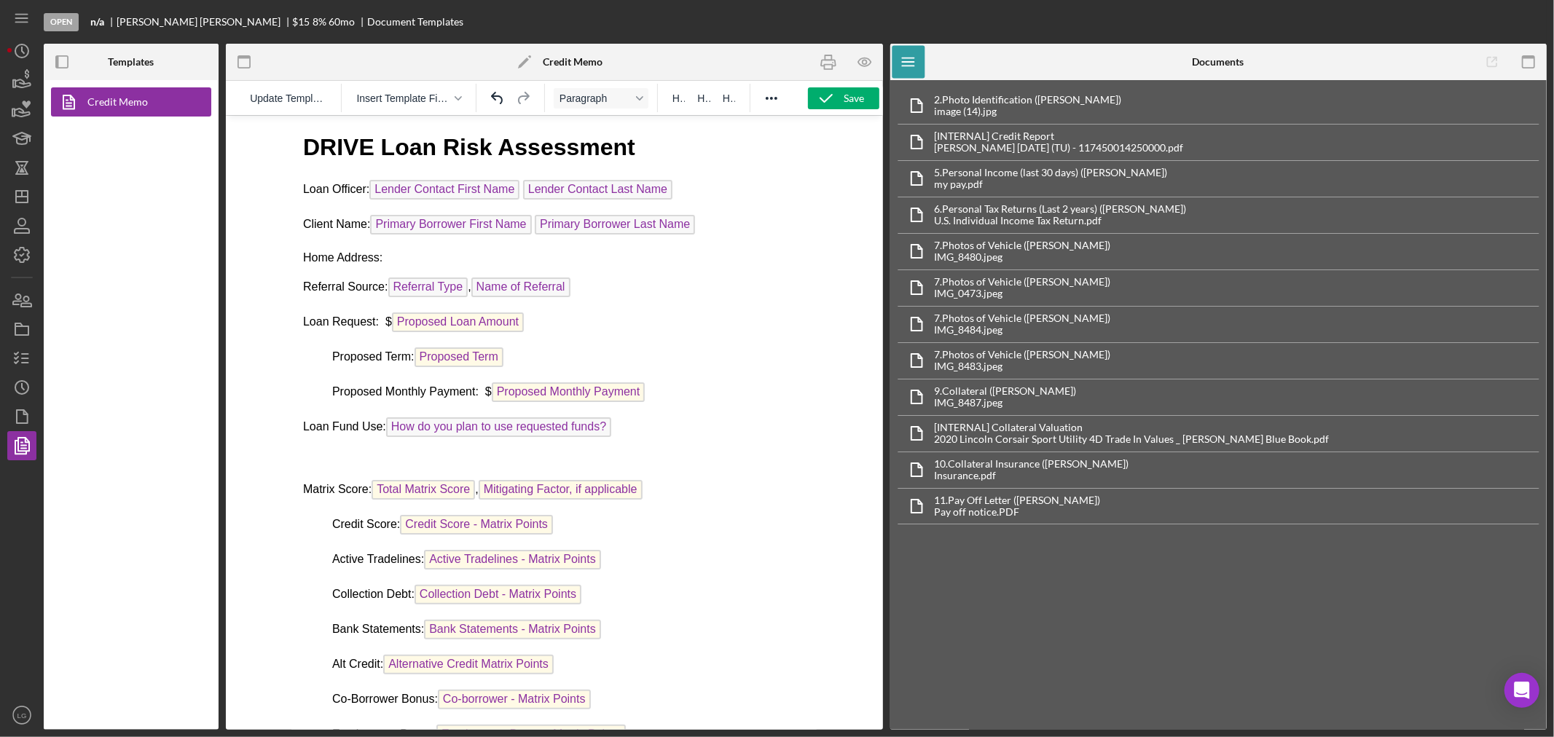
click at [463, 249] on p "Home Address:" at bounding box center [554, 257] width 502 height 16
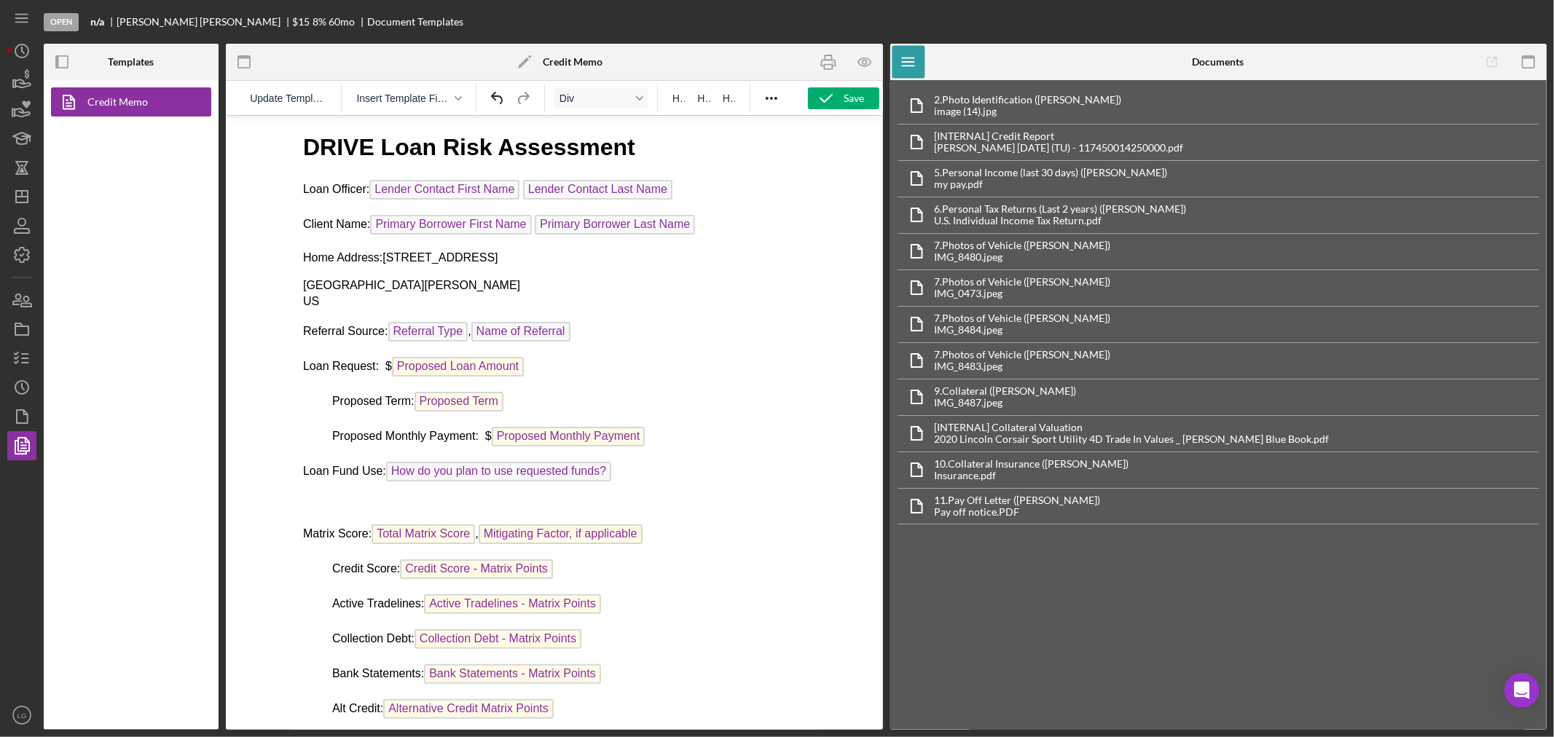
click at [304, 280] on div "St. Louis, MO 63115" at bounding box center [554, 285] width 502 height 16
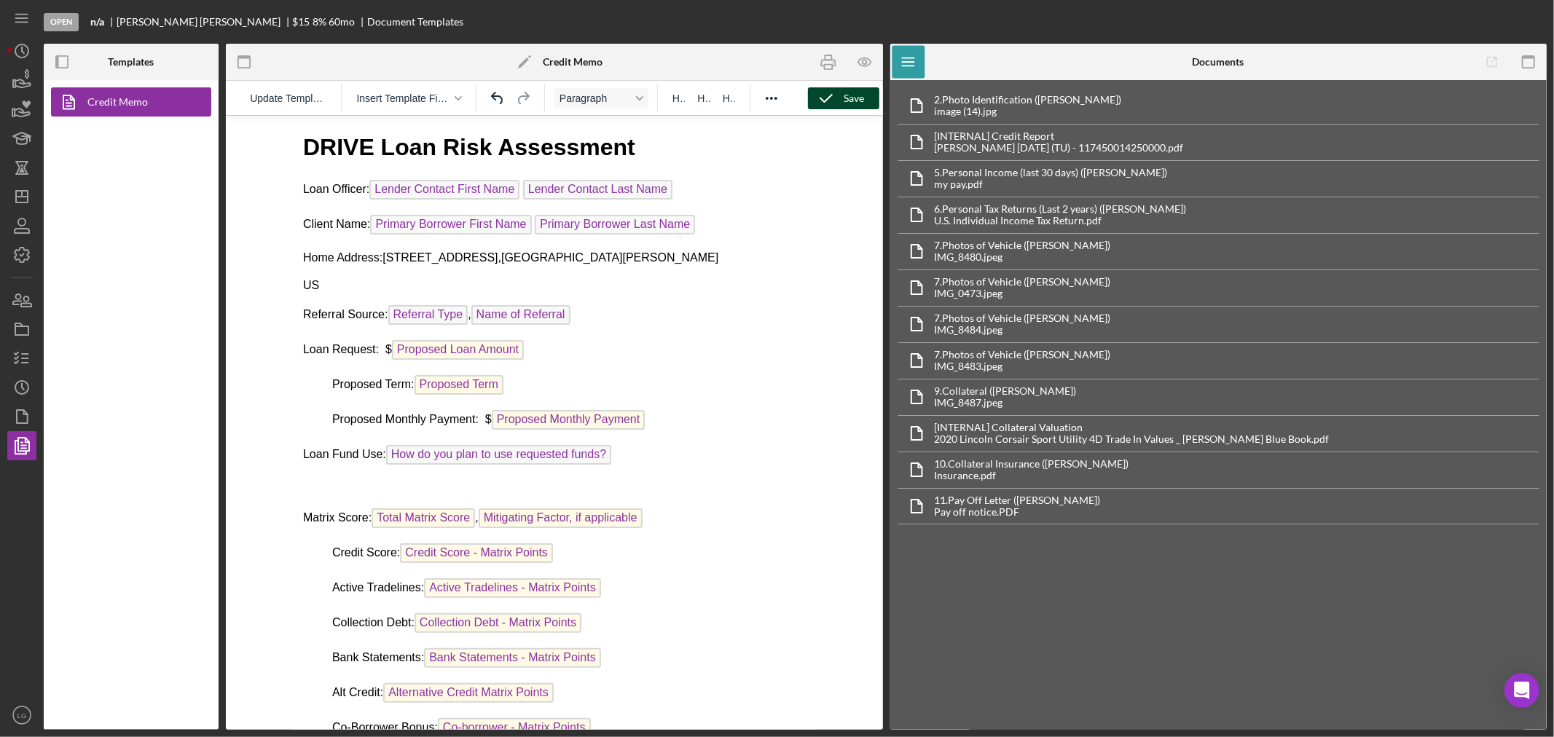
click at [845, 108] on div "Save" at bounding box center [854, 98] width 20 height 22
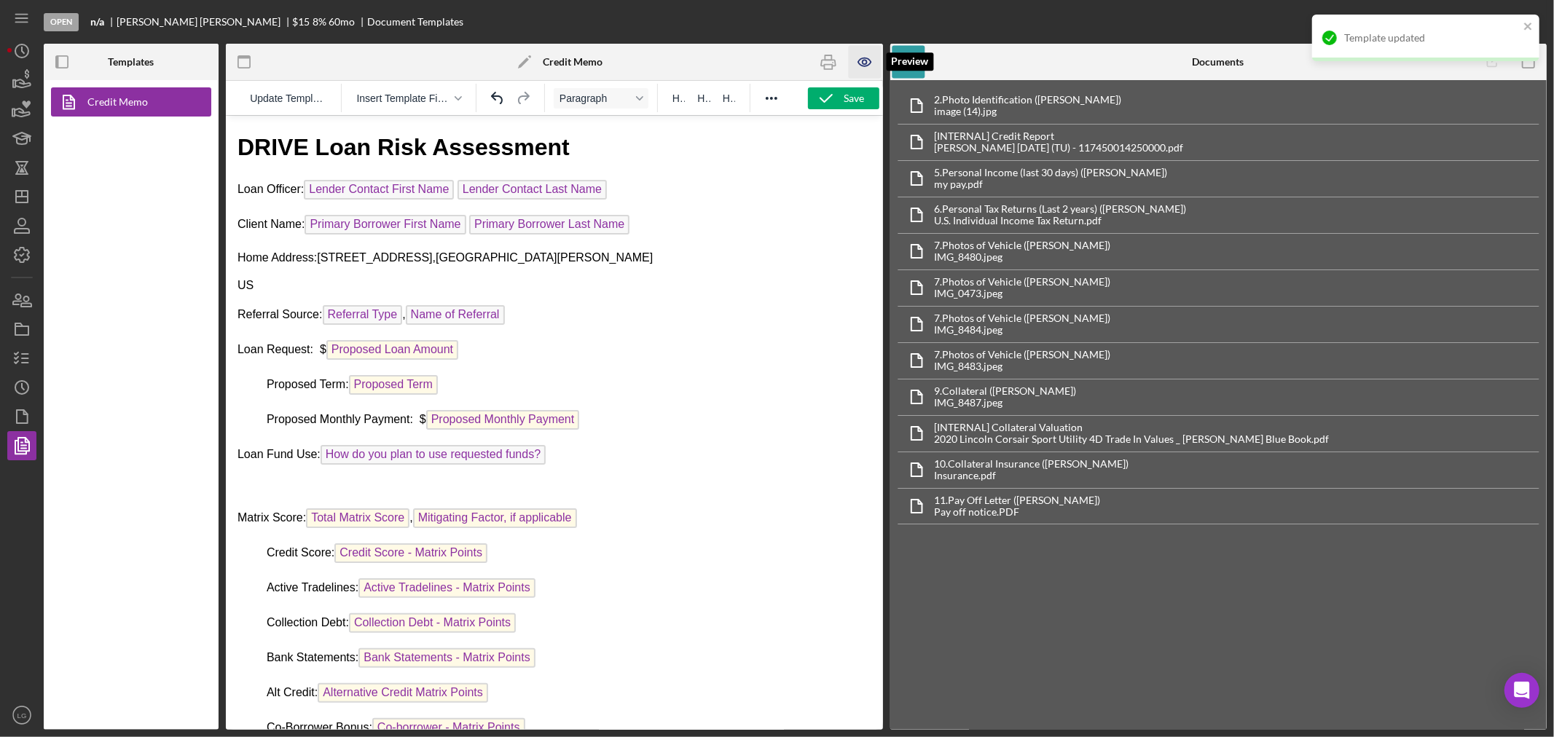
click at [862, 70] on icon "button" at bounding box center [864, 62] width 33 height 33
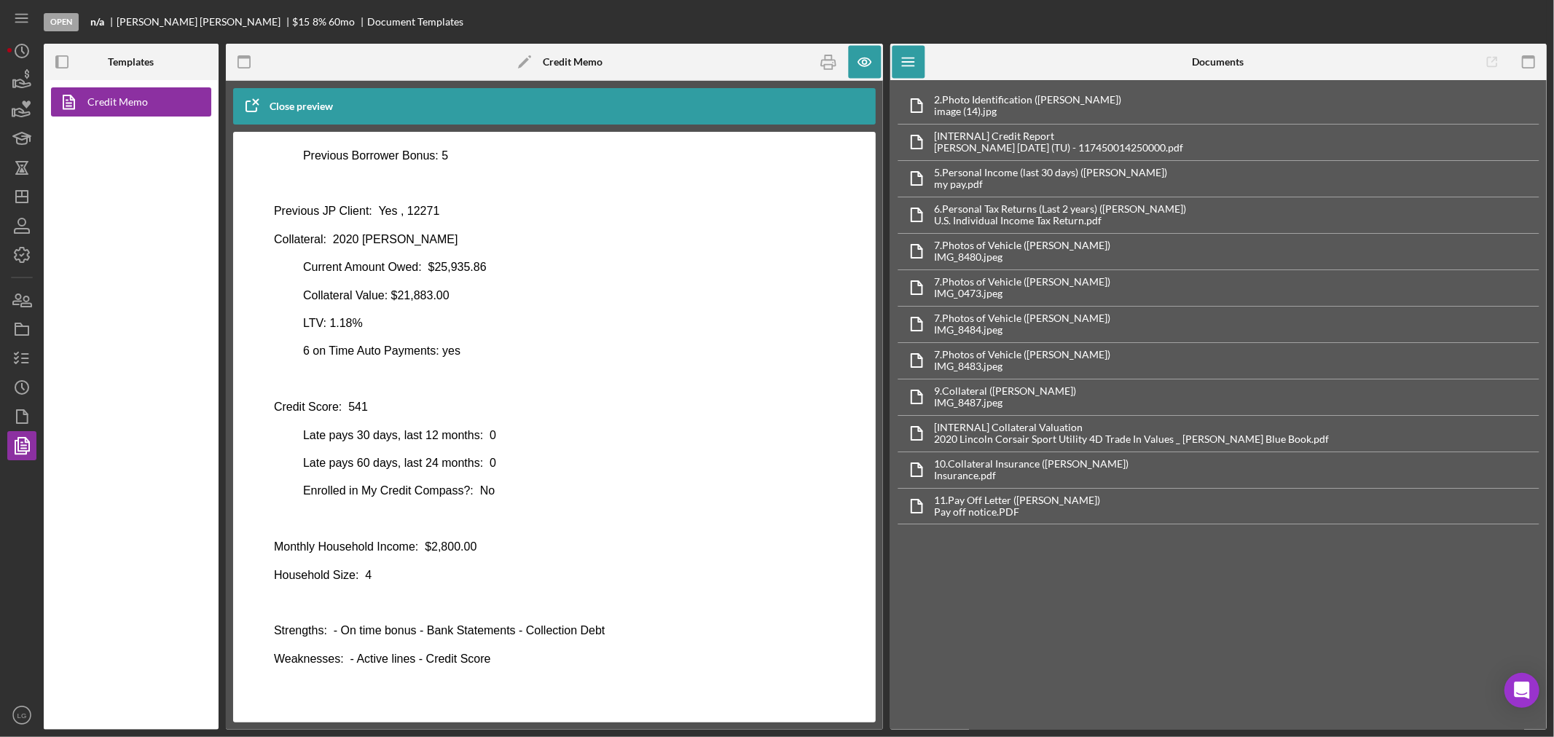
scroll to position [592, 0]
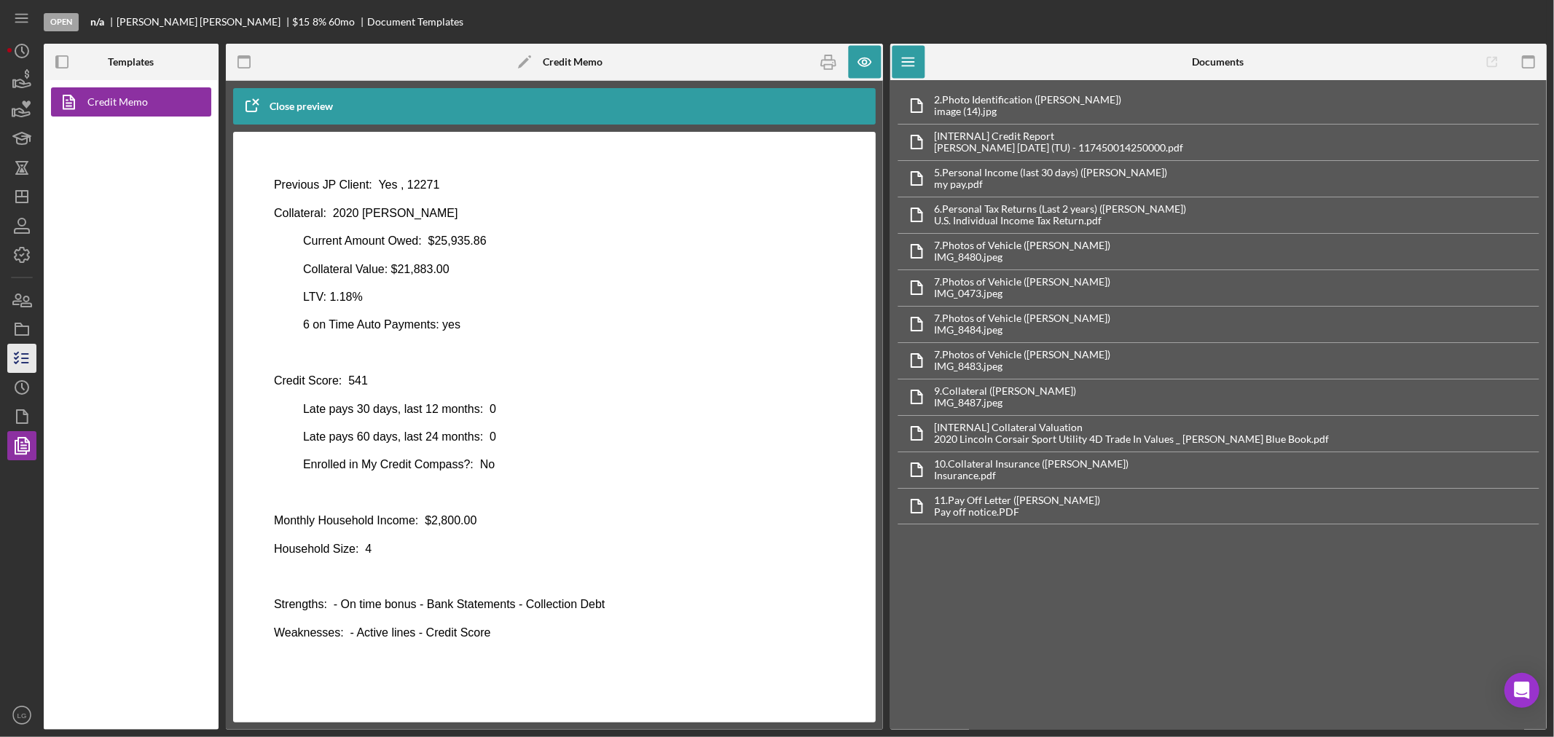
click at [35, 355] on icon "button" at bounding box center [22, 358] width 36 height 36
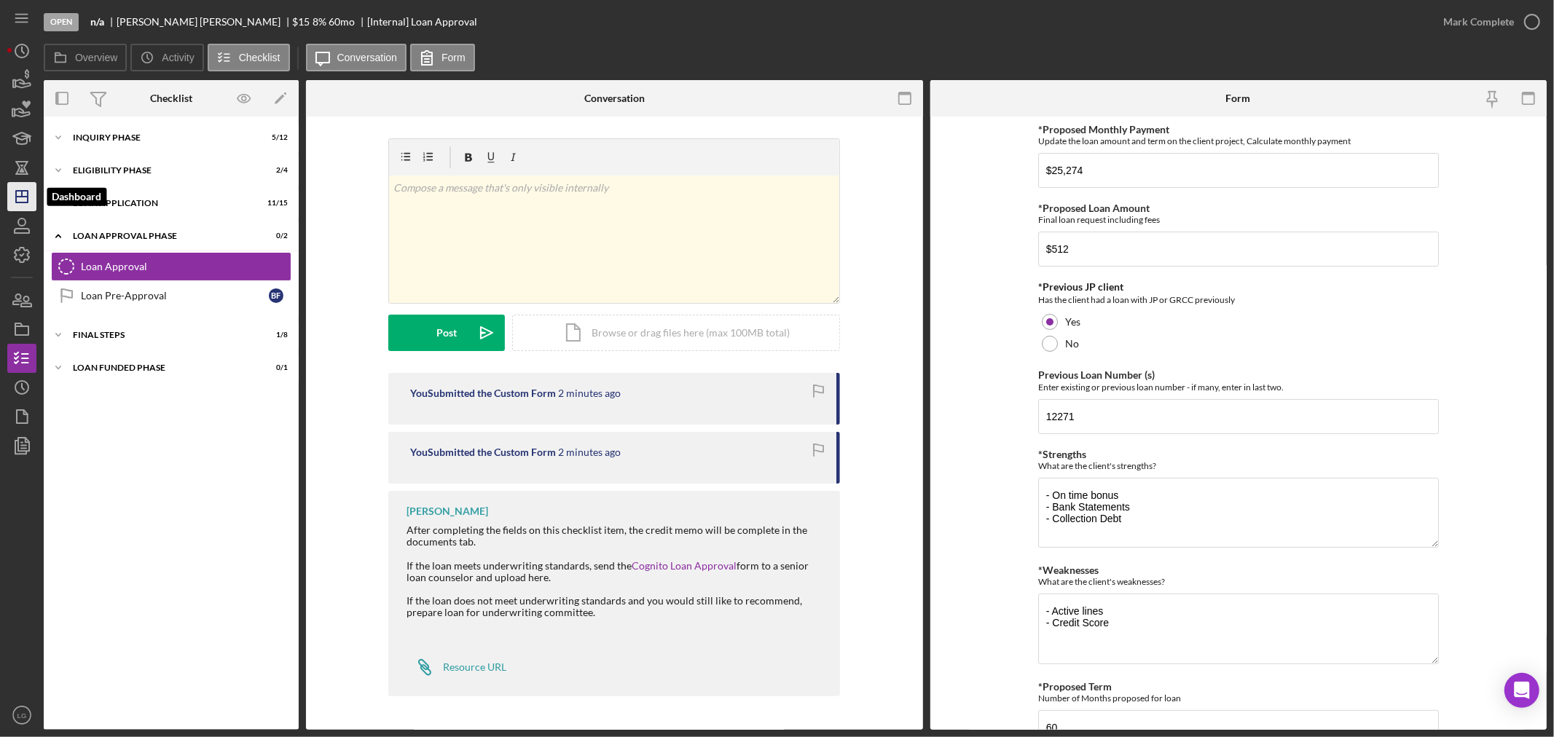
click at [28, 186] on icon "Icon/Dashboard" at bounding box center [22, 196] width 36 height 36
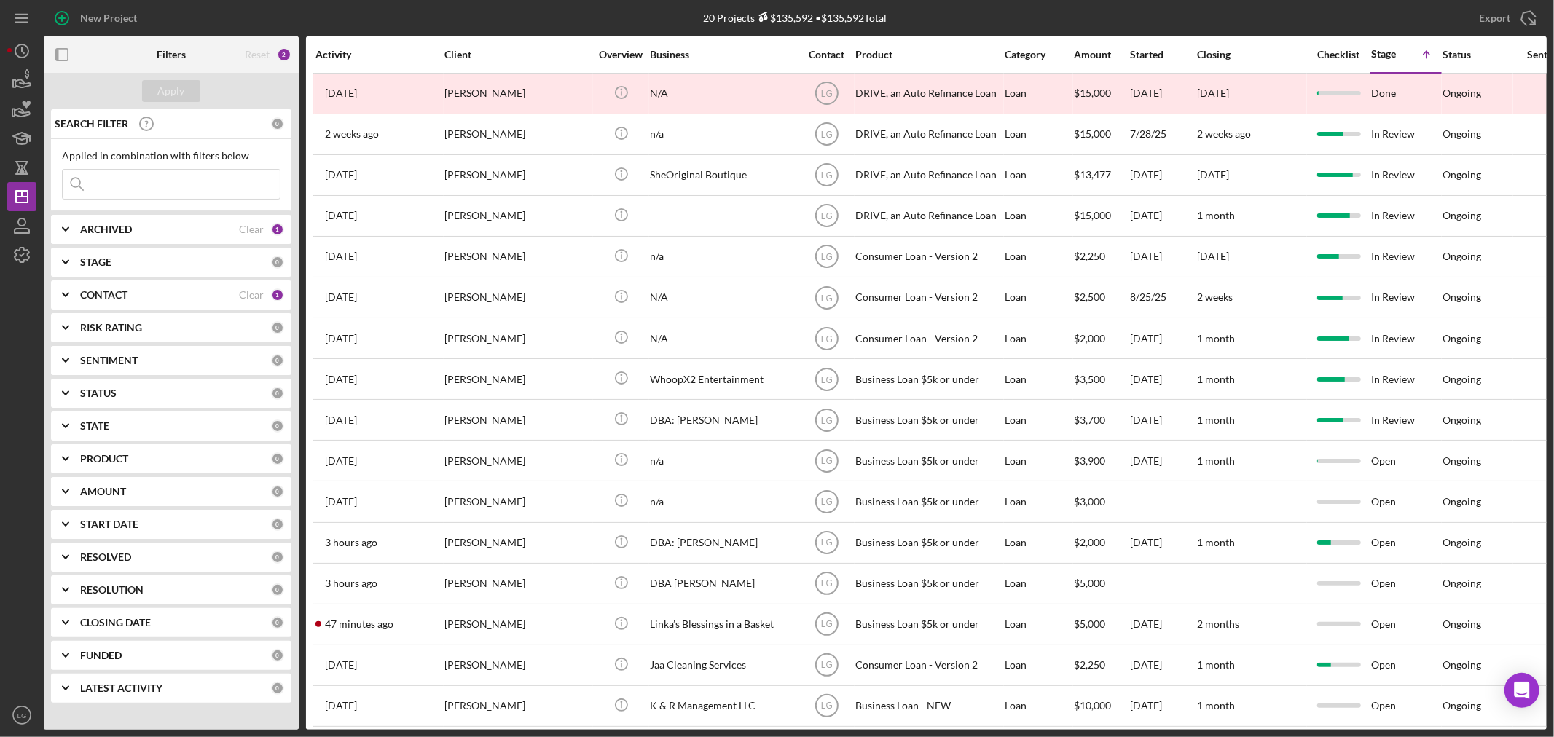
click at [146, 184] on input at bounding box center [171, 184] width 217 height 29
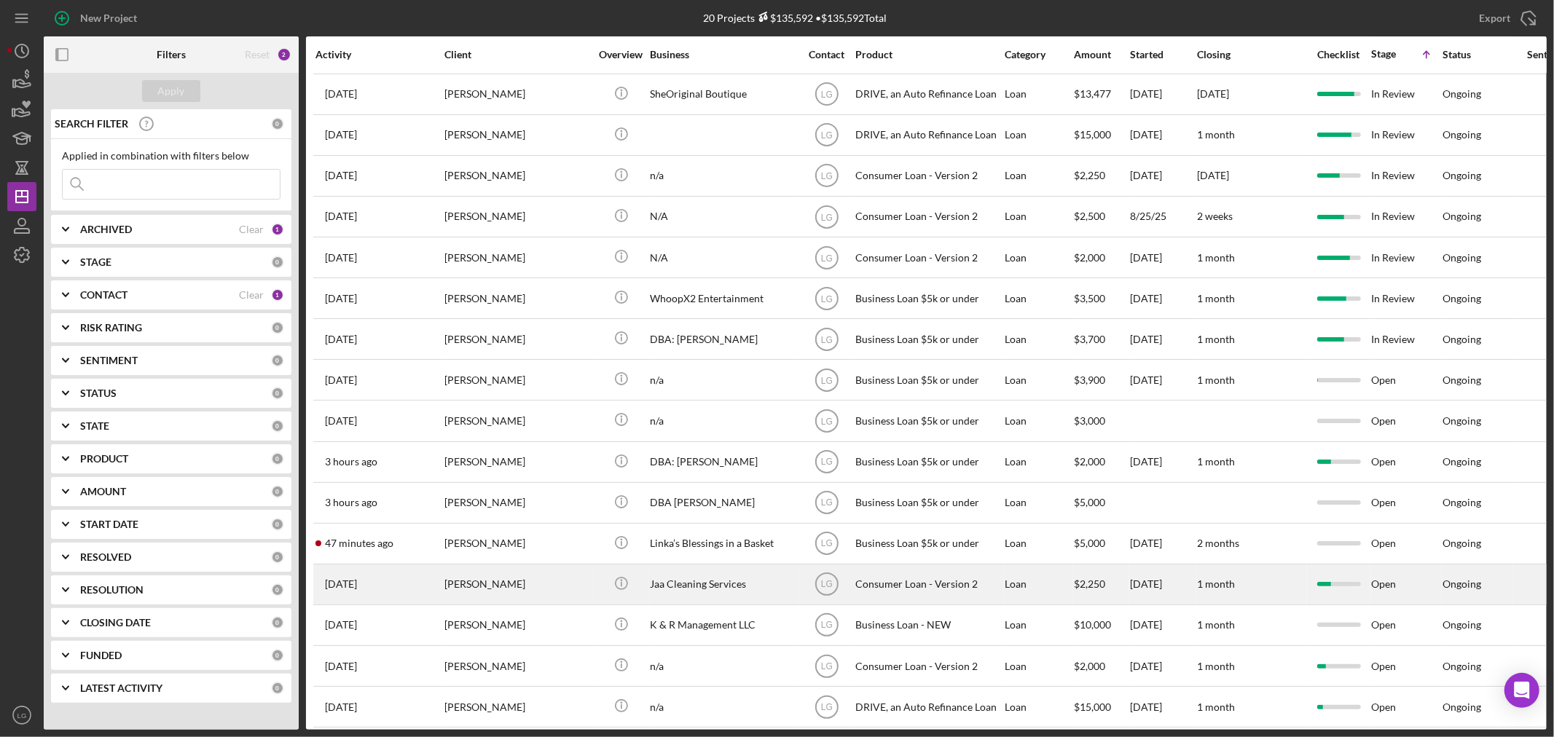
scroll to position [192, 0]
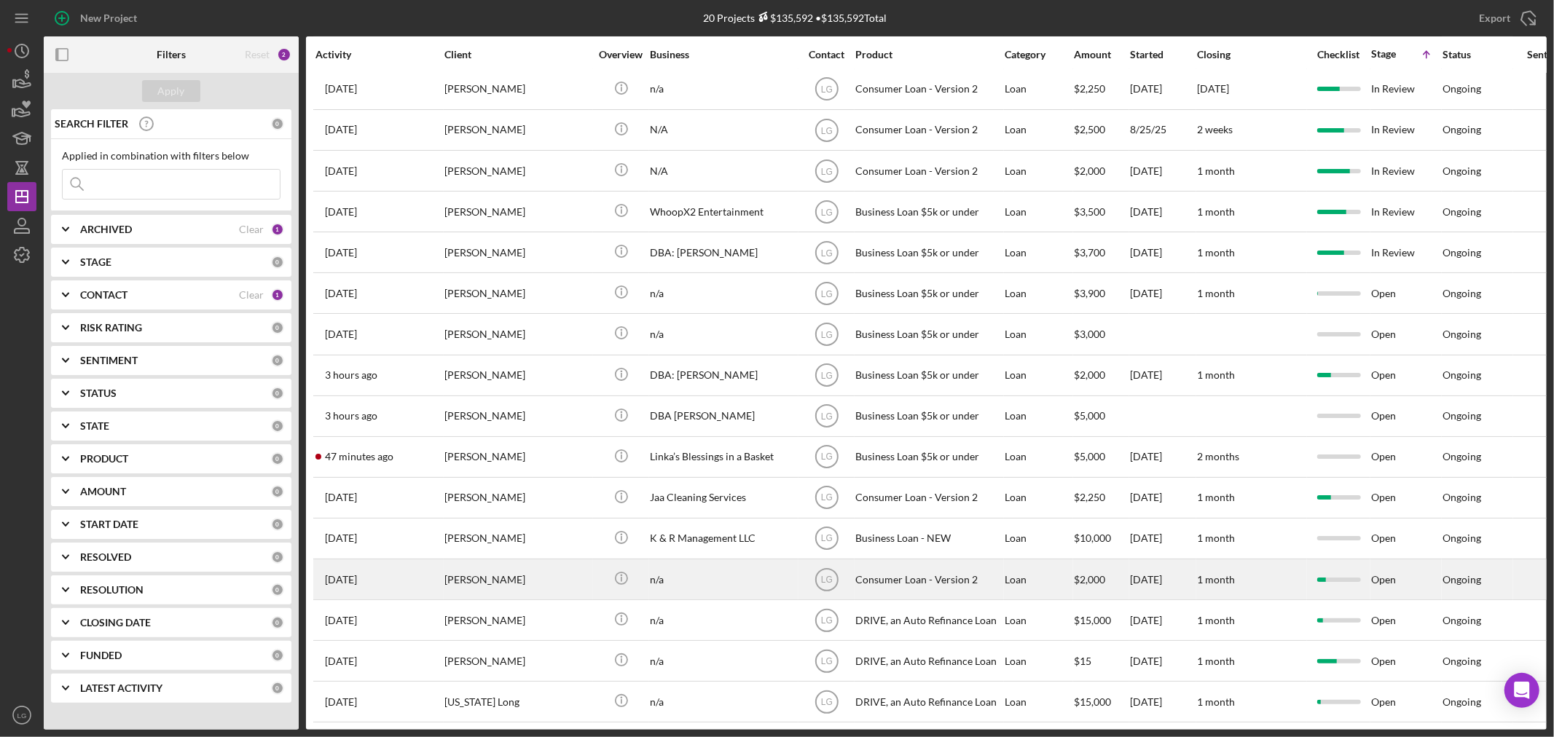
click at [444, 567] on div "[PERSON_NAME]" at bounding box center [517, 579] width 146 height 39
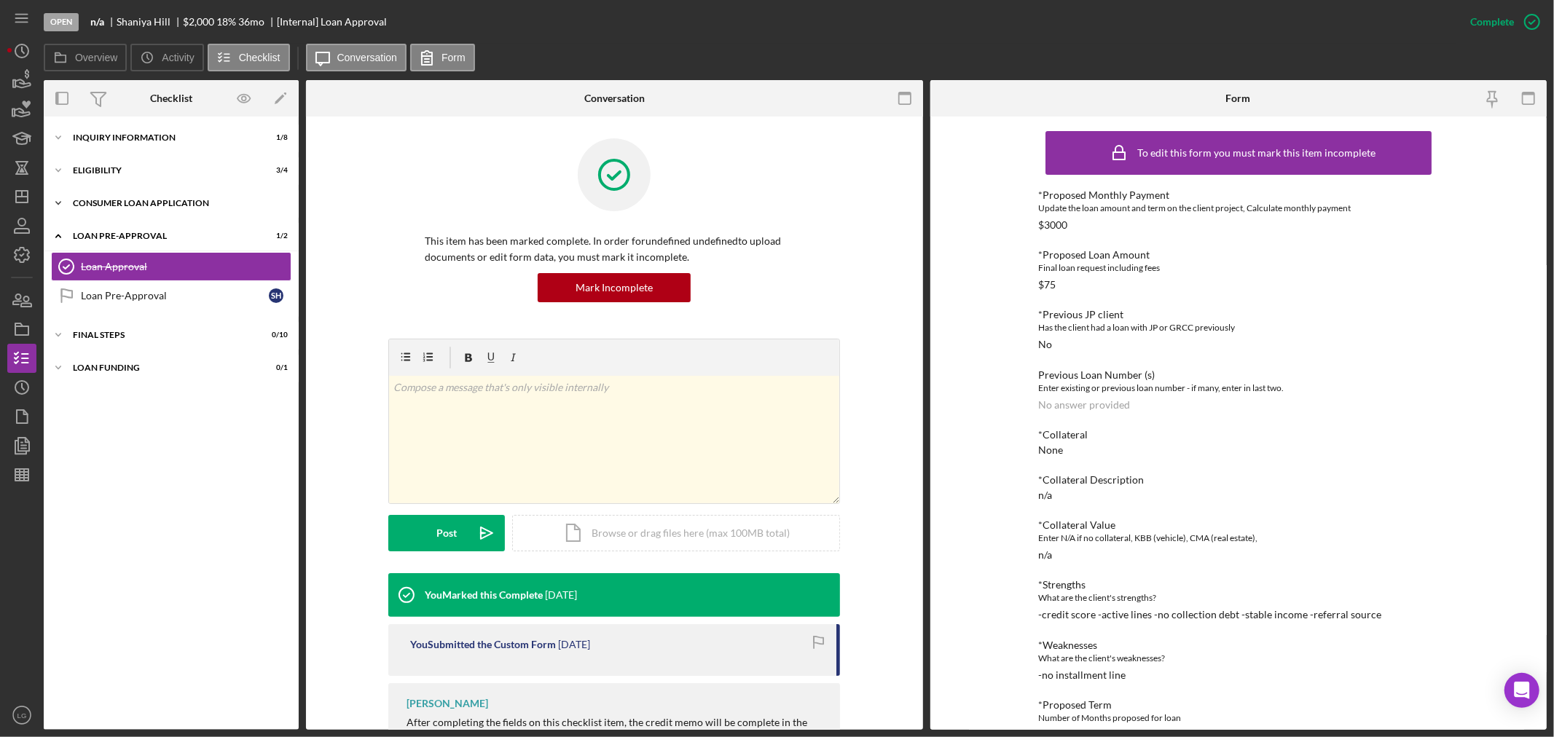
click at [176, 205] on div "Consumer Loan Application" at bounding box center [177, 203] width 208 height 9
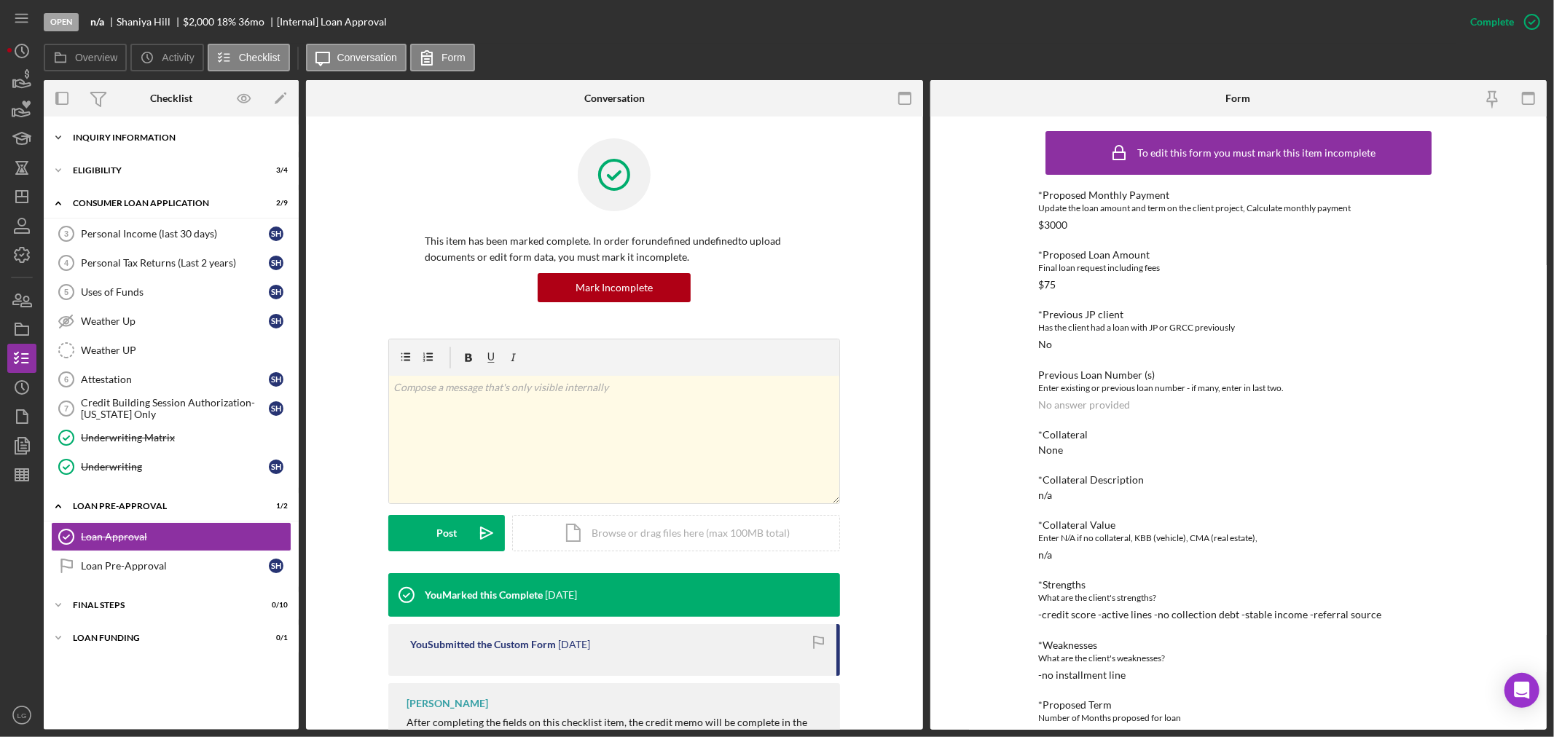
click at [164, 143] on div "Icon/Expander Inquiry Information 1 / 8" at bounding box center [171, 137] width 255 height 29
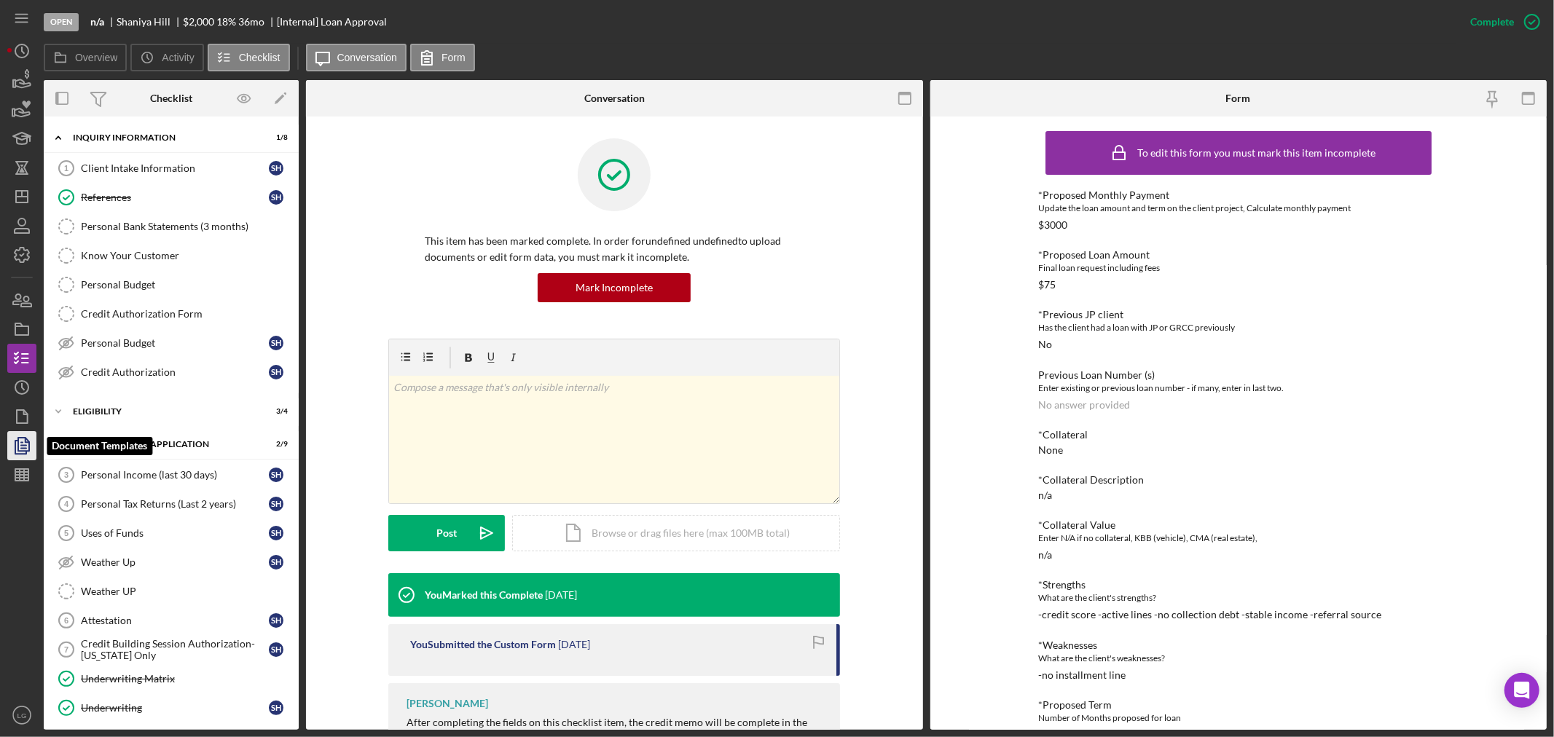
click at [18, 440] on polygon "button" at bounding box center [23, 444] width 11 height 13
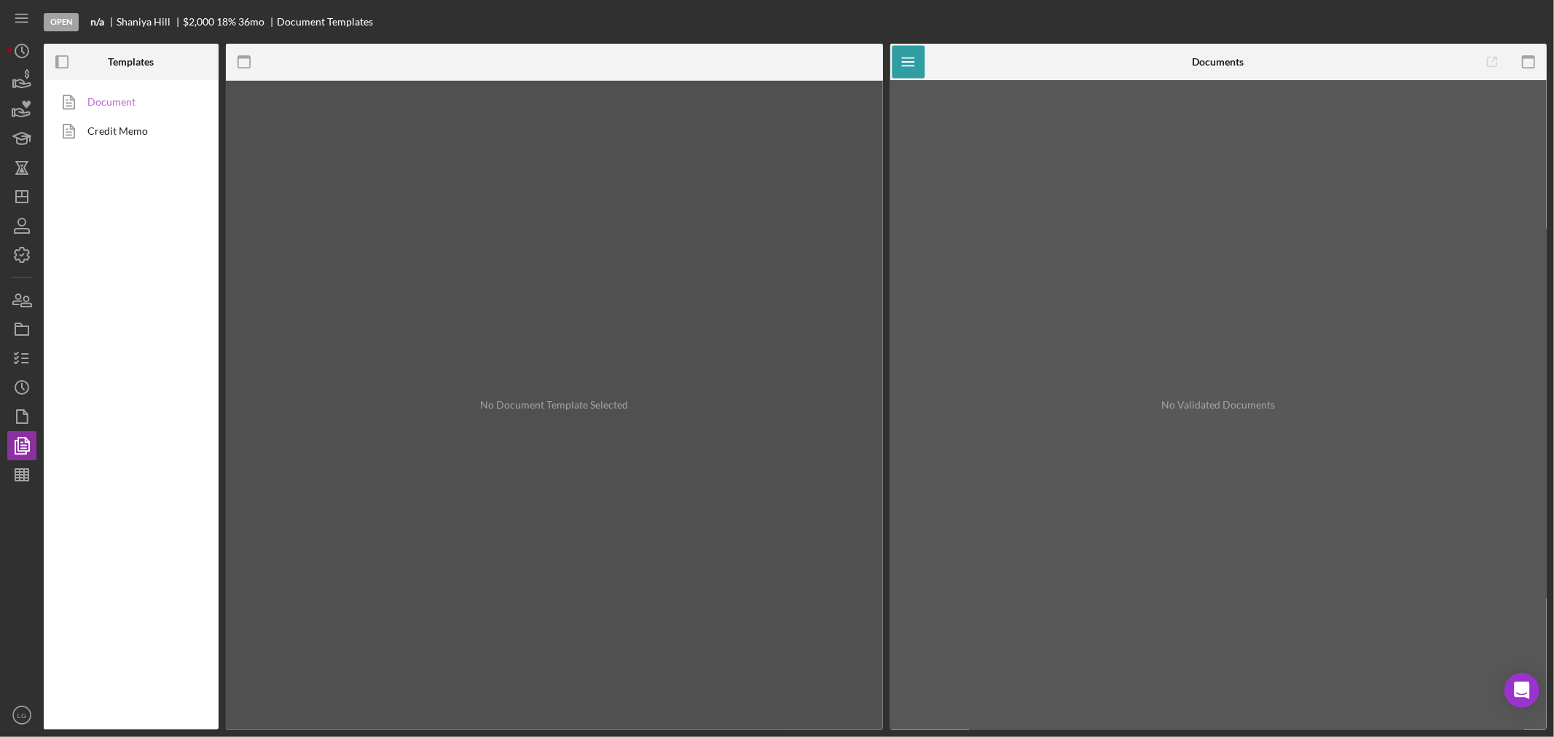
click at [170, 96] on link "Document" at bounding box center [127, 101] width 153 height 29
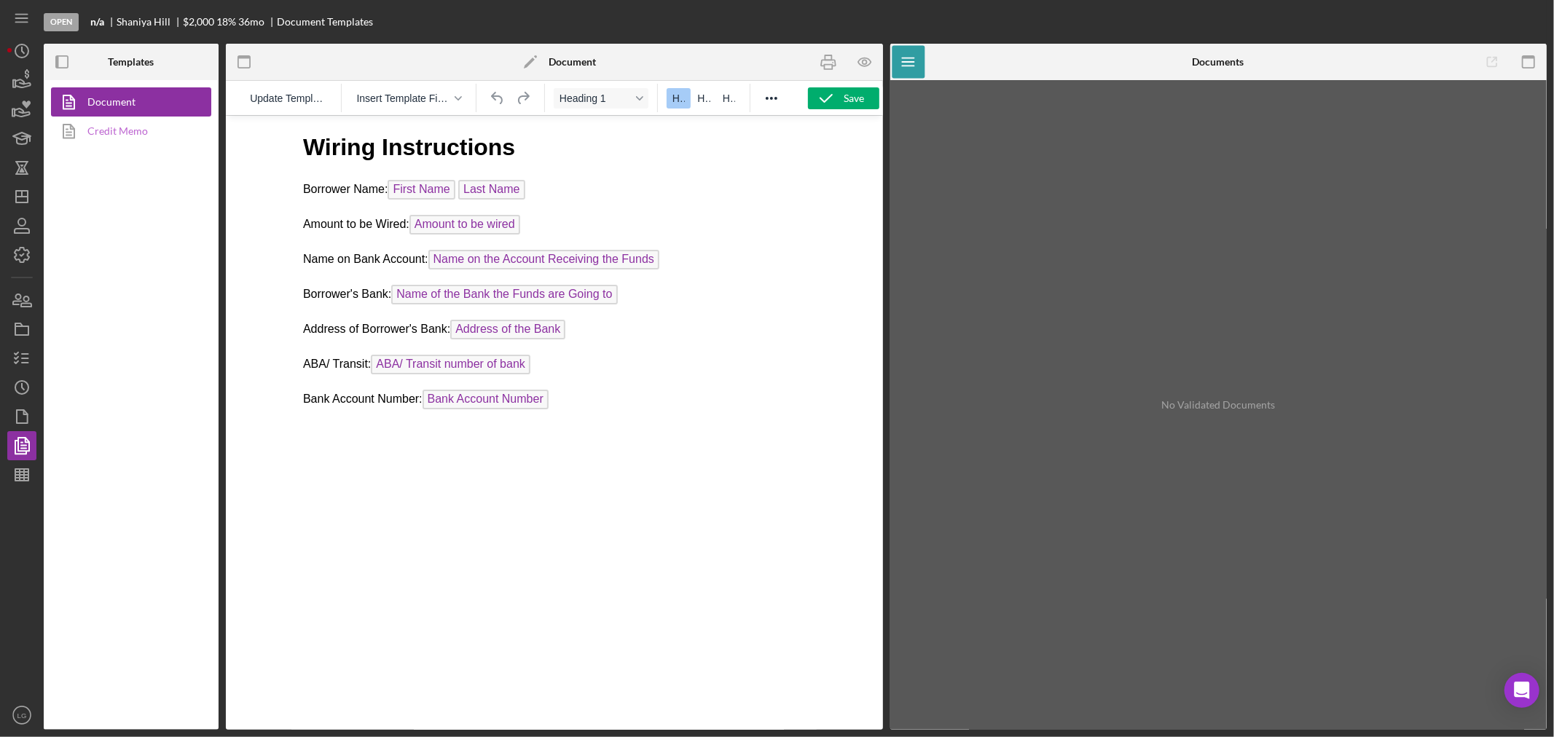
click at [170, 120] on link "Credit Memo" at bounding box center [127, 131] width 153 height 29
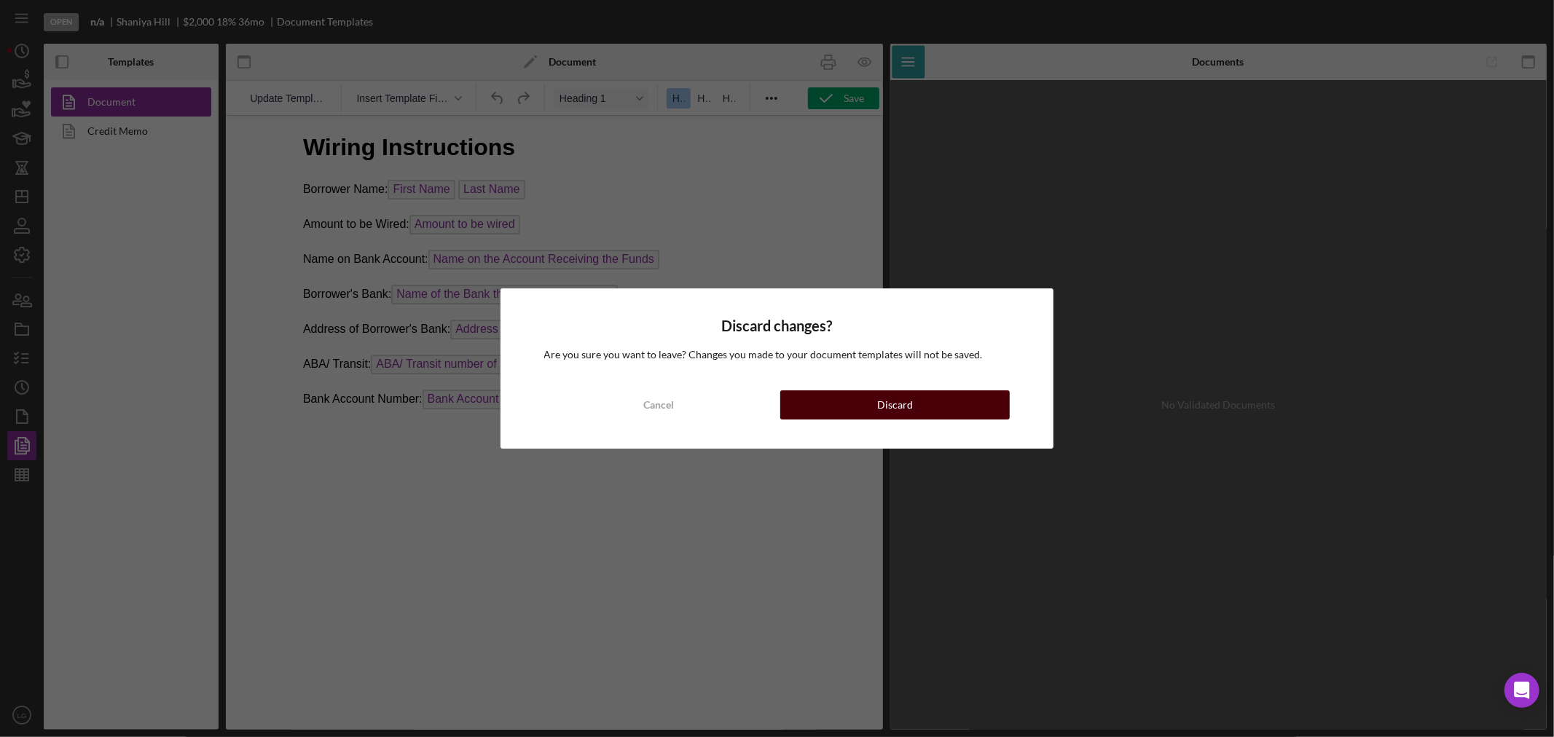
click at [814, 412] on button "Discard" at bounding box center [894, 404] width 229 height 29
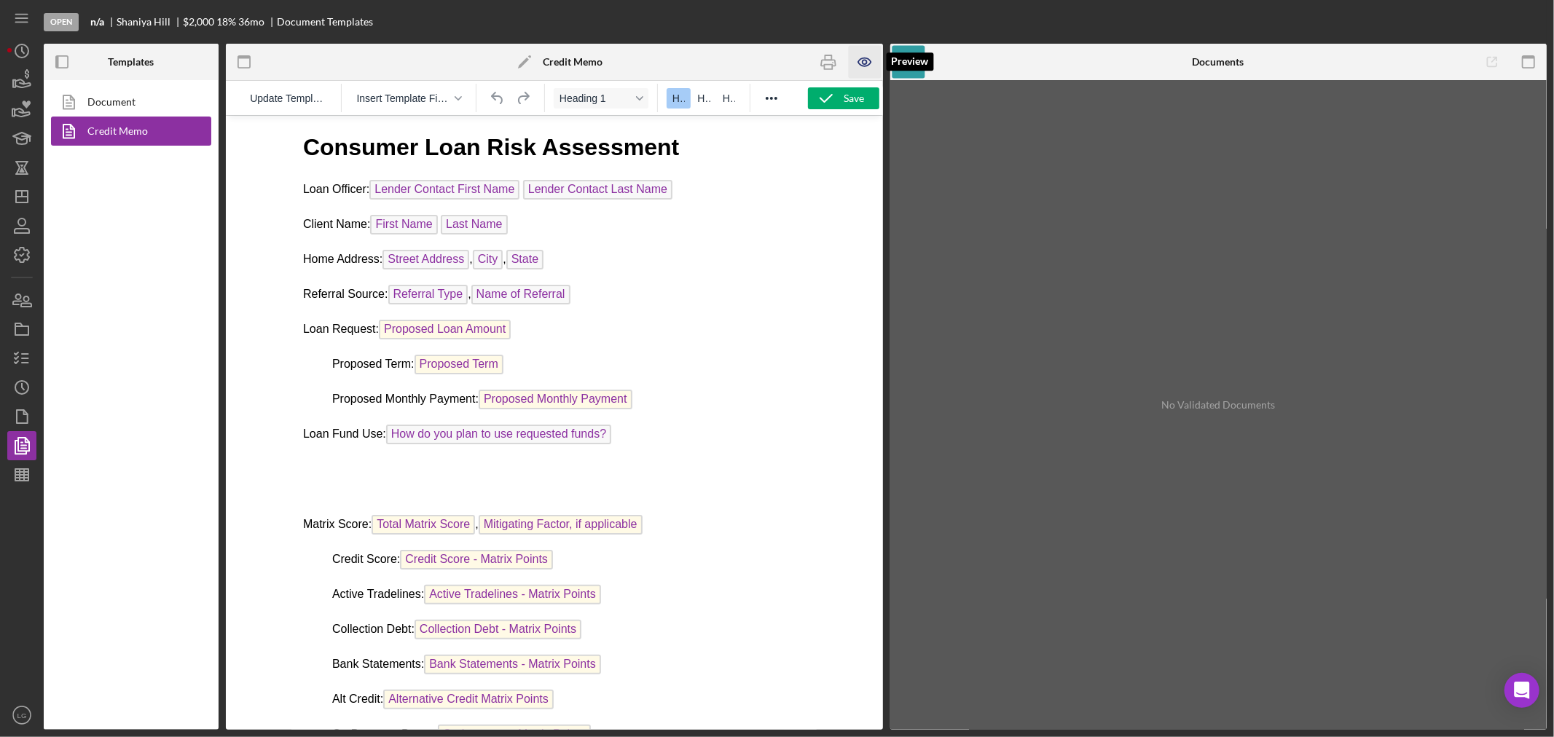
click at [854, 60] on icon "button" at bounding box center [864, 62] width 33 height 33
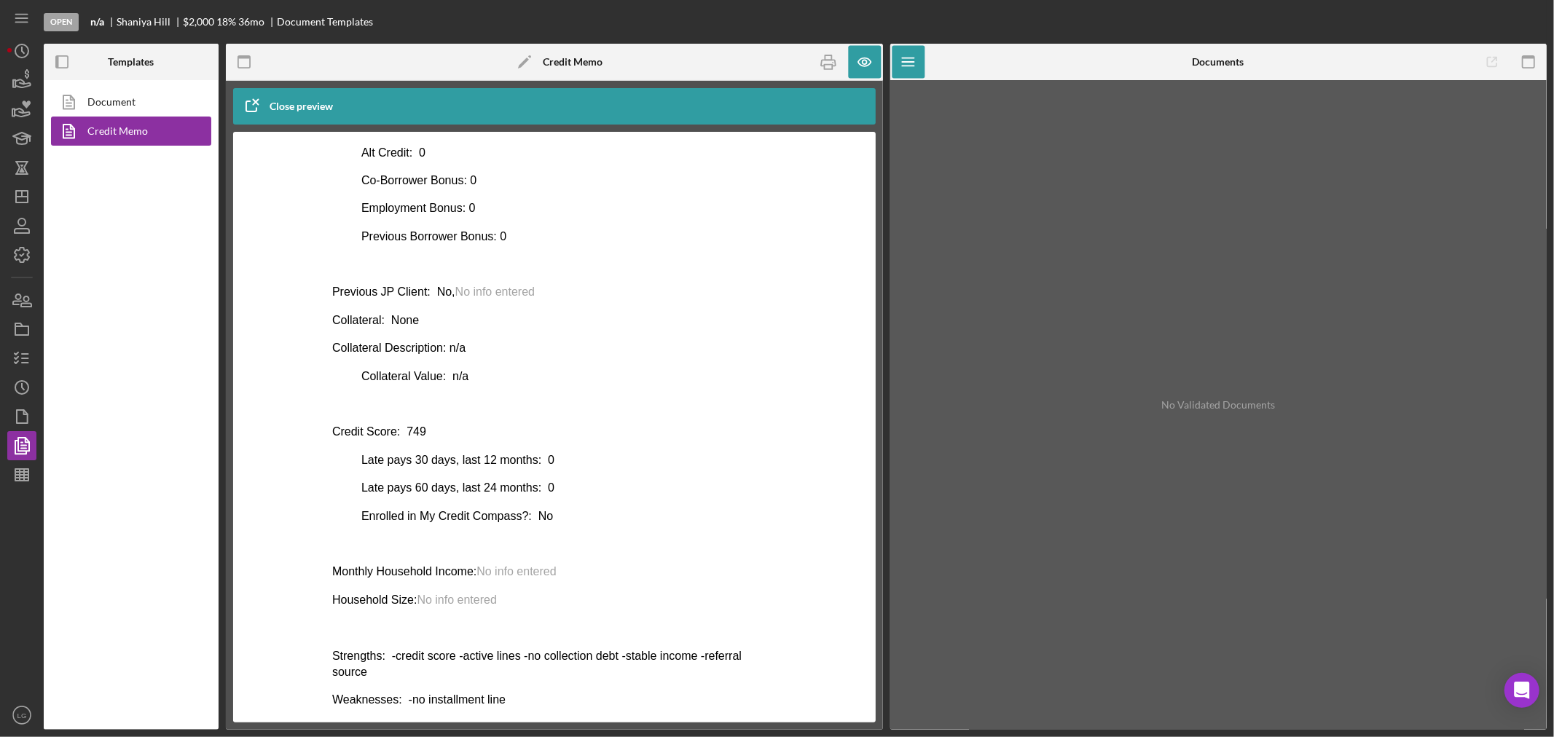
scroll to position [552, 0]
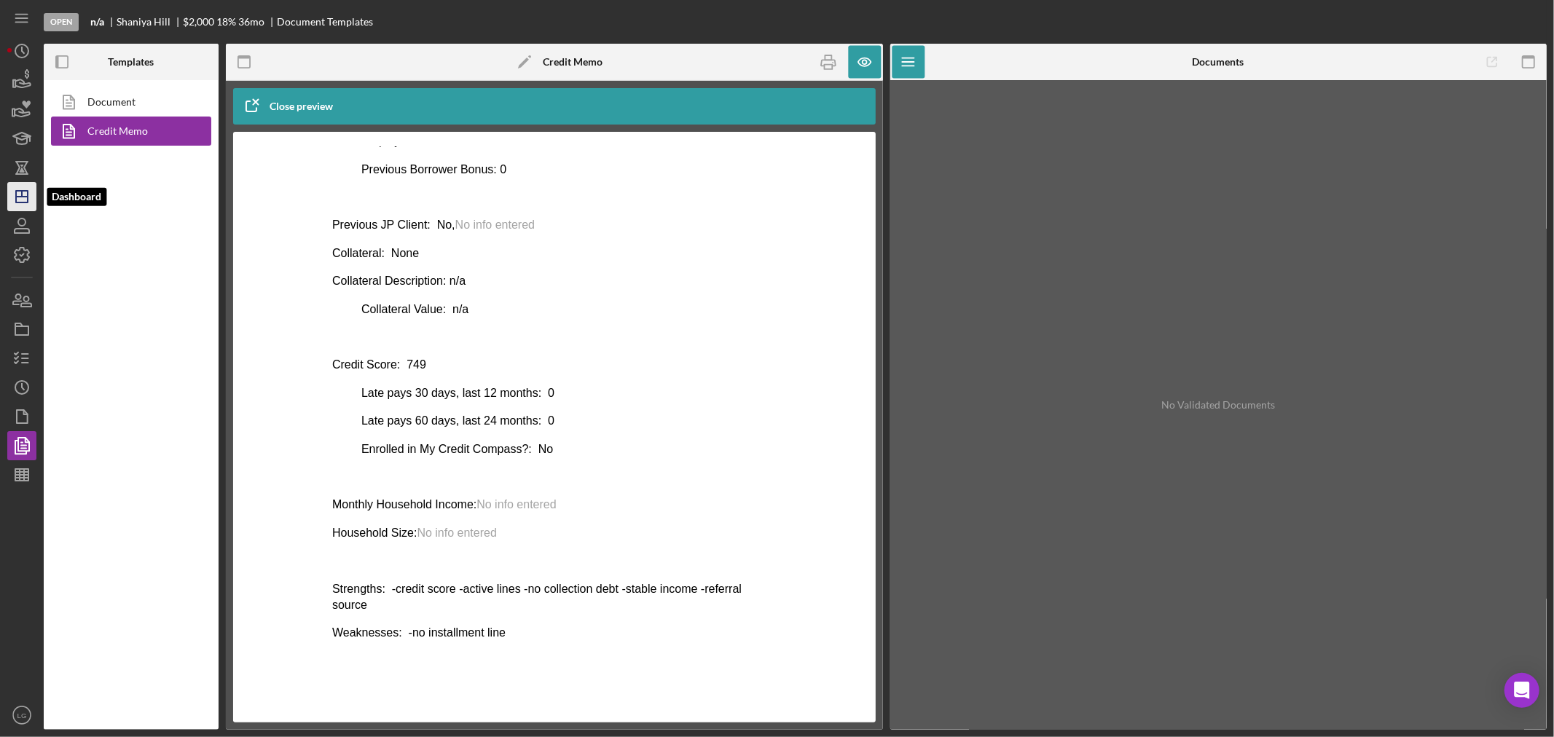
click at [27, 198] on polygon "button" at bounding box center [22, 197] width 12 height 12
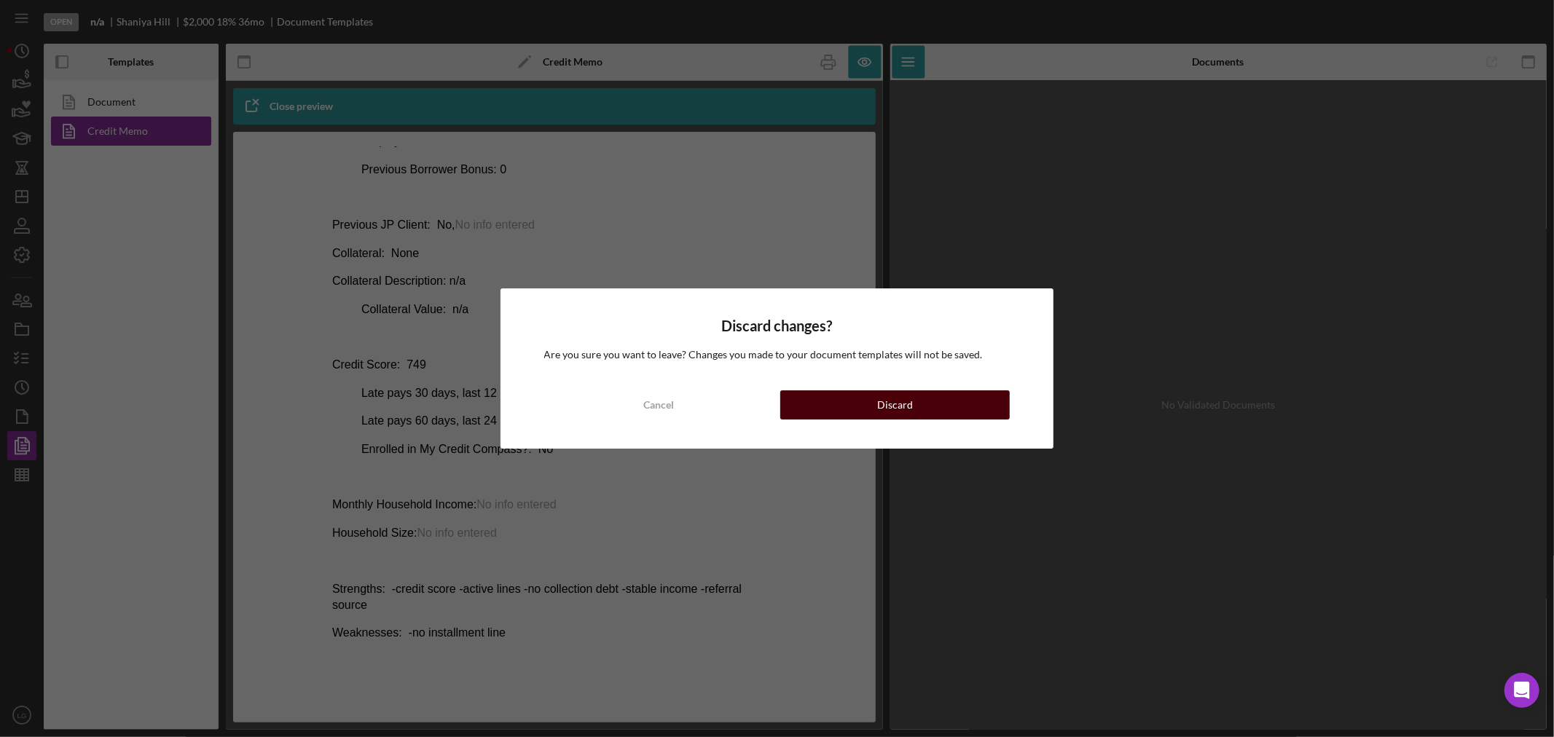
click at [878, 406] on button "Discard" at bounding box center [894, 404] width 229 height 29
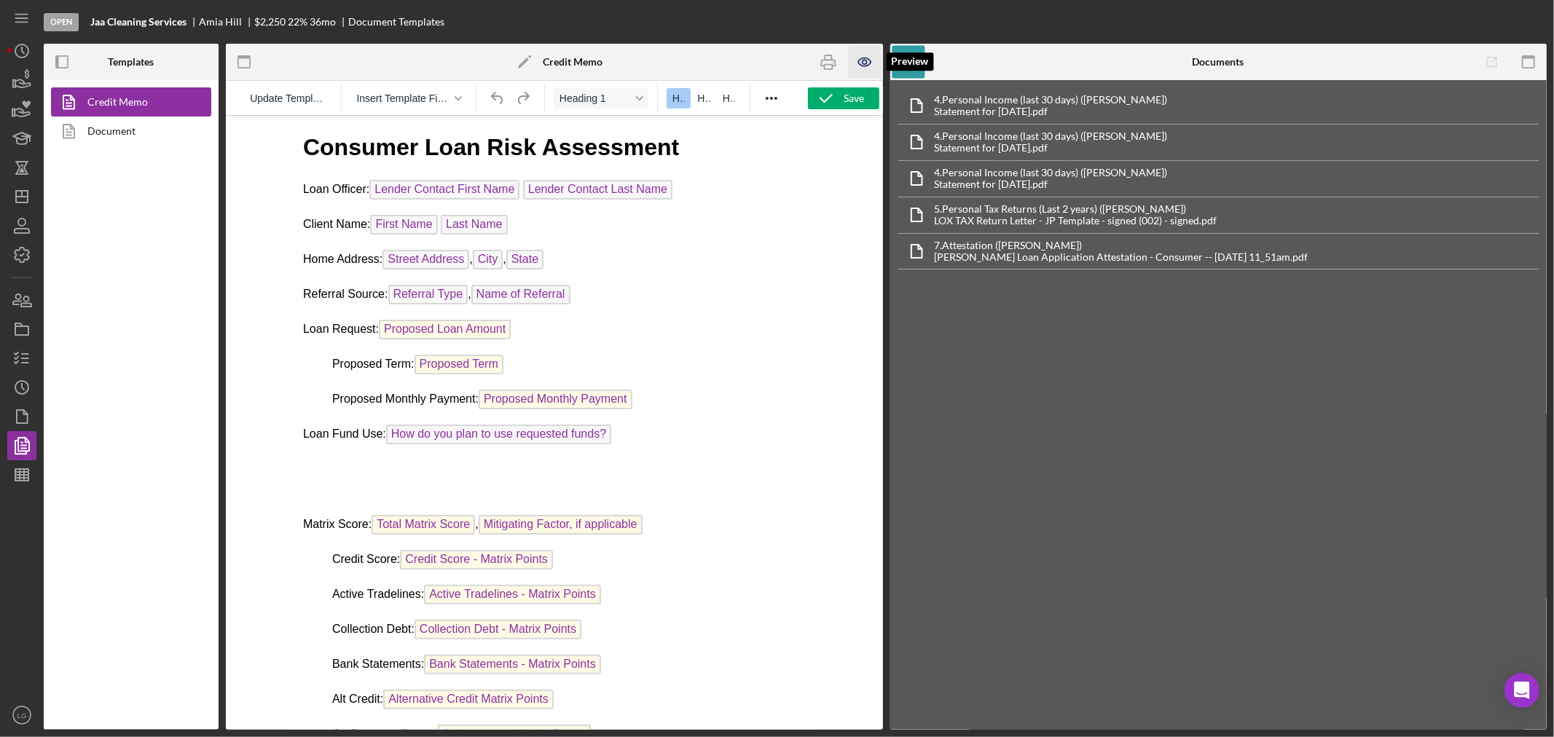
click at [853, 66] on icon "button" at bounding box center [864, 62] width 33 height 33
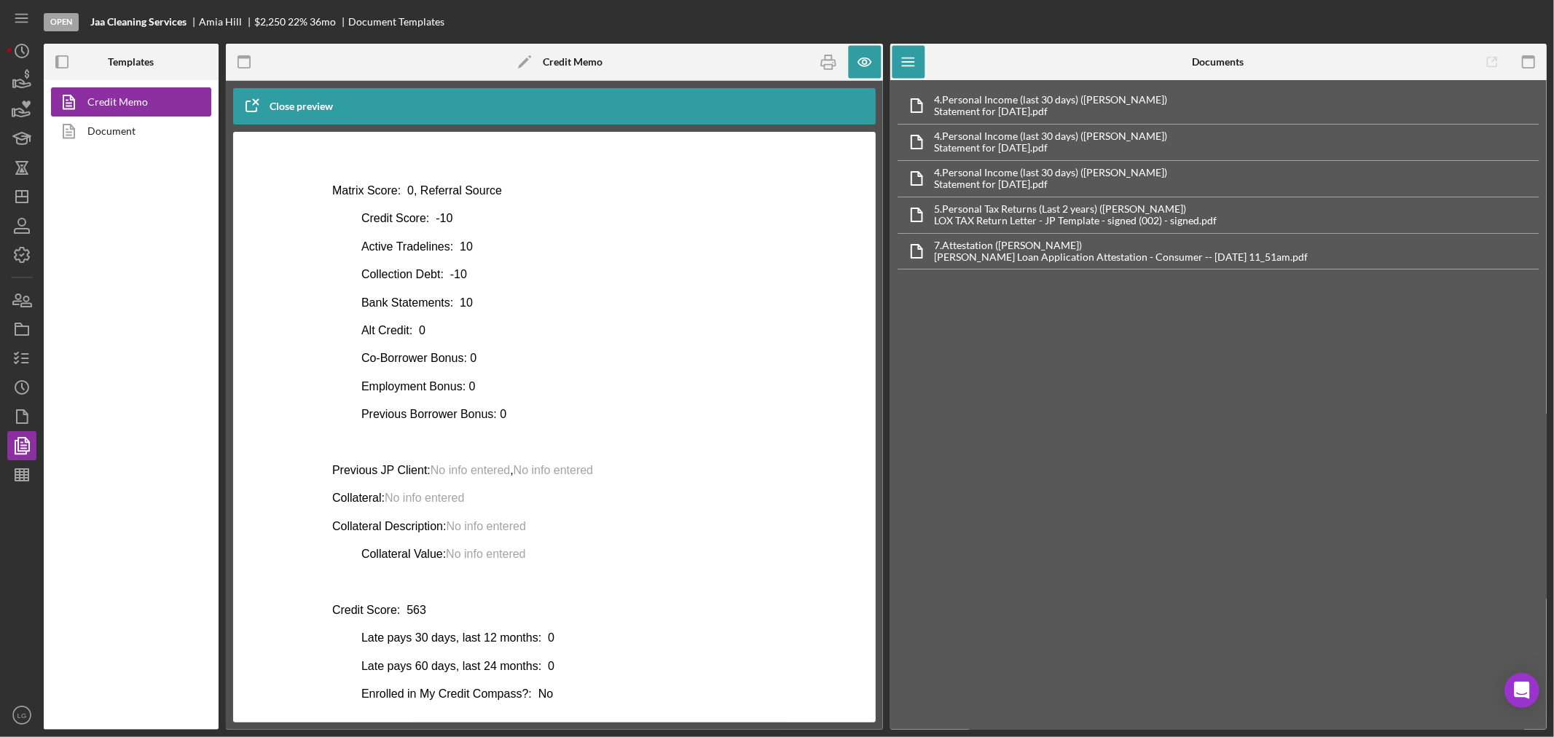
scroll to position [552, 0]
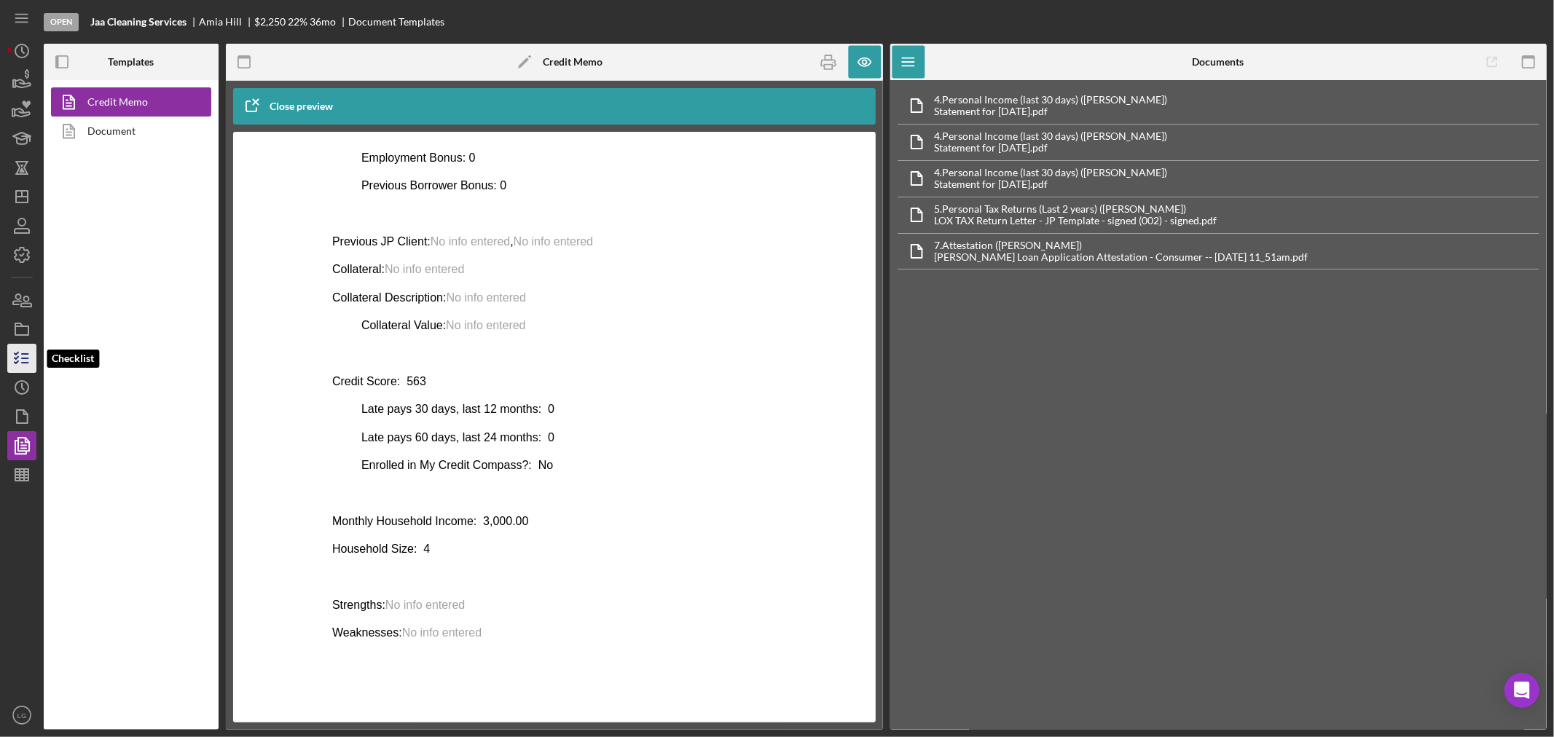
click at [33, 351] on icon "button" at bounding box center [22, 358] width 36 height 36
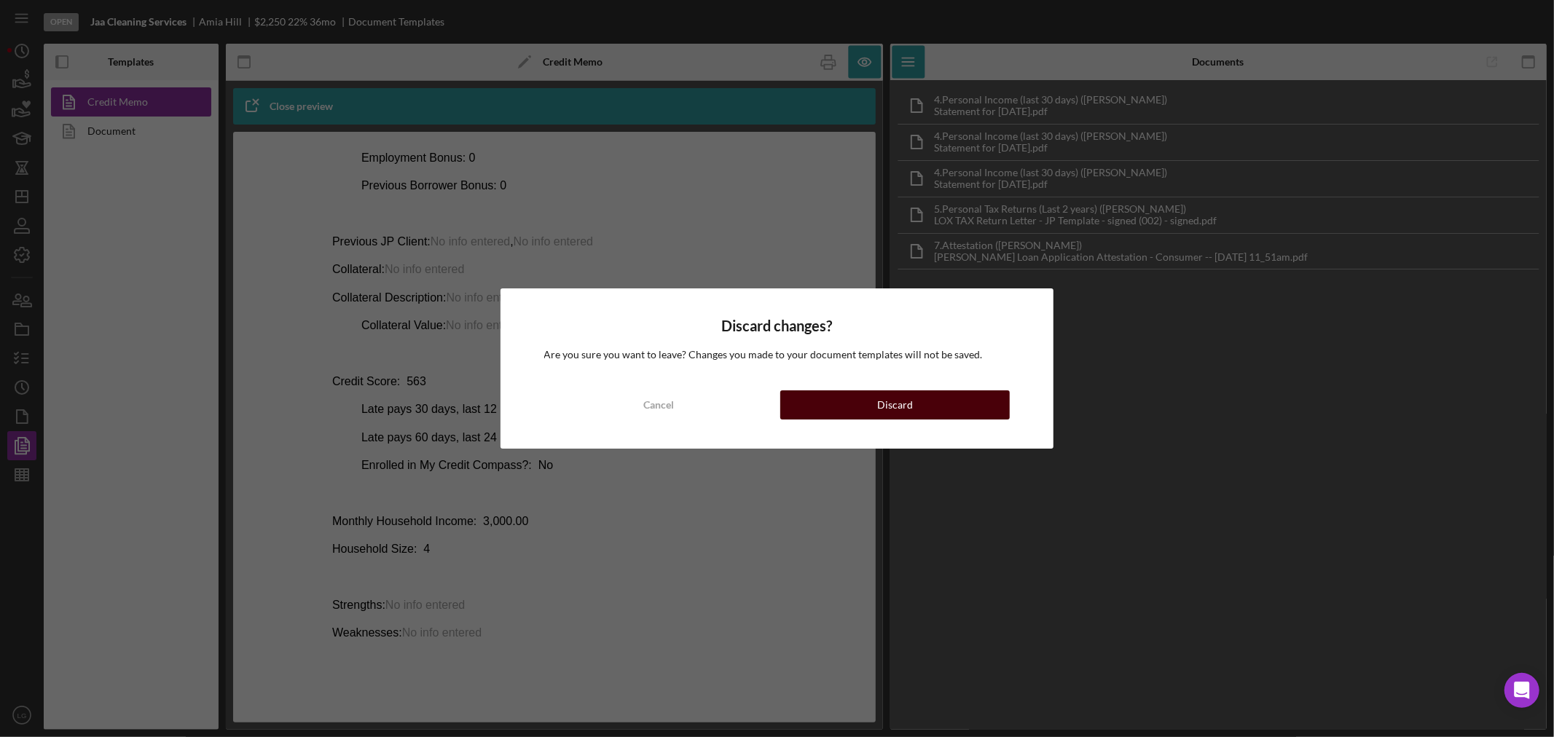
click at [864, 398] on button "Discard" at bounding box center [894, 404] width 229 height 29
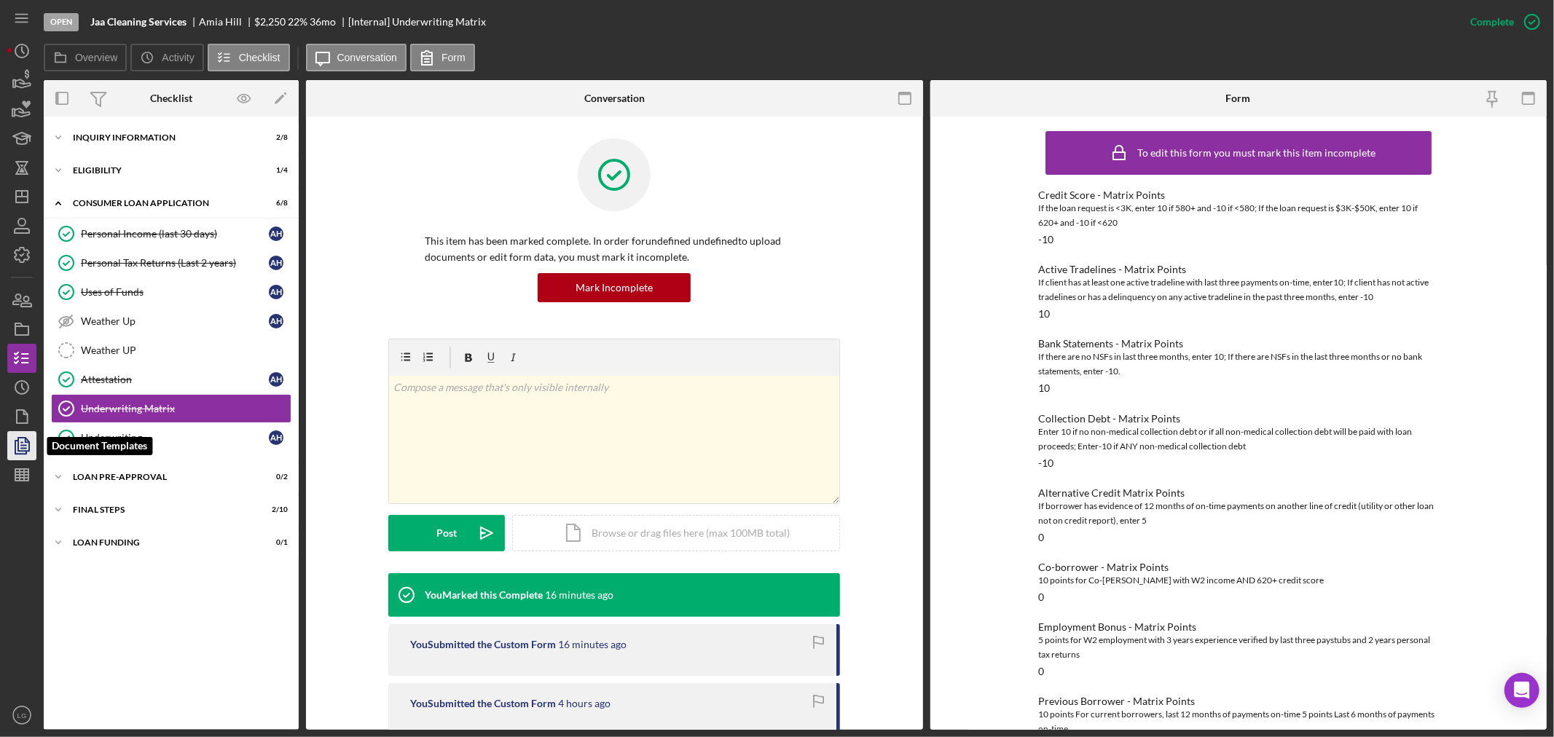
click at [20, 449] on icon "button" at bounding box center [22, 446] width 36 height 36
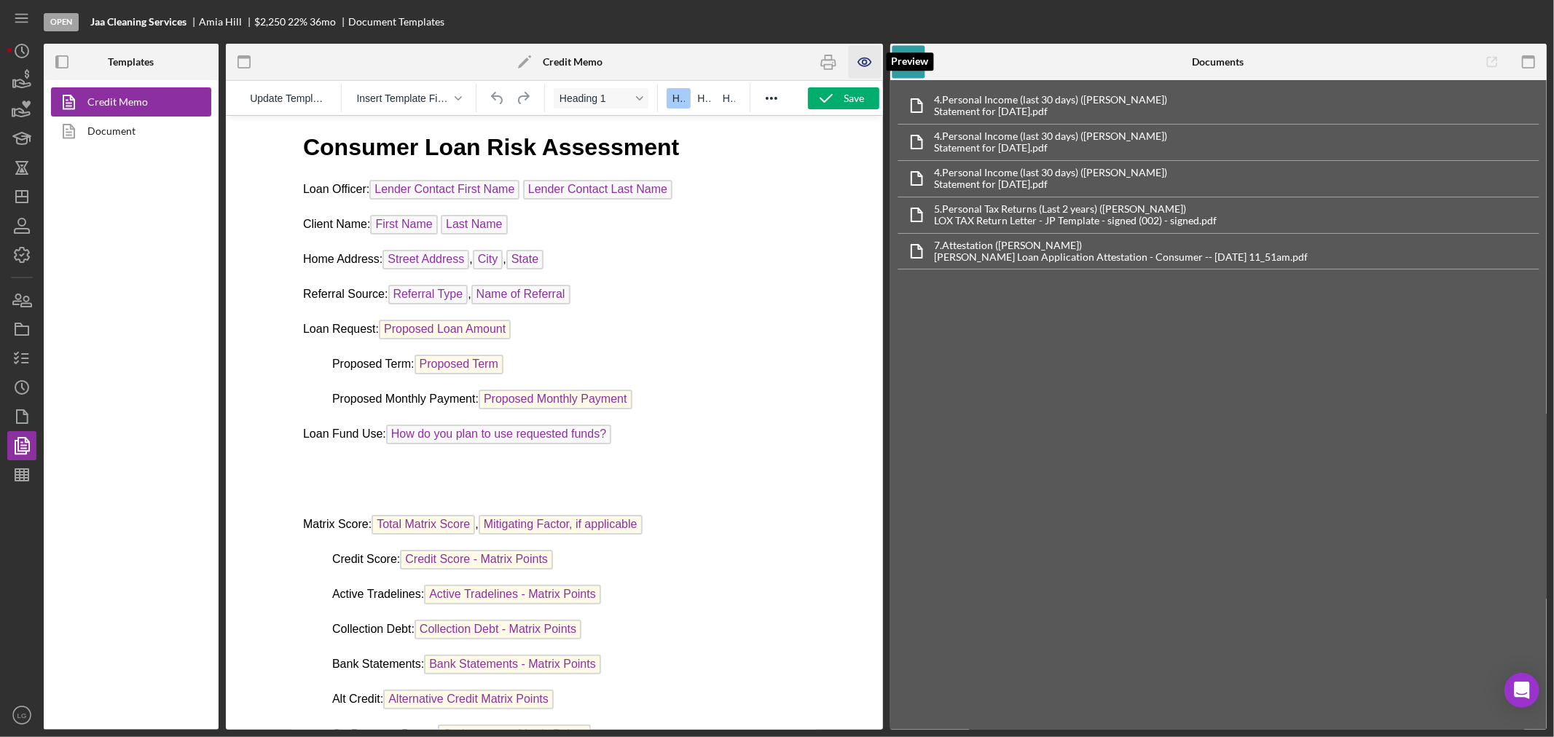
click at [867, 57] on icon "button" at bounding box center [864, 62] width 33 height 33
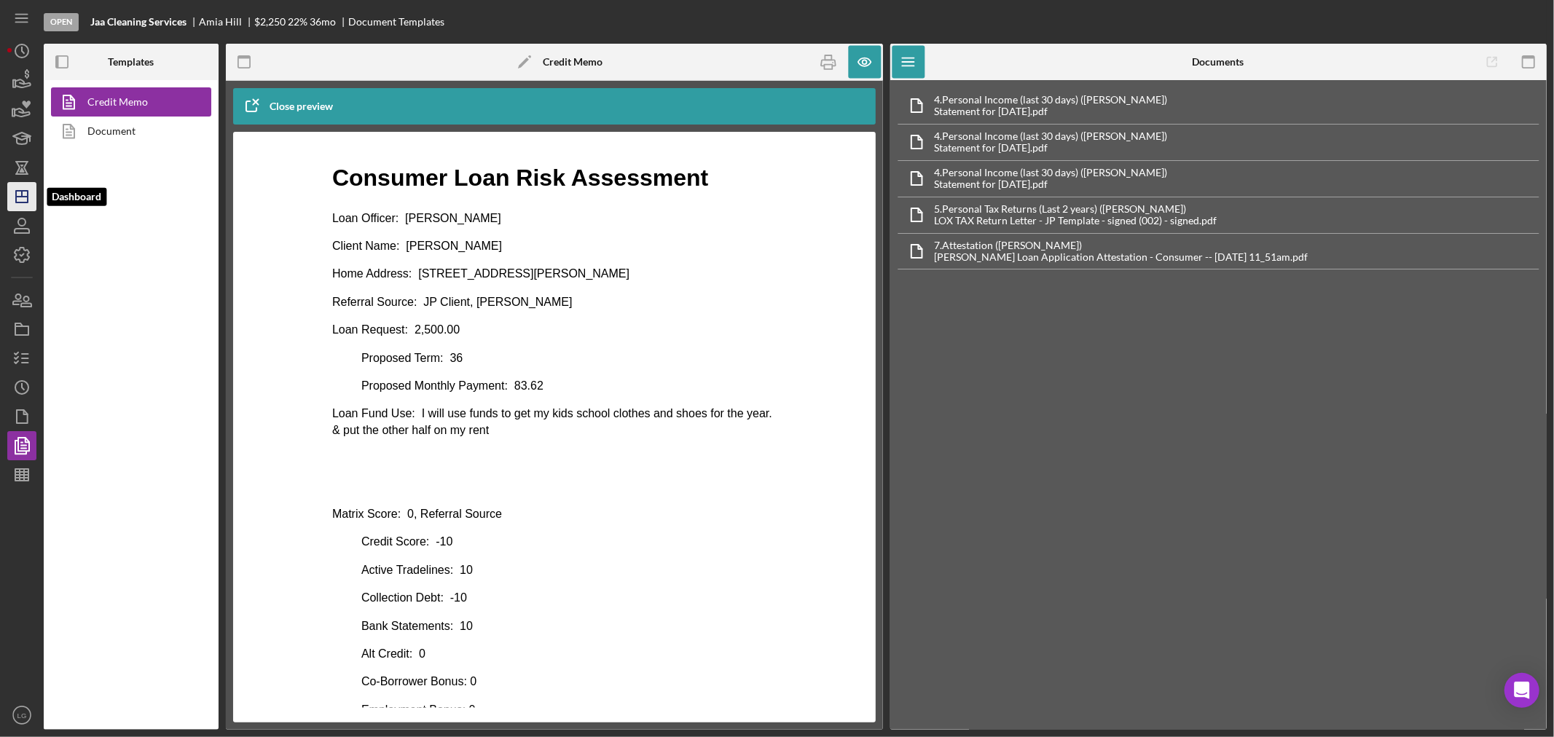
click at [27, 195] on polygon "button" at bounding box center [22, 197] width 12 height 12
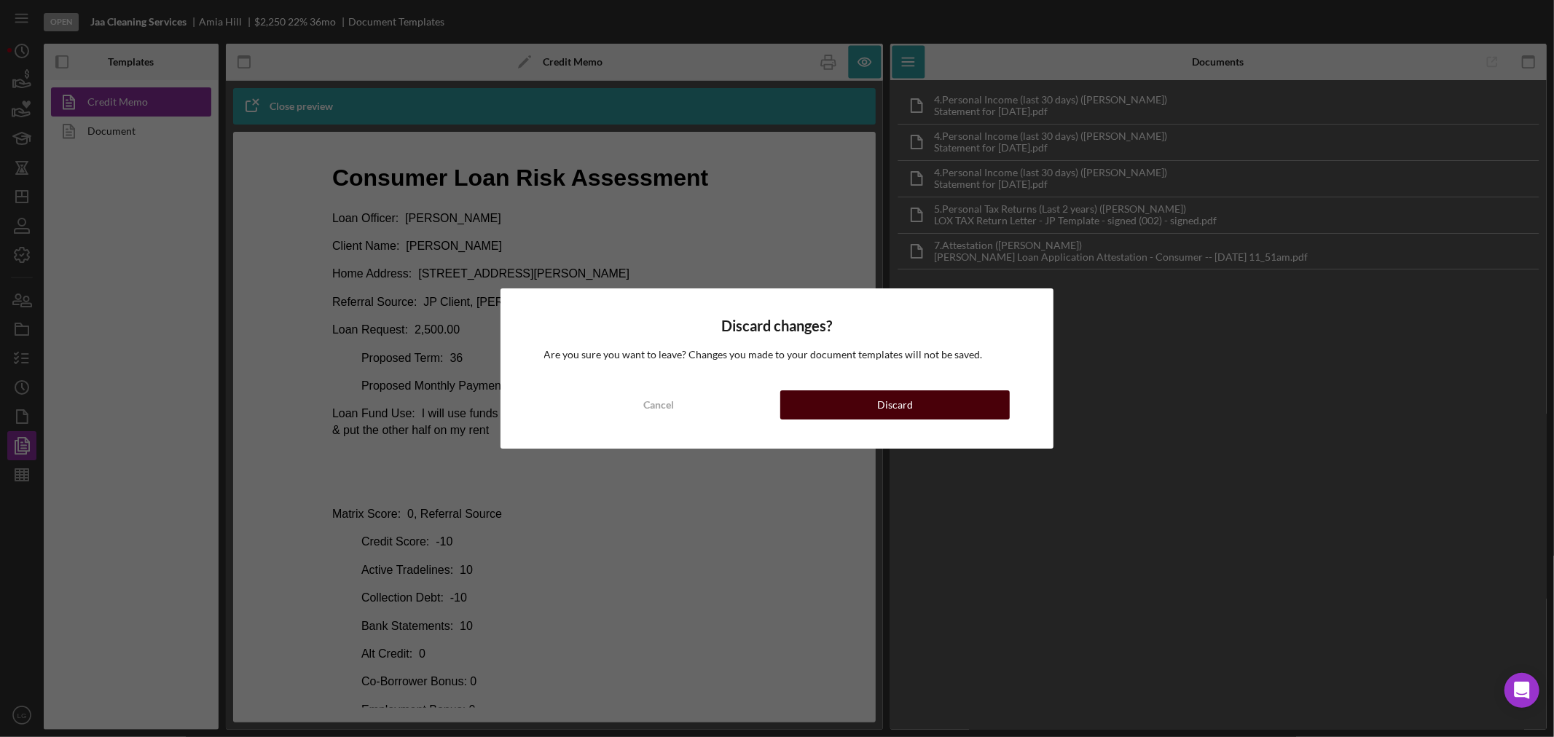
click at [787, 393] on button "Discard" at bounding box center [894, 404] width 229 height 29
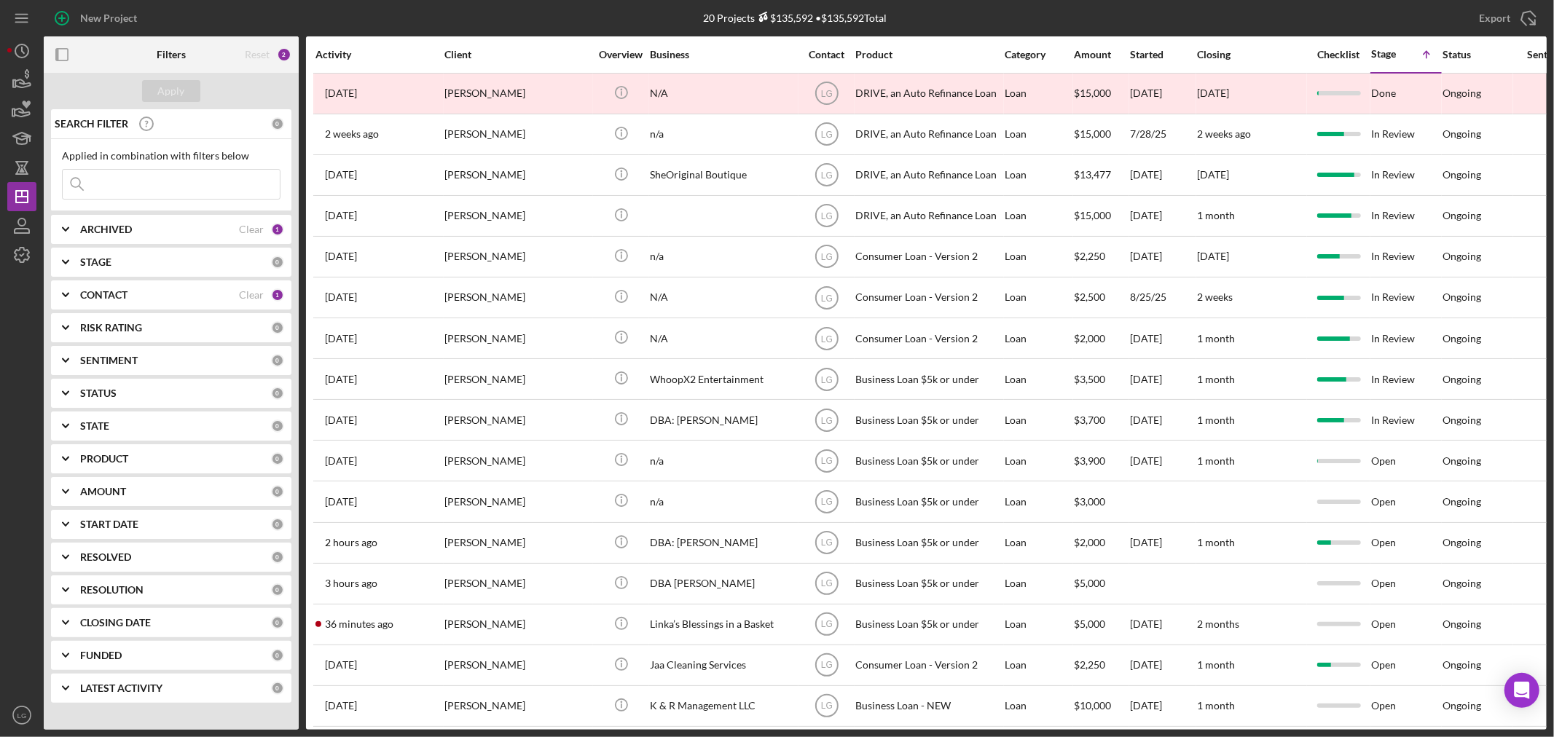
click at [213, 185] on input at bounding box center [171, 184] width 217 height 29
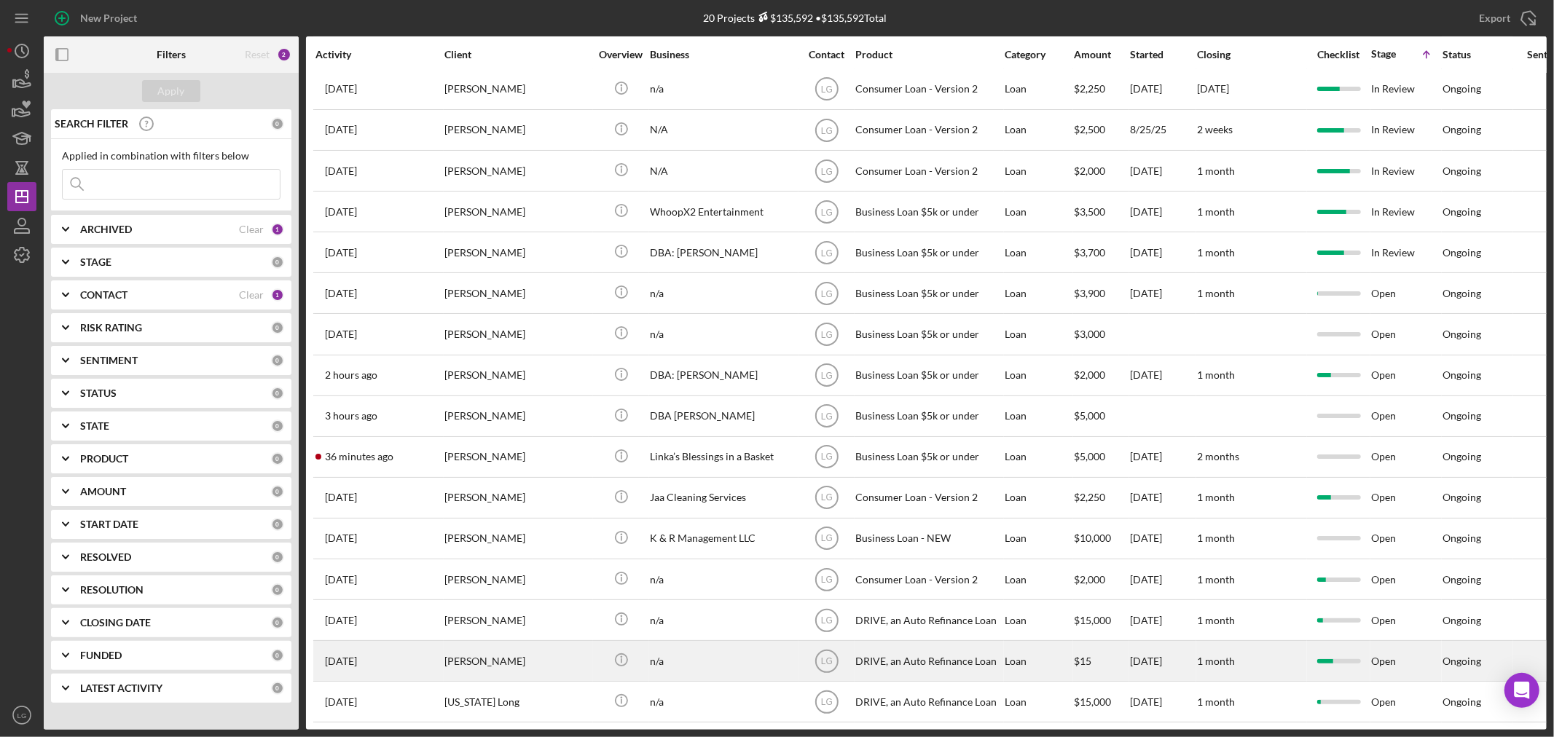
click at [501, 642] on div "[PERSON_NAME]" at bounding box center [517, 661] width 146 height 39
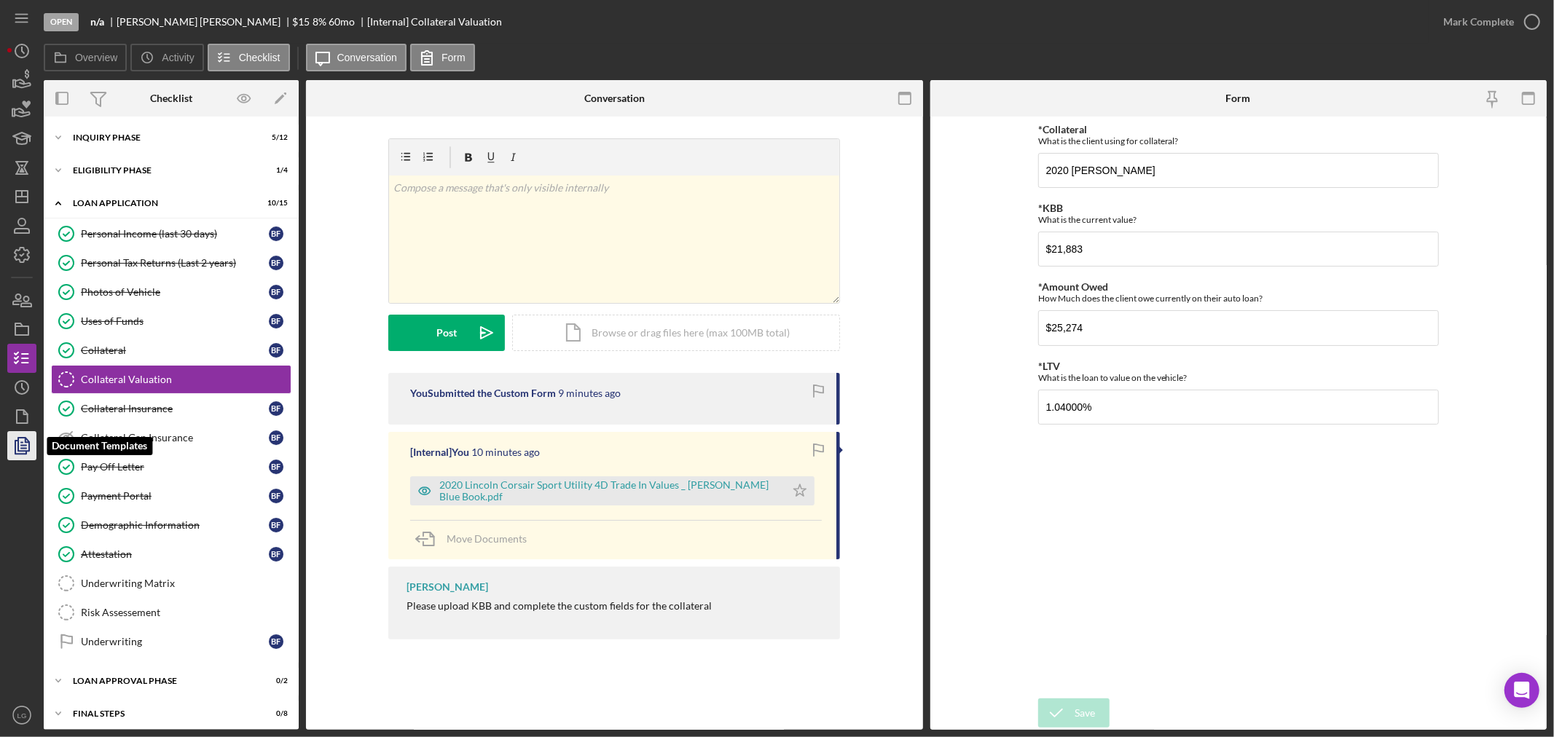
click at [28, 448] on icon "button" at bounding box center [22, 446] width 36 height 36
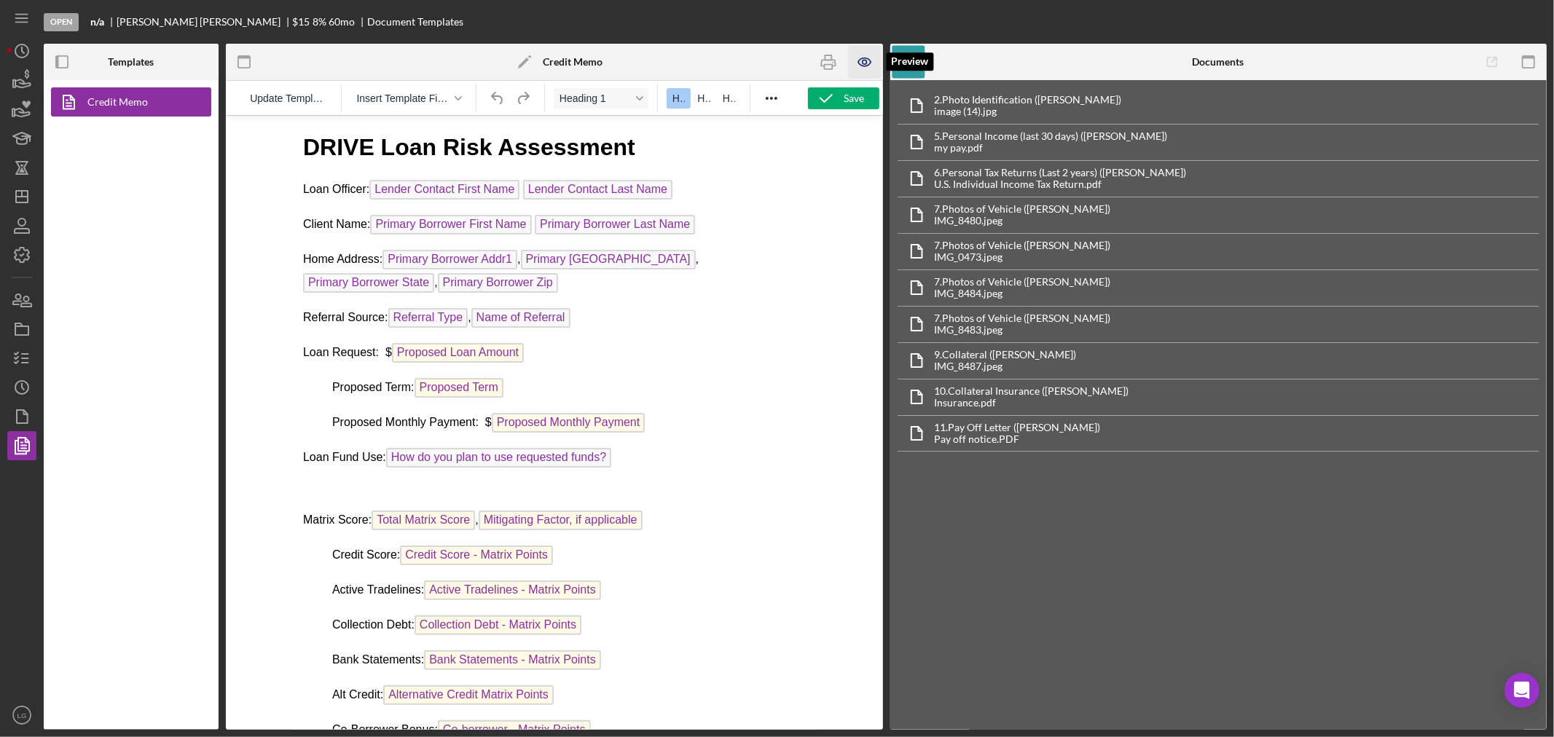
click at [857, 66] on icon "button" at bounding box center [864, 62] width 33 height 33
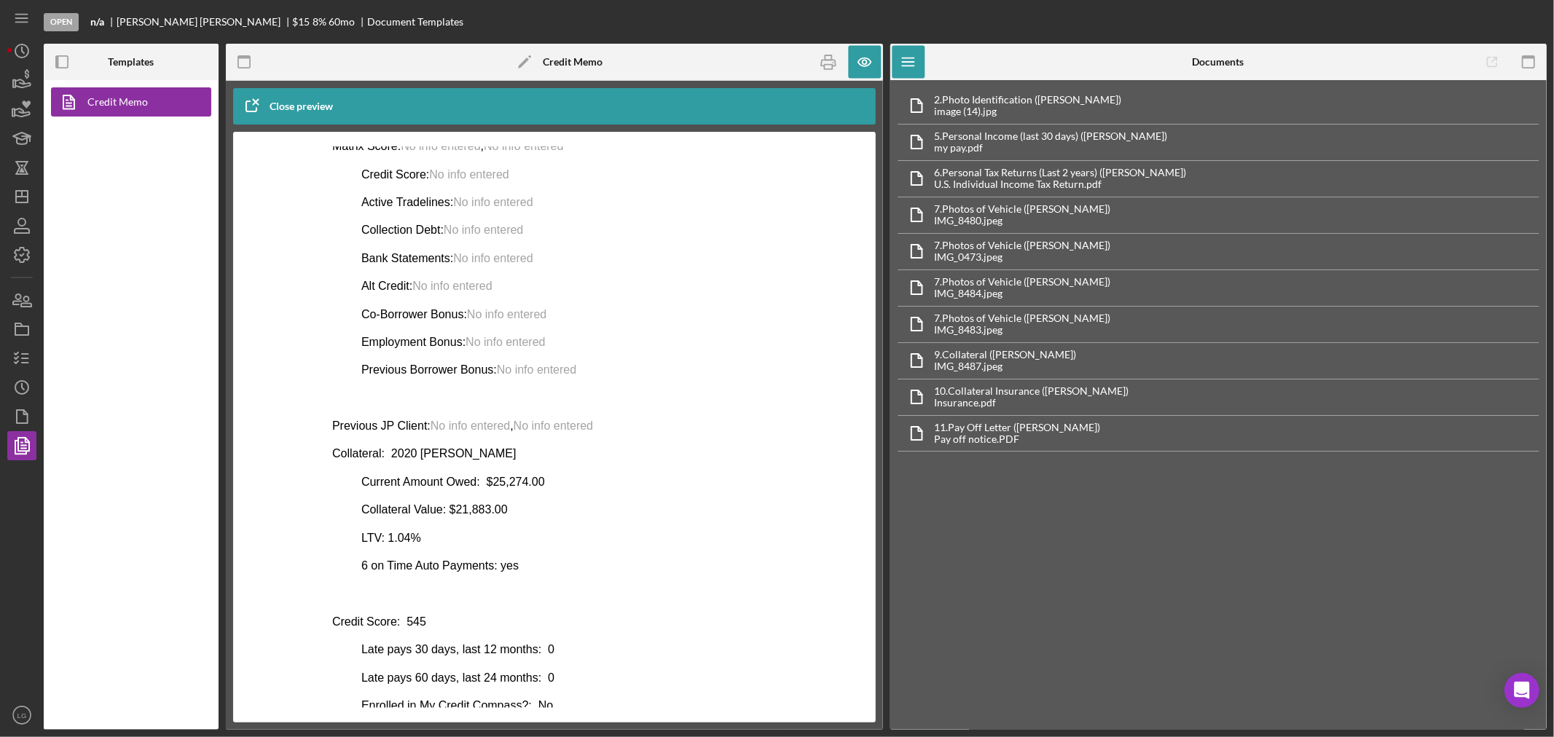
scroll to position [564, 0]
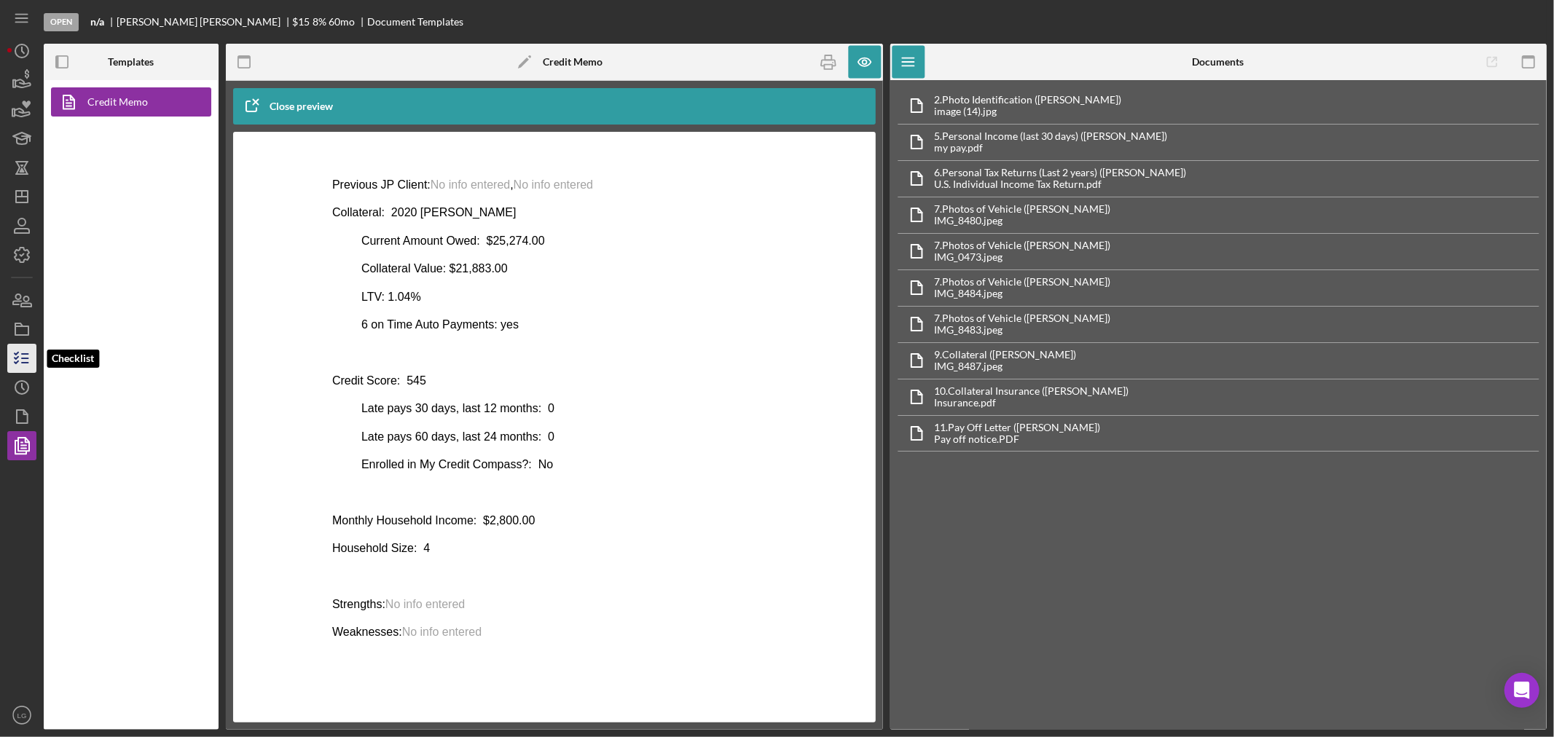
click at [19, 357] on icon "button" at bounding box center [22, 358] width 36 height 36
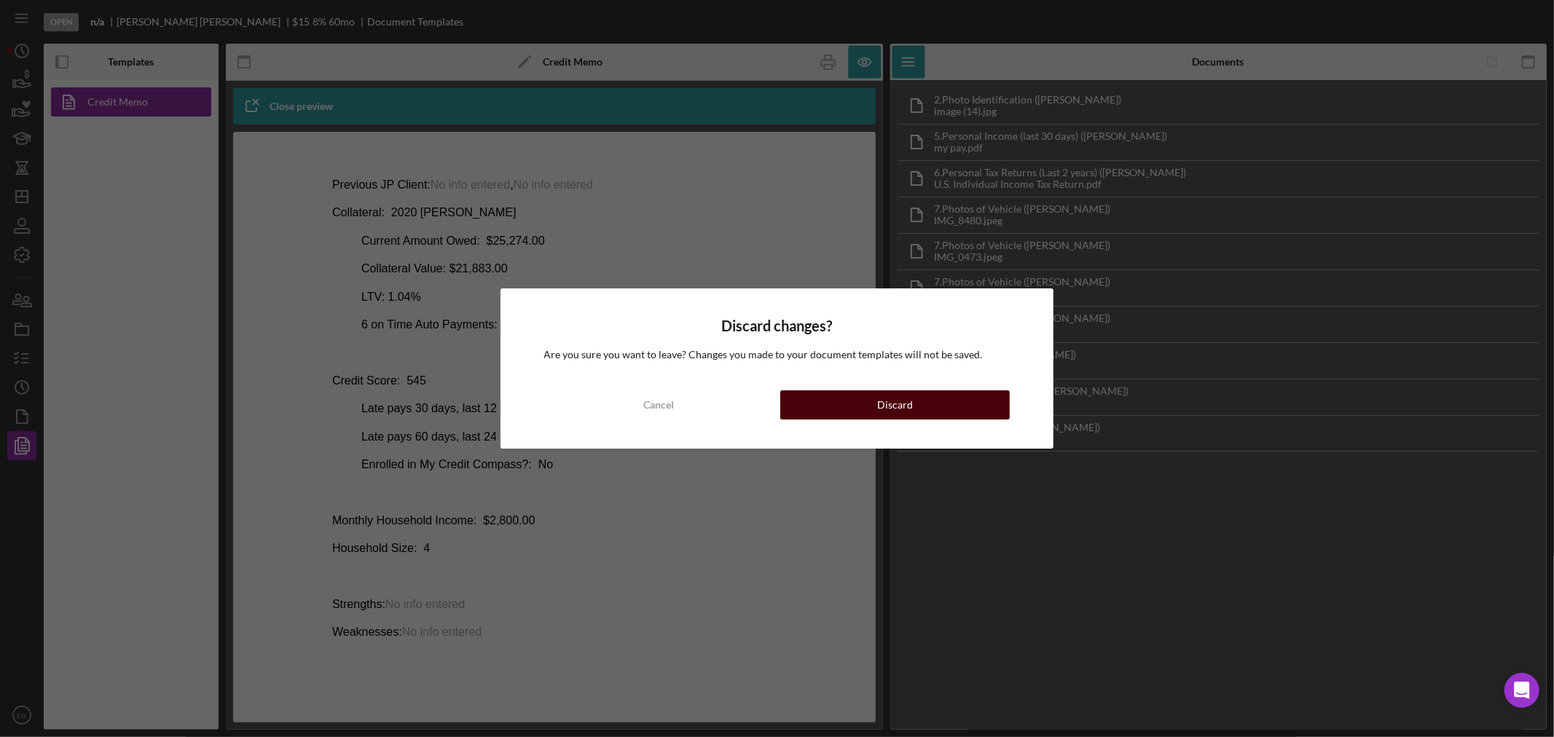
click at [808, 394] on button "Discard" at bounding box center [894, 404] width 229 height 29
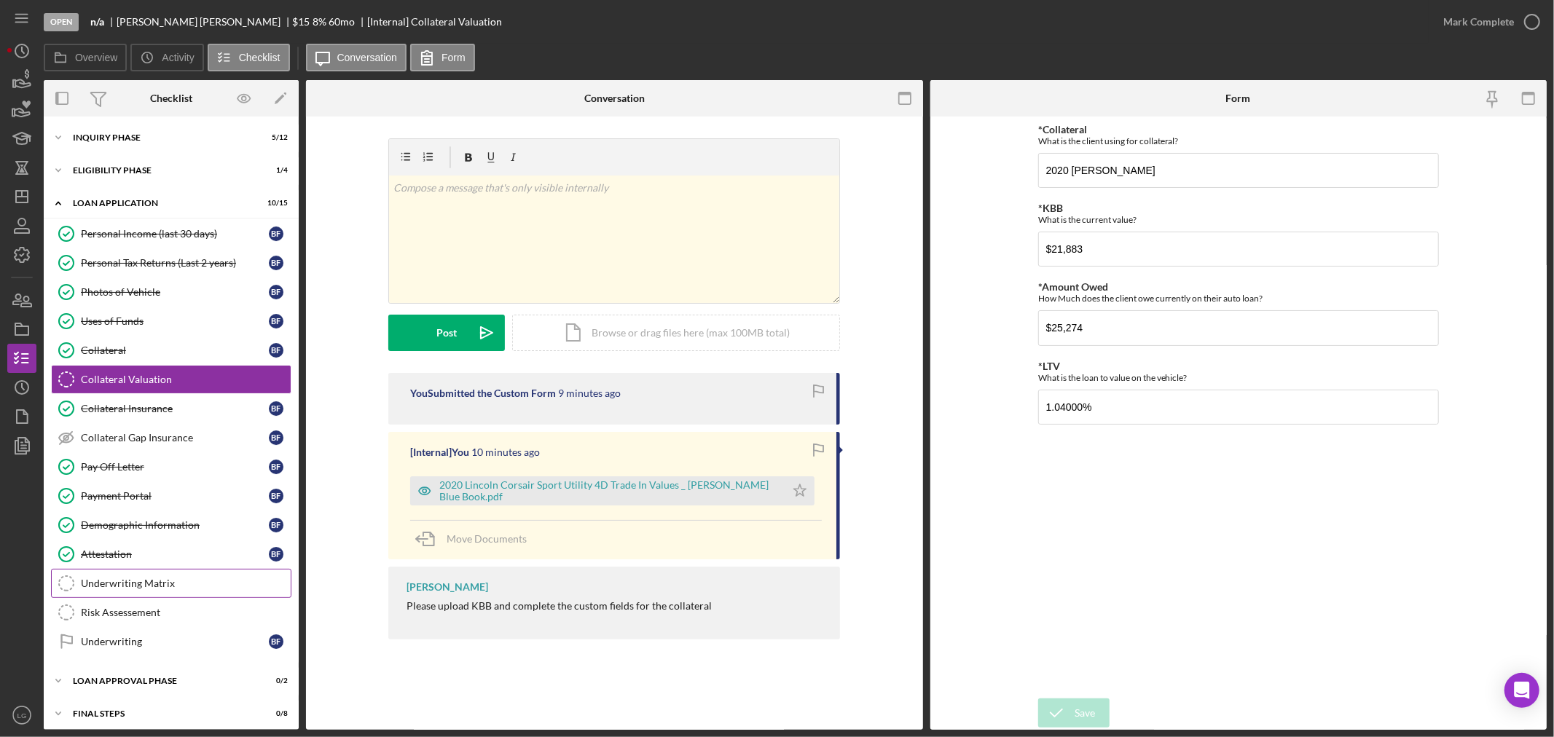
click at [163, 589] on div "Underwriting Matrix" at bounding box center [186, 584] width 210 height 12
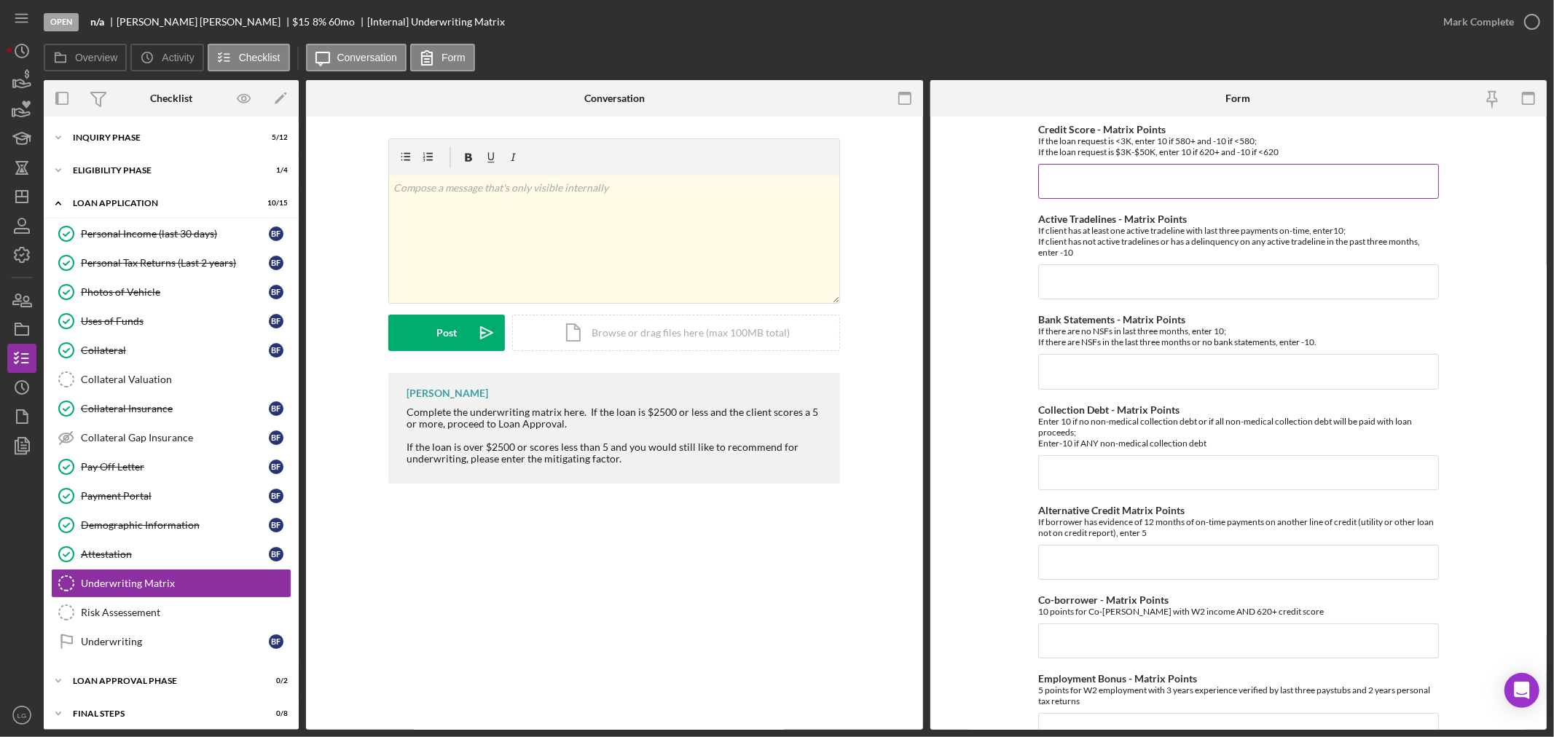
click at [1080, 182] on input "Credit Score - Matrix Points" at bounding box center [1238, 181] width 401 height 35
click at [22, 443] on icon "button" at bounding box center [22, 446] width 36 height 36
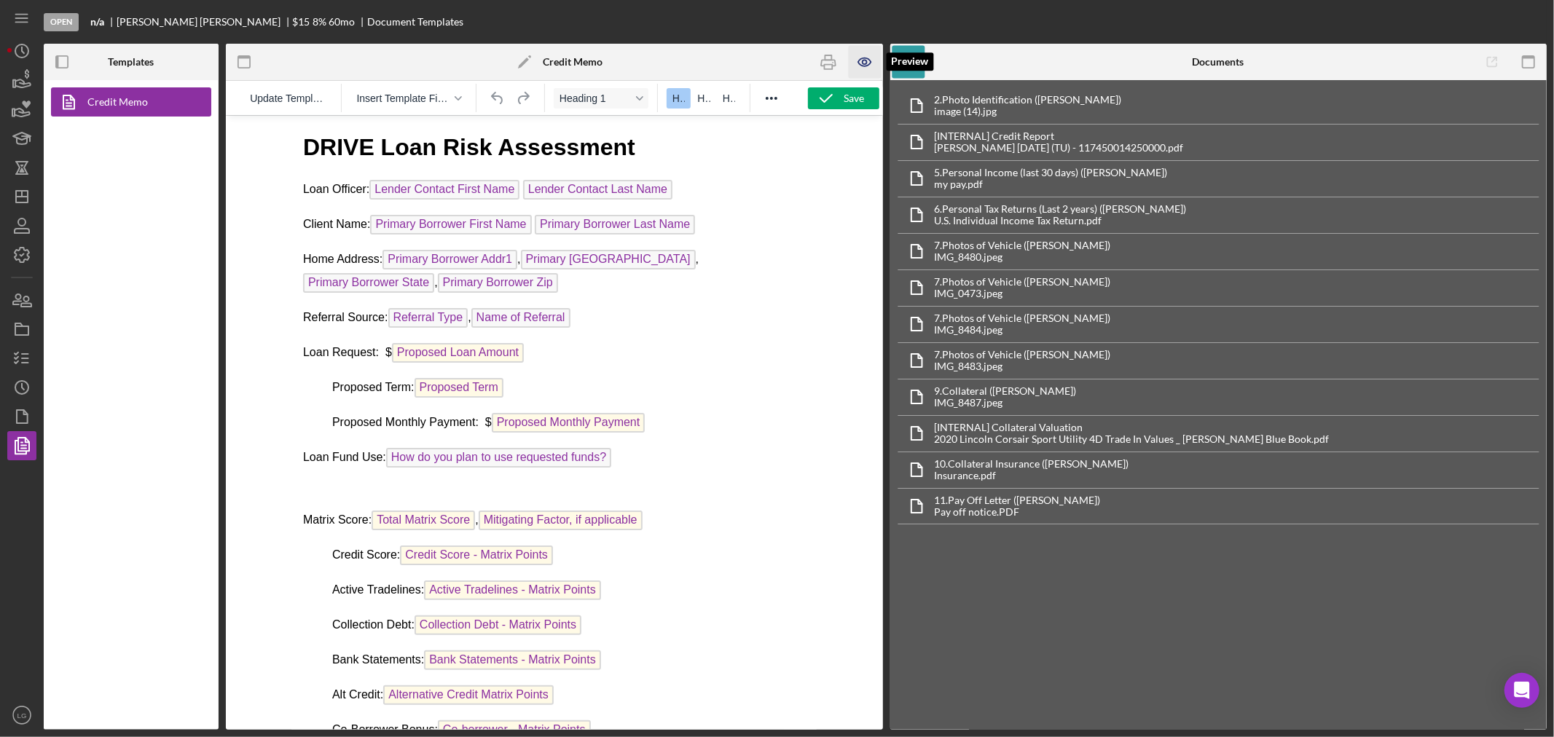
click at [870, 60] on icon "button" at bounding box center [864, 62] width 33 height 33
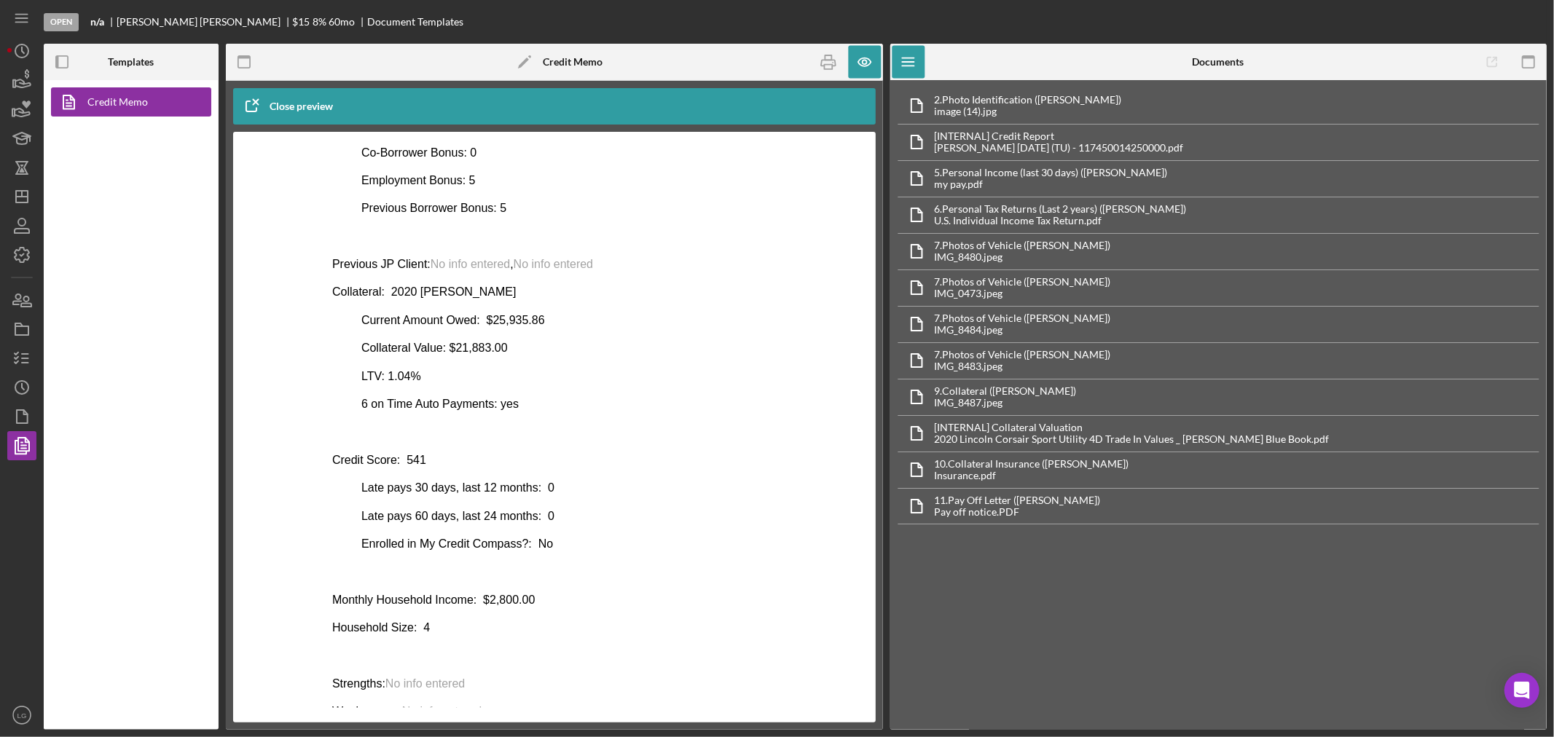
scroll to position [564, 0]
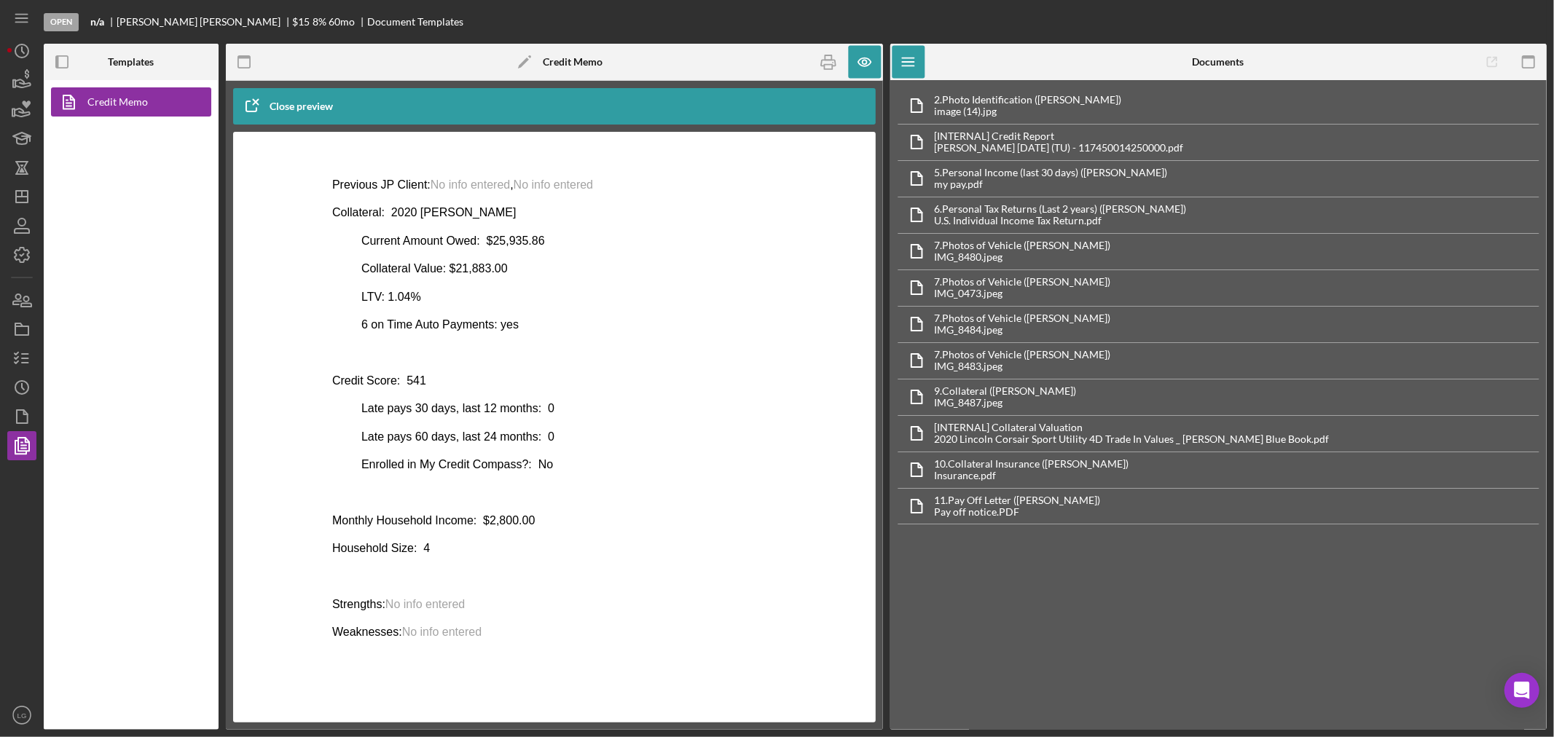
click at [516, 239] on p "Current Amount Owed: $25,935.86" at bounding box center [554, 240] width 444 height 16
copy p "25,935.86"
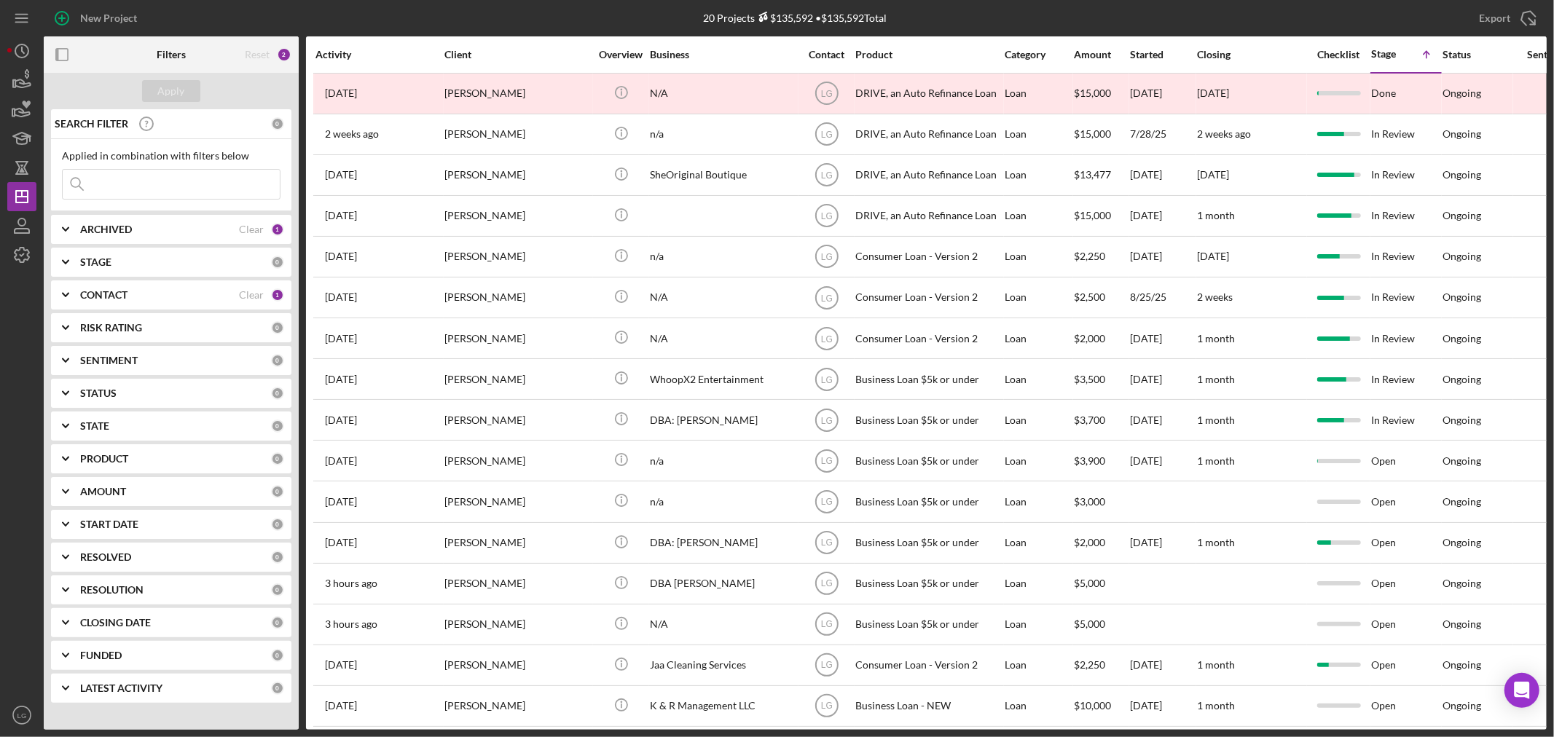
scroll to position [192, 0]
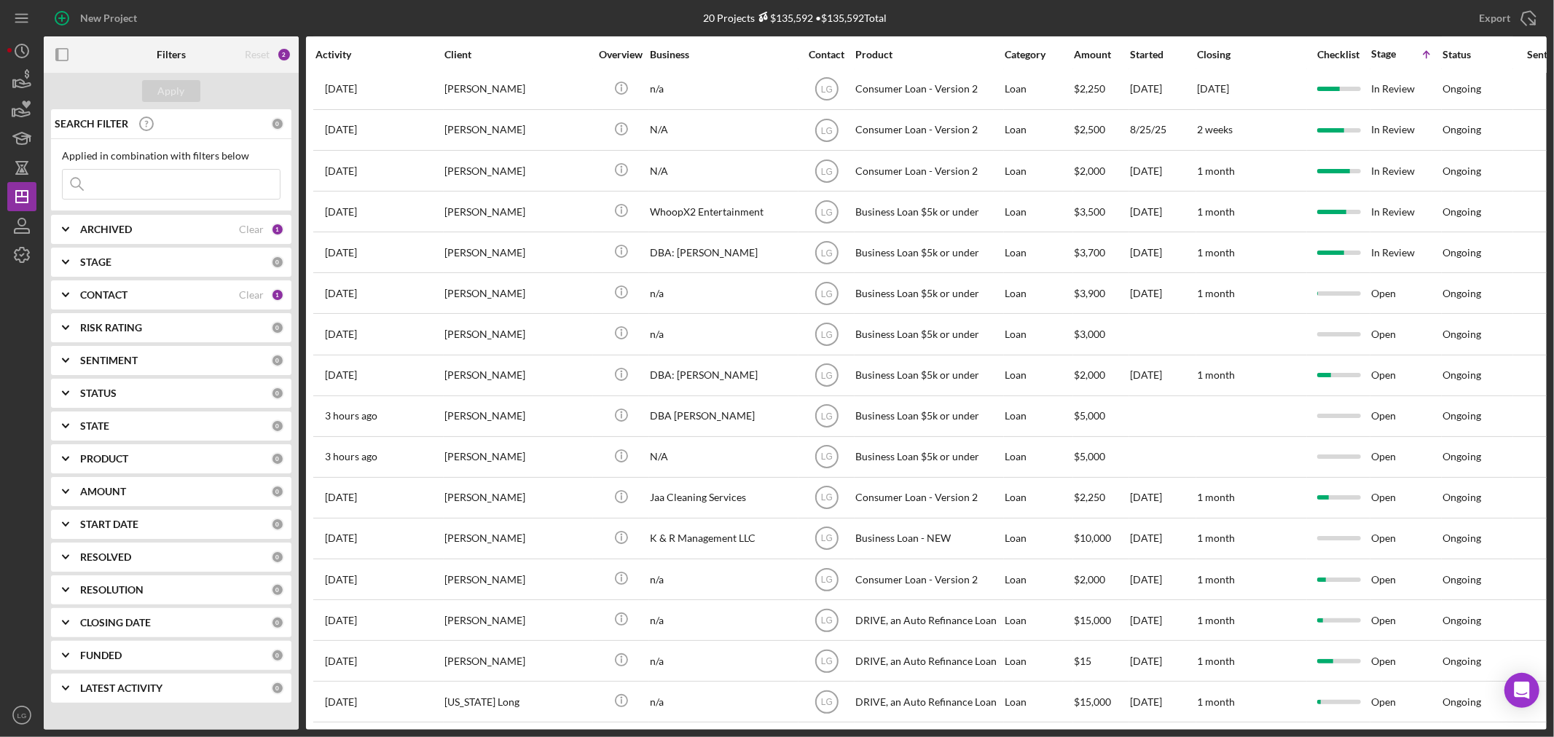
click at [208, 182] on input at bounding box center [171, 184] width 217 height 29
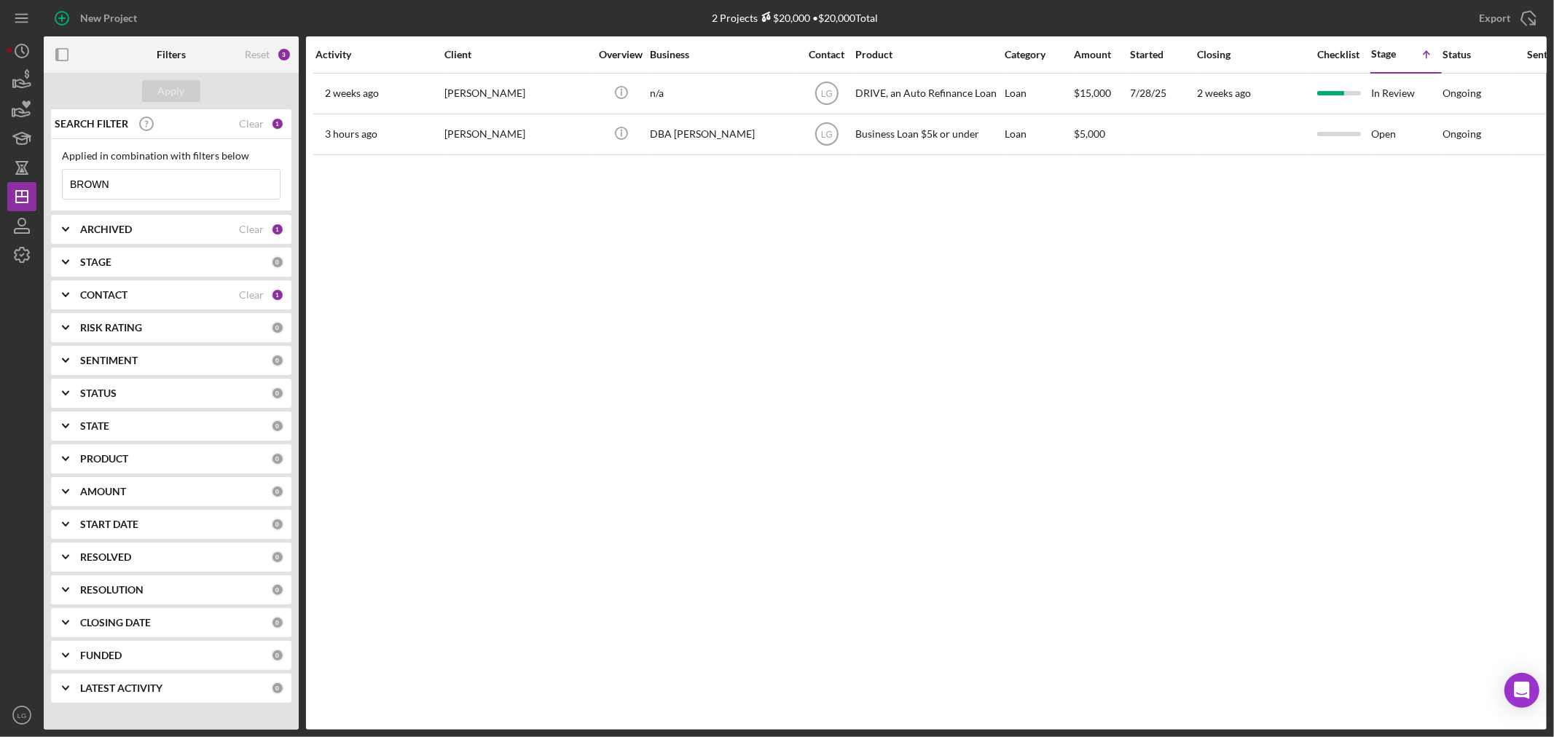
scroll to position [0, 0]
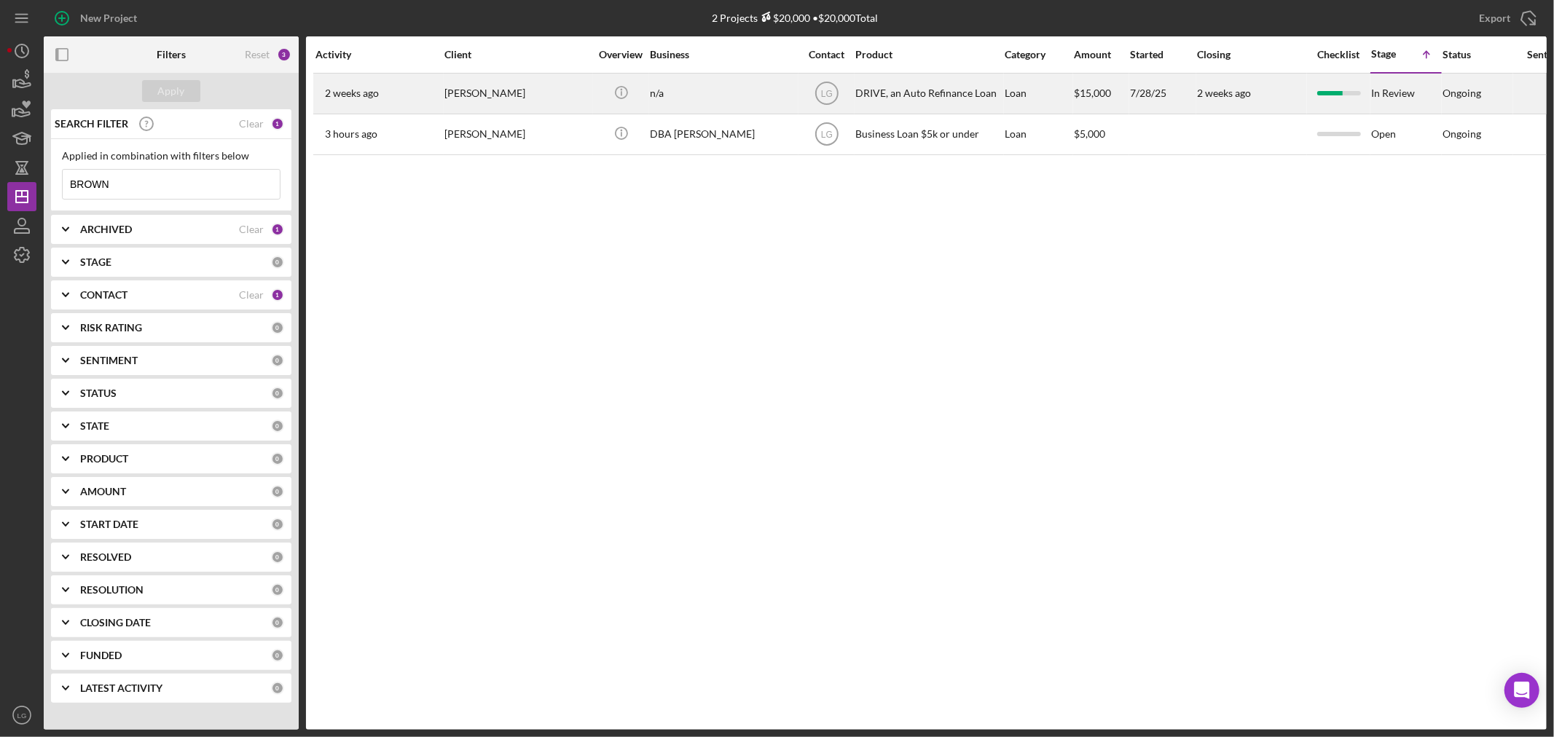
type input "BROWN"
click at [394, 95] on div "[DATE] [PERSON_NAME]" at bounding box center [378, 93] width 127 height 39
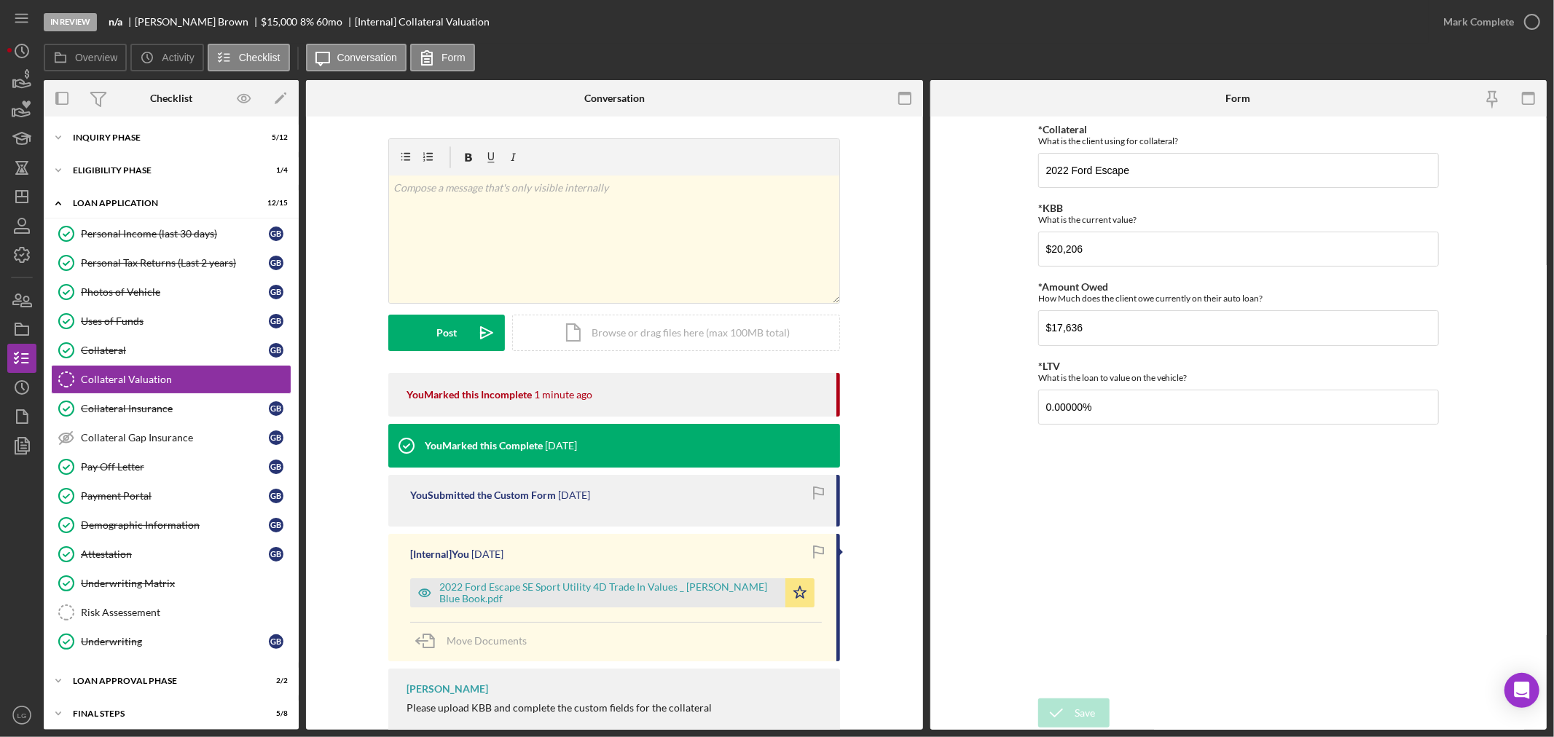
scroll to position [42, 0]
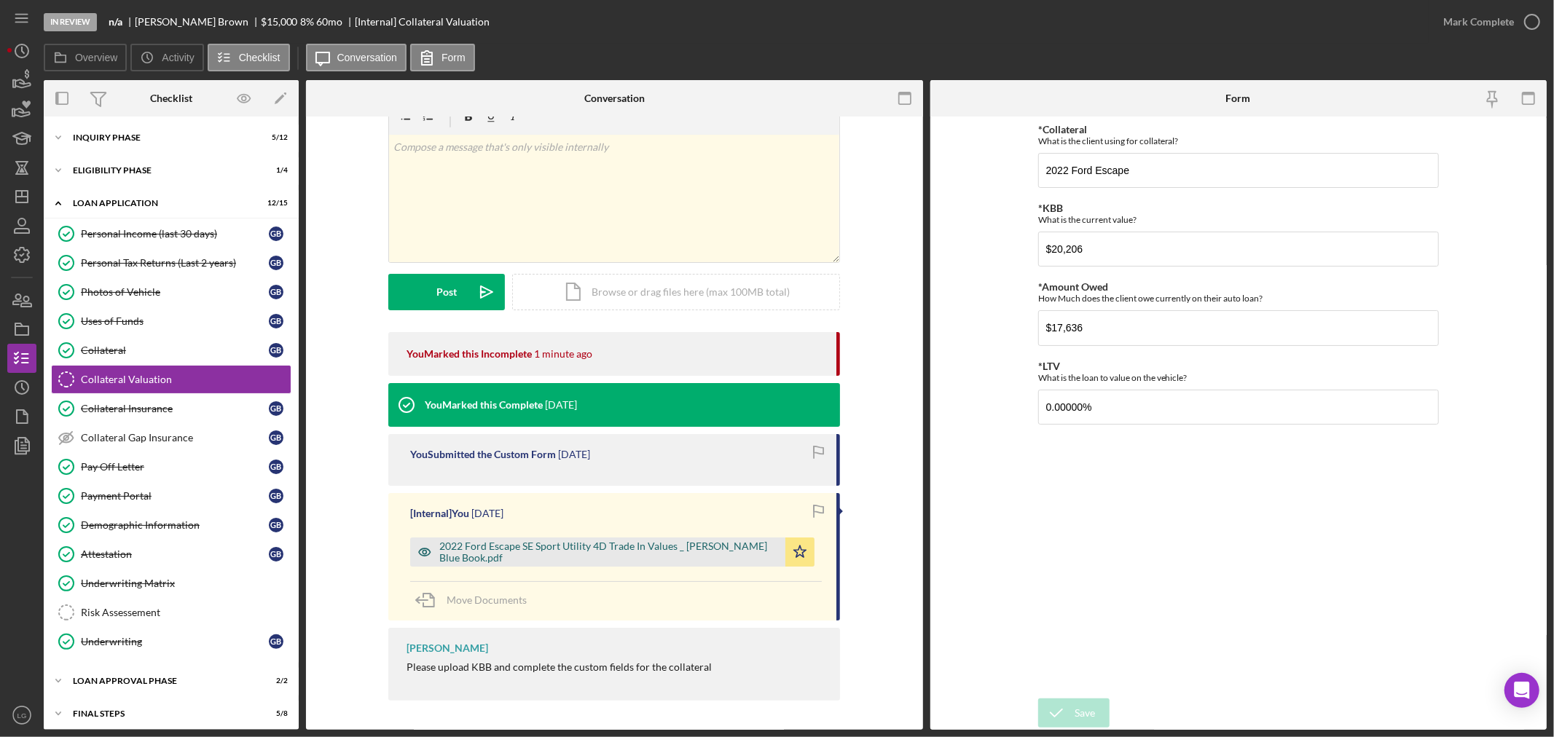
click at [501, 558] on div "2022 Ford Escape SE Sport Utility 4D Trade In Values _ [PERSON_NAME] Blue Book.…" at bounding box center [597, 552] width 375 height 29
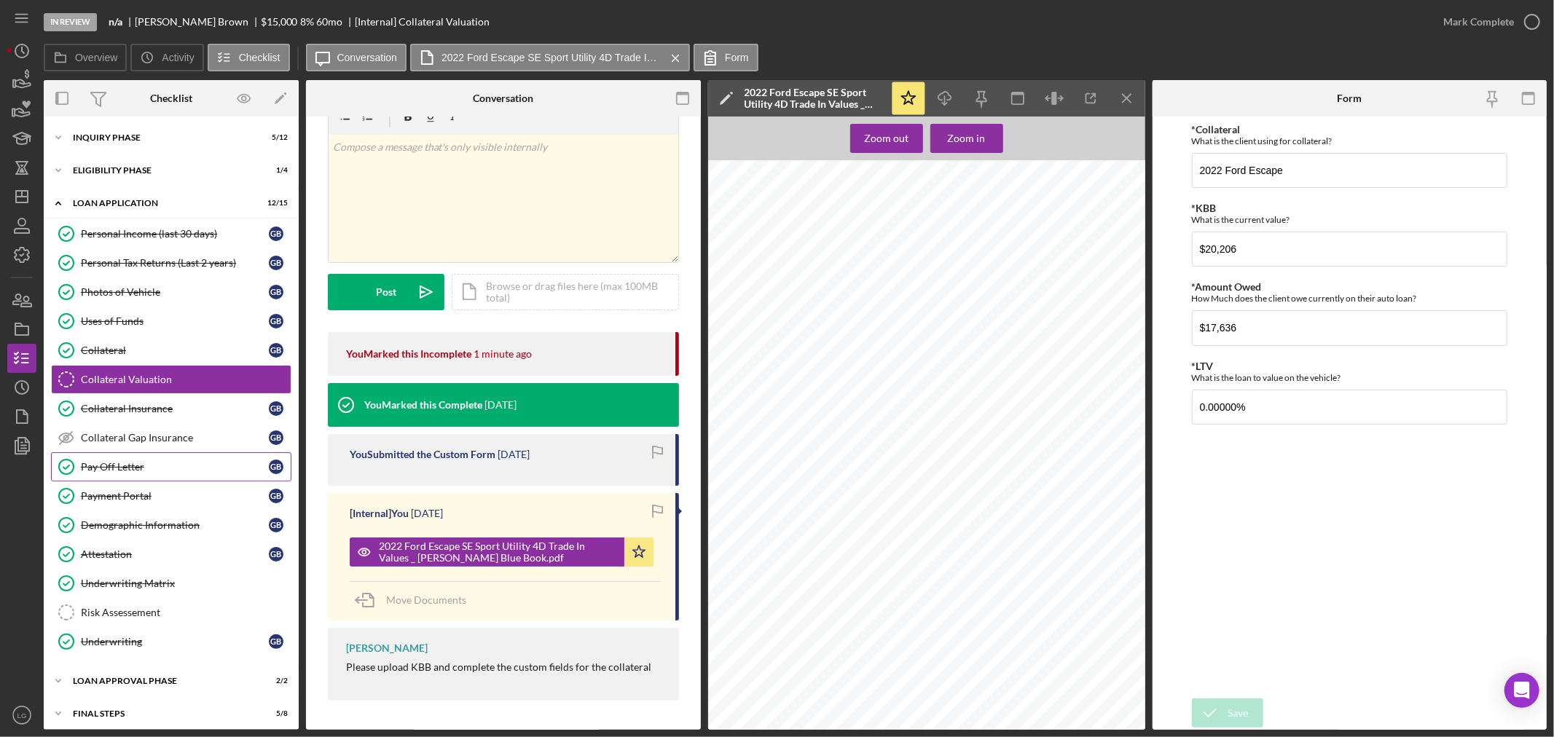
click at [140, 460] on link "Pay Off Letter Pay Off Letter G B" at bounding box center [171, 466] width 240 height 29
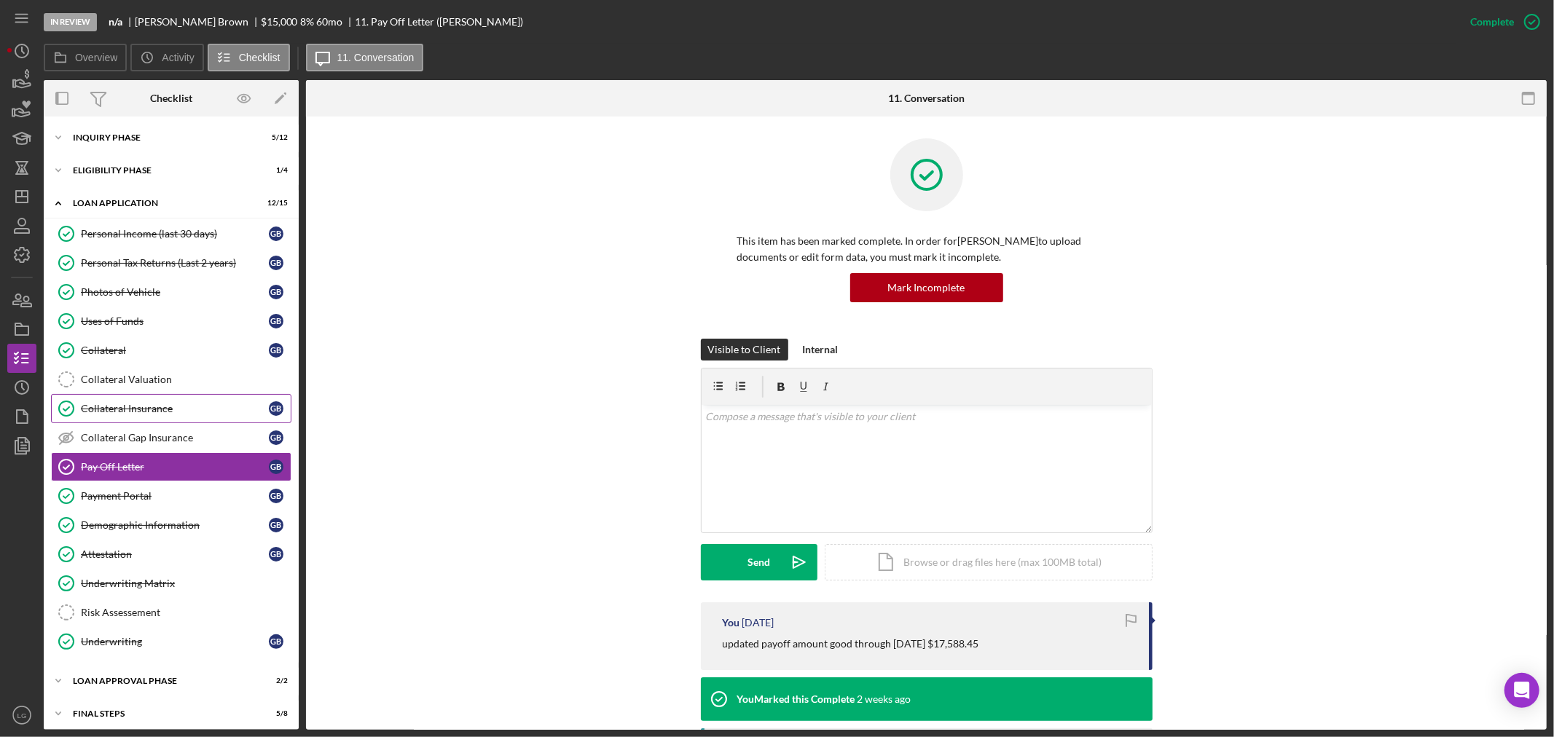
click at [141, 409] on div "Collateral Insurance" at bounding box center [175, 409] width 188 height 12
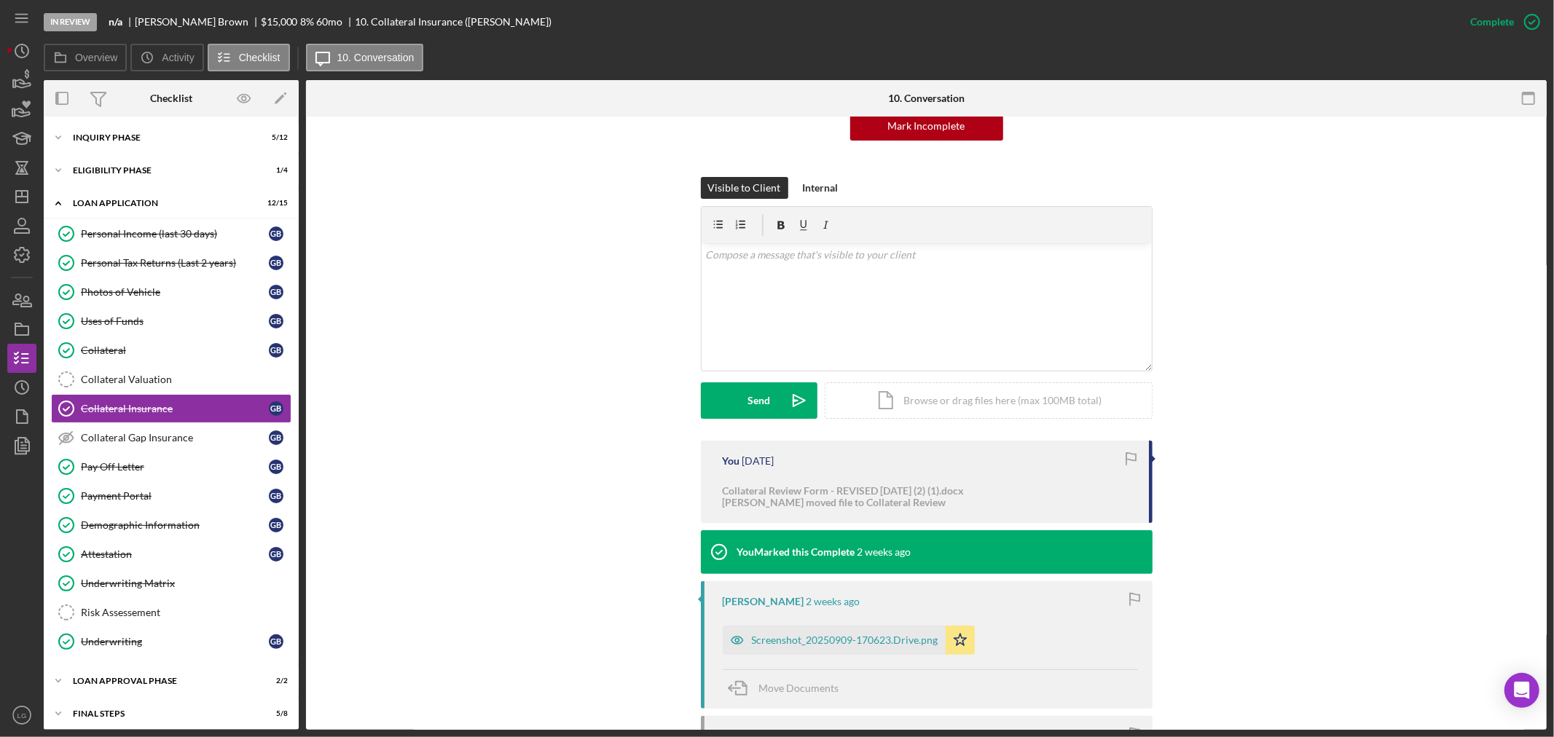
scroll to position [323, 0]
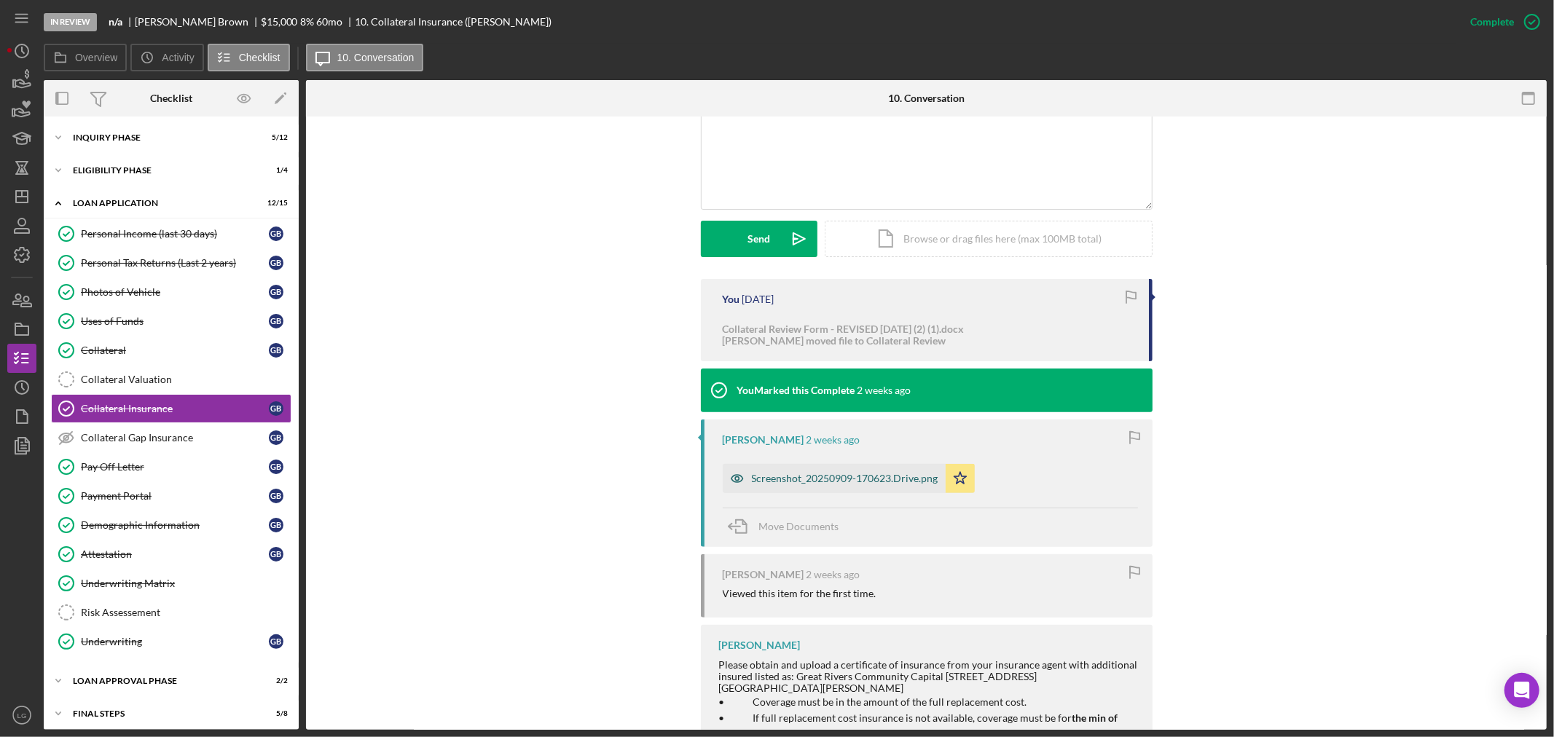
click at [771, 484] on div "Screenshot_20250909-170623.Drive.png" at bounding box center [834, 478] width 223 height 29
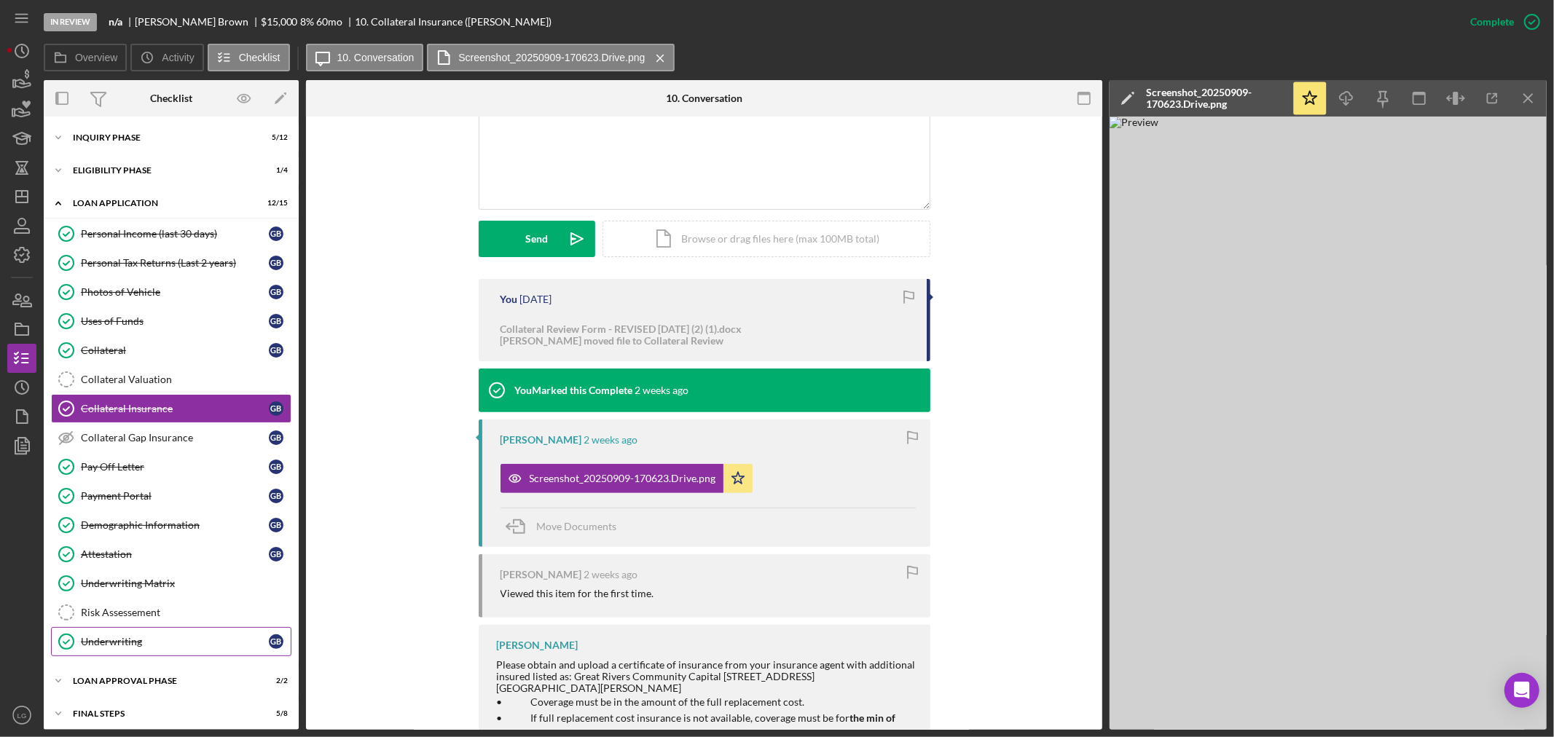
scroll to position [41, 0]
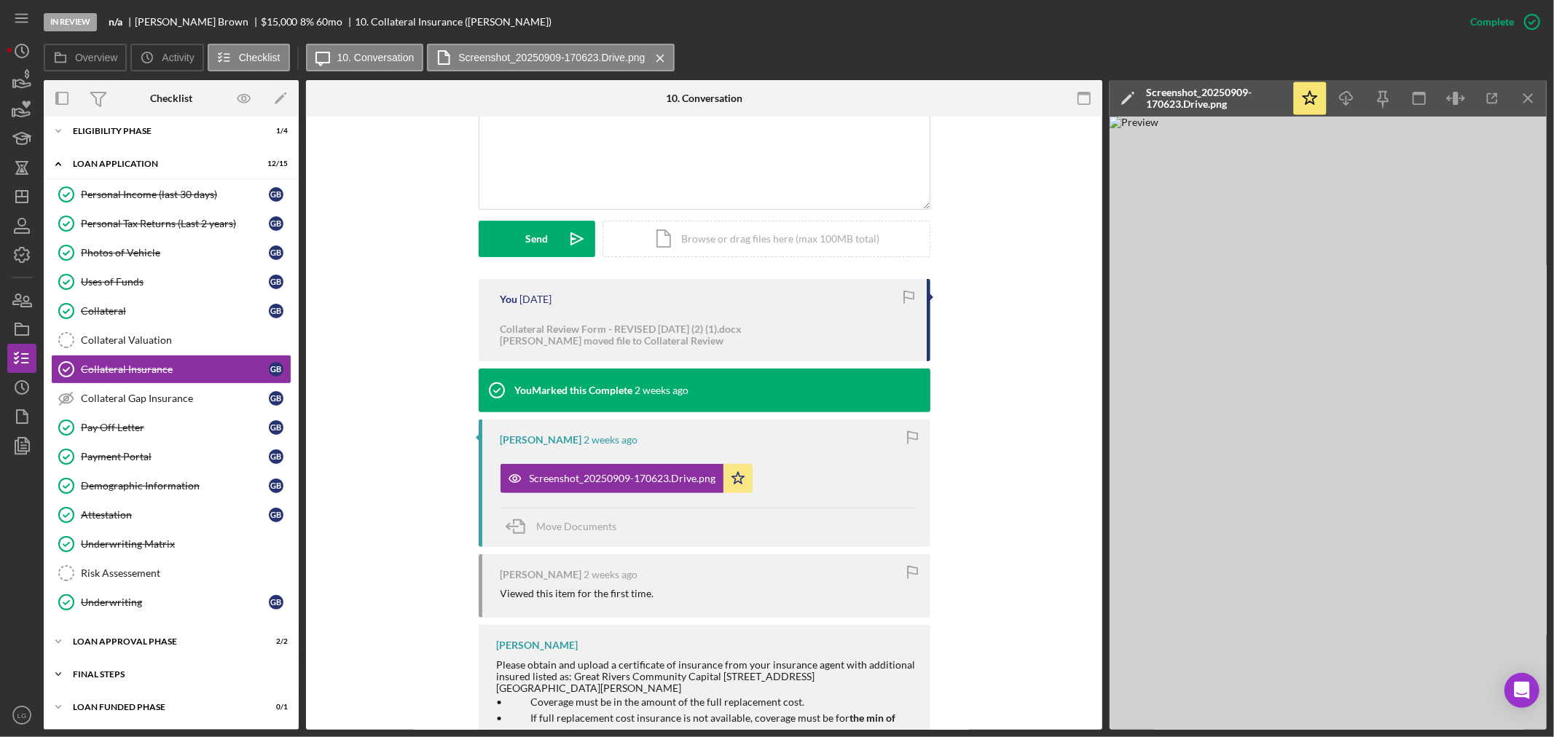
click at [157, 670] on div "FINAL STEPS" at bounding box center [177, 674] width 208 height 9
click at [133, 339] on div "Collateral Valuation" at bounding box center [186, 339] width 210 height 12
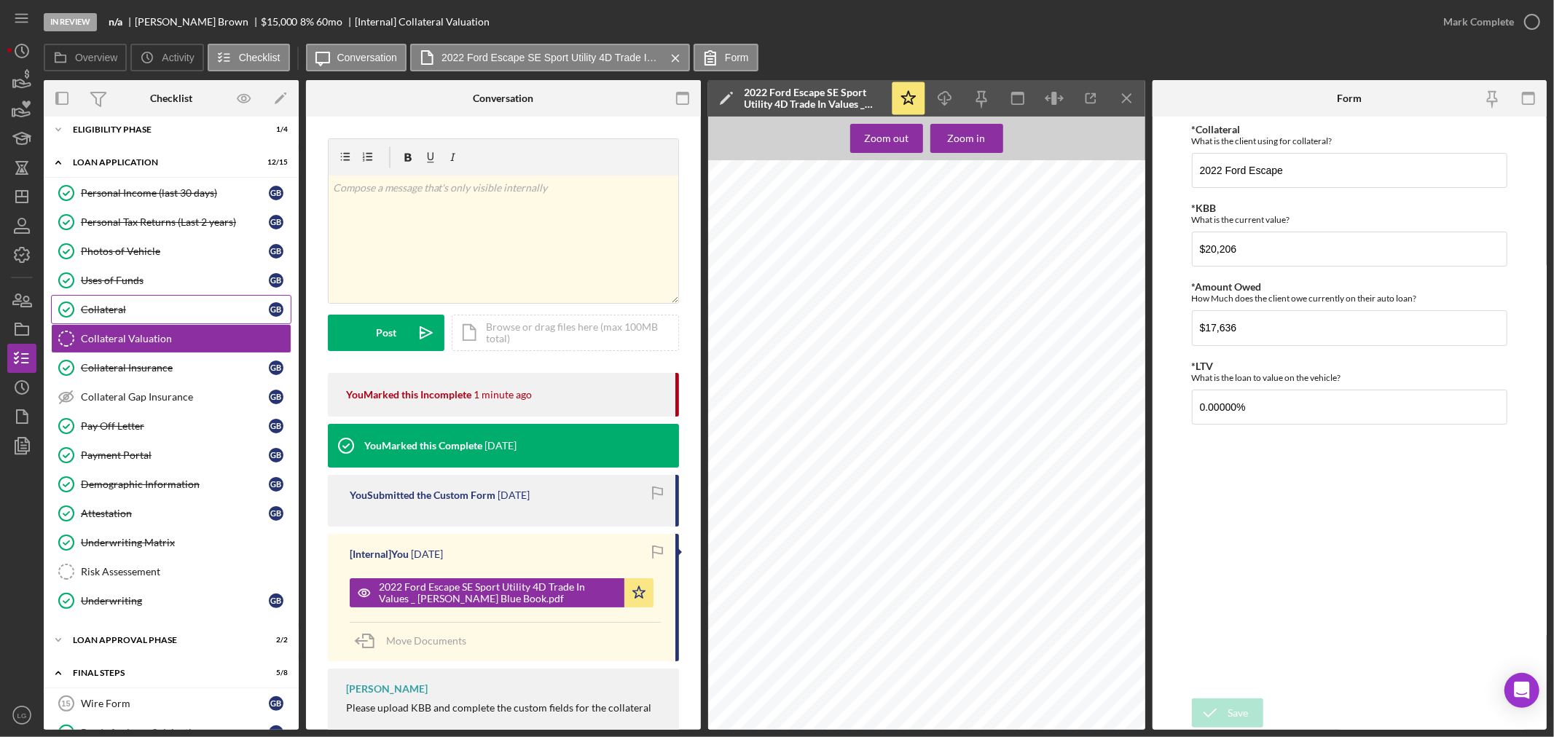
click at [130, 313] on div "Collateral" at bounding box center [175, 310] width 188 height 12
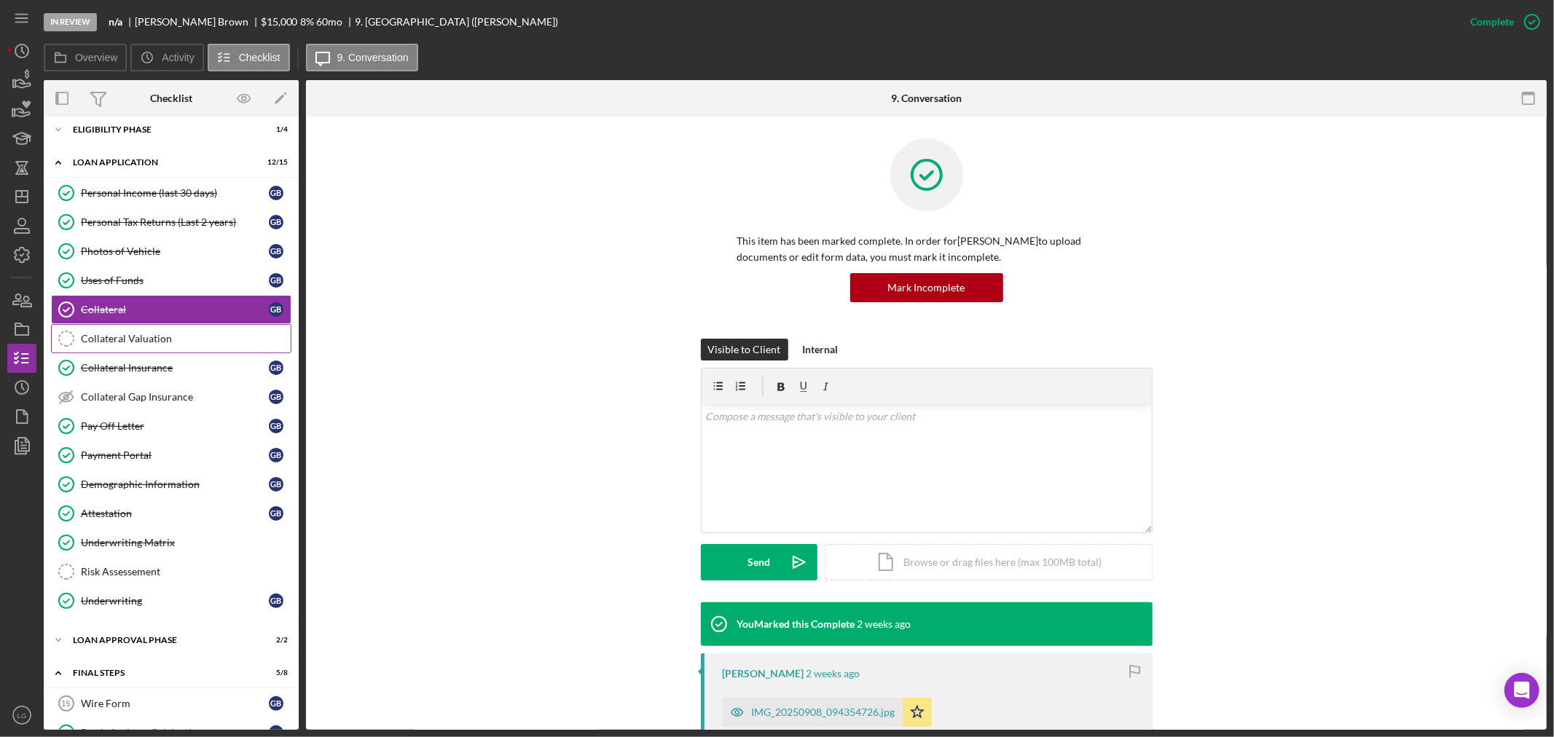
click at [154, 345] on link "Collateral Valuation Collateral Valuation" at bounding box center [171, 338] width 240 height 29
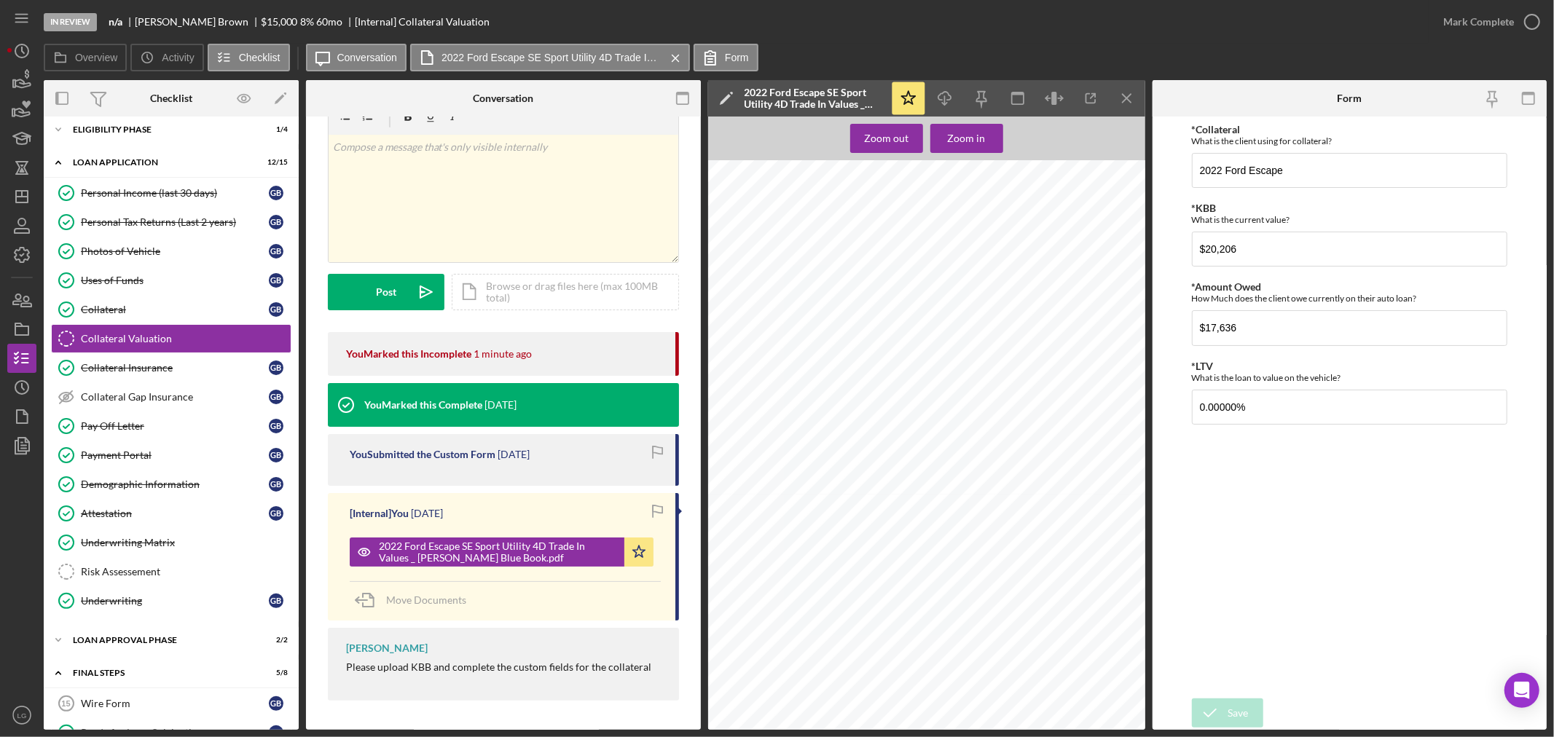
scroll to position [566, 0]
click at [169, 373] on div "Collateral Insurance" at bounding box center [175, 368] width 188 height 12
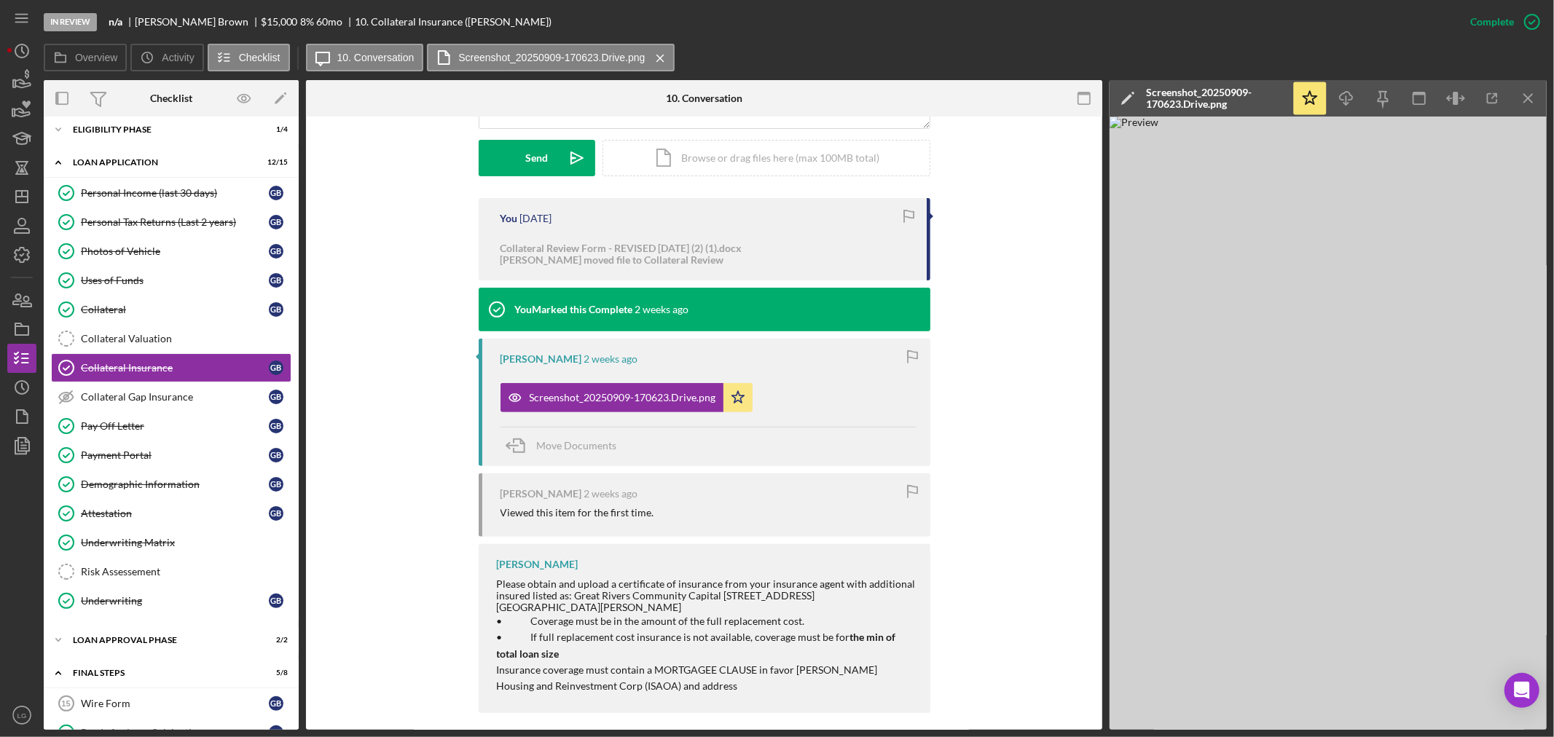
scroll to position [284, 0]
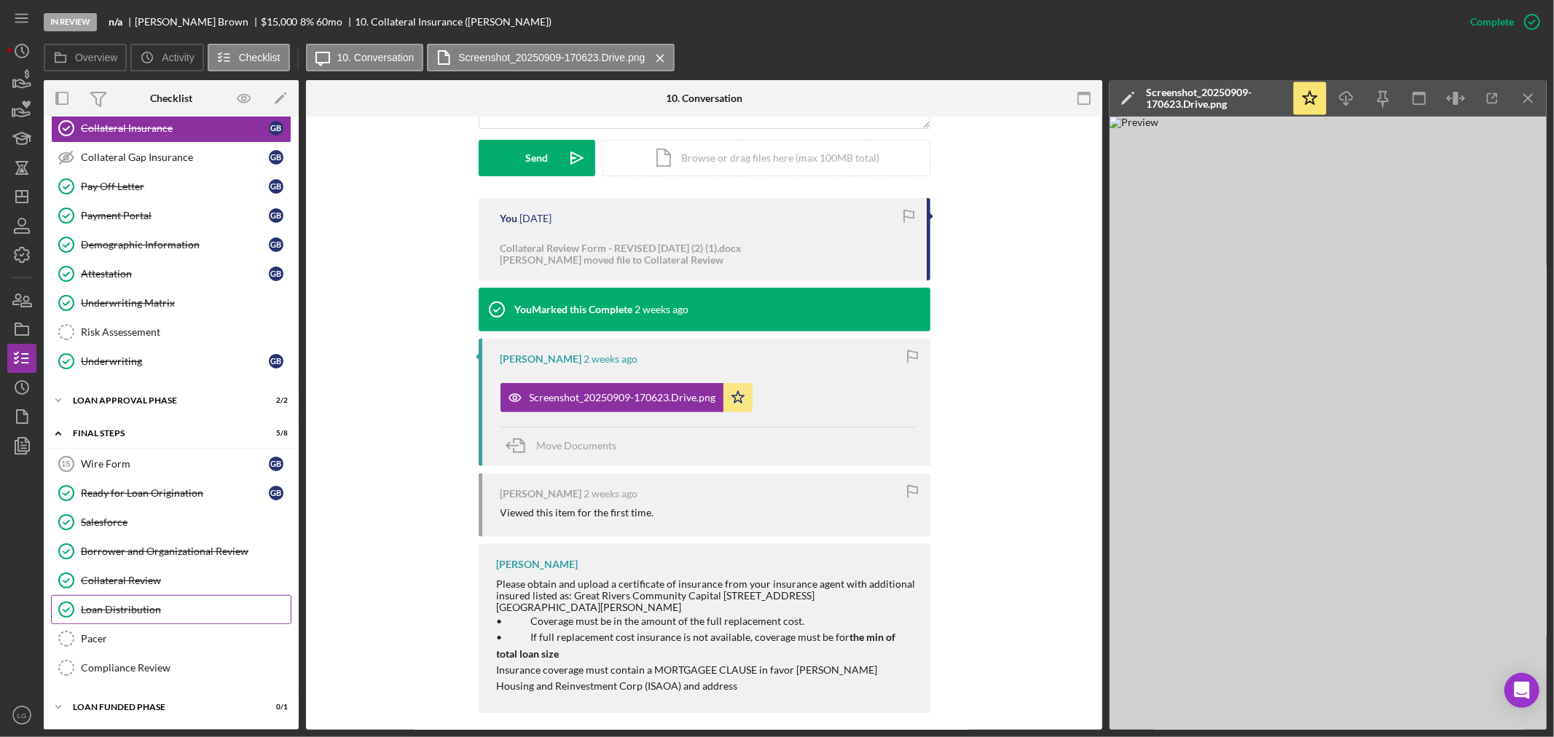
click at [112, 599] on link "Loan Distribution Loan Distribution" at bounding box center [171, 609] width 240 height 29
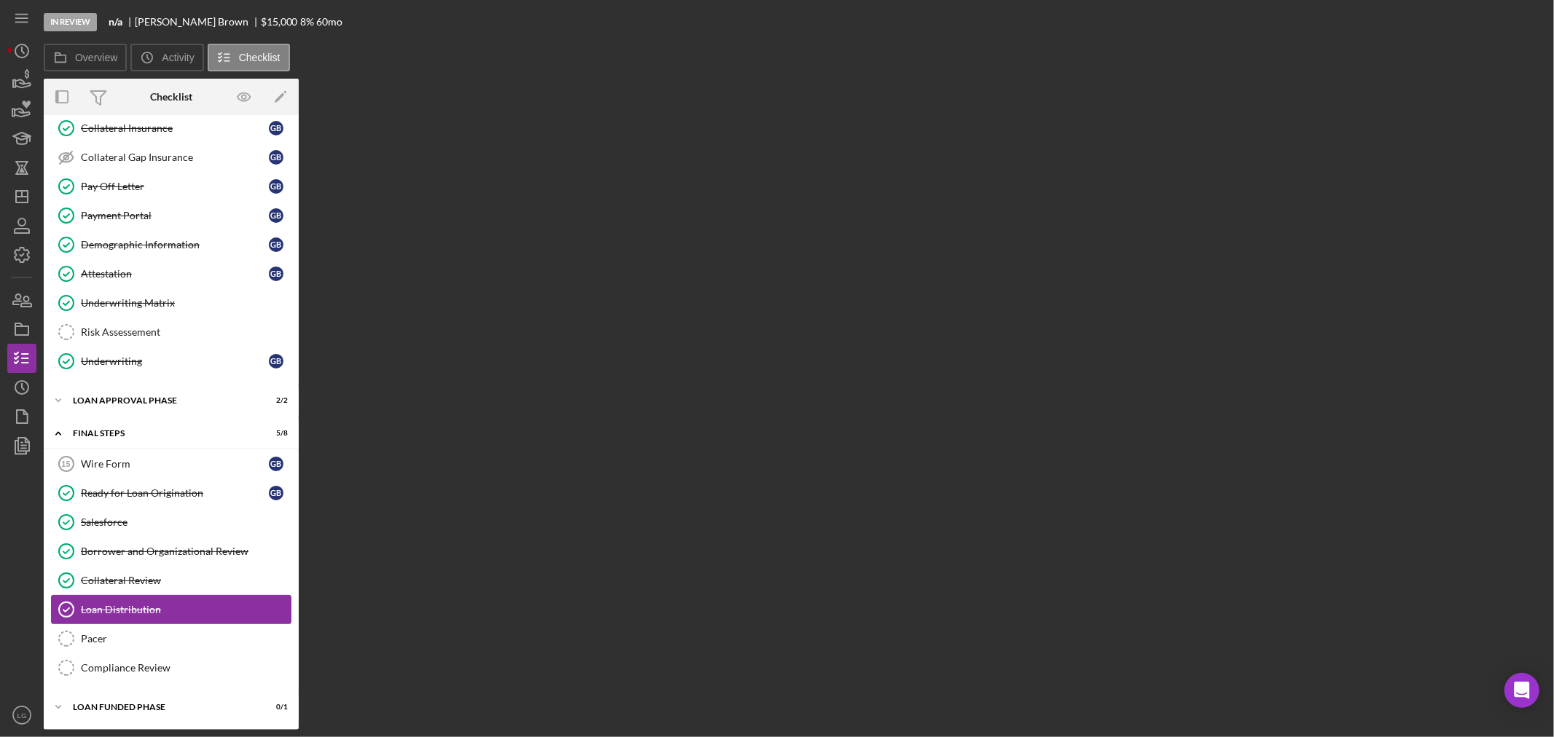
scroll to position [284, 0]
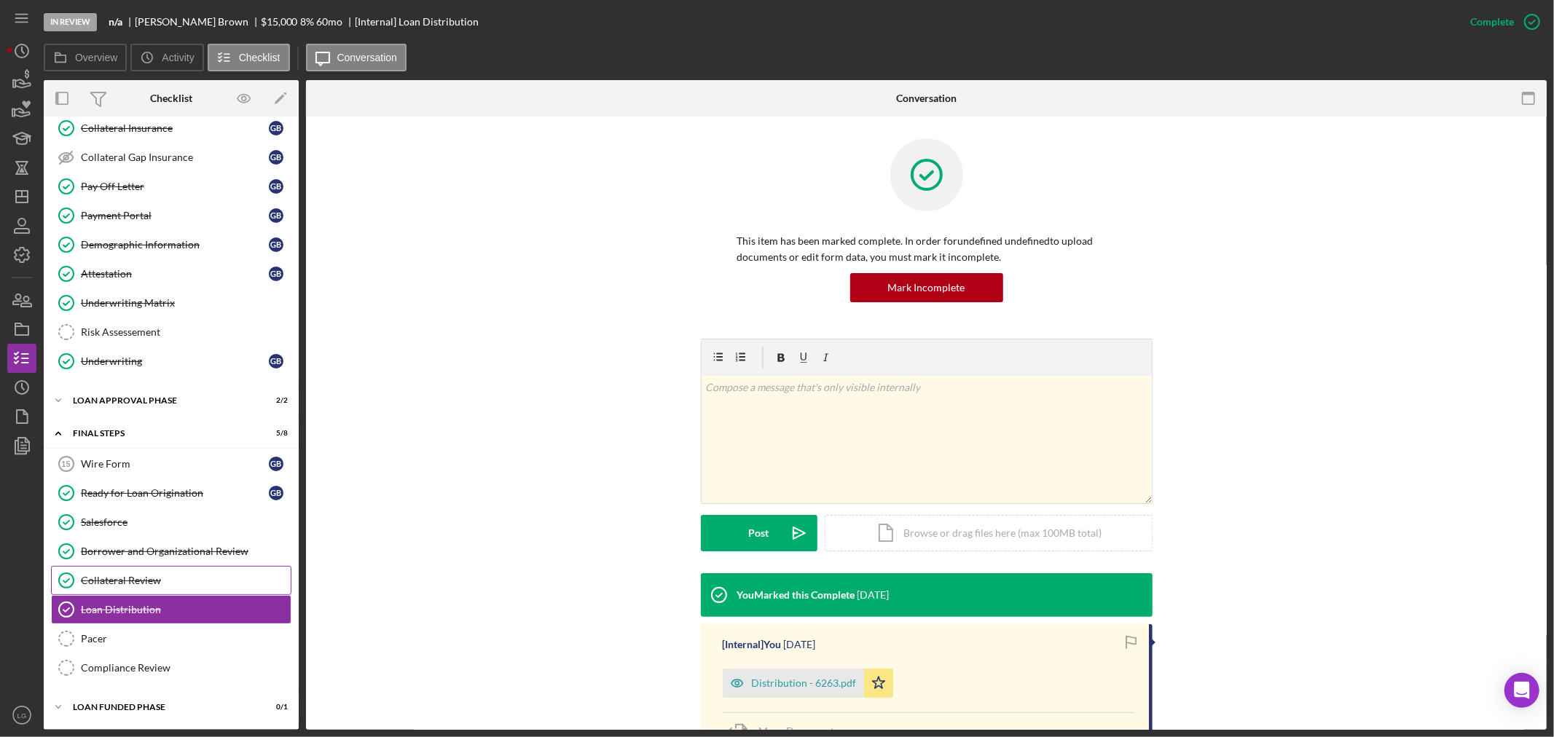
click at [171, 579] on div "Collateral Review" at bounding box center [186, 581] width 210 height 12
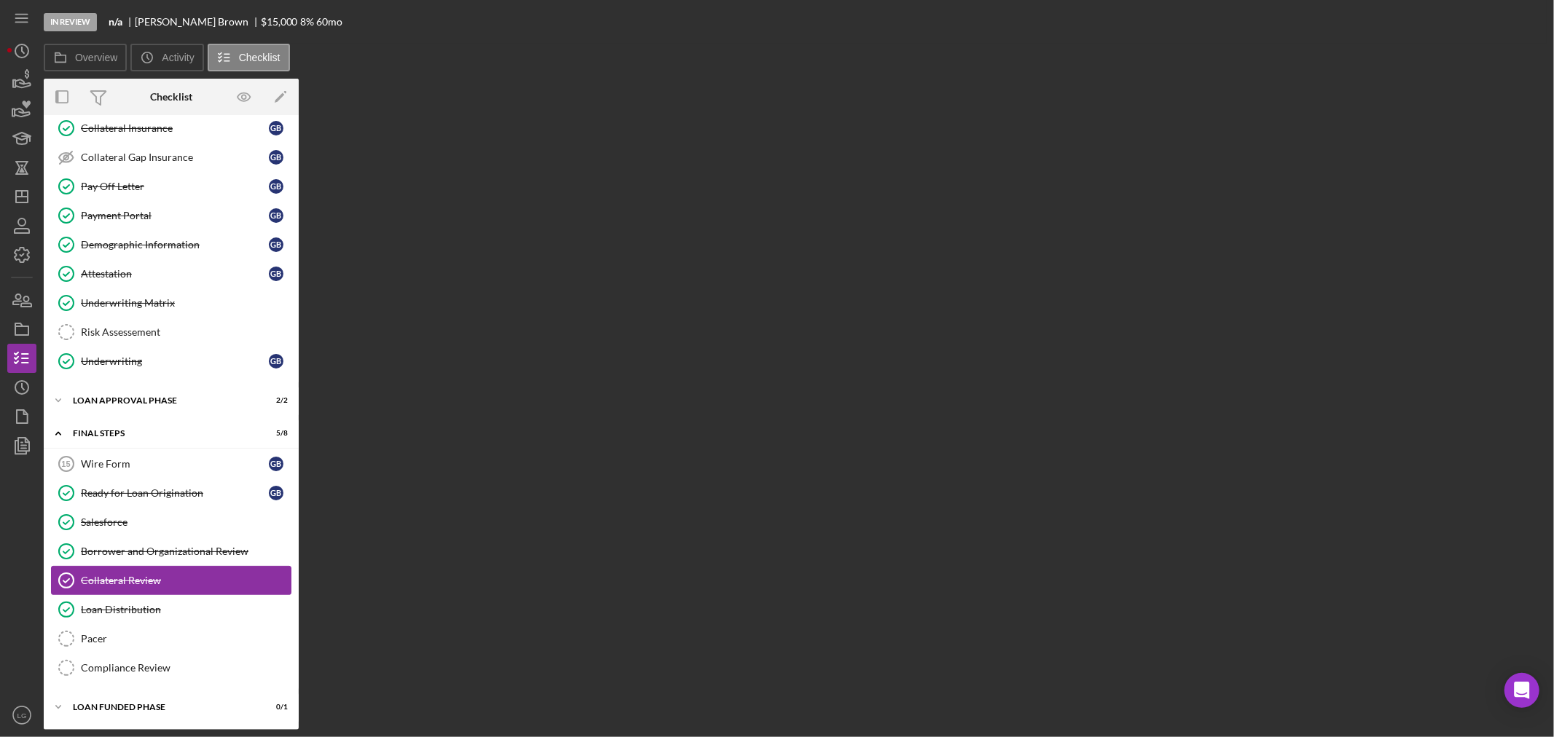
scroll to position [284, 0]
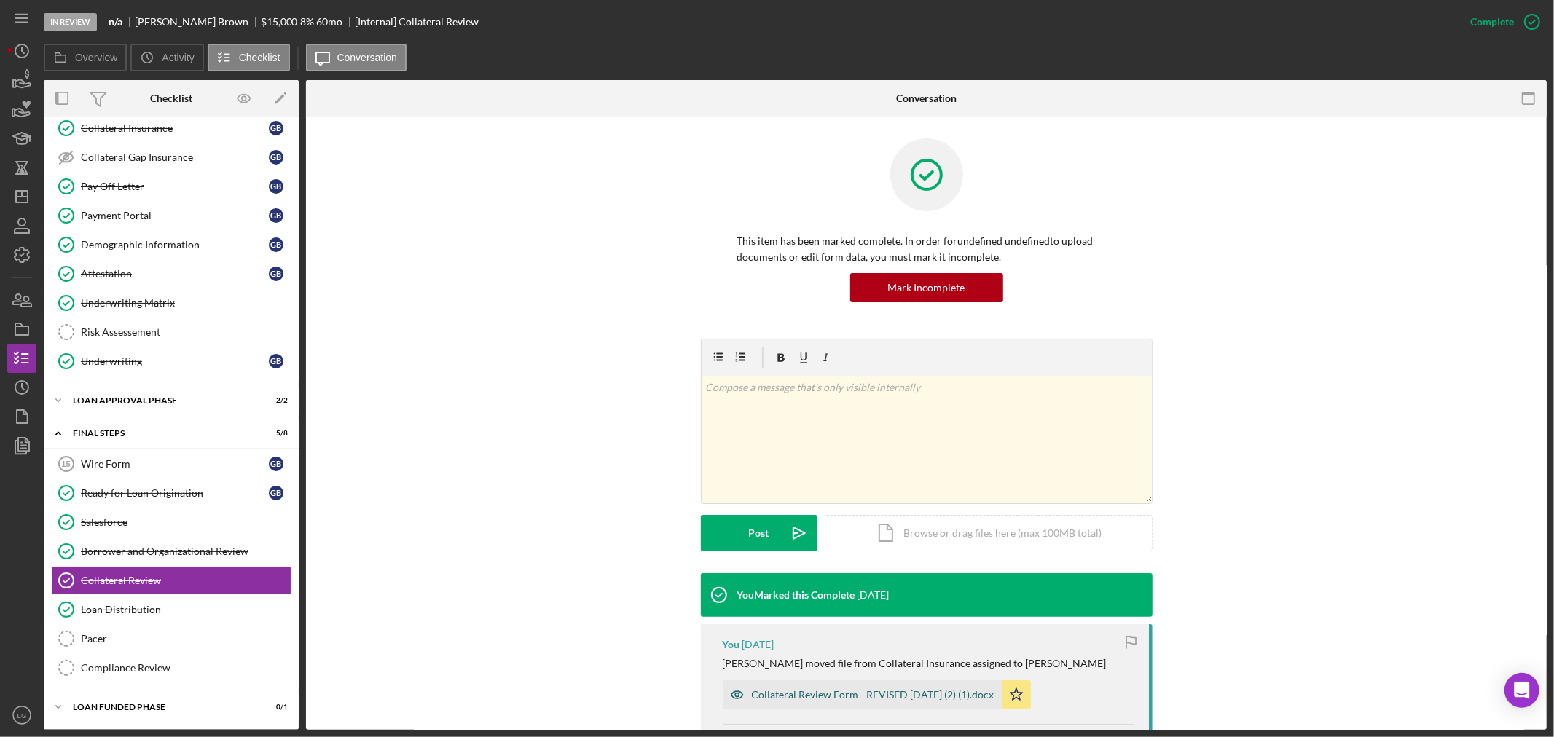
click at [769, 695] on div "Collateral Review Form - REVISED [DATE] (2) (1).docx" at bounding box center [873, 695] width 243 height 12
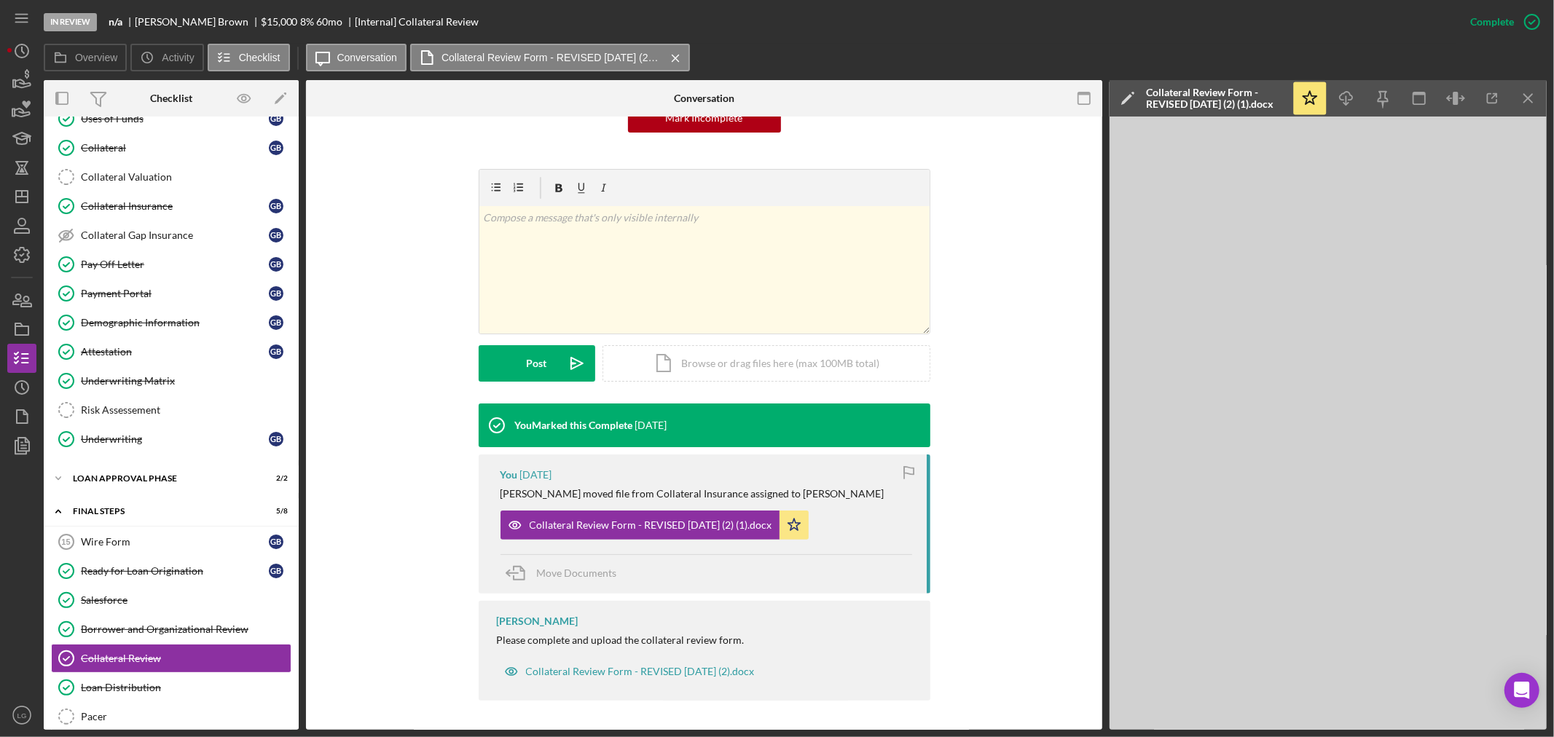
scroll to position [0, 0]
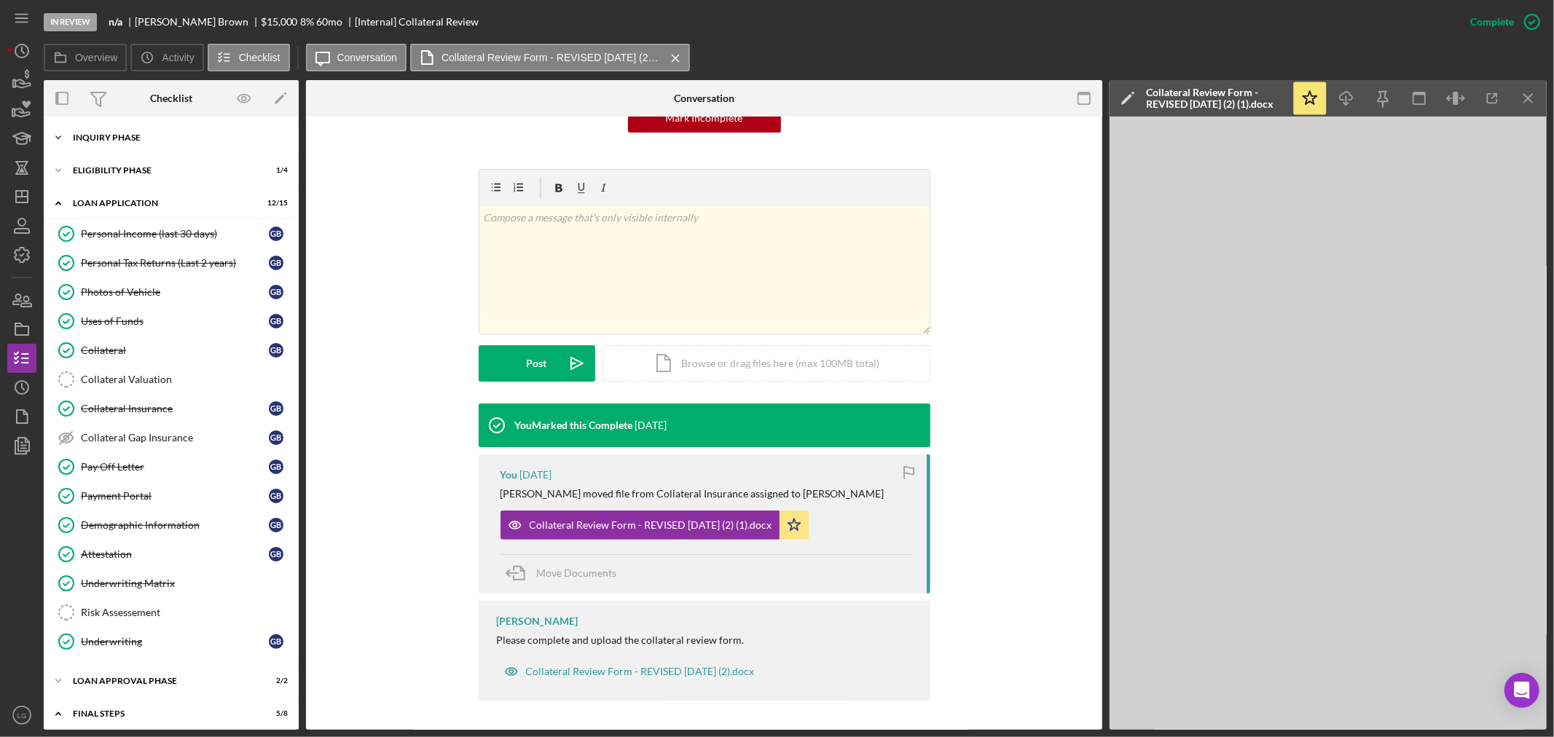
click at [135, 149] on div "Icon/Expander Inquiry Phase 5 / 12" at bounding box center [171, 137] width 255 height 29
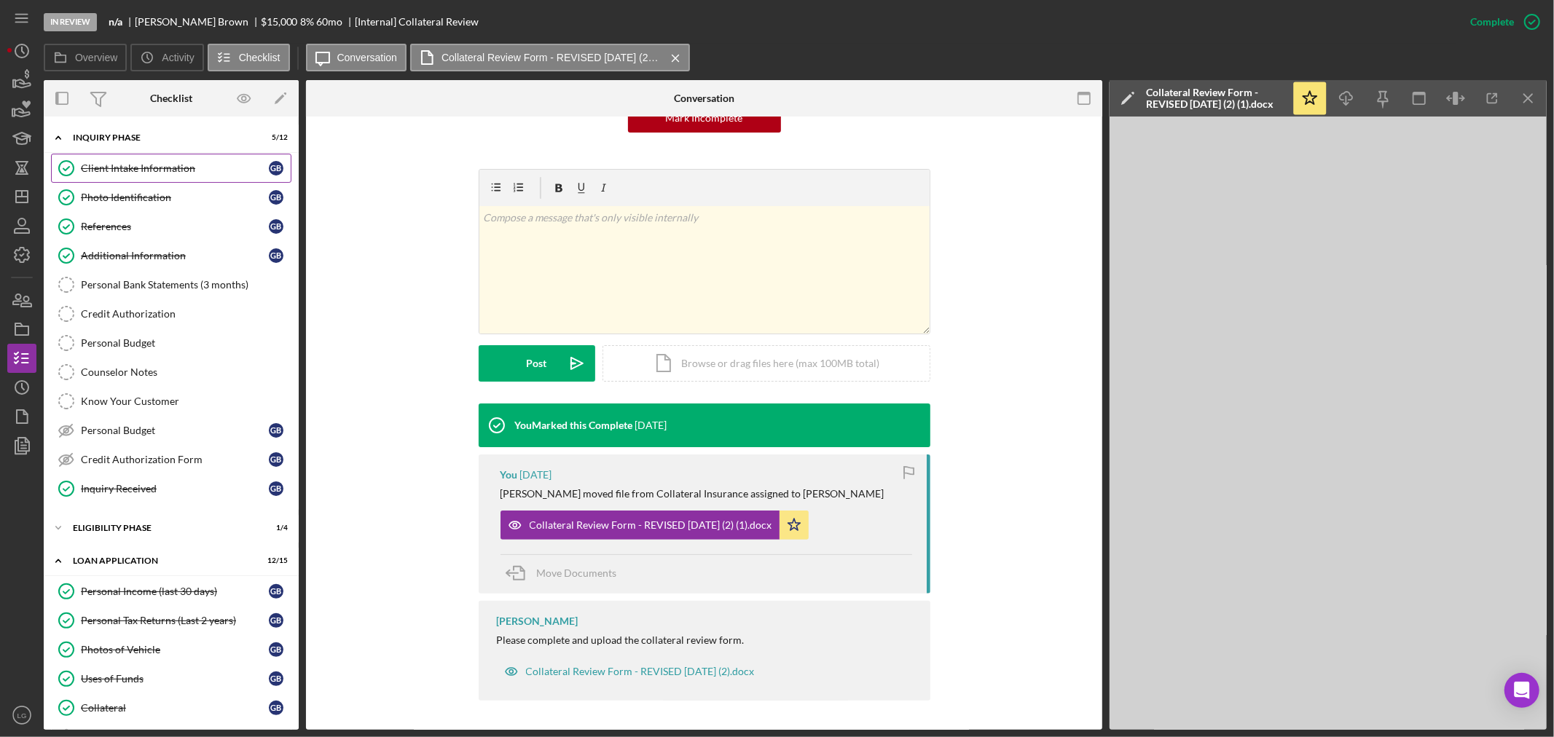
click at [133, 157] on link "Client Intake Information Client Intake Information G B" at bounding box center [171, 168] width 240 height 29
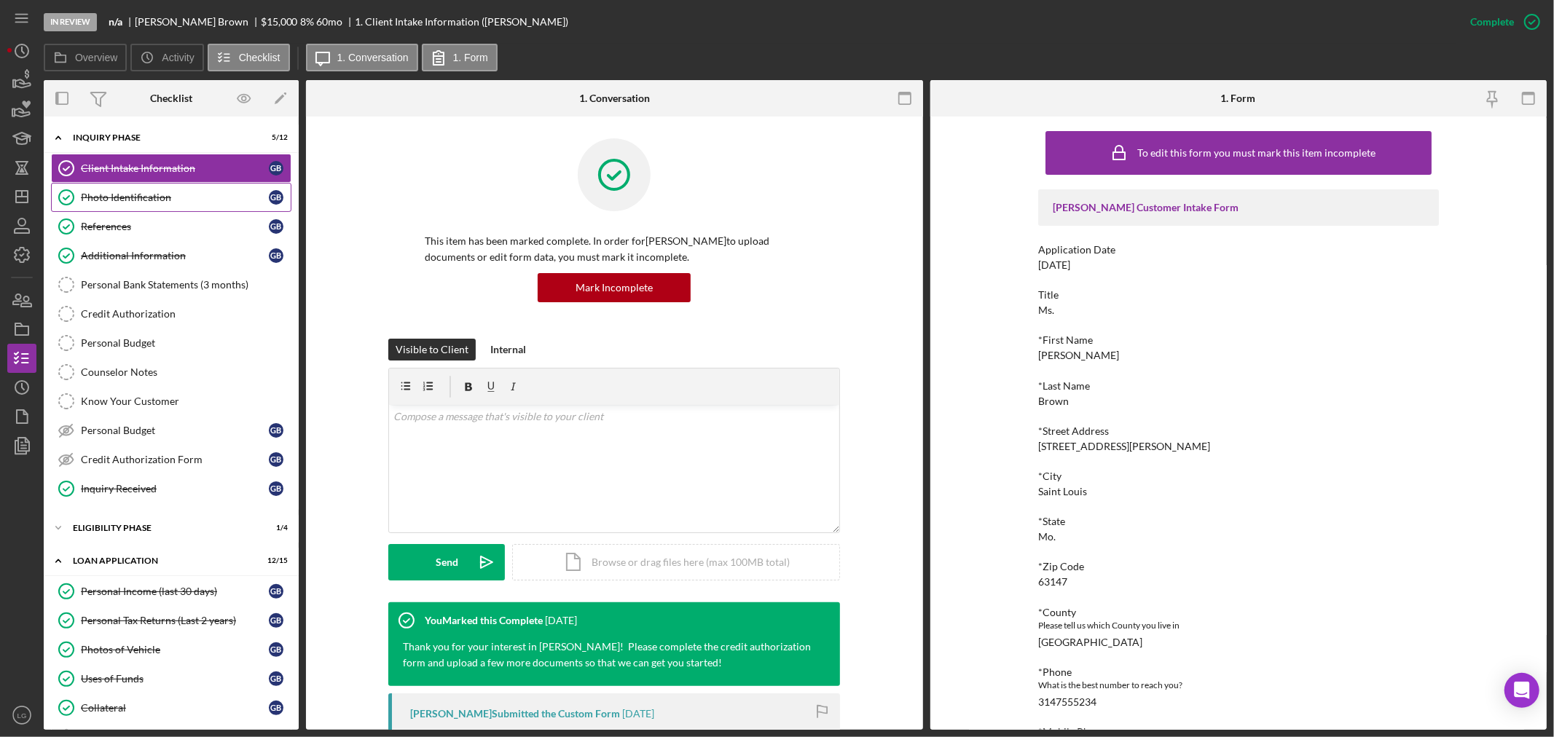
click at [191, 211] on div "Client Intake Information Client Intake Information G B Photo Identification Ph…" at bounding box center [171, 332] width 255 height 357
click at [154, 585] on link "Personal Income (last 30 days) Personal Income (last 30 days) G B" at bounding box center [171, 591] width 240 height 29
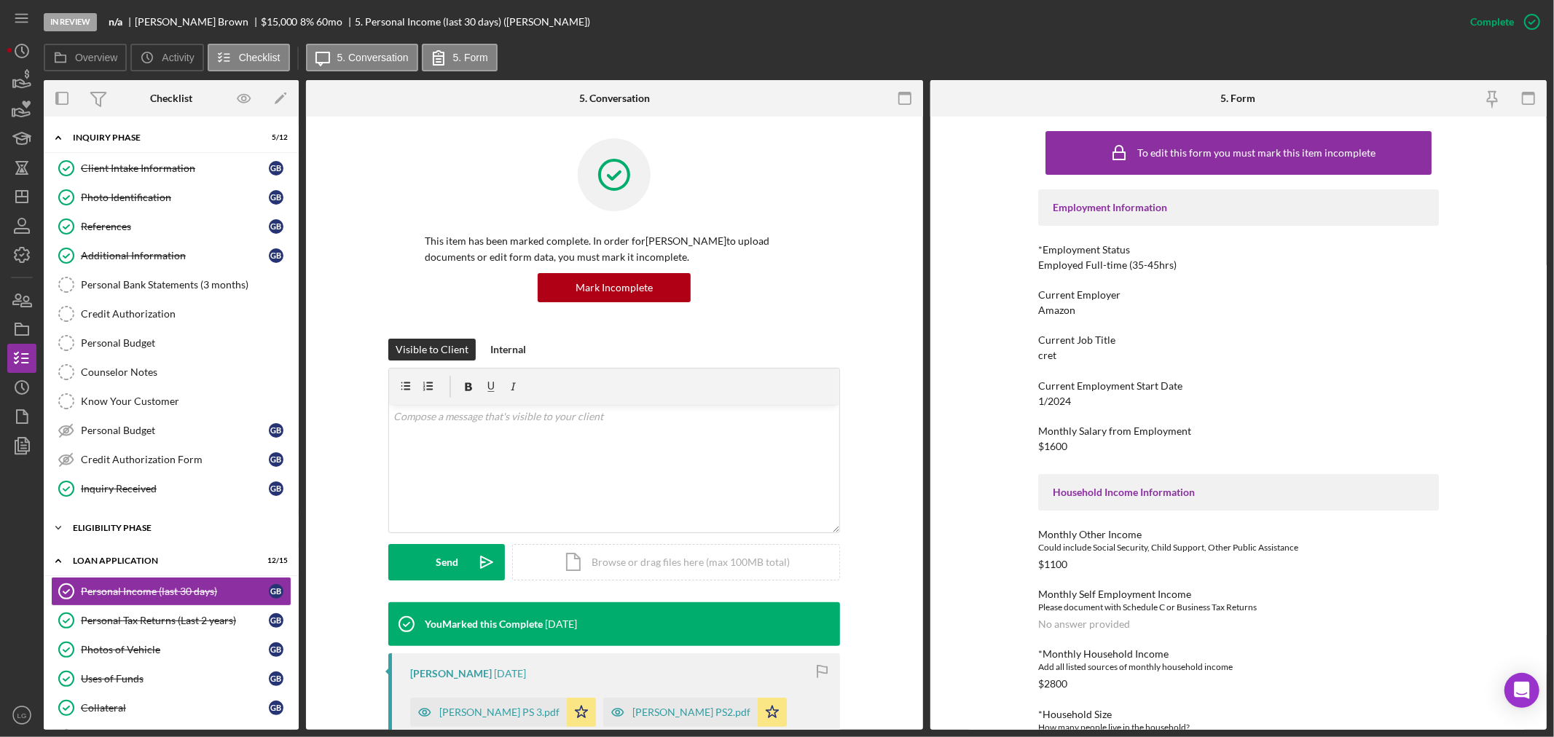
click at [117, 525] on div "Eligibility Phase" at bounding box center [177, 528] width 208 height 9
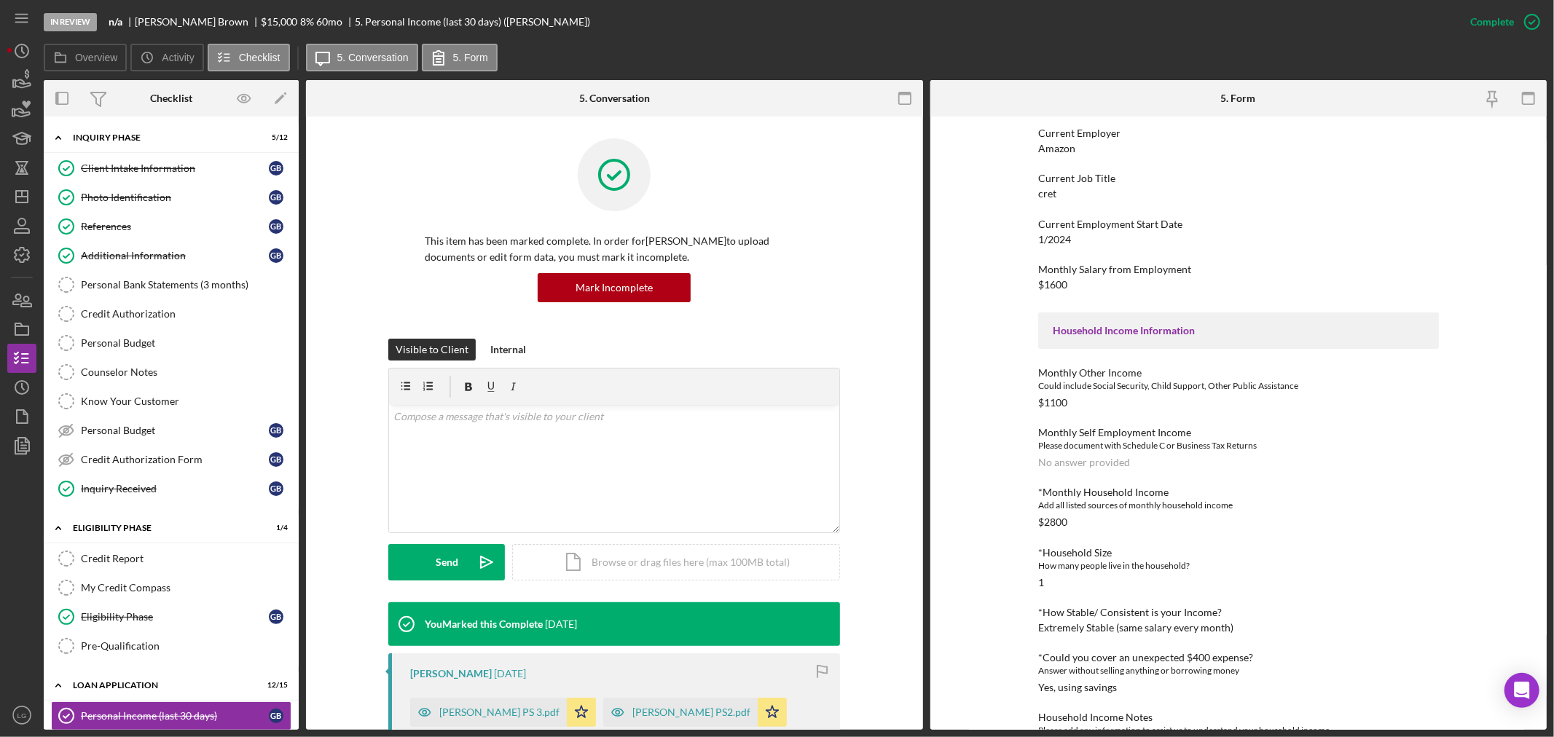
scroll to position [323, 0]
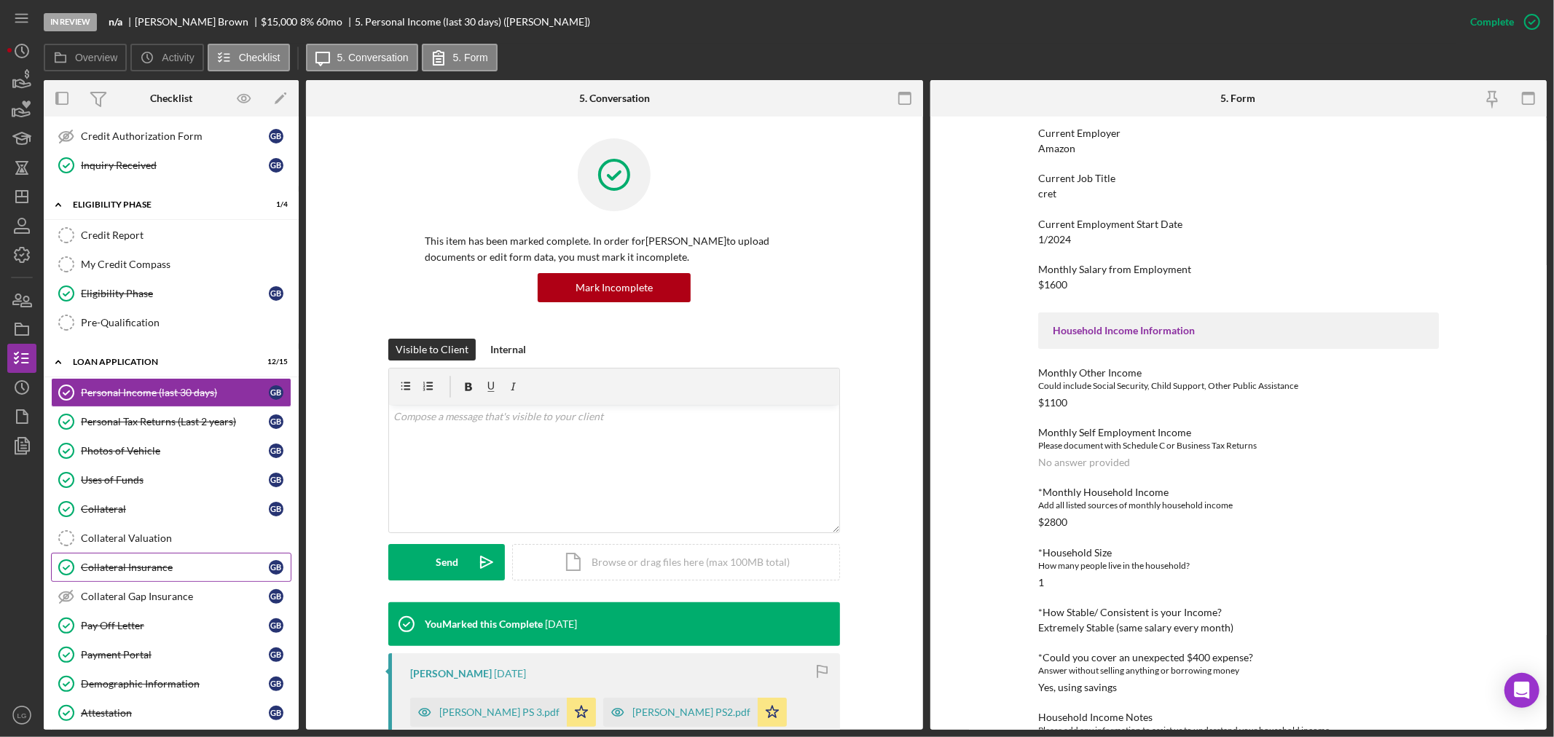
click at [106, 572] on div "Collateral Insurance" at bounding box center [175, 568] width 188 height 12
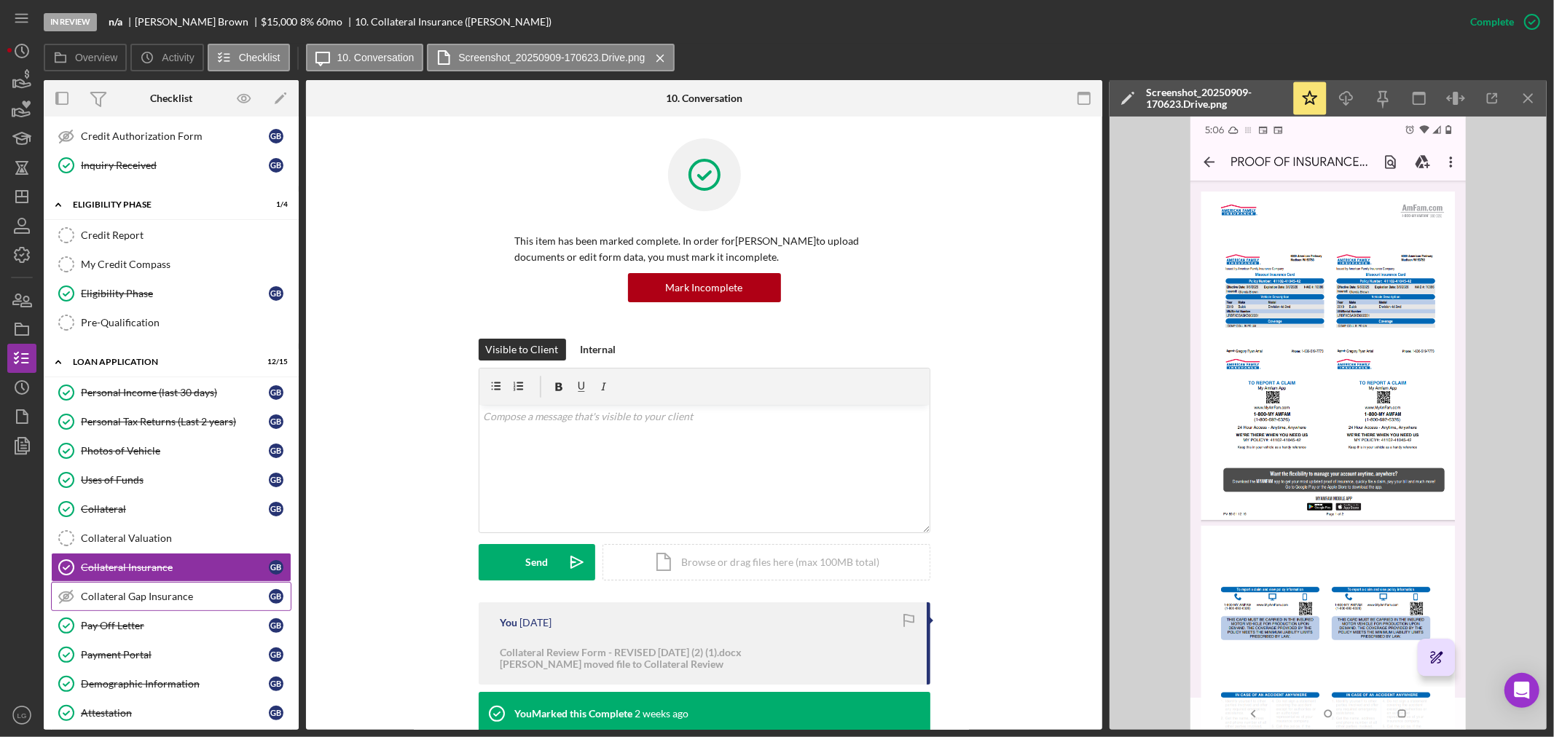
click at [119, 602] on div "Collateral Gap Insurance" at bounding box center [175, 597] width 188 height 12
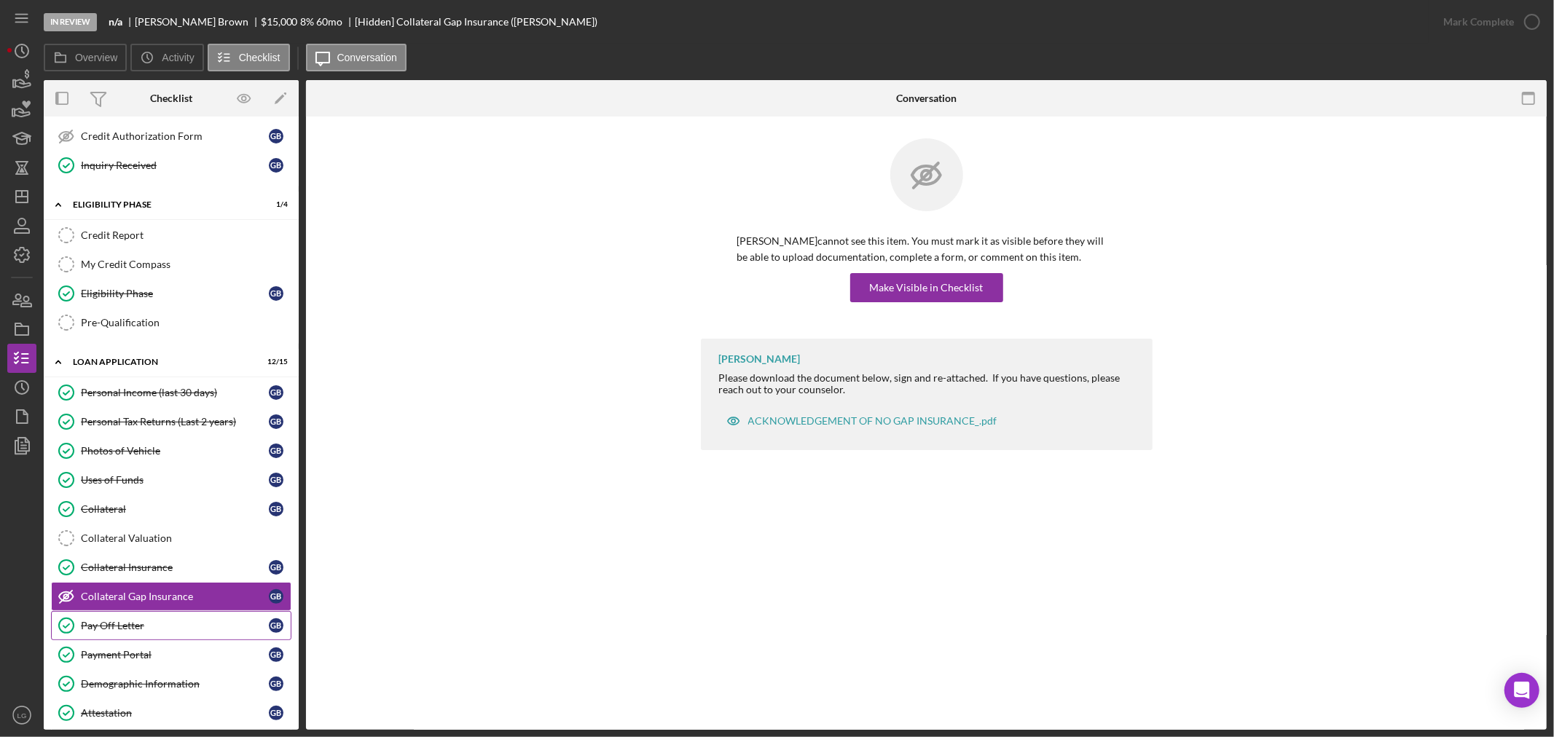
click at [121, 623] on div "Pay Off Letter" at bounding box center [175, 626] width 188 height 12
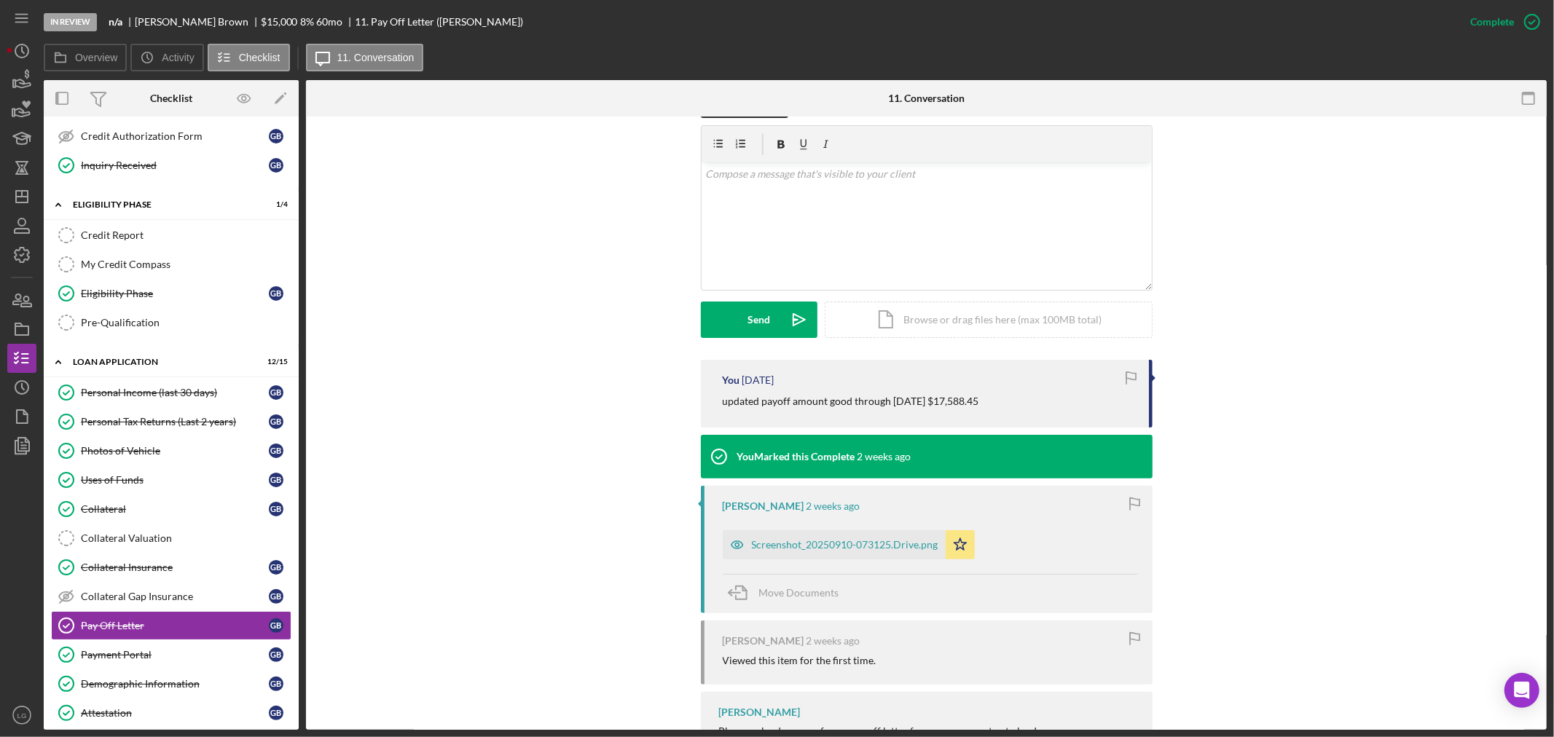
scroll to position [307, 0]
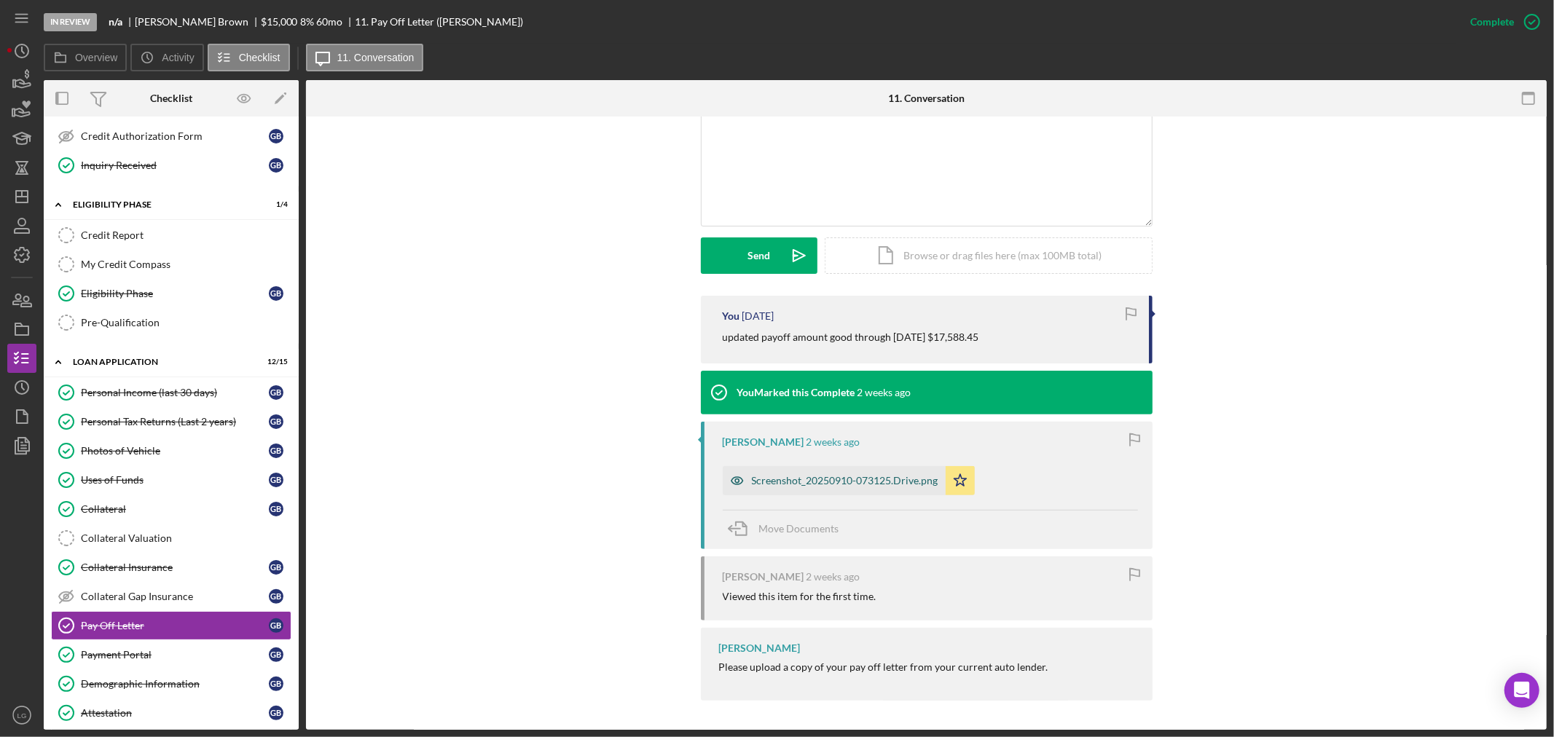
click at [798, 483] on div "Screenshot_20250910-073125.Drive.png" at bounding box center [845, 481] width 186 height 12
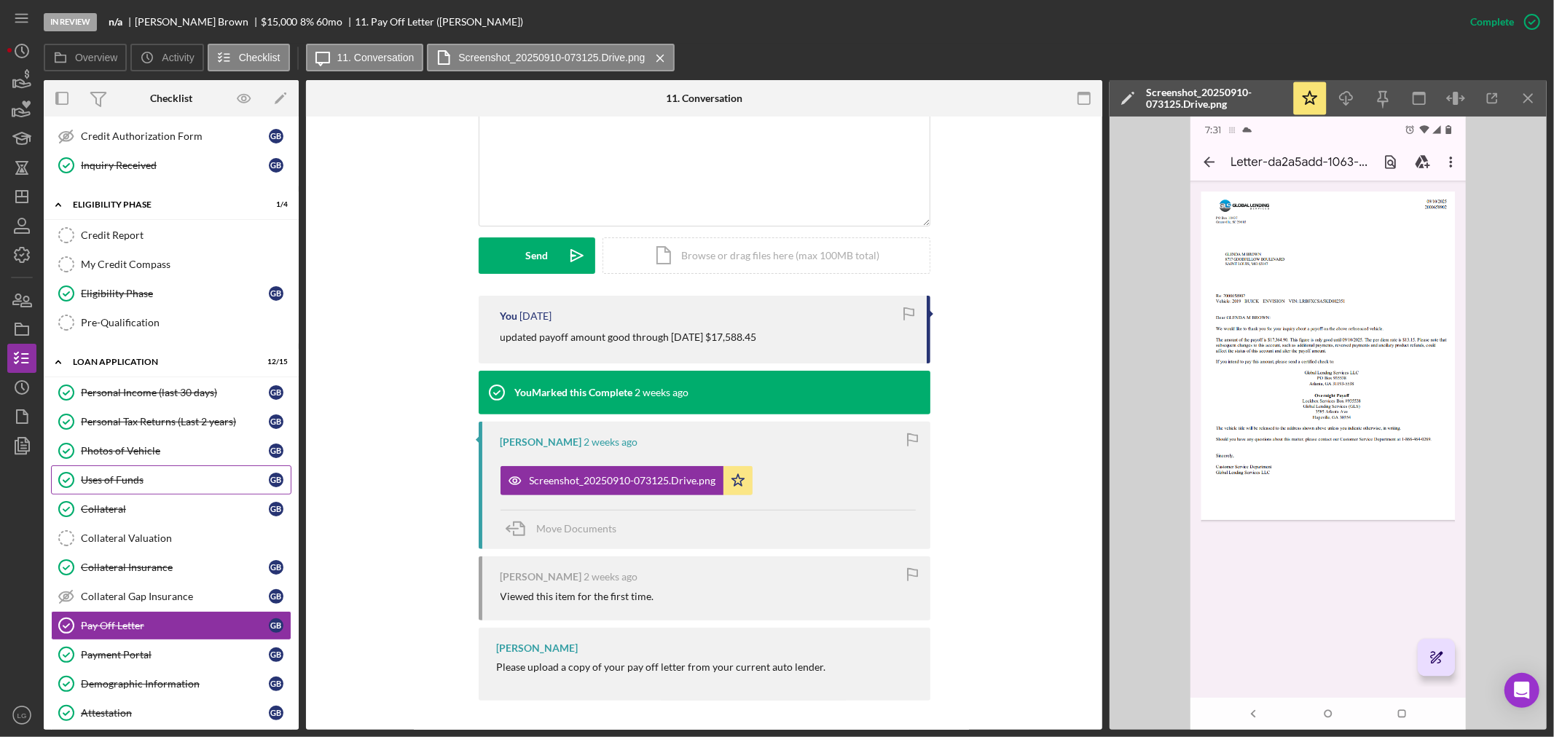
click at [141, 472] on link "Uses of Funds Uses of Funds G B" at bounding box center [171, 479] width 240 height 29
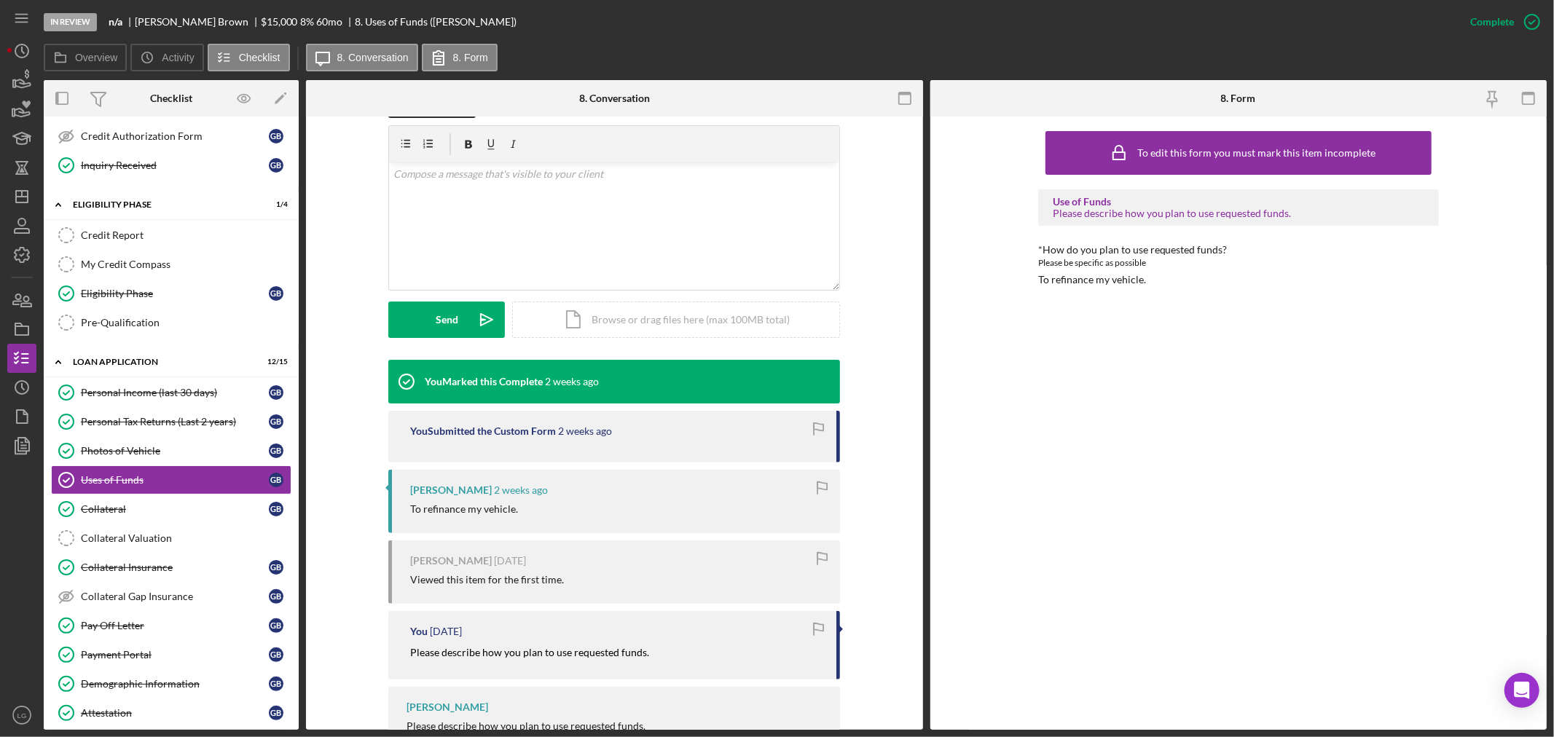
scroll to position [301, 0]
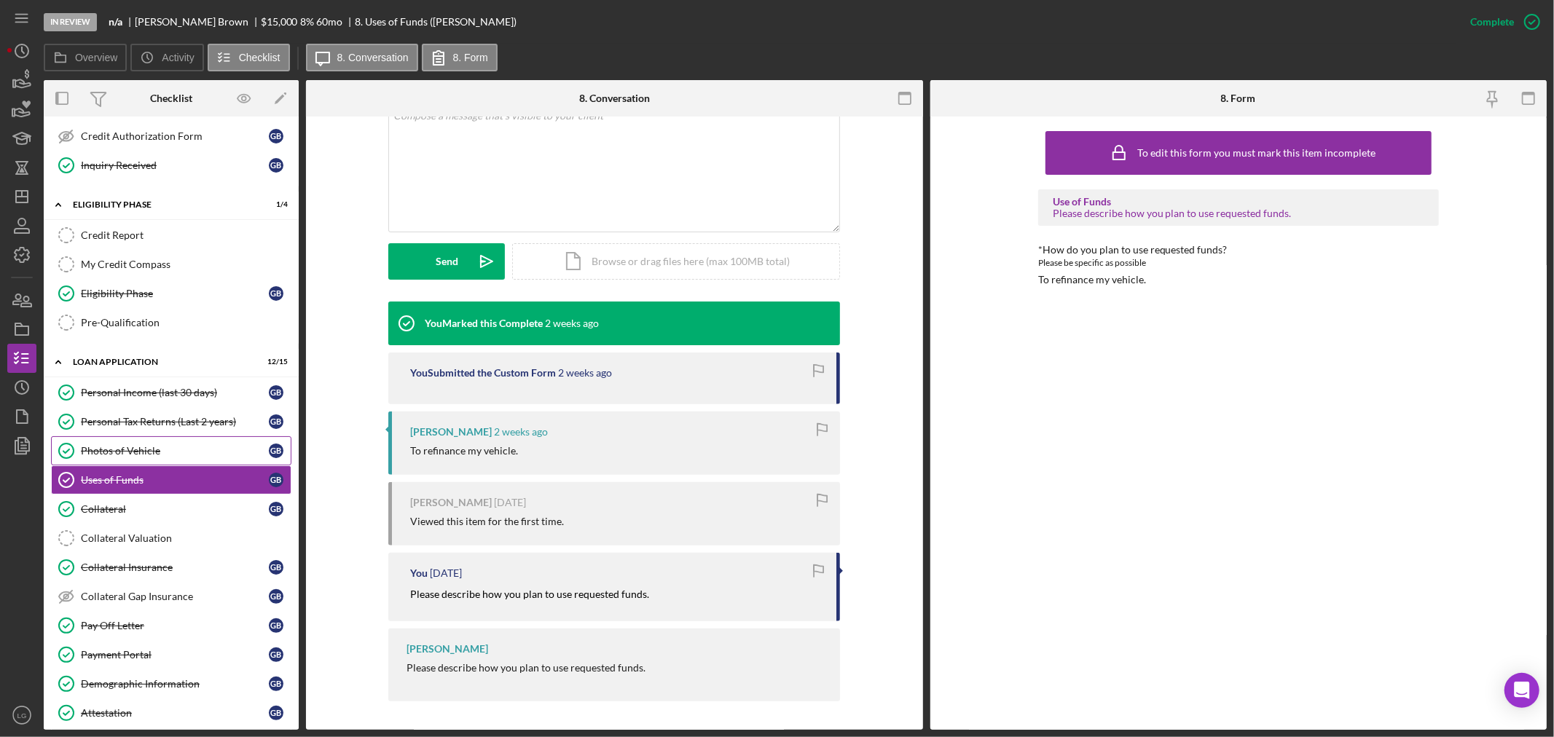
click at [166, 452] on div "Photos of Vehicle" at bounding box center [175, 451] width 188 height 12
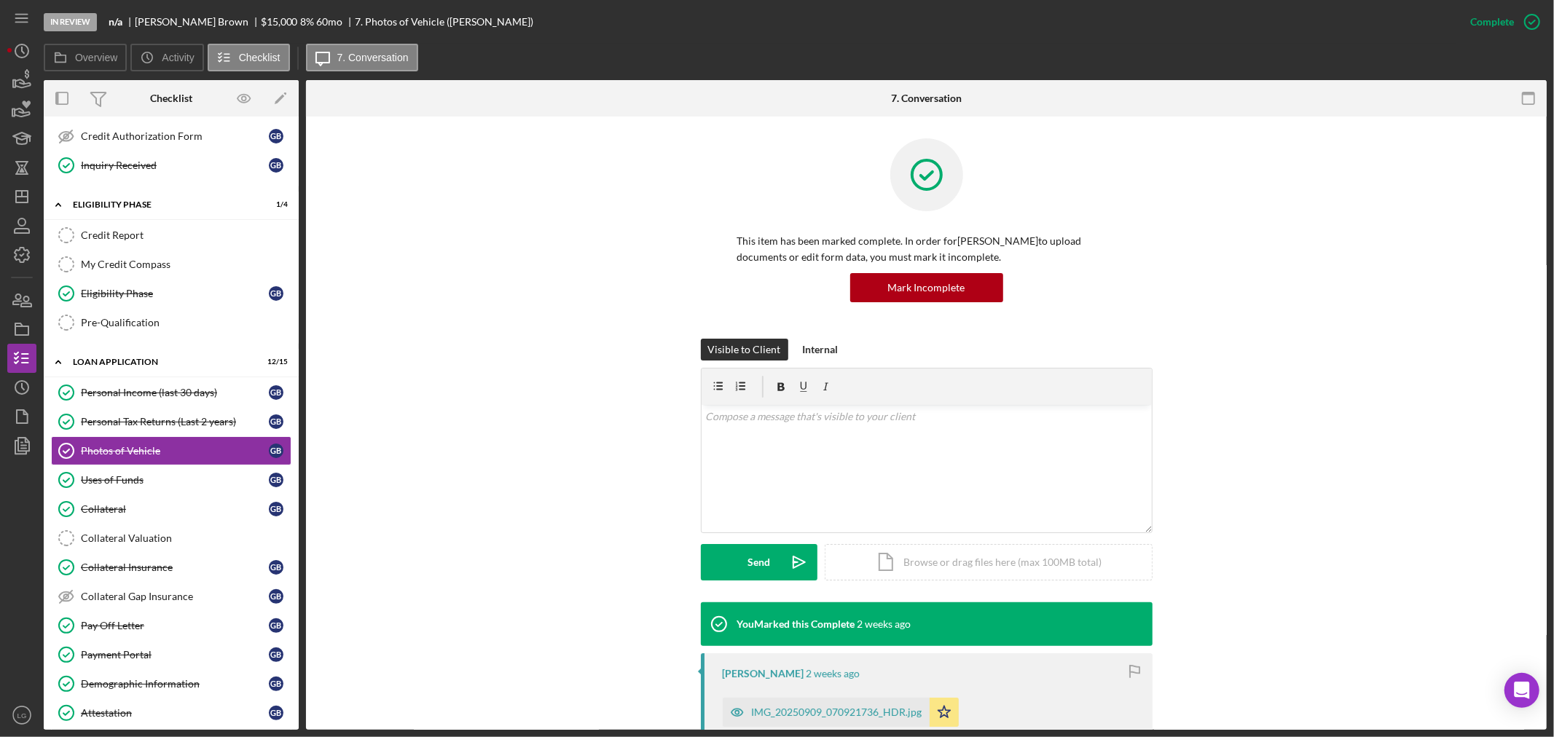
scroll to position [81, 0]
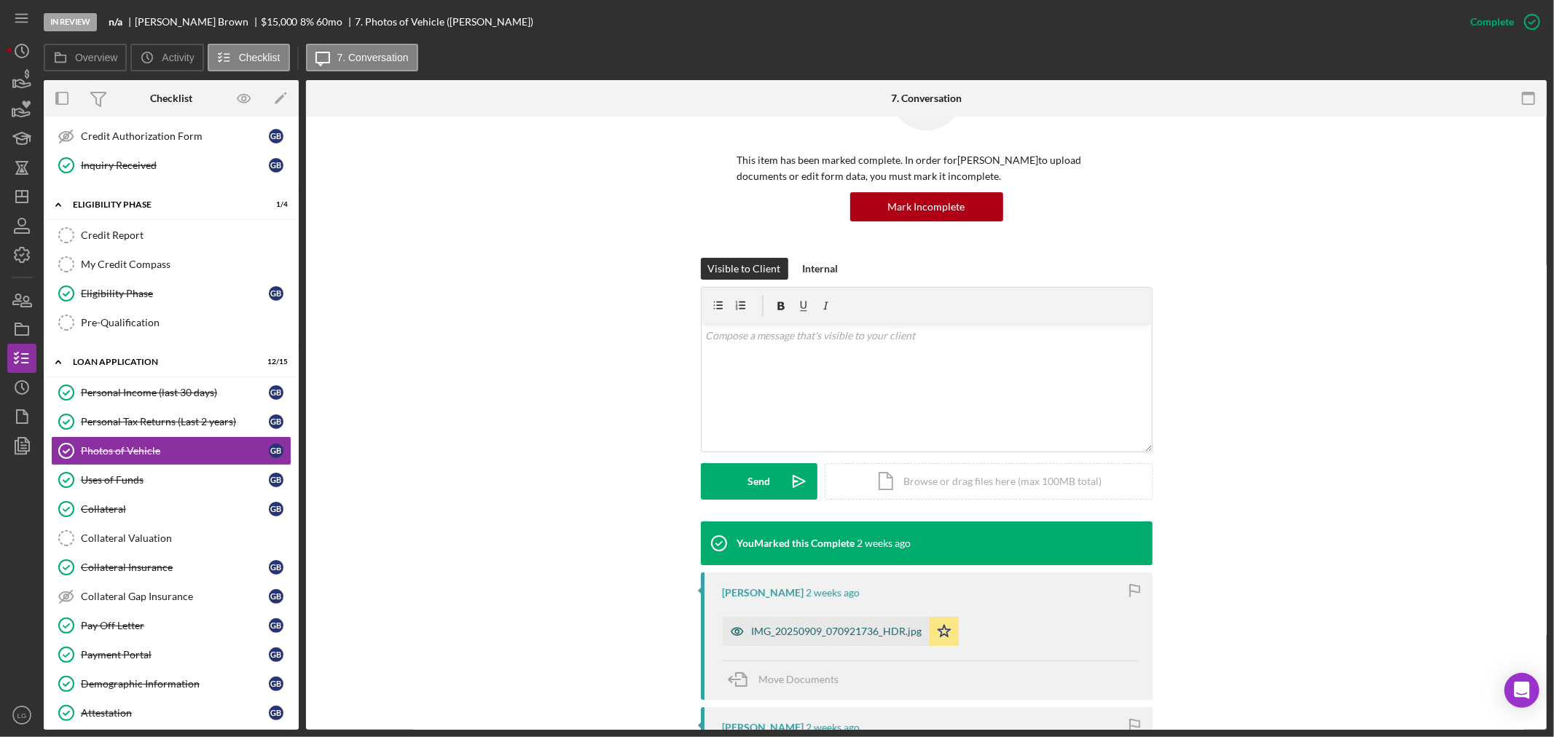
click at [755, 619] on div "IMG_20250909_070921736_HDR.jpg" at bounding box center [826, 631] width 207 height 29
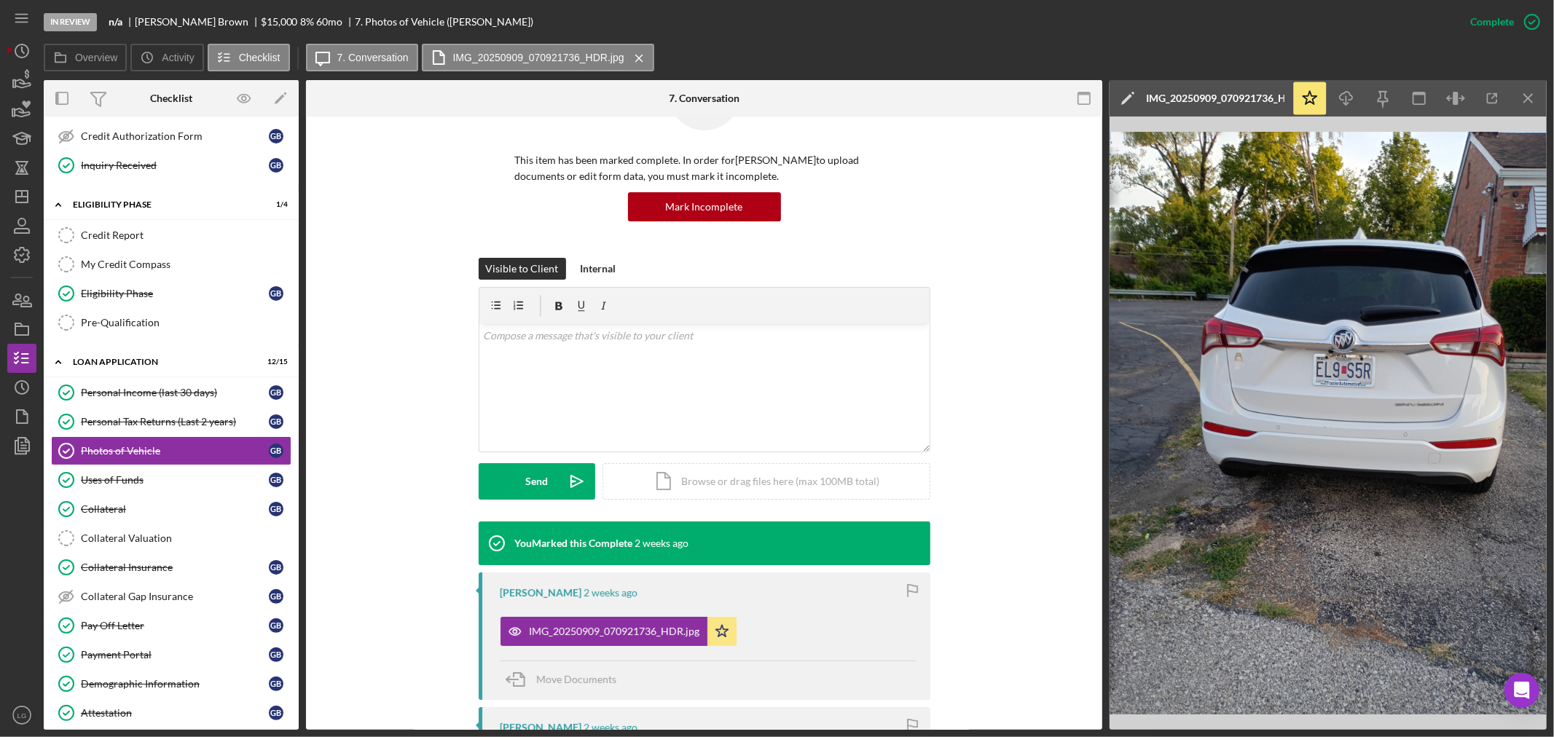
scroll to position [404, 0]
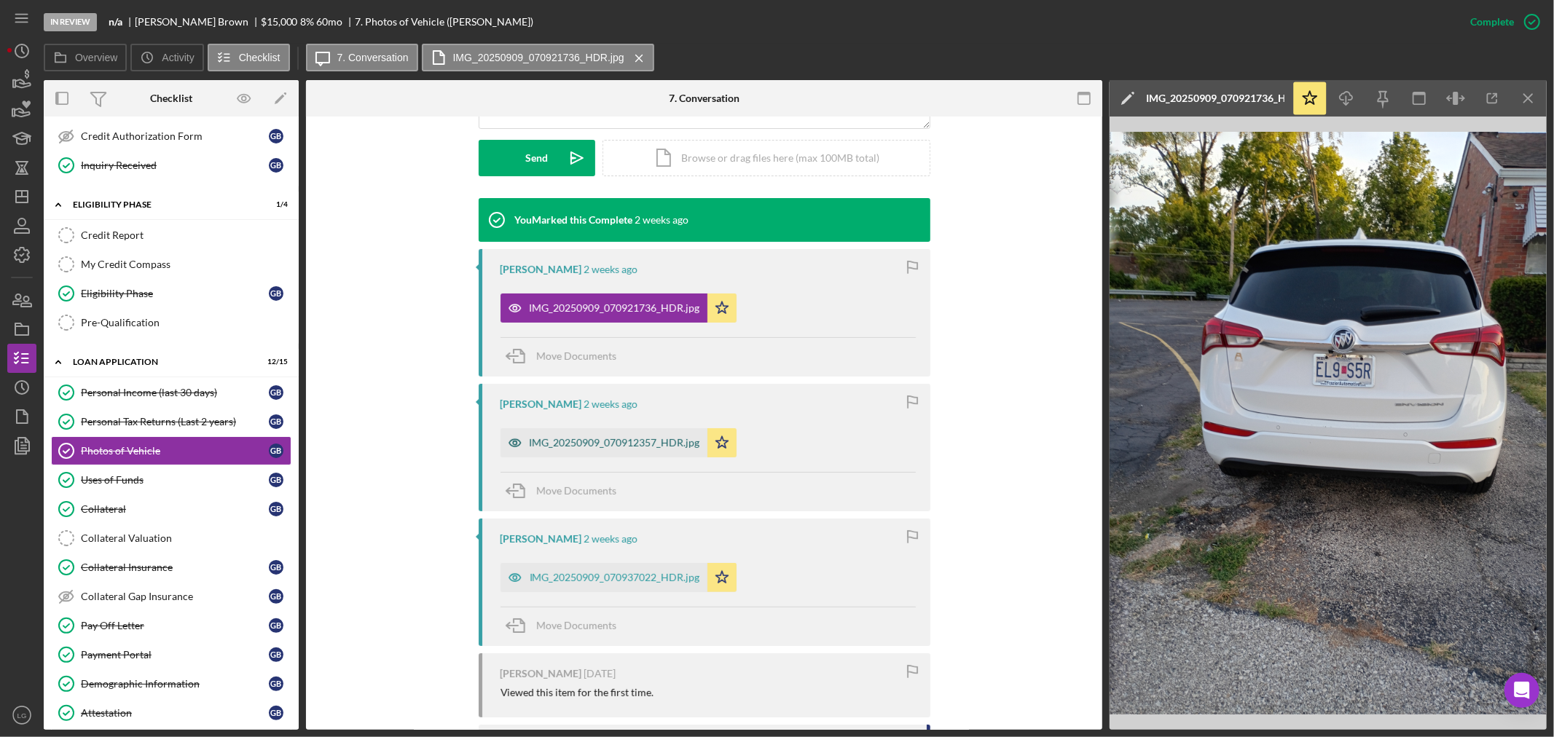
click at [576, 446] on div "IMG_20250909_070912357_HDR.jpg" at bounding box center [615, 443] width 170 height 12
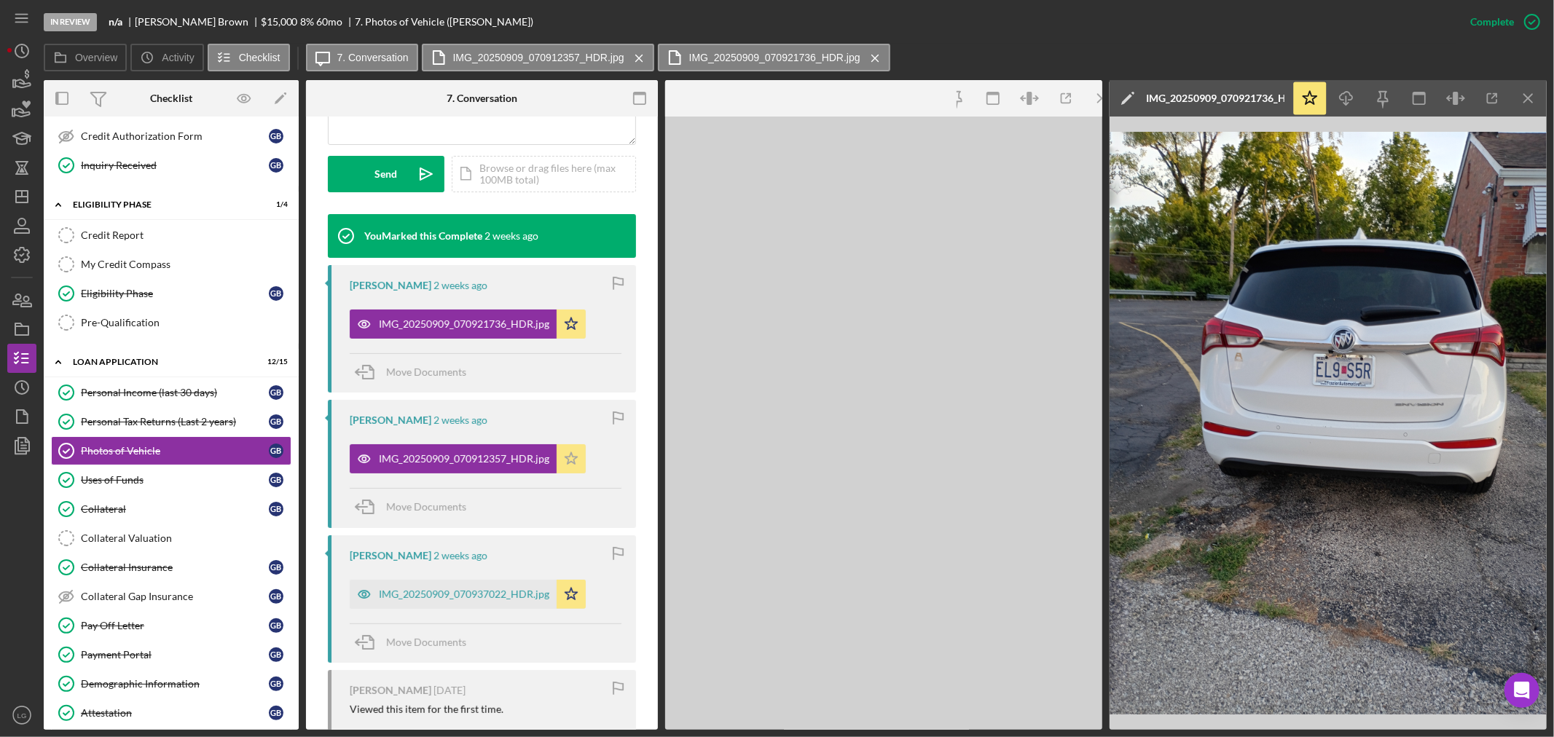
scroll to position [420, 0]
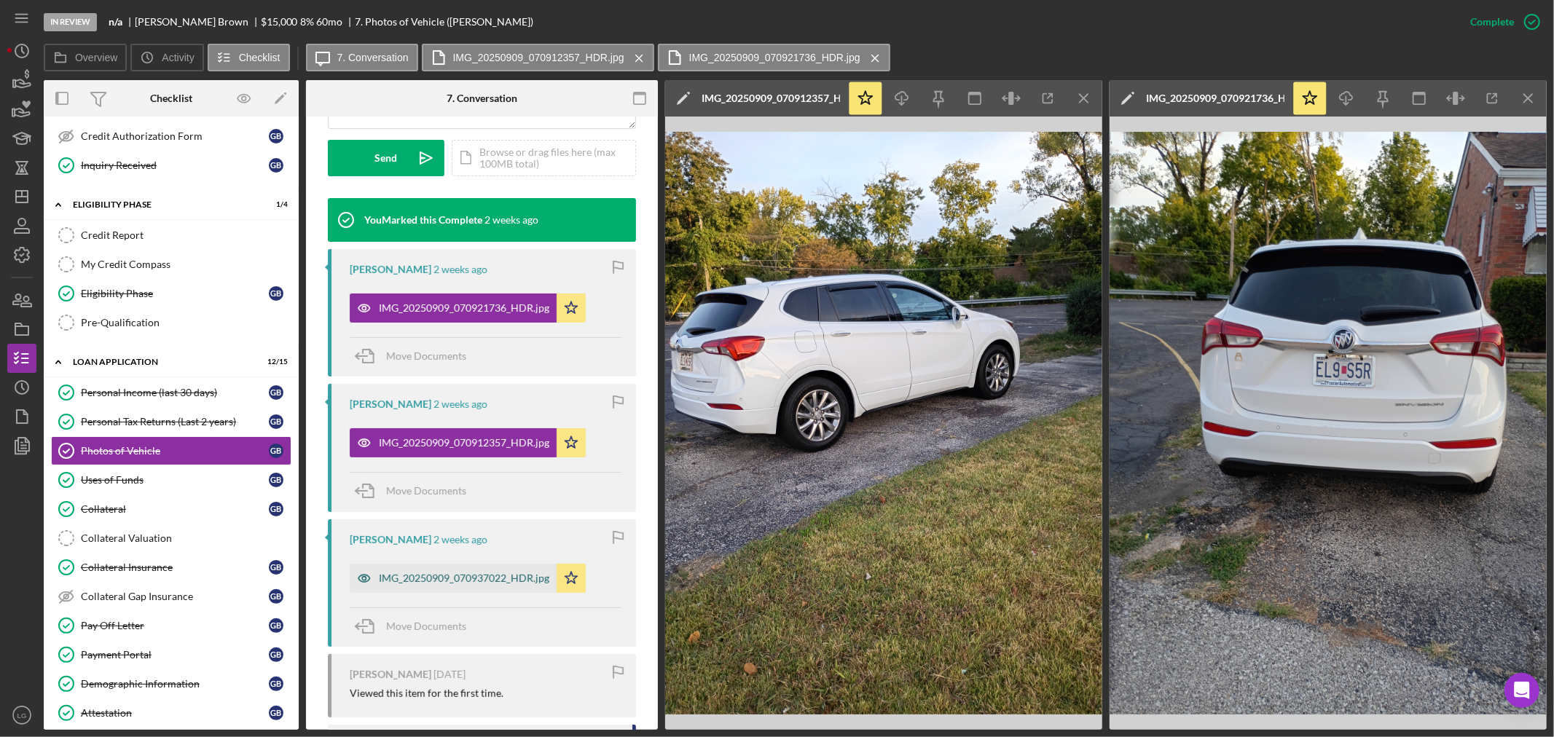
click at [497, 584] on div "IMG_20250909_070937022_HDR.jpg" at bounding box center [464, 579] width 170 height 12
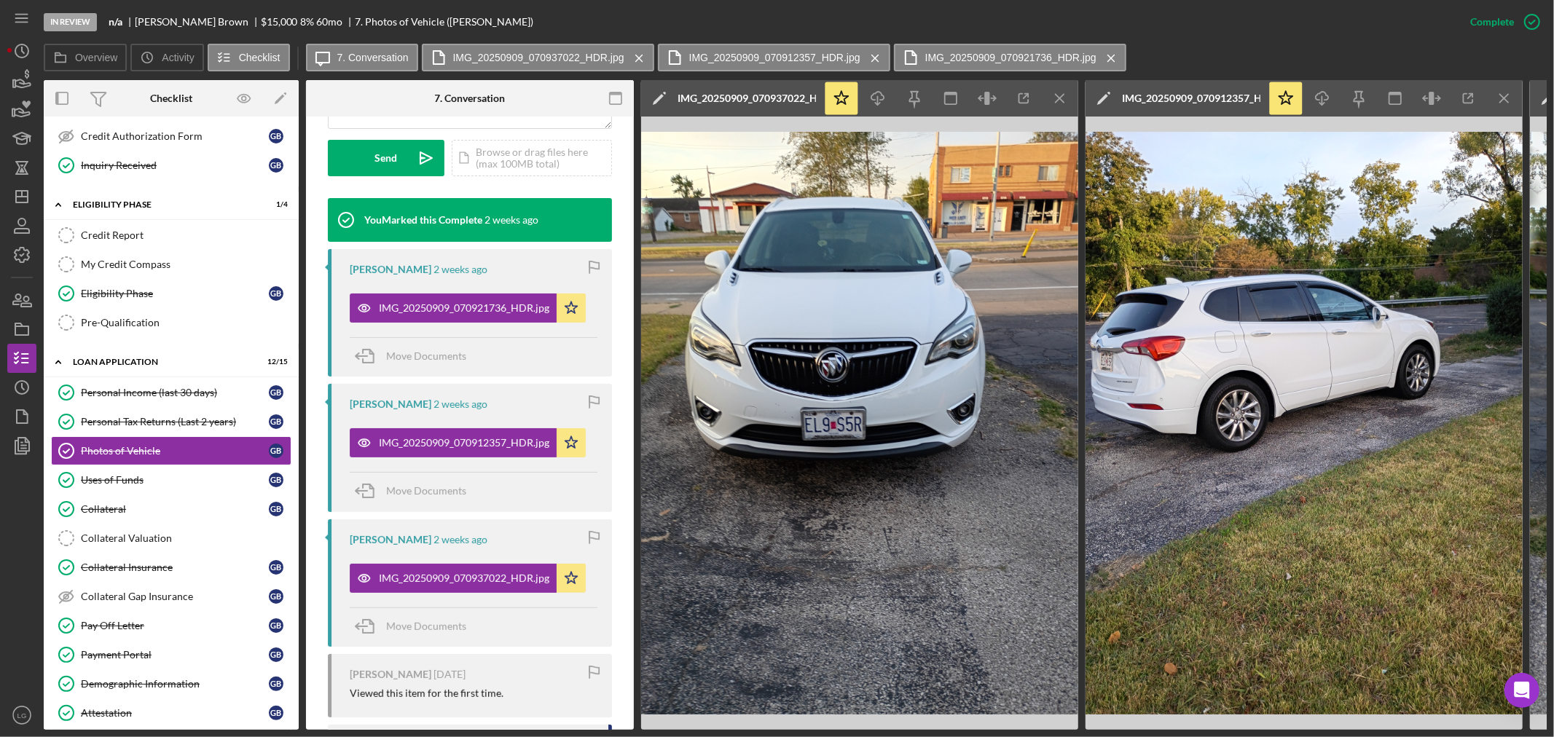
scroll to position [617, 0]
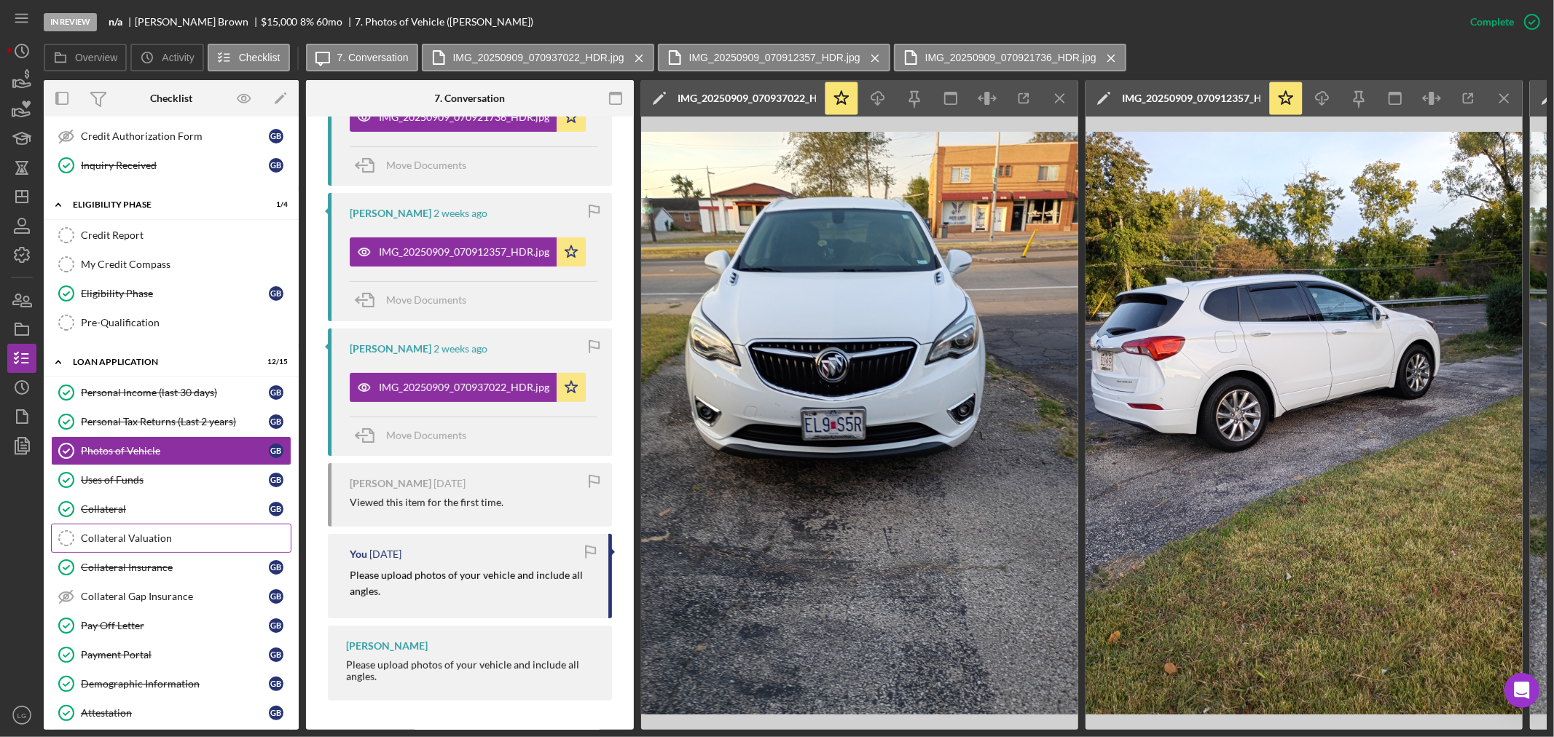
click at [186, 552] on link "Collateral Valuation Collateral Valuation" at bounding box center [171, 538] width 240 height 29
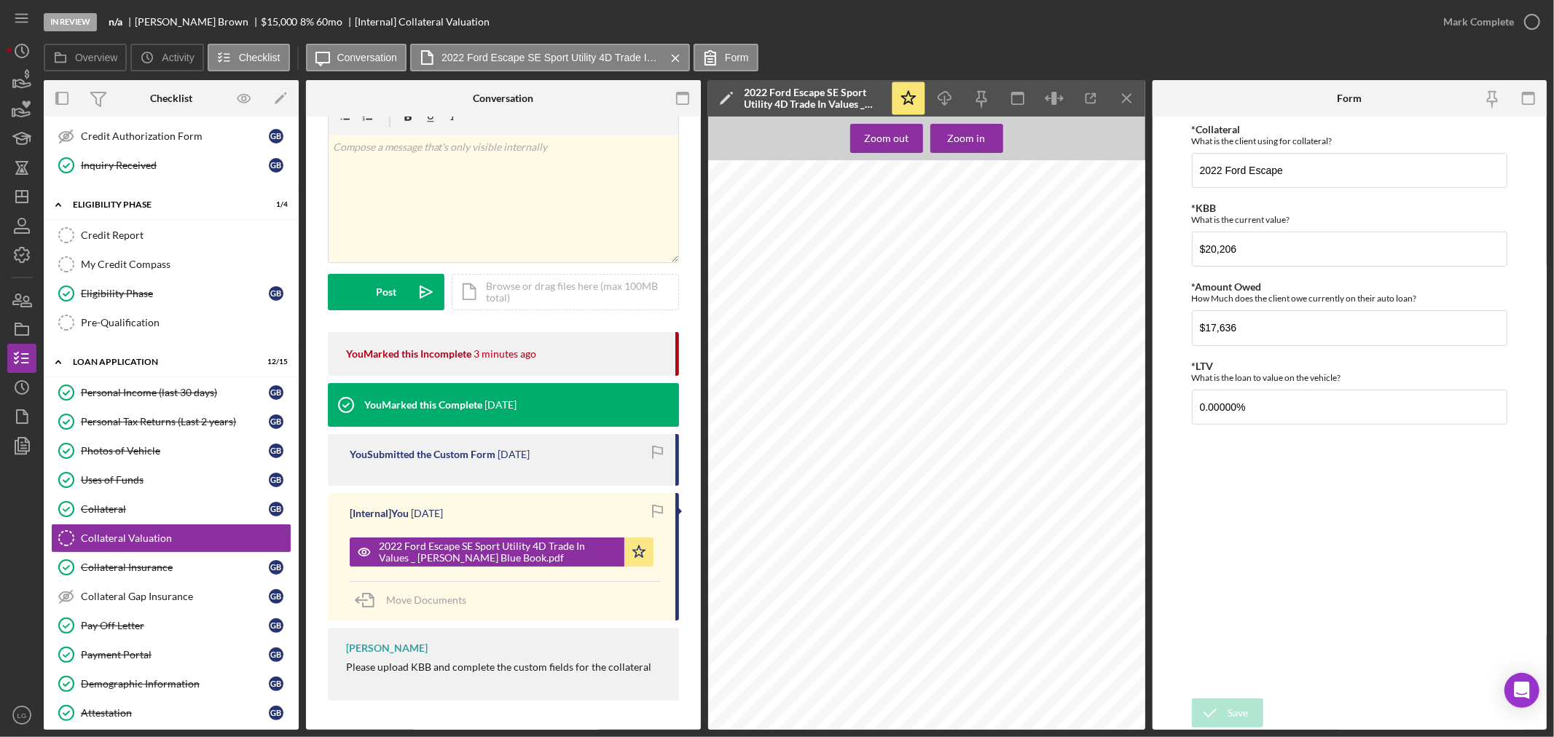
scroll to position [728, 0]
click at [138, 579] on link "Collateral Insurance Collateral Insurance G B" at bounding box center [171, 567] width 240 height 29
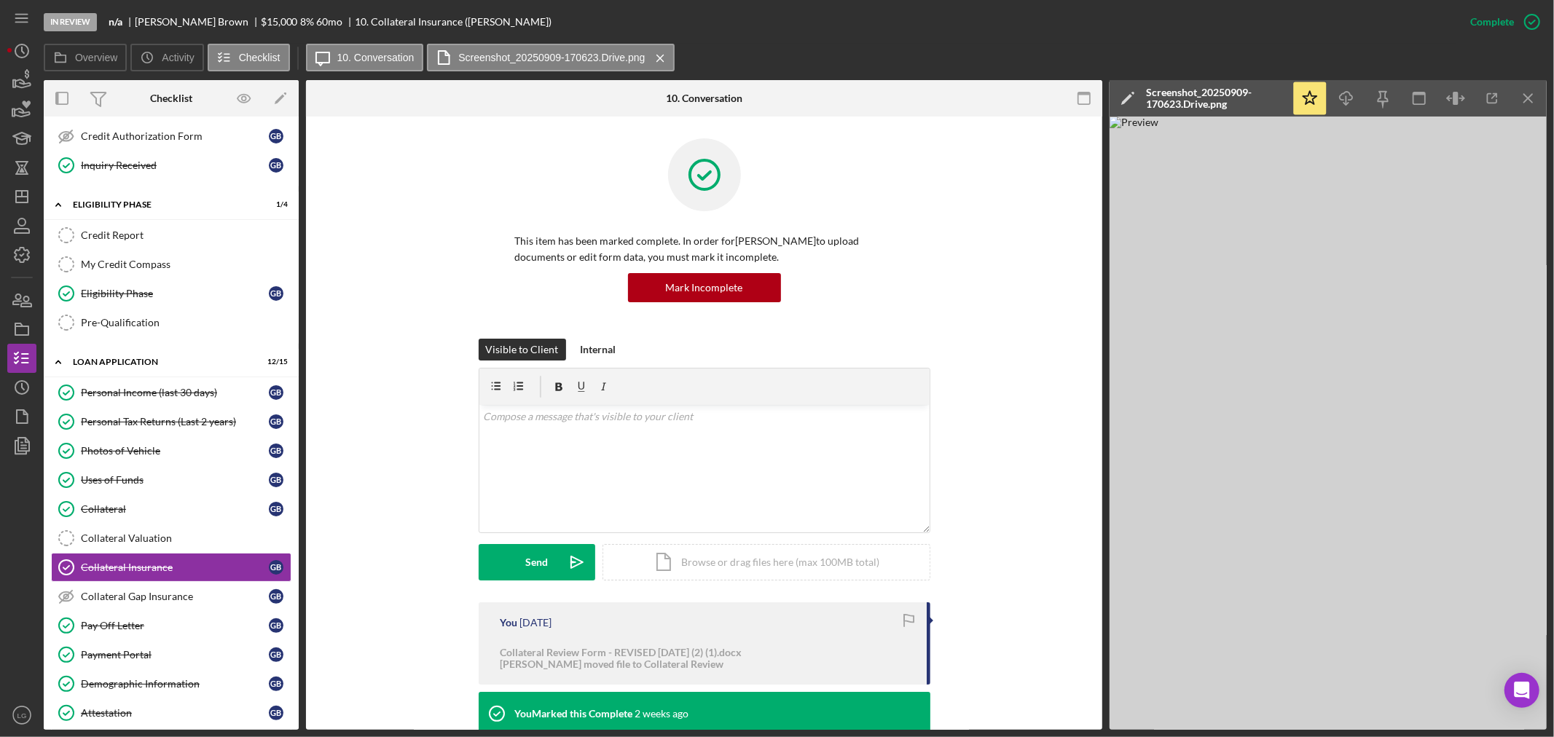
scroll to position [162, 0]
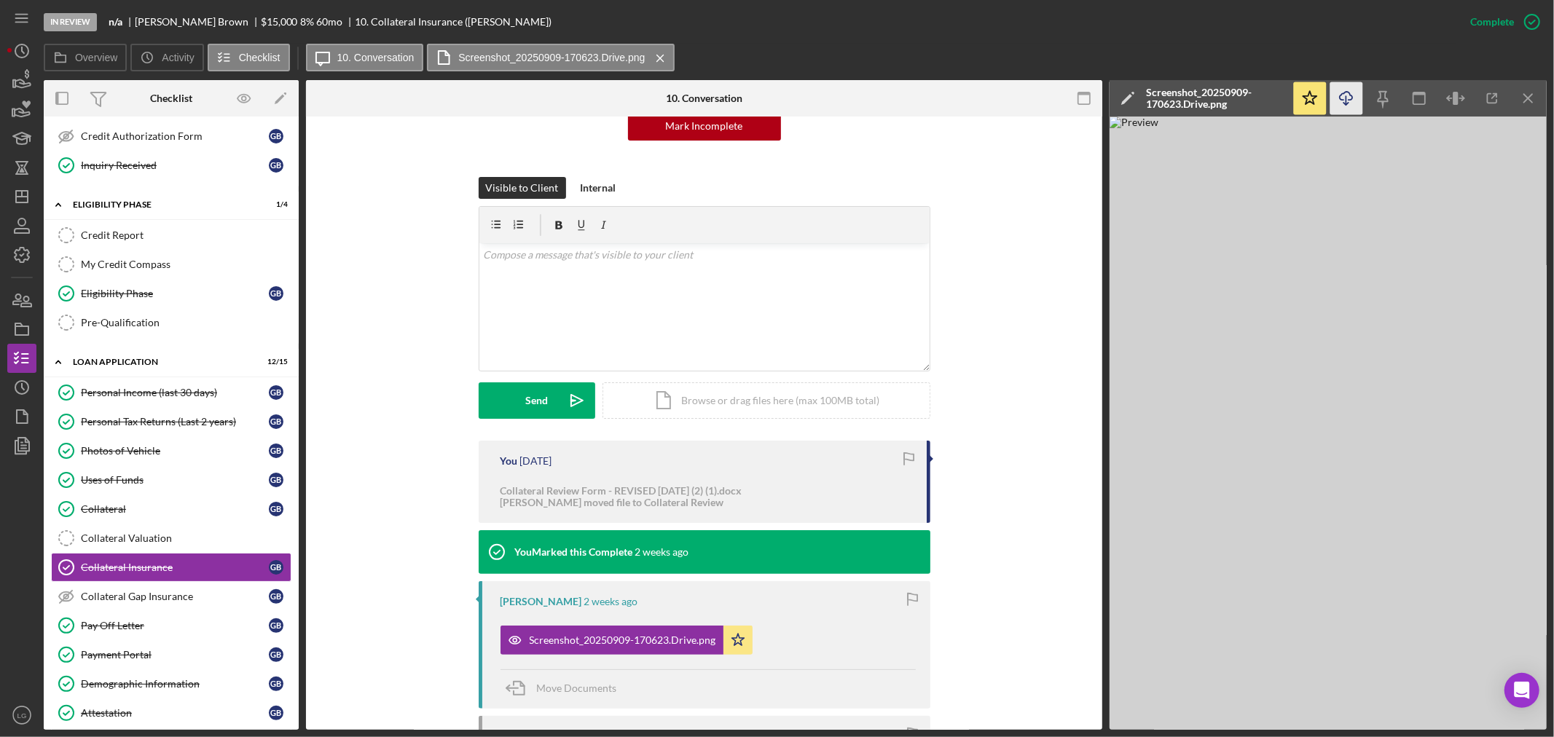
click at [1353, 95] on icon "Icon/Download" at bounding box center [1346, 98] width 33 height 33
click at [152, 537] on div "Collateral Valuation" at bounding box center [186, 538] width 210 height 12
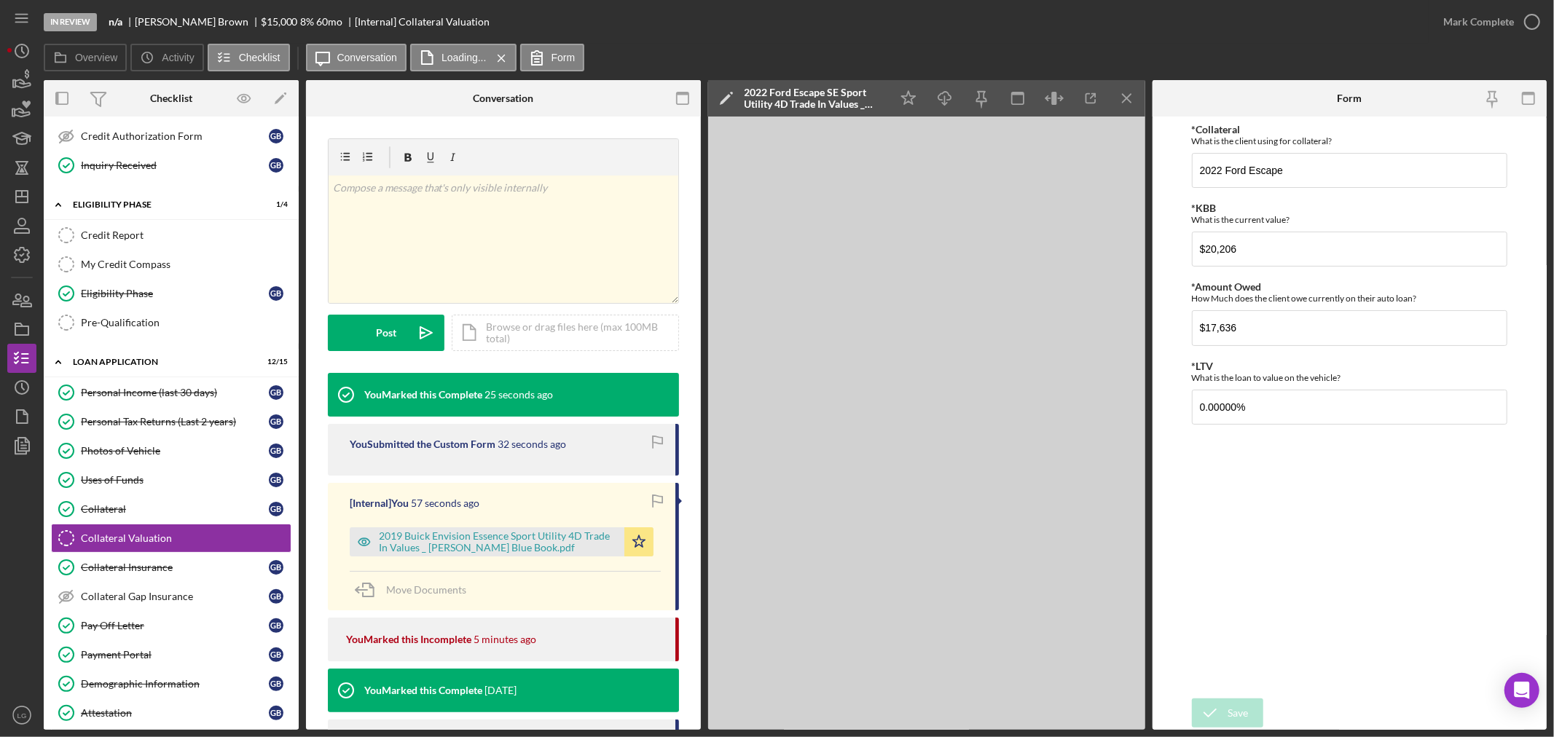
type input "2019 Buick"
type input "$16,003"
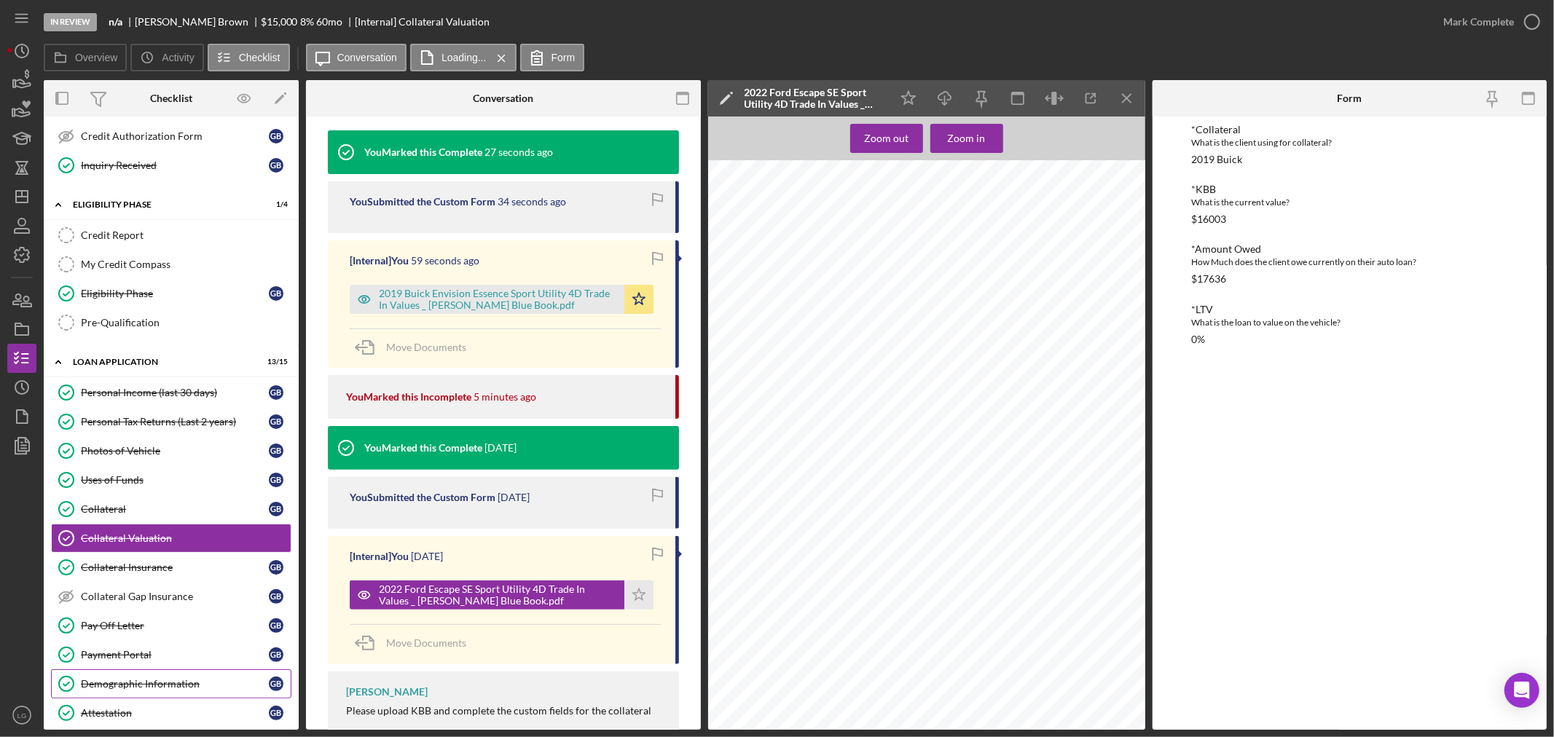
scroll to position [485, 0]
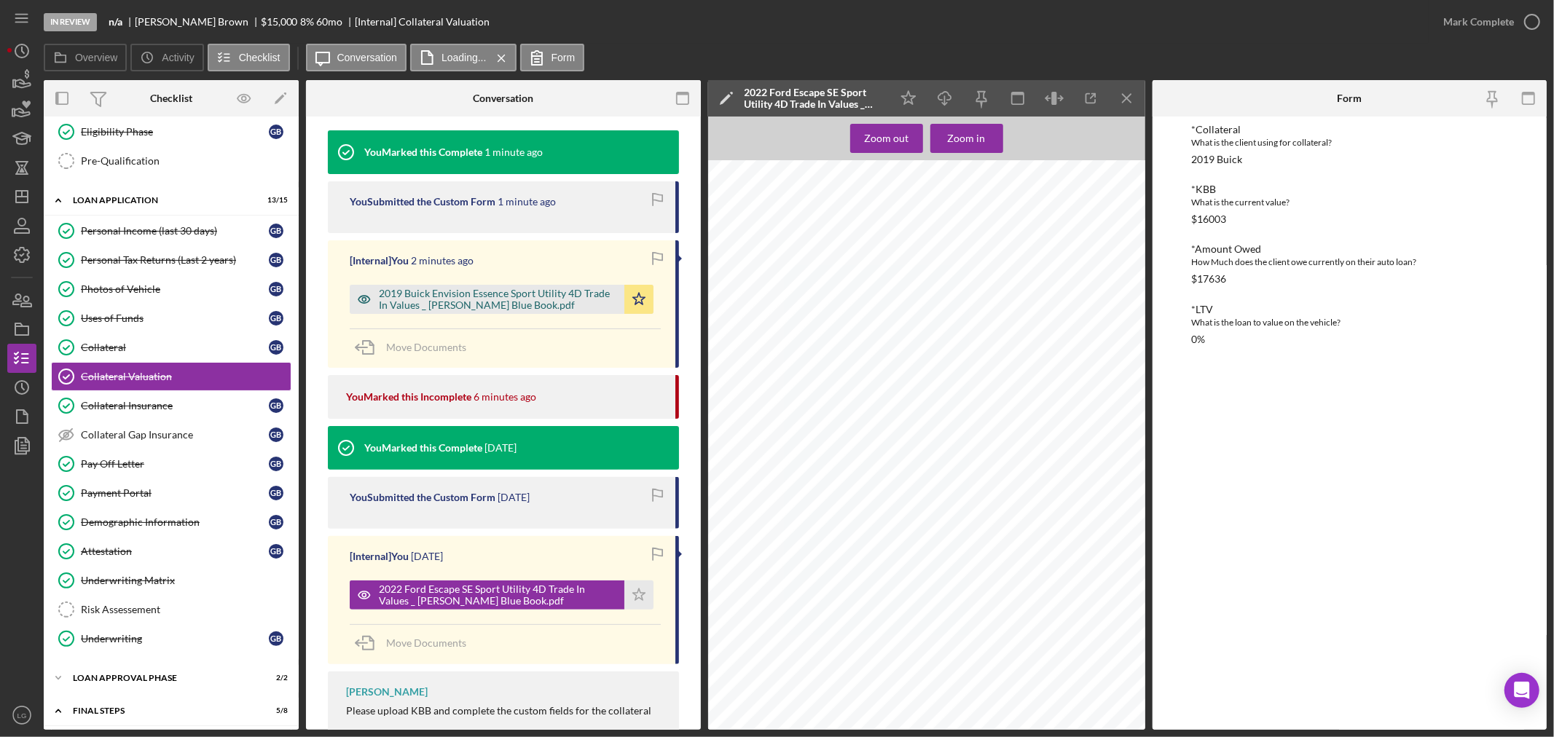
click at [535, 294] on div "2019 Buick Envision Essence Sport Utility 4D Trade In Values _ [PERSON_NAME] Bl…" at bounding box center [498, 299] width 238 height 23
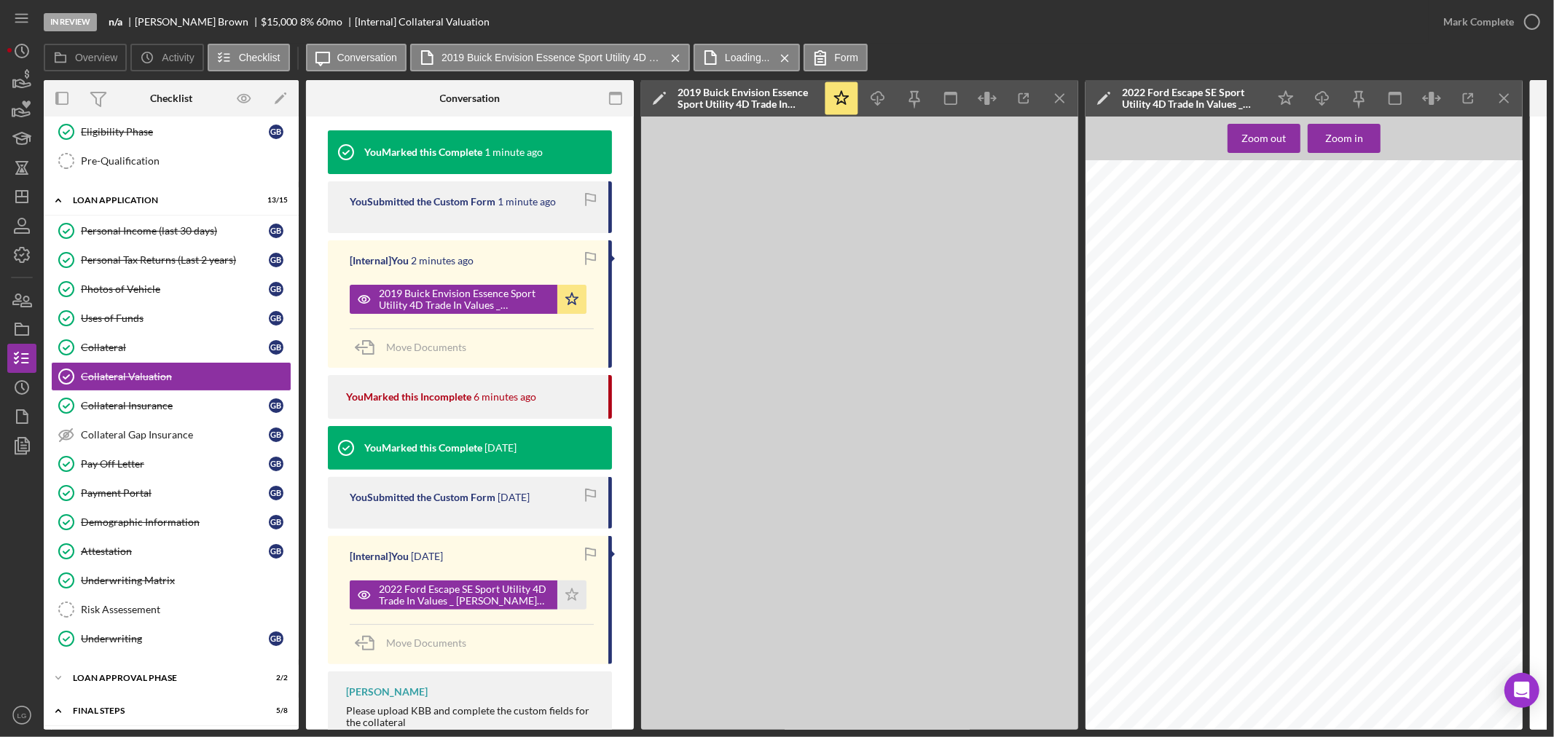
scroll to position [459, 0]
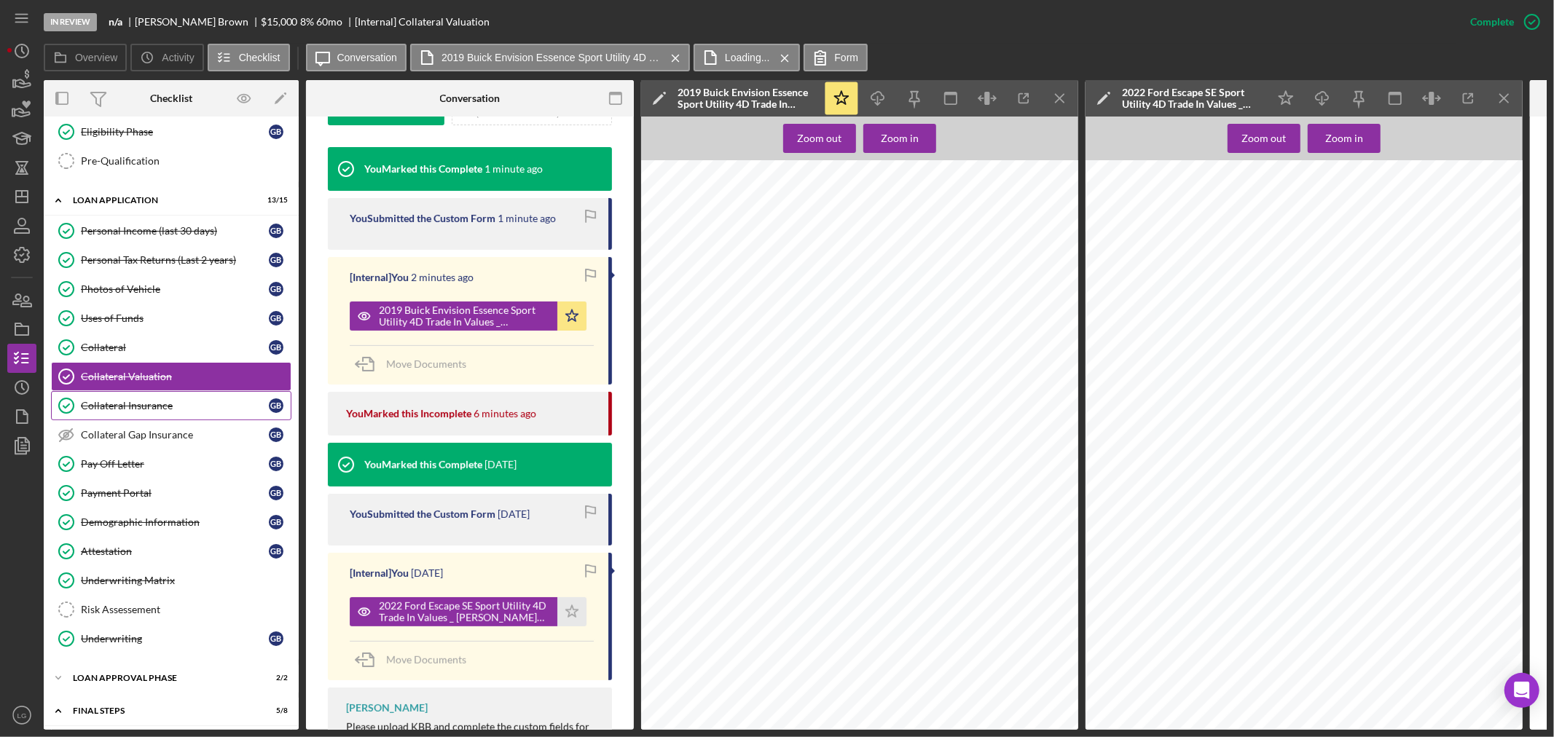
click at [183, 409] on div "Collateral Insurance" at bounding box center [175, 406] width 188 height 12
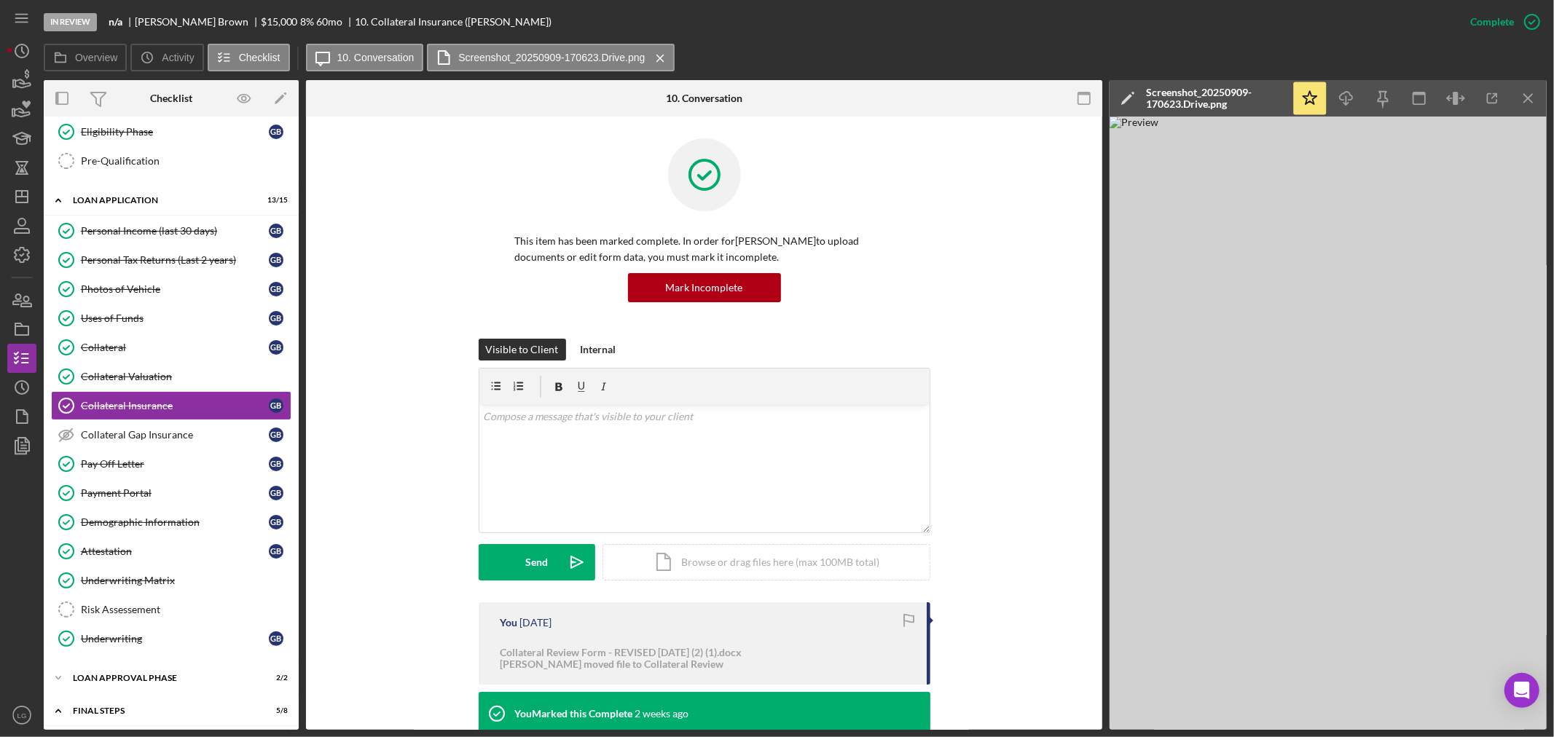
scroll to position [768, 0]
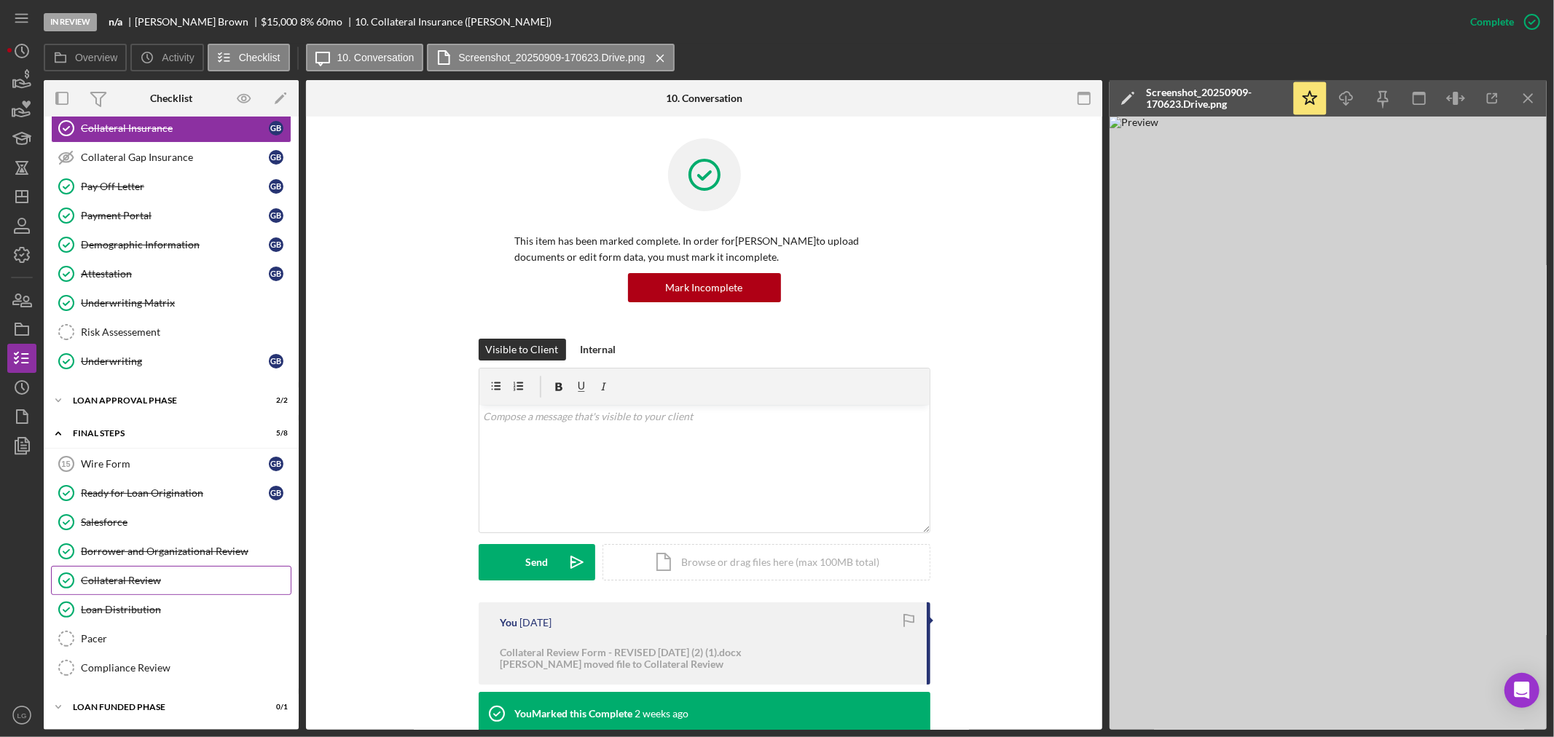
click at [141, 575] on div "Collateral Review" at bounding box center [186, 581] width 210 height 12
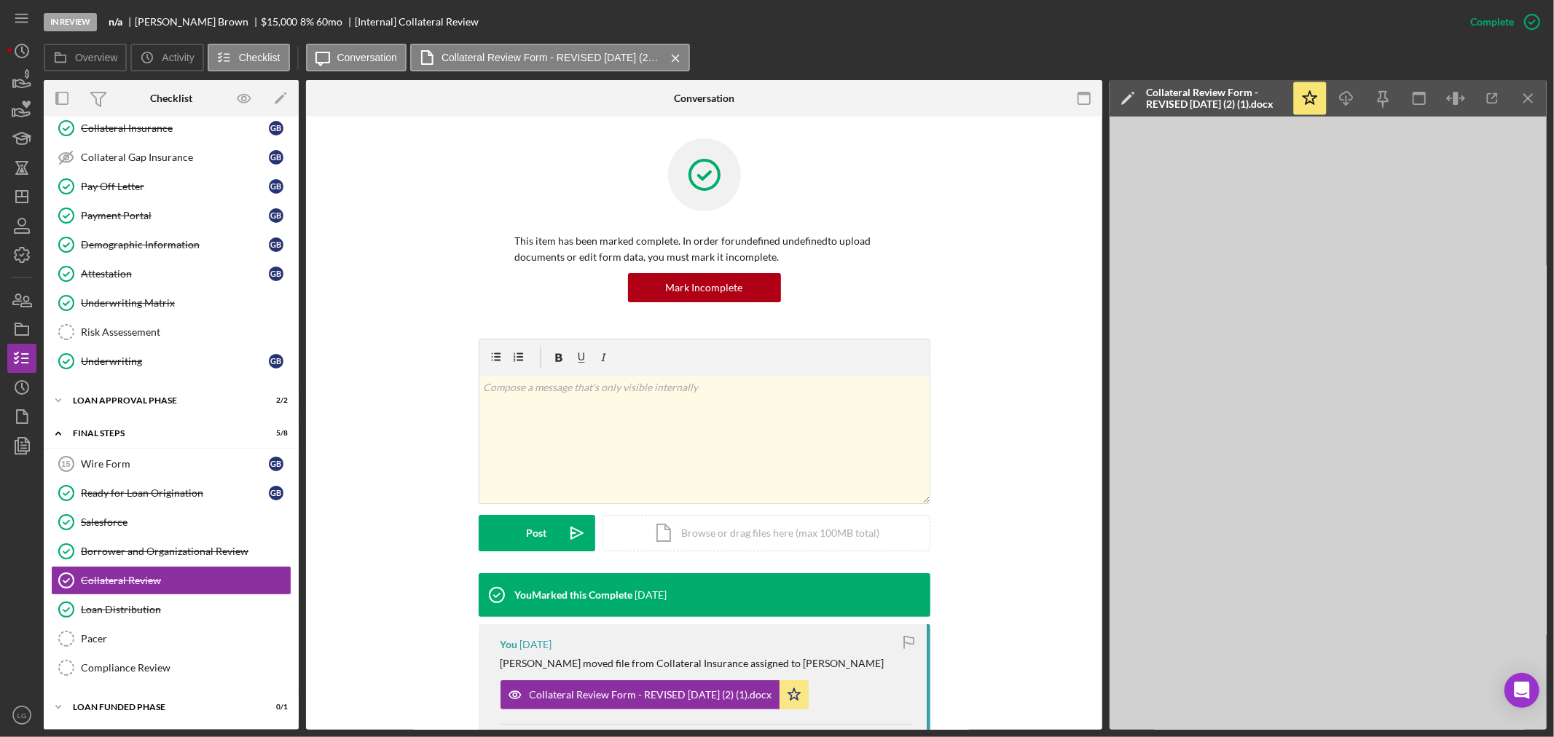
scroll to position [768, 0]
click at [805, 688] on icon "Icon/Star" at bounding box center [793, 694] width 29 height 29
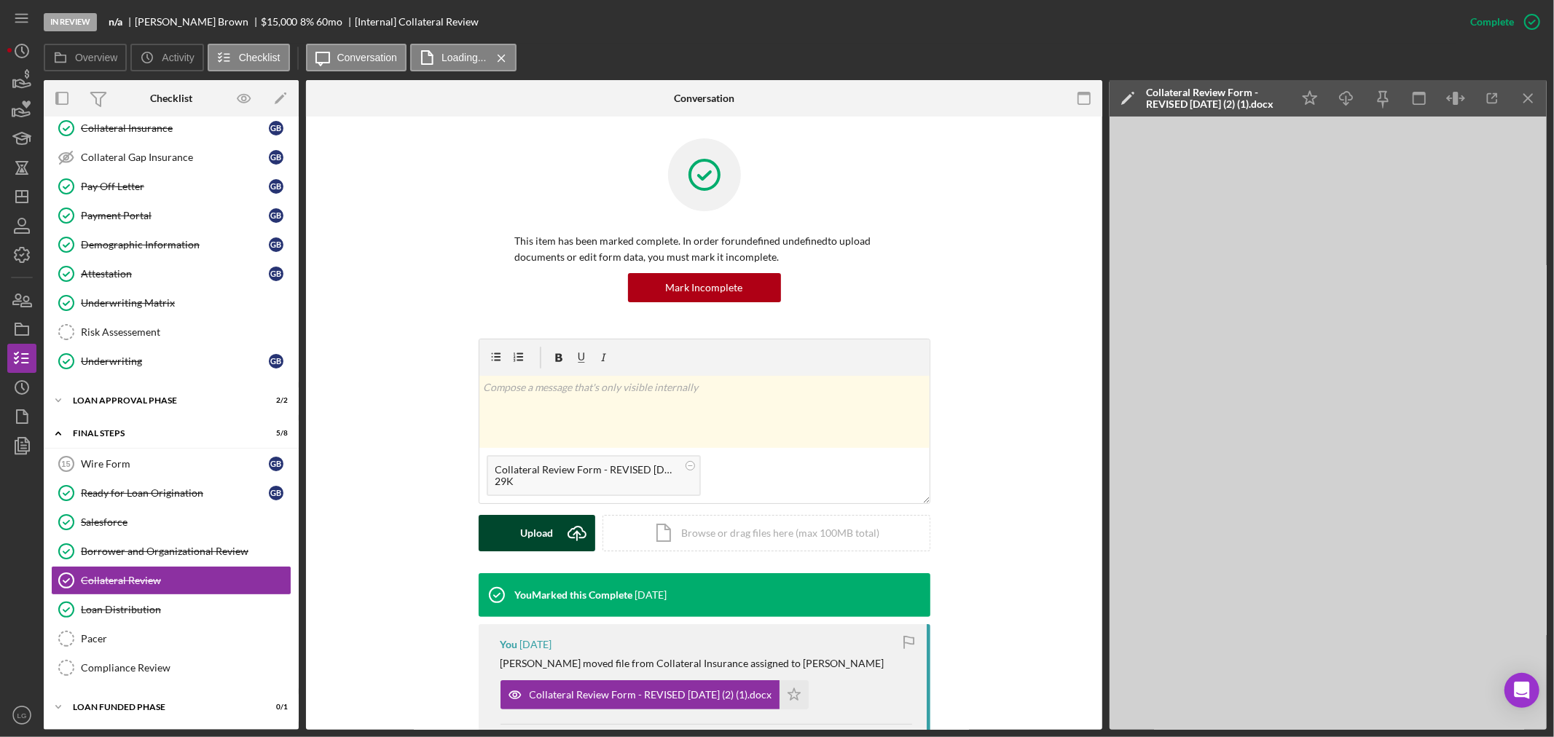
click at [545, 530] on div "Upload" at bounding box center [536, 533] width 33 height 36
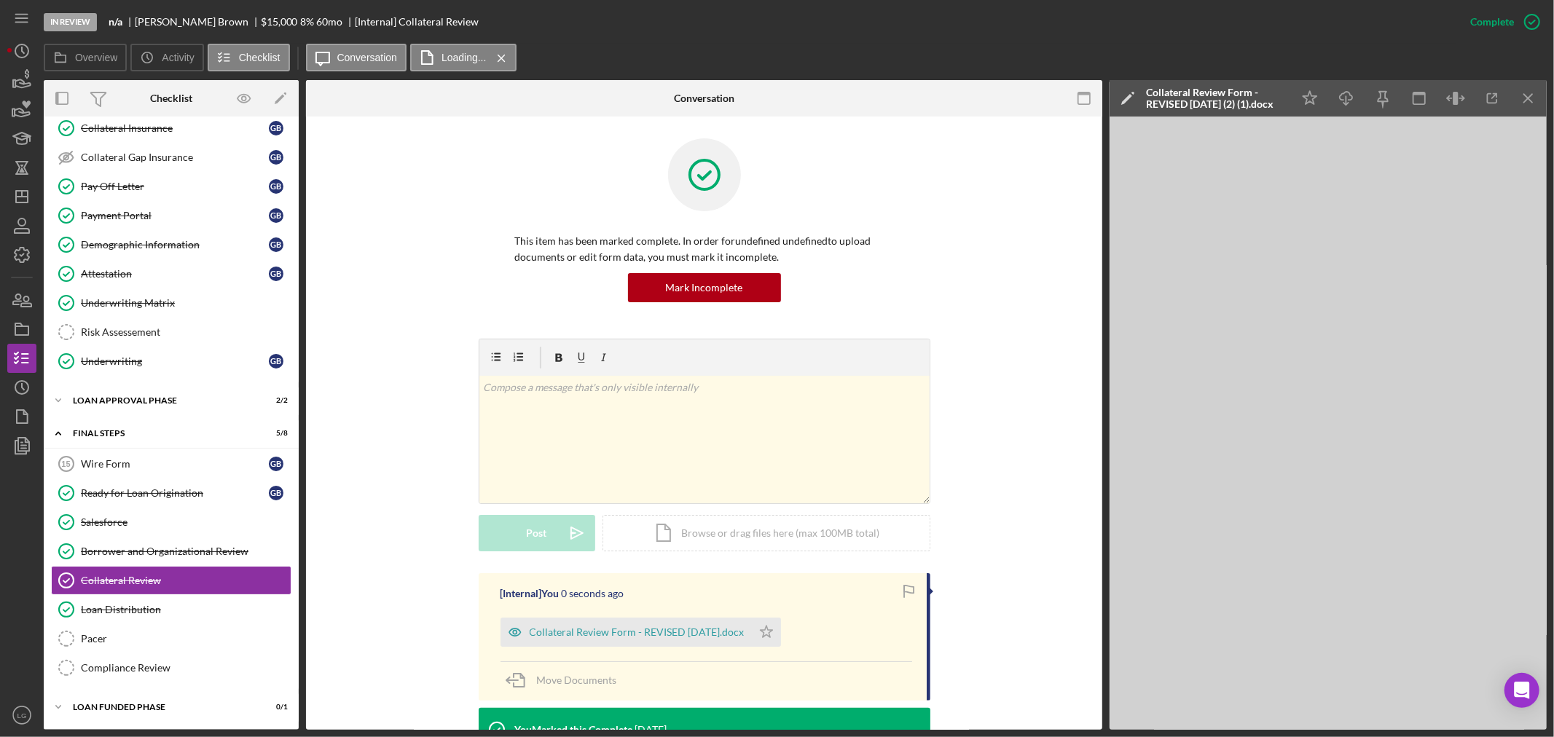
scroll to position [306, 0]
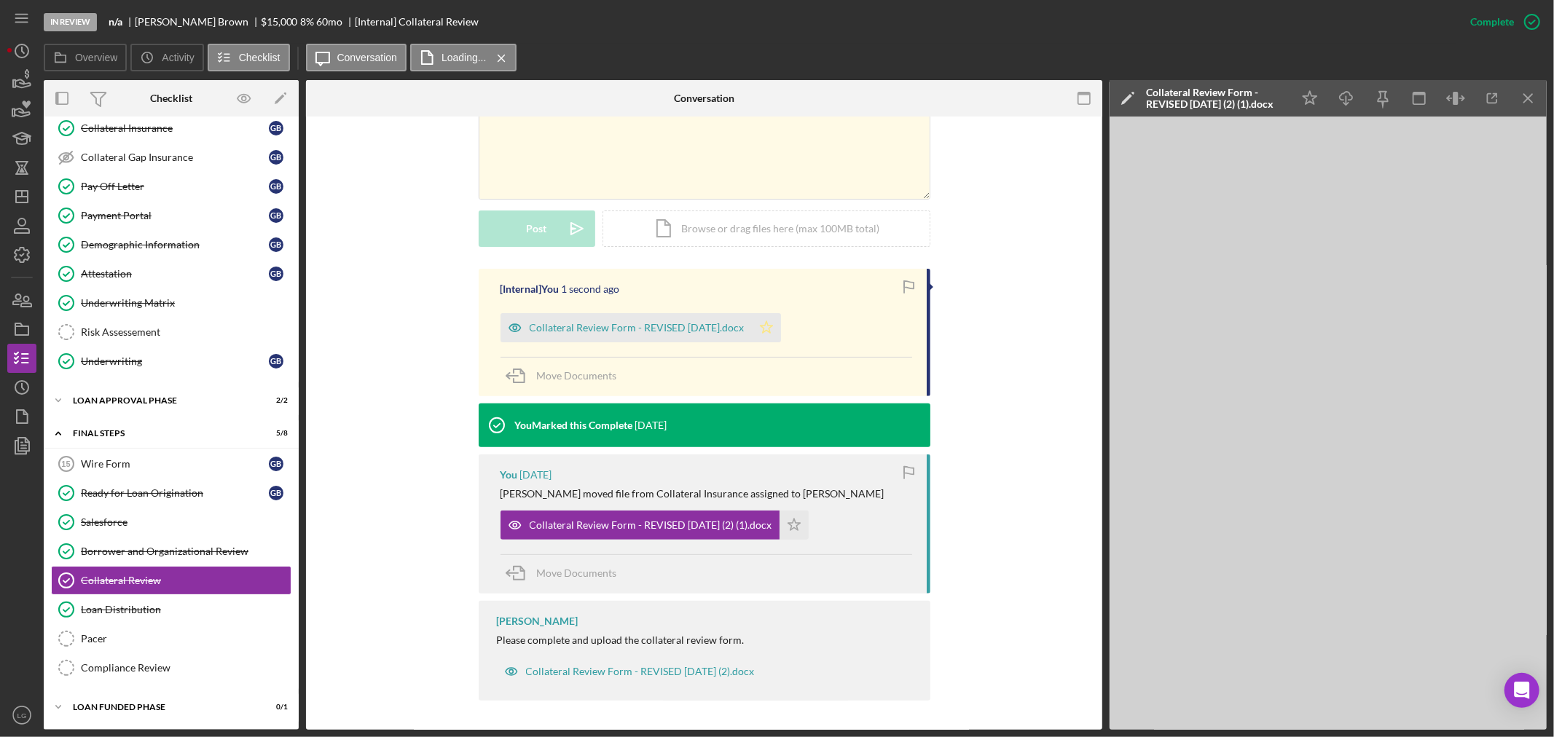
click at [760, 323] on icon "Icon/Star" at bounding box center [766, 327] width 29 height 29
click at [619, 315] on div "Collateral Review Form - REVISED [DATE].docx" at bounding box center [625, 327] width 251 height 29
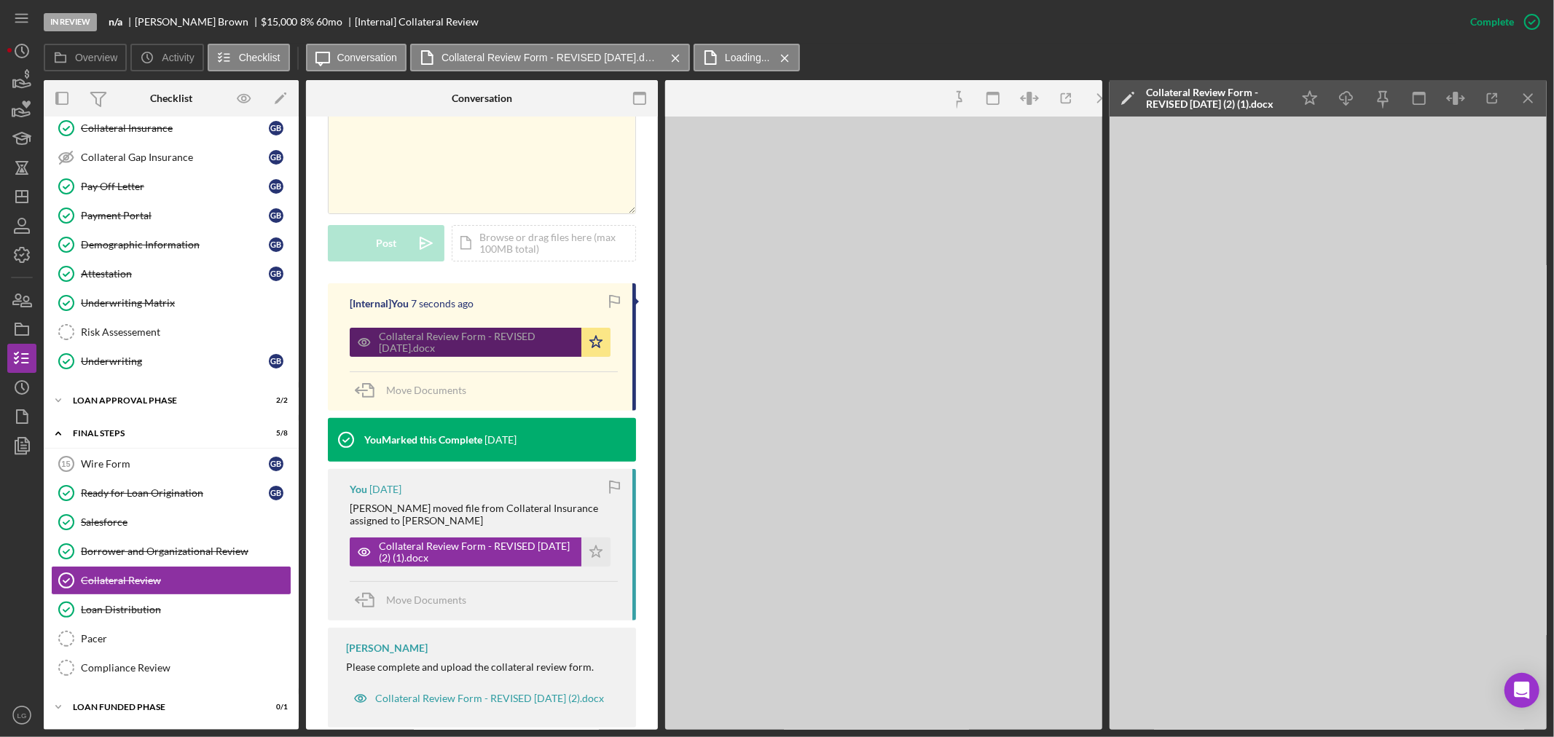
scroll to position [322, 0]
